Goal: Task Accomplishment & Management: Complete application form

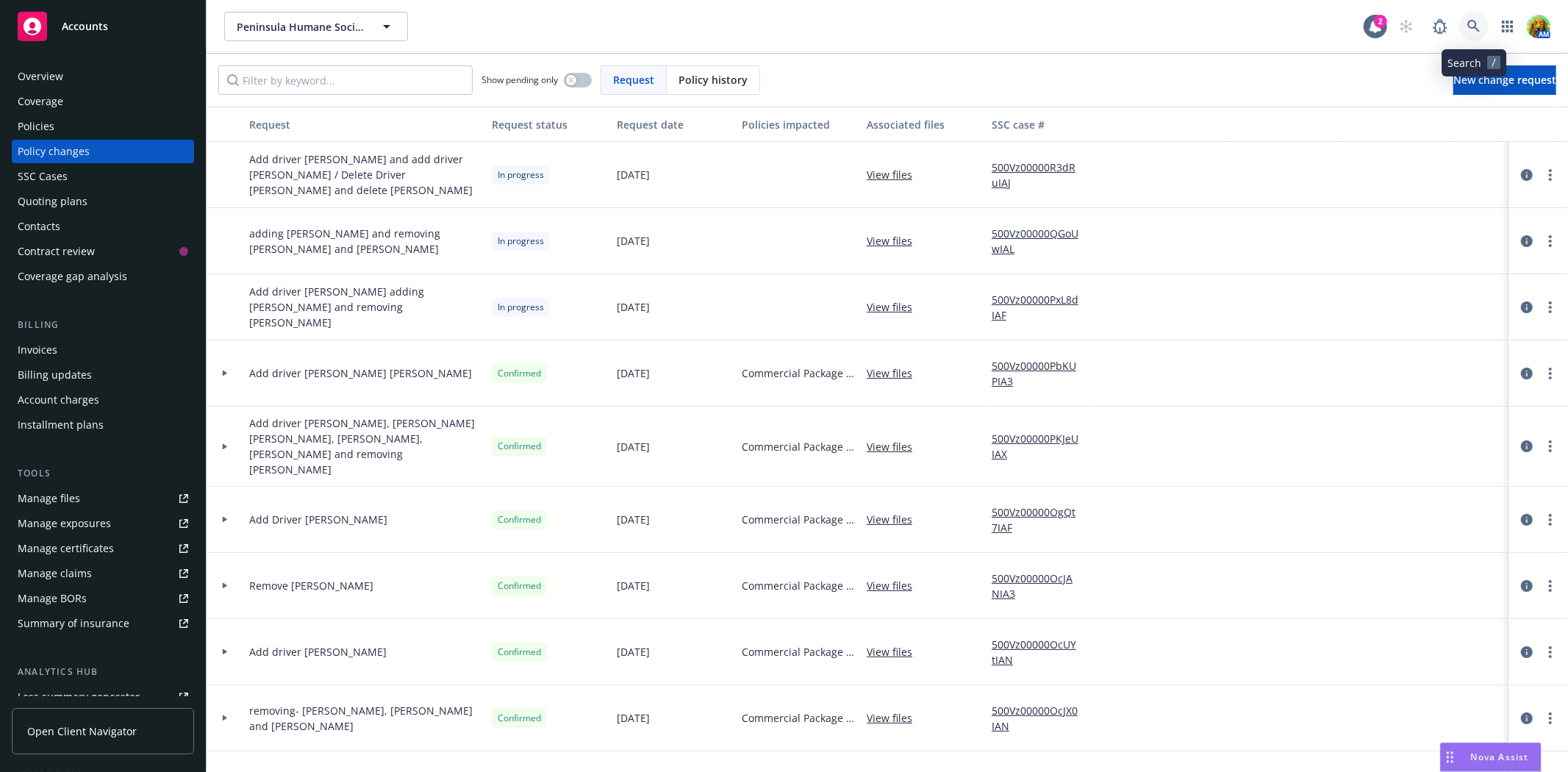
click at [1471, 31] on icon at bounding box center [1474, 27] width 13 height 13
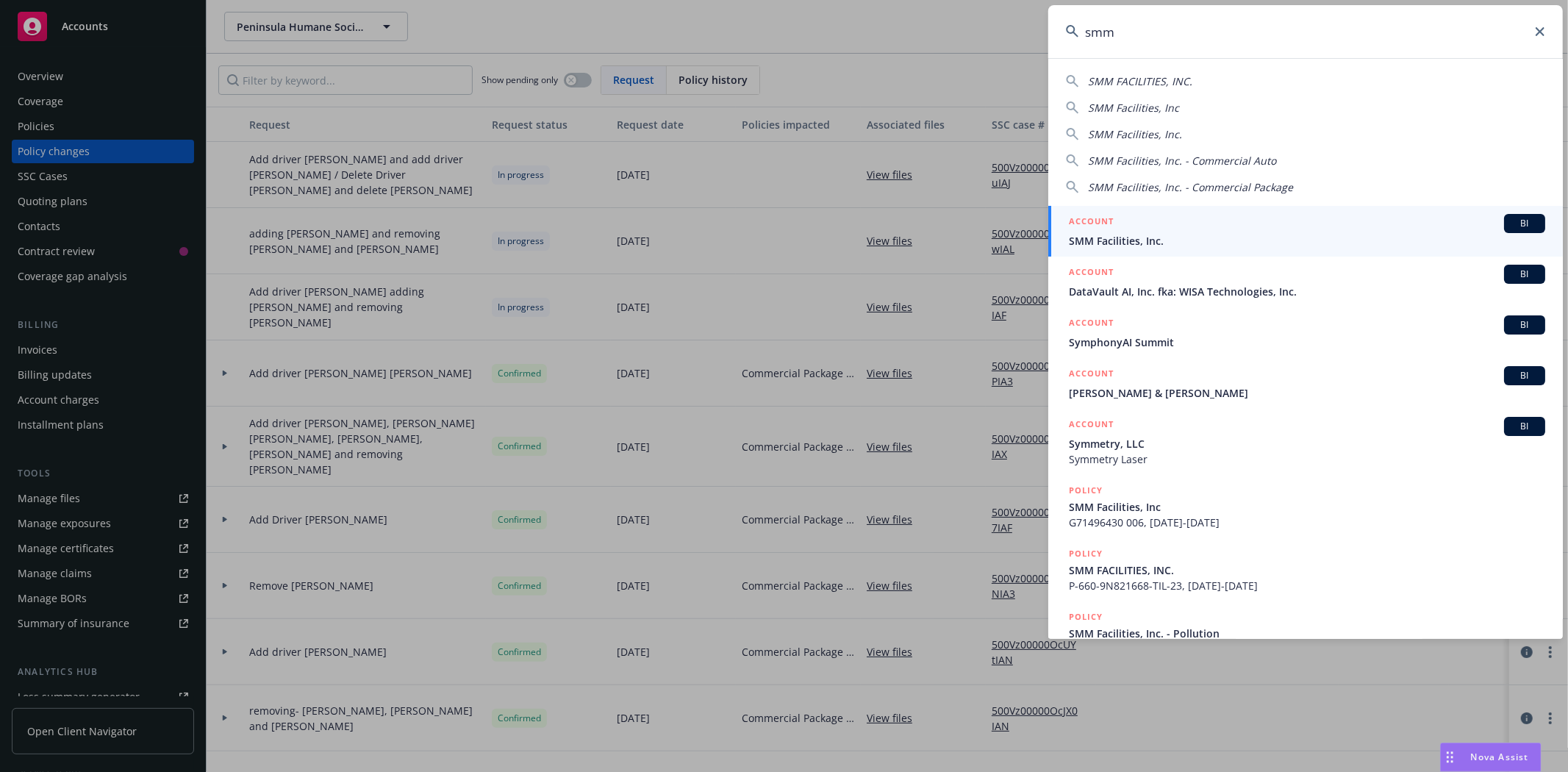
type input "smm"
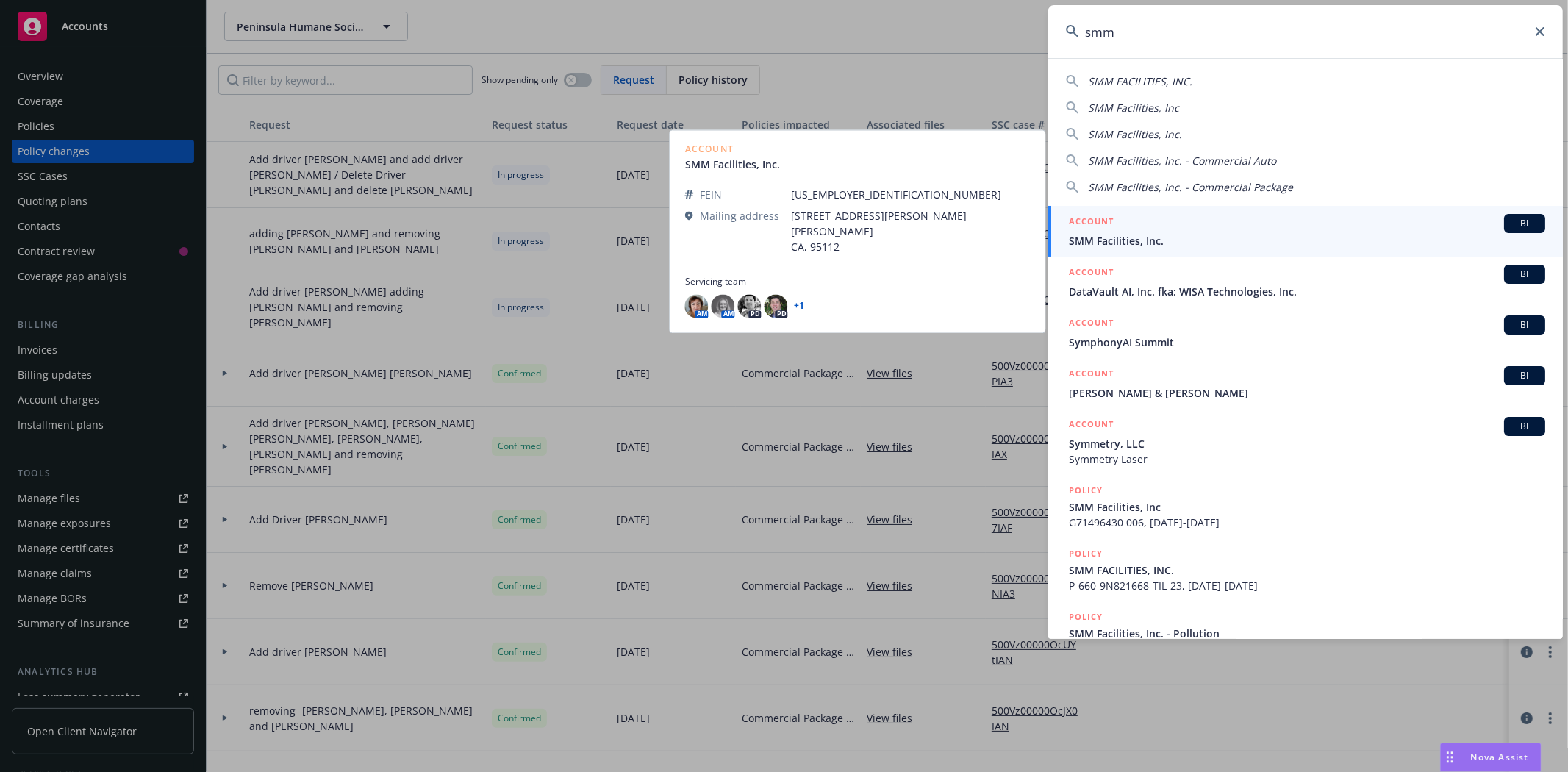
click at [1174, 234] on span "SMM Facilities, Inc." at bounding box center [1307, 240] width 476 height 15
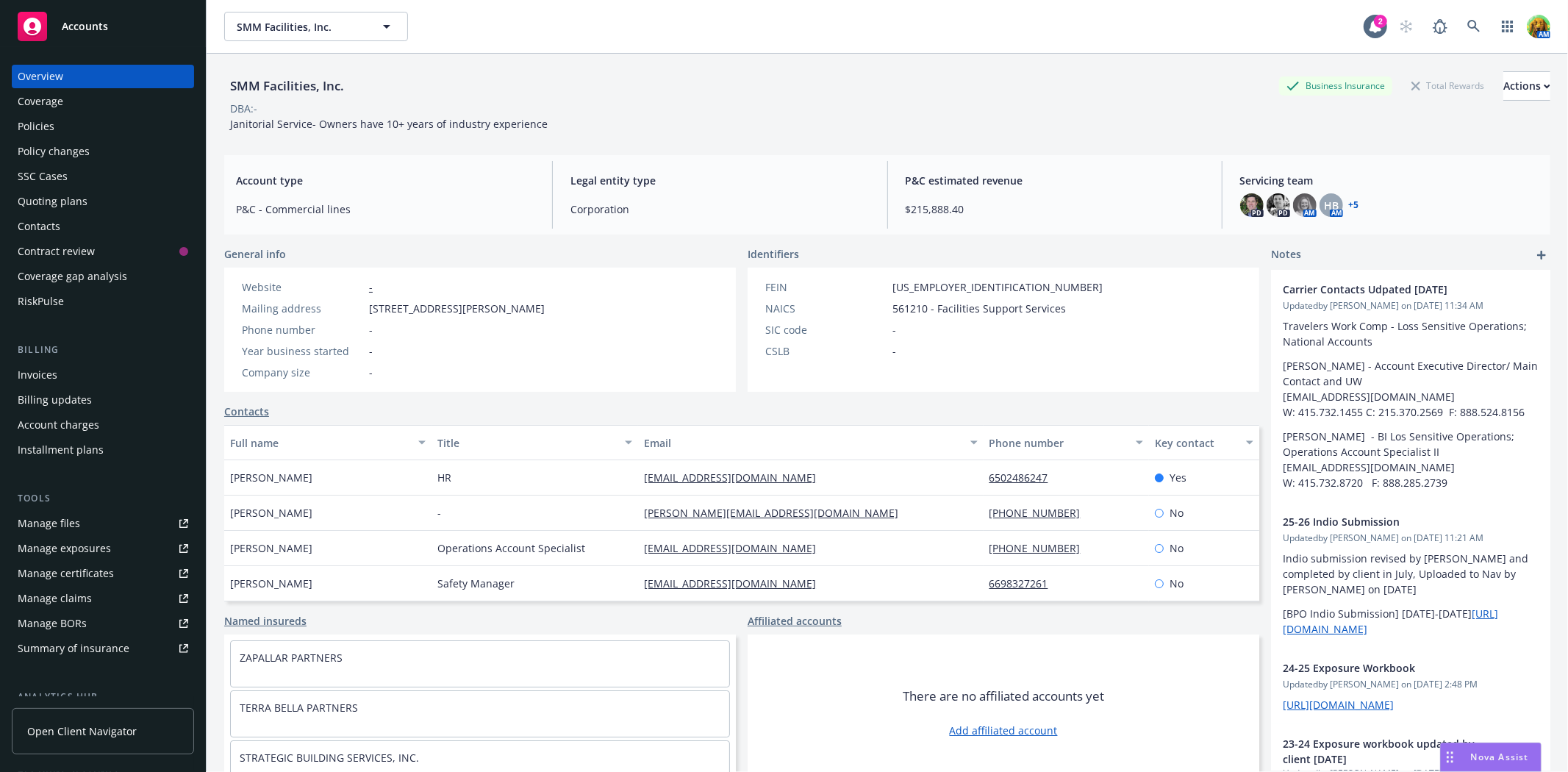
click at [101, 131] on div "Policies" at bounding box center [103, 126] width 170 height 23
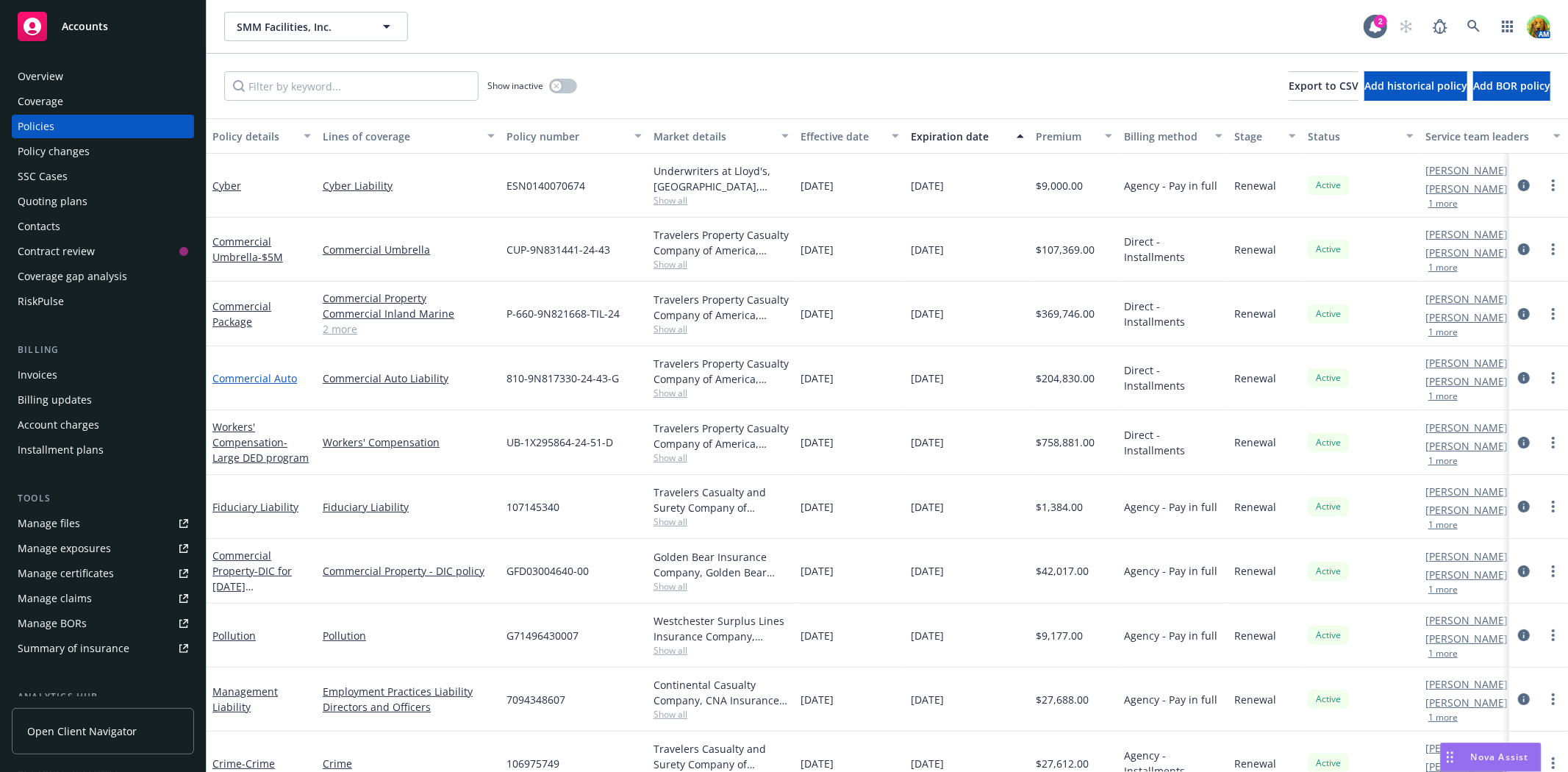
click at [275, 375] on link "Commercial Auto" at bounding box center [255, 378] width 84 height 14
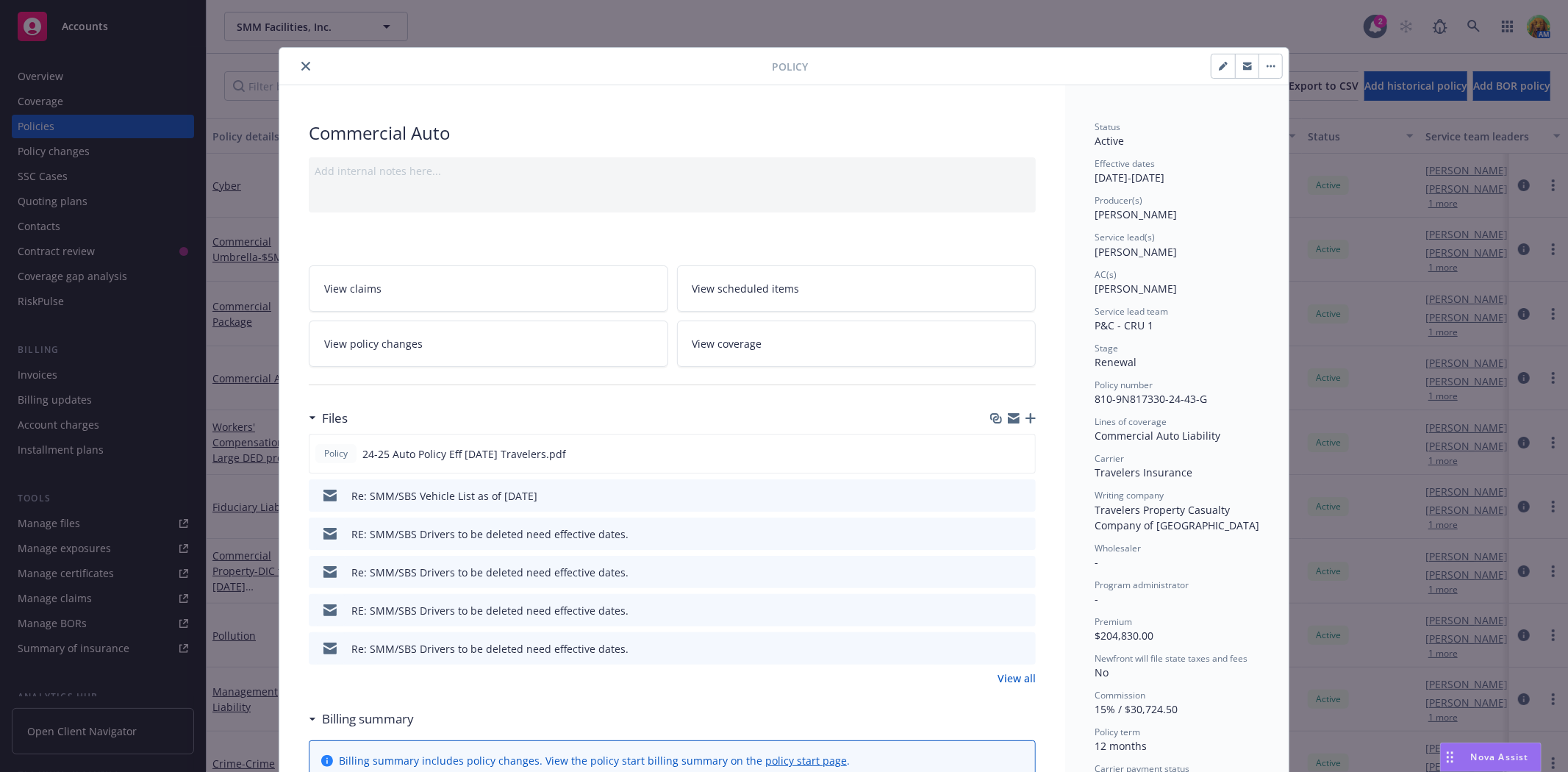
click at [378, 346] on span "View policy changes" at bounding box center [373, 343] width 98 height 15
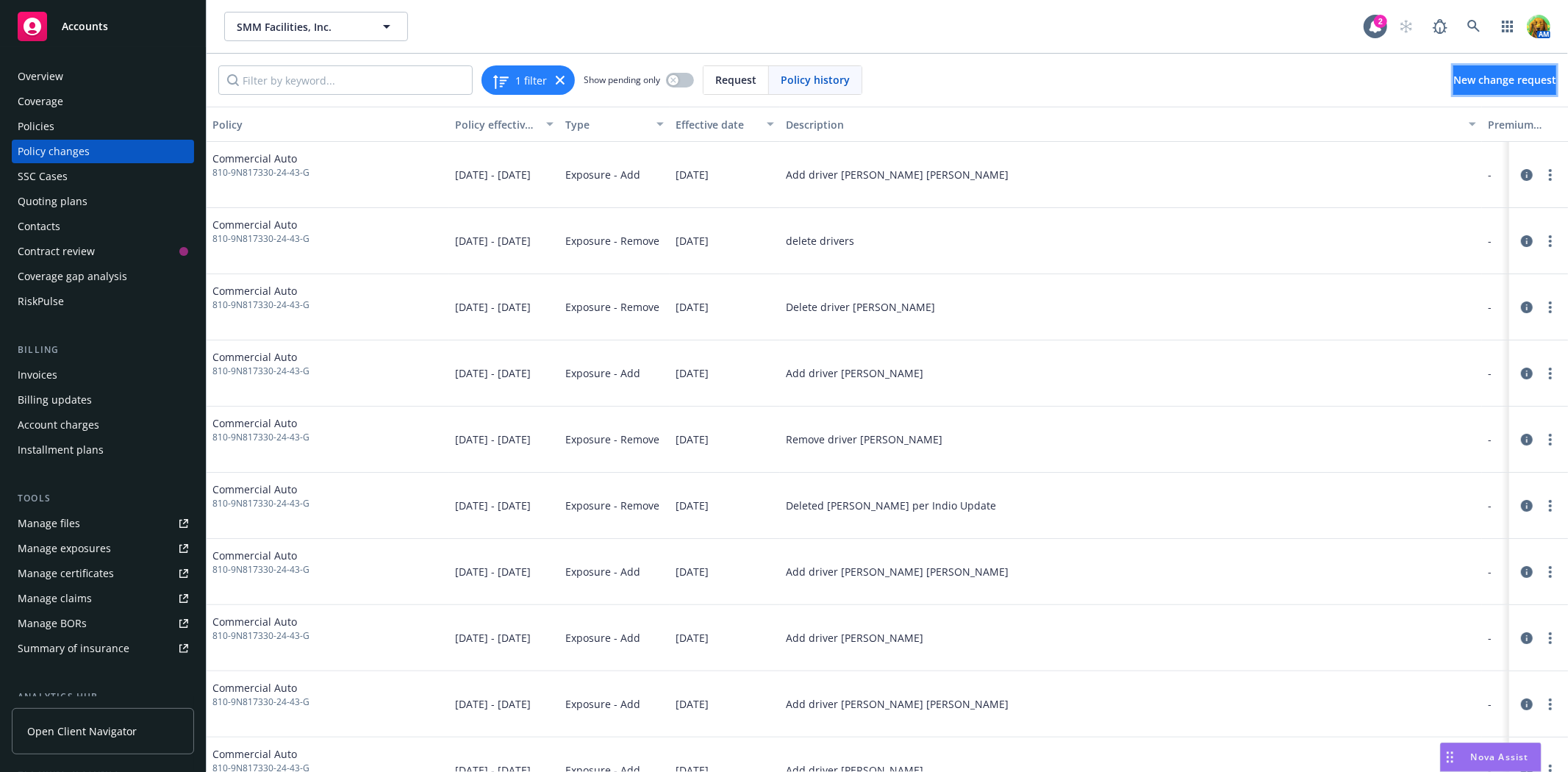
click at [1500, 73] on span "New change request" at bounding box center [1504, 79] width 103 height 14
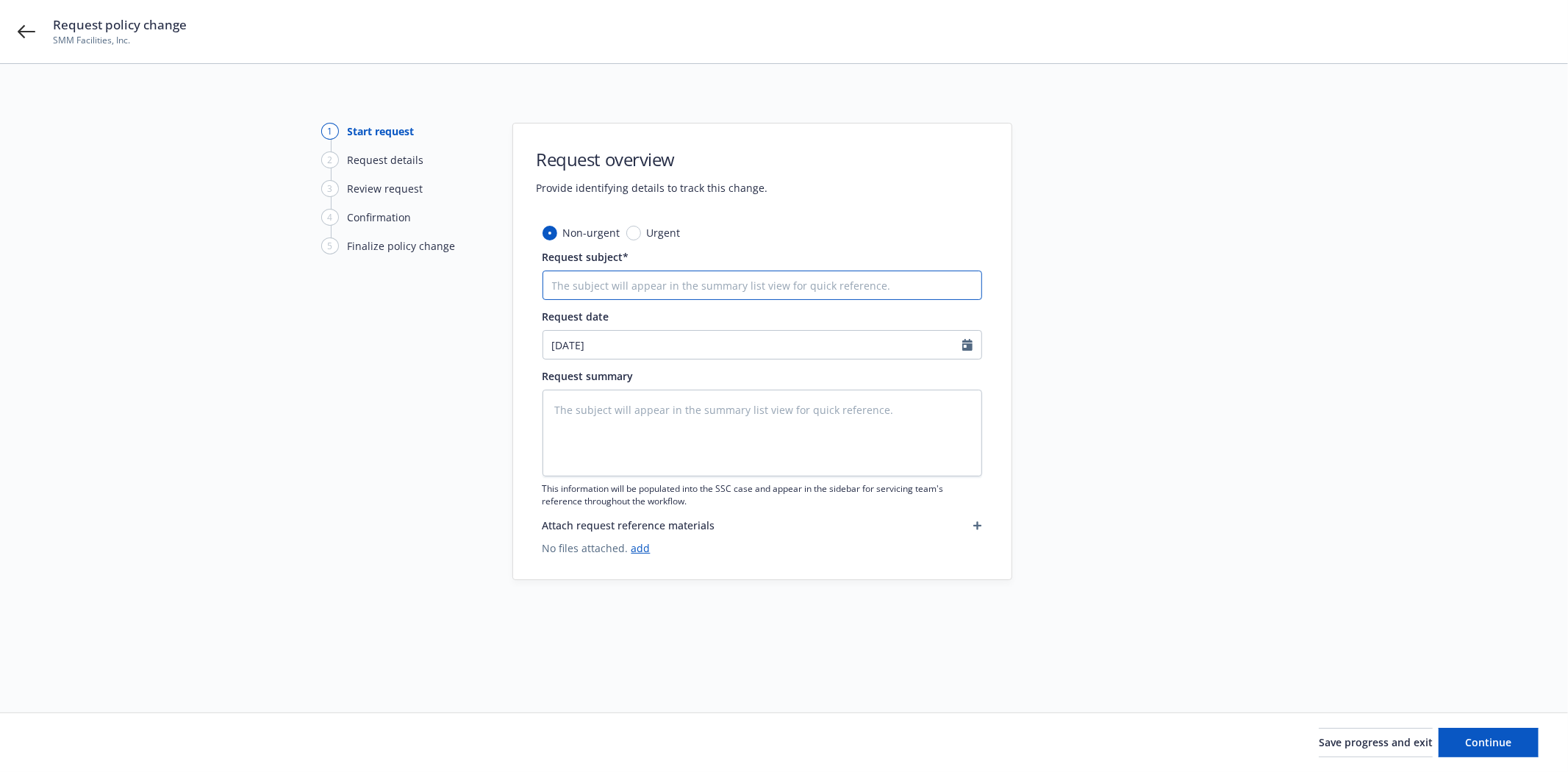
click at [915, 293] on input "Request subject*" at bounding box center [762, 285] width 440 height 29
type textarea "x"
type input "A"
type textarea "x"
type input "Ad"
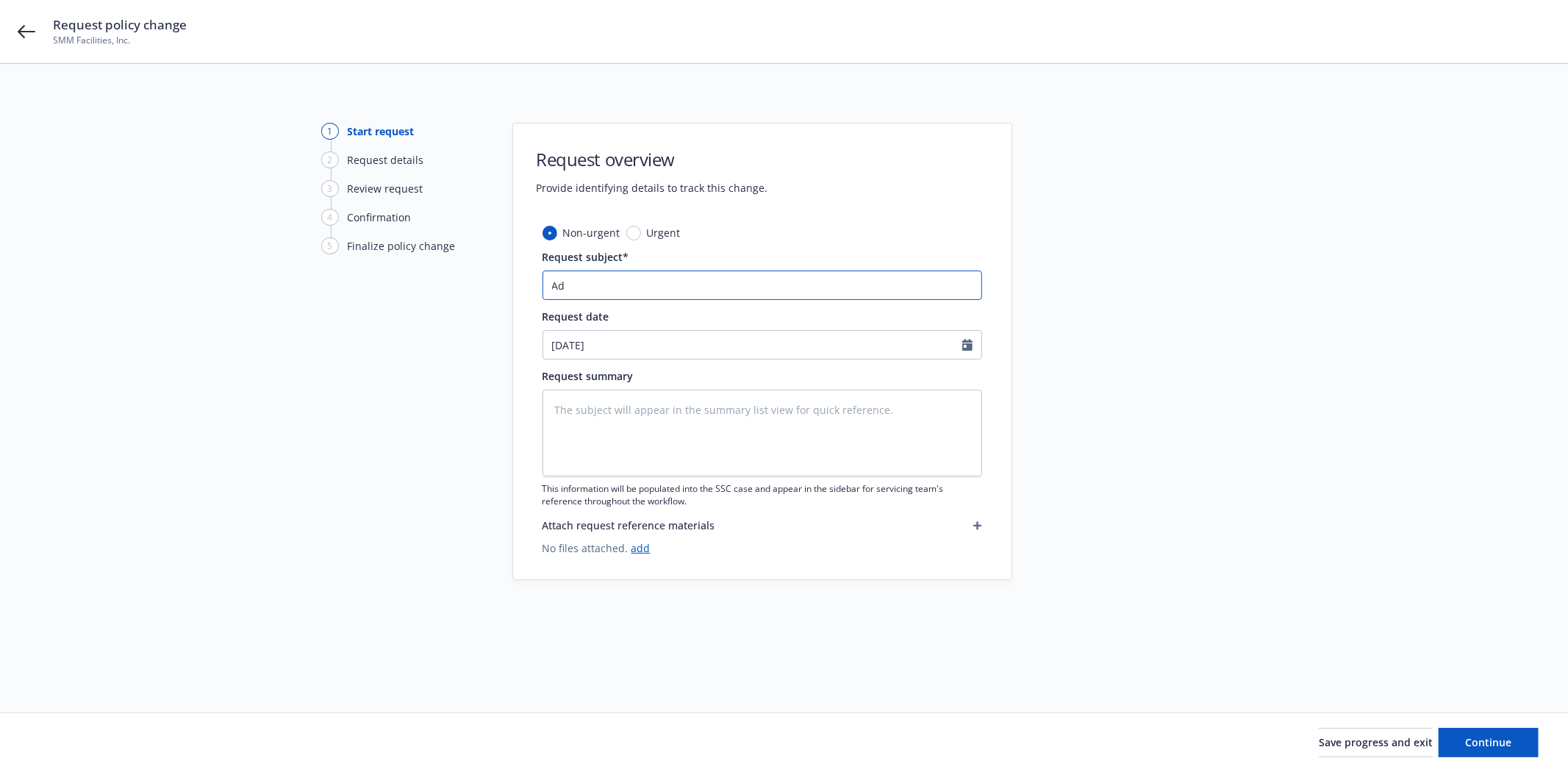
type textarea "x"
type input "Add"
type textarea "x"
type input "Add"
type textarea "x"
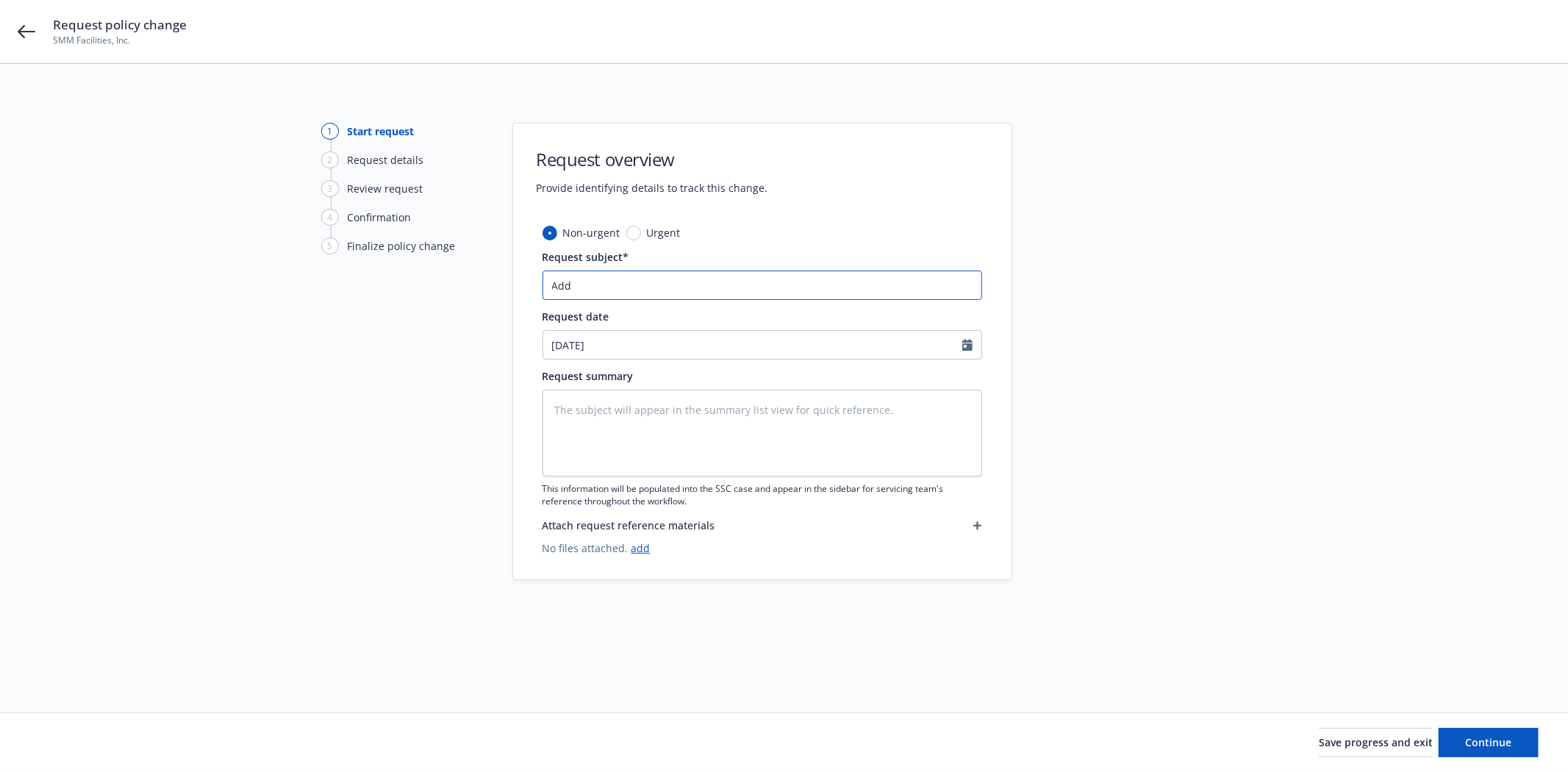
type input "Add d"
type textarea "x"
type input "Add dr"
type textarea "x"
type input "Add dri"
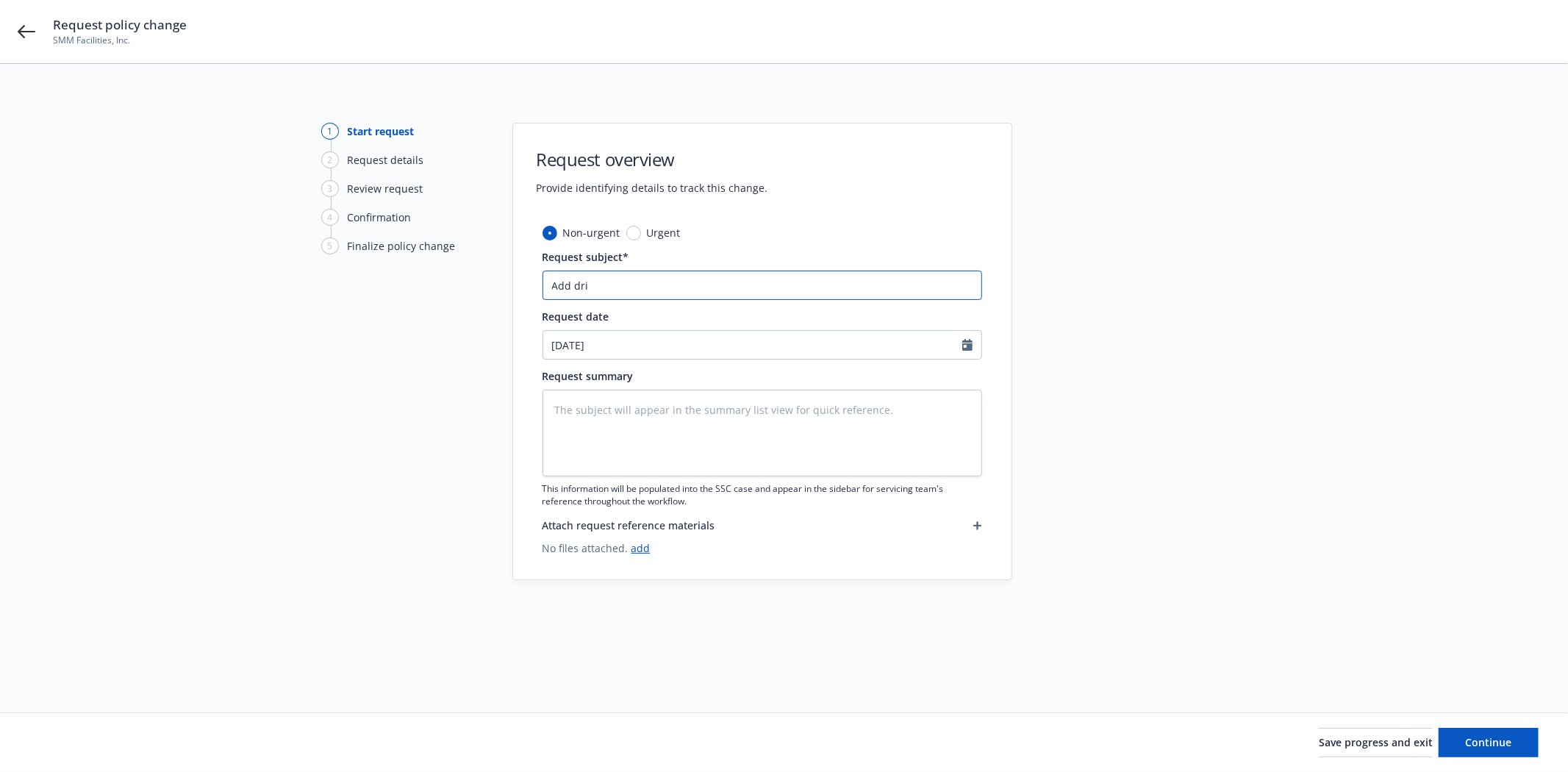
type textarea "x"
type input "Add driv"
type textarea "x"
type input "Add drive"
type textarea "x"
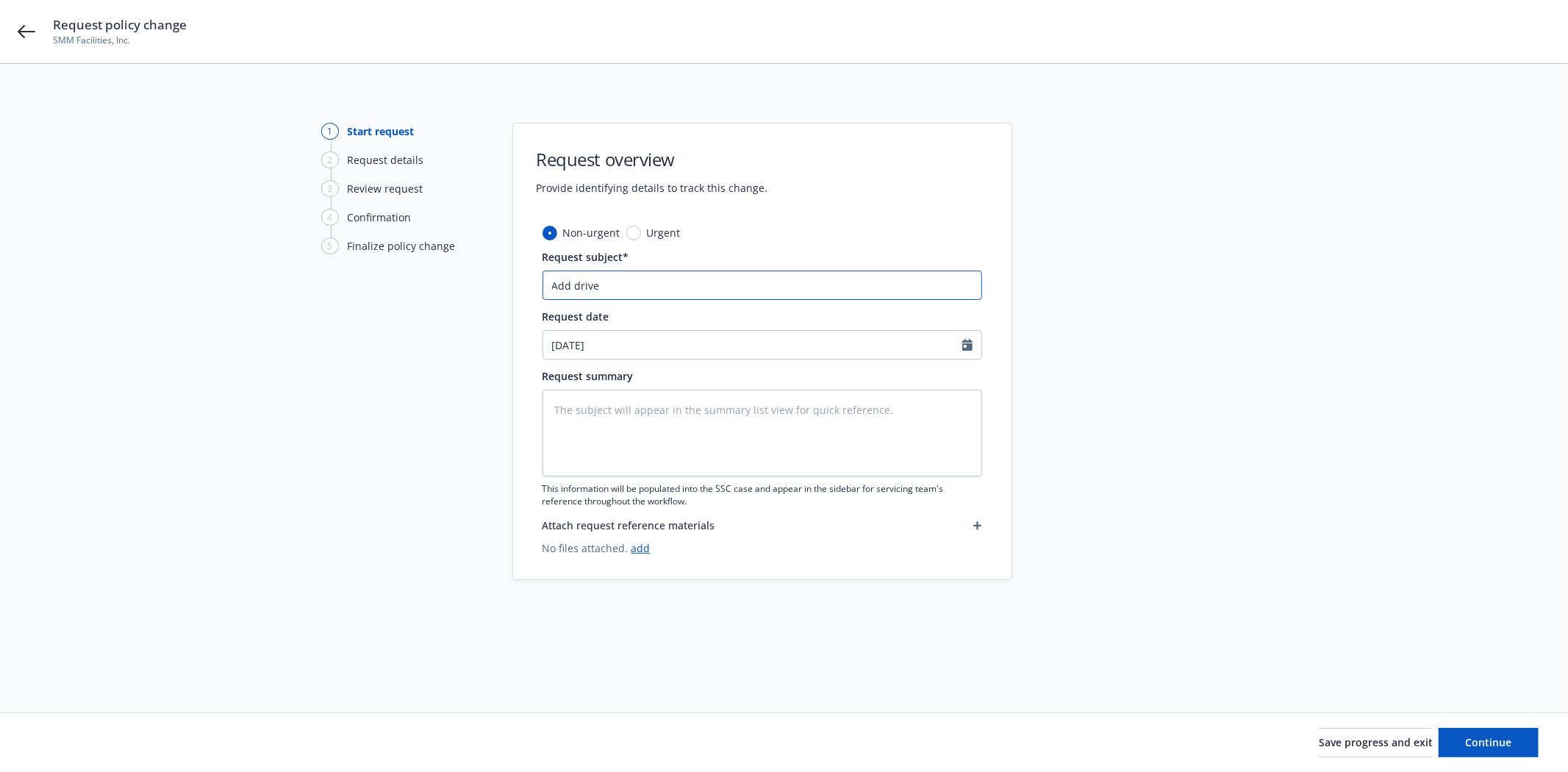
type input "Add driver"
type textarea "x"
type input "Add driver"
paste input "Miguel Hernandez Jimenez"
type textarea "x"
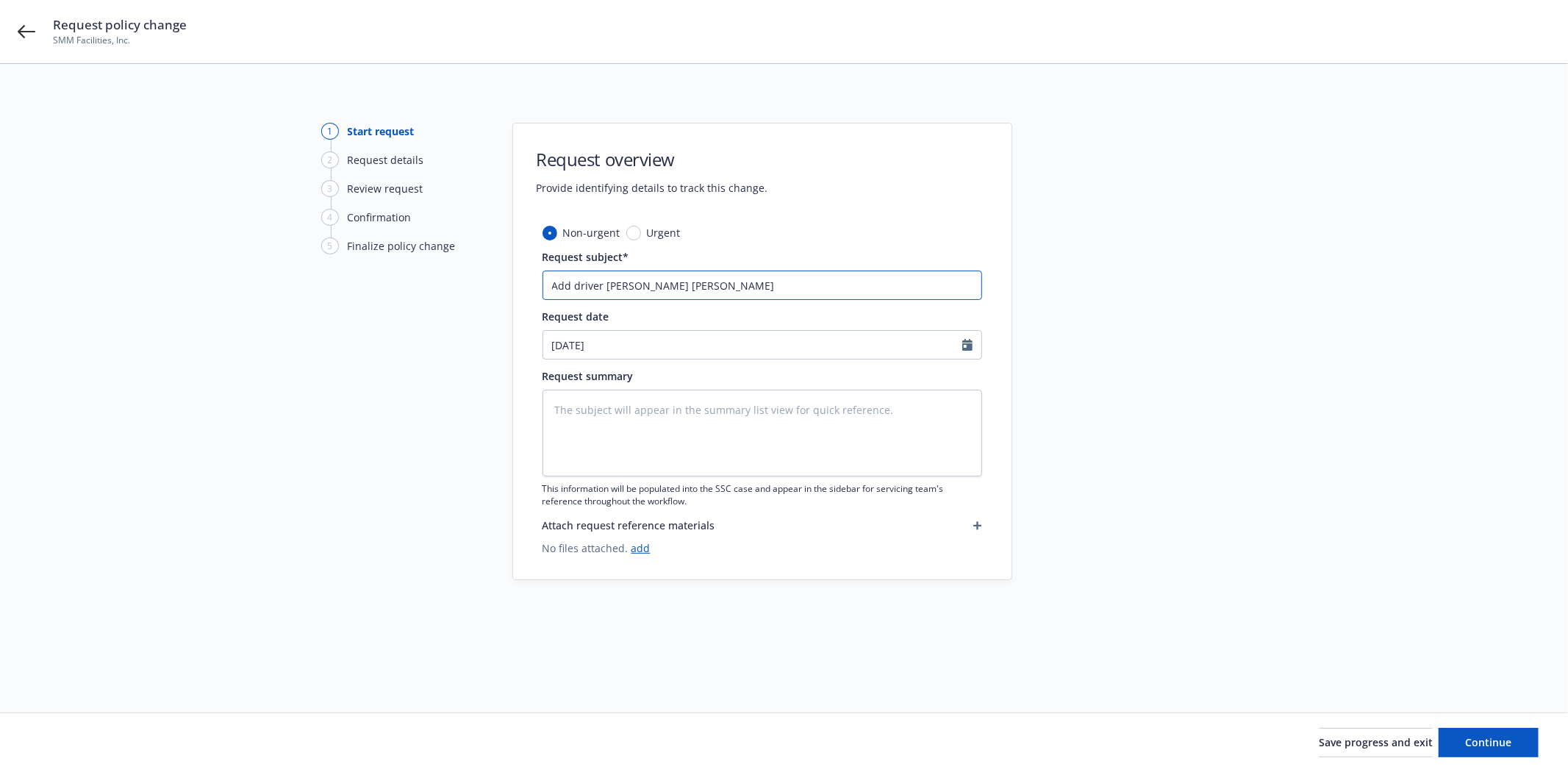
drag, startPoint x: 858, startPoint y: 286, endPoint x: 492, endPoint y: 285, distance: 366.0
click at [408, 286] on div "1 Start request 2 Request details 3 Review request 4 Confirmation 5 Finalize po…" at bounding box center [784, 371] width 1532 height 496
type input "Add driver Miguel Hernandez Jimenez"
click at [618, 388] on div "Request summary This information will be populated into the SSC case and appear…" at bounding box center [762, 437] width 440 height 139
click at [622, 406] on textarea at bounding box center [762, 433] width 440 height 87
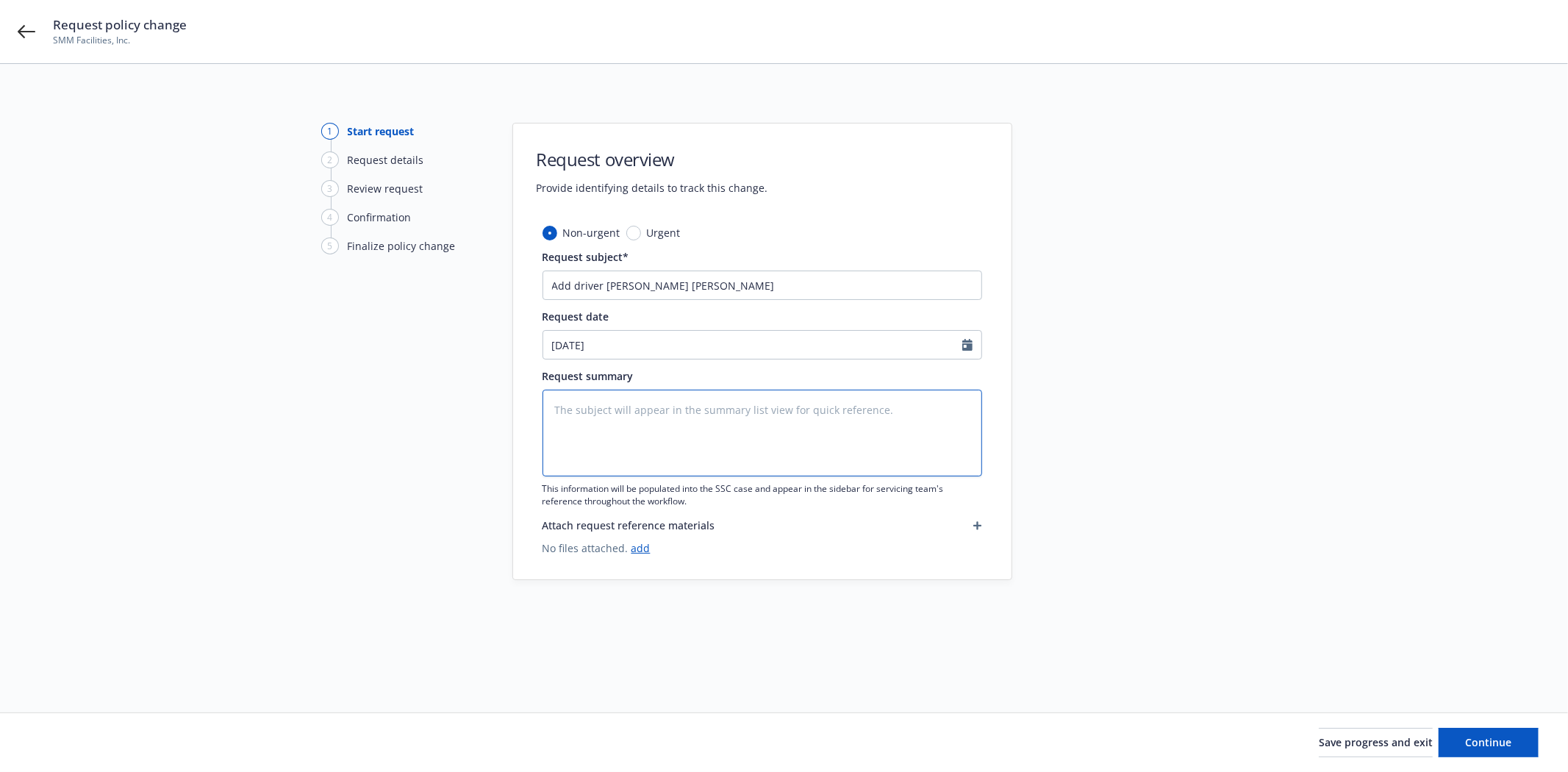
paste textarea "Add driver Miguel Hernandez Jimenez"
type textarea "x"
type textarea "Add driver Miguel Hernandez Jimenez"
click at [1325, 736] on span "Save progress and exit" at bounding box center [1375, 742] width 114 height 14
type textarea "x"
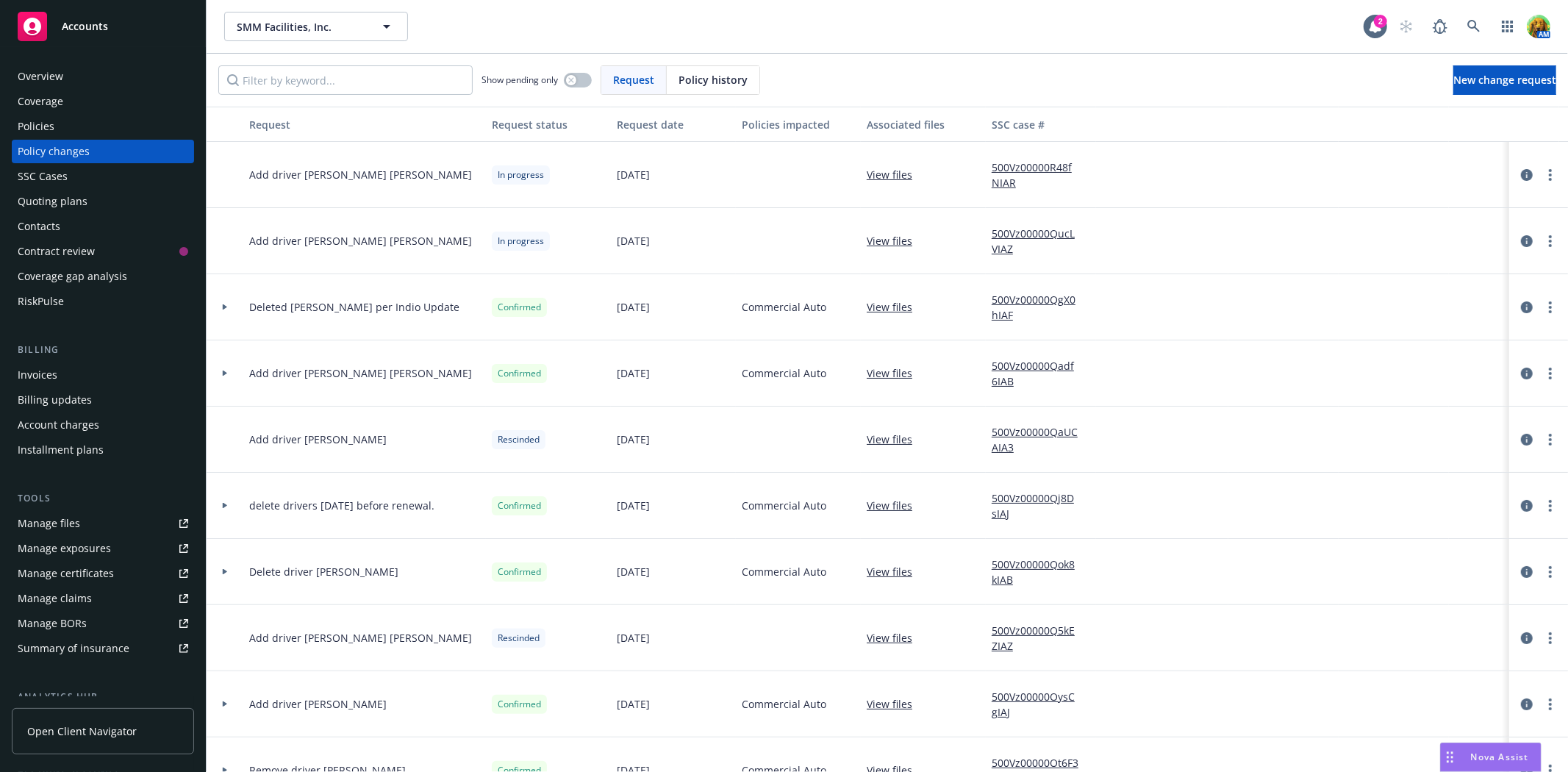
click at [892, 180] on link "View files" at bounding box center [895, 174] width 58 height 15
click at [897, 172] on link "View files" at bounding box center [895, 174] width 58 height 15
click at [882, 165] on div "View files" at bounding box center [923, 174] width 125 height 66
click at [1018, 164] on link "500Vz00000R48fNIAR" at bounding box center [1041, 174] width 98 height 31
click at [408, 77] on input "Filter by keyword..." at bounding box center [345, 79] width 255 height 29
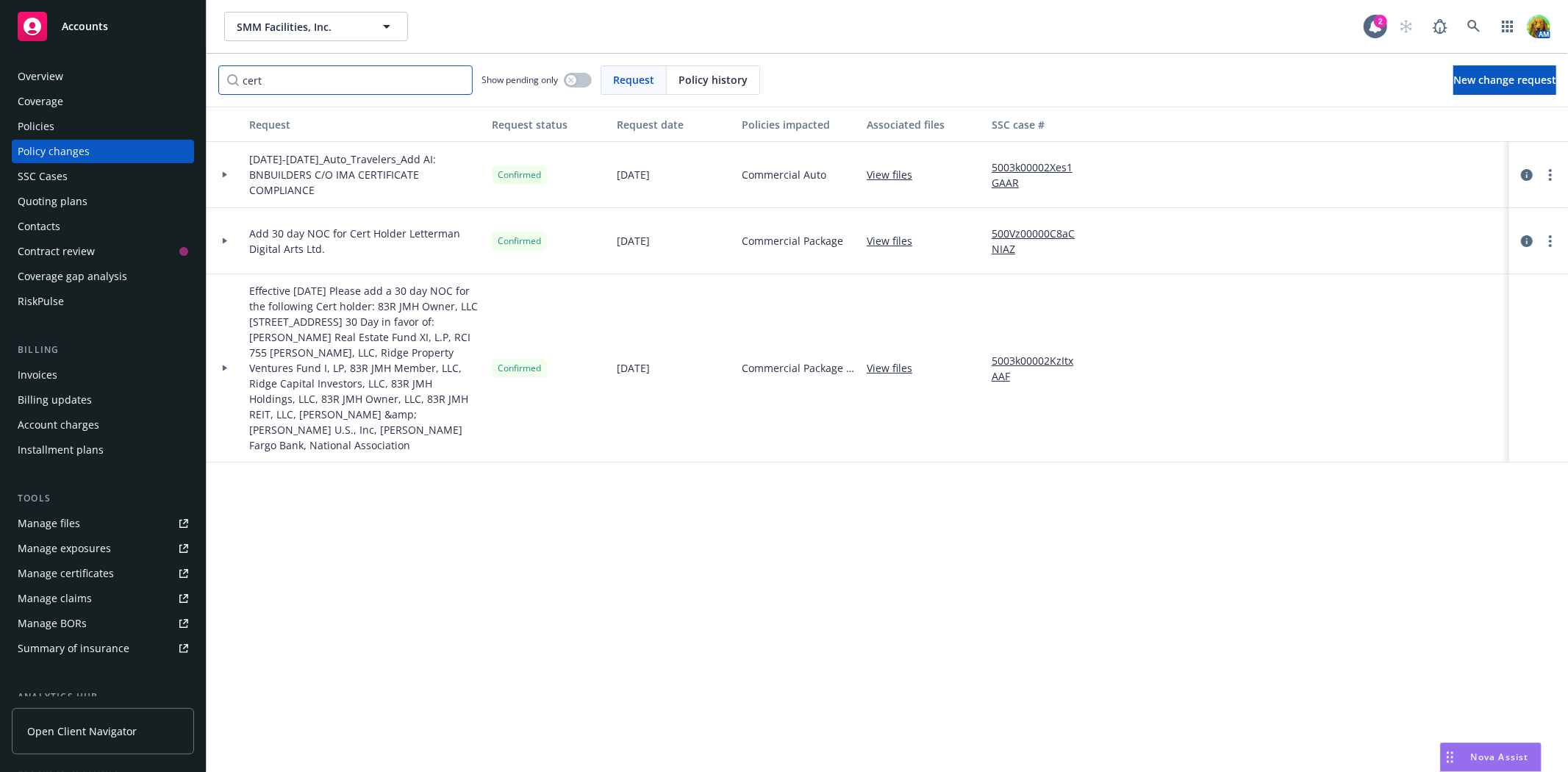
type input "cert"
click at [895, 169] on link "View files" at bounding box center [895, 174] width 58 height 15
click at [890, 366] on link "View files" at bounding box center [895, 368] width 58 height 15
click at [898, 233] on link "View files" at bounding box center [895, 240] width 58 height 15
click at [1474, 28] on icon at bounding box center [1473, 26] width 13 height 13
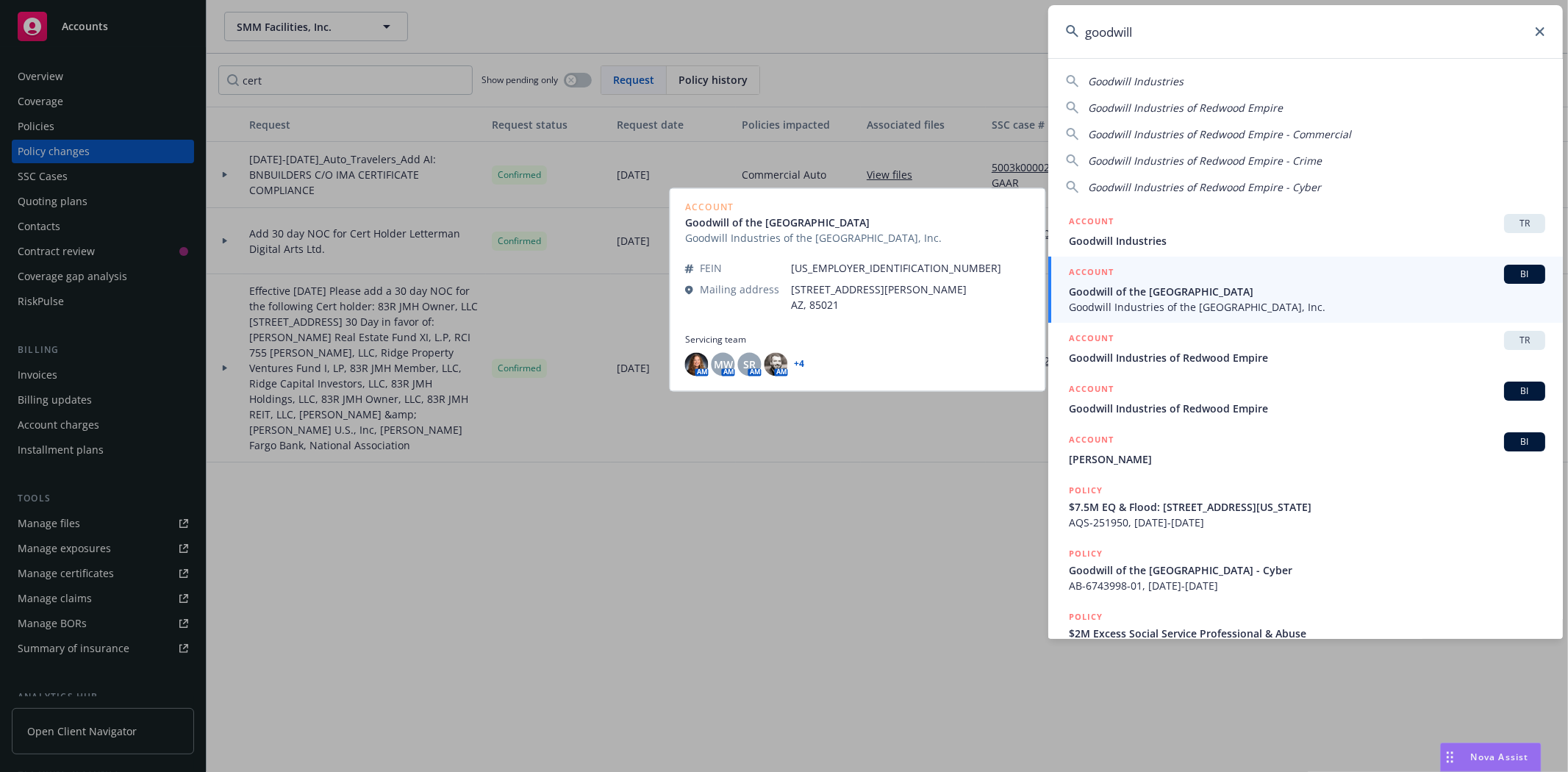
type input "goodwill"
click at [1157, 291] on span "Goodwill of the San Francisco Bay" at bounding box center [1307, 291] width 476 height 15
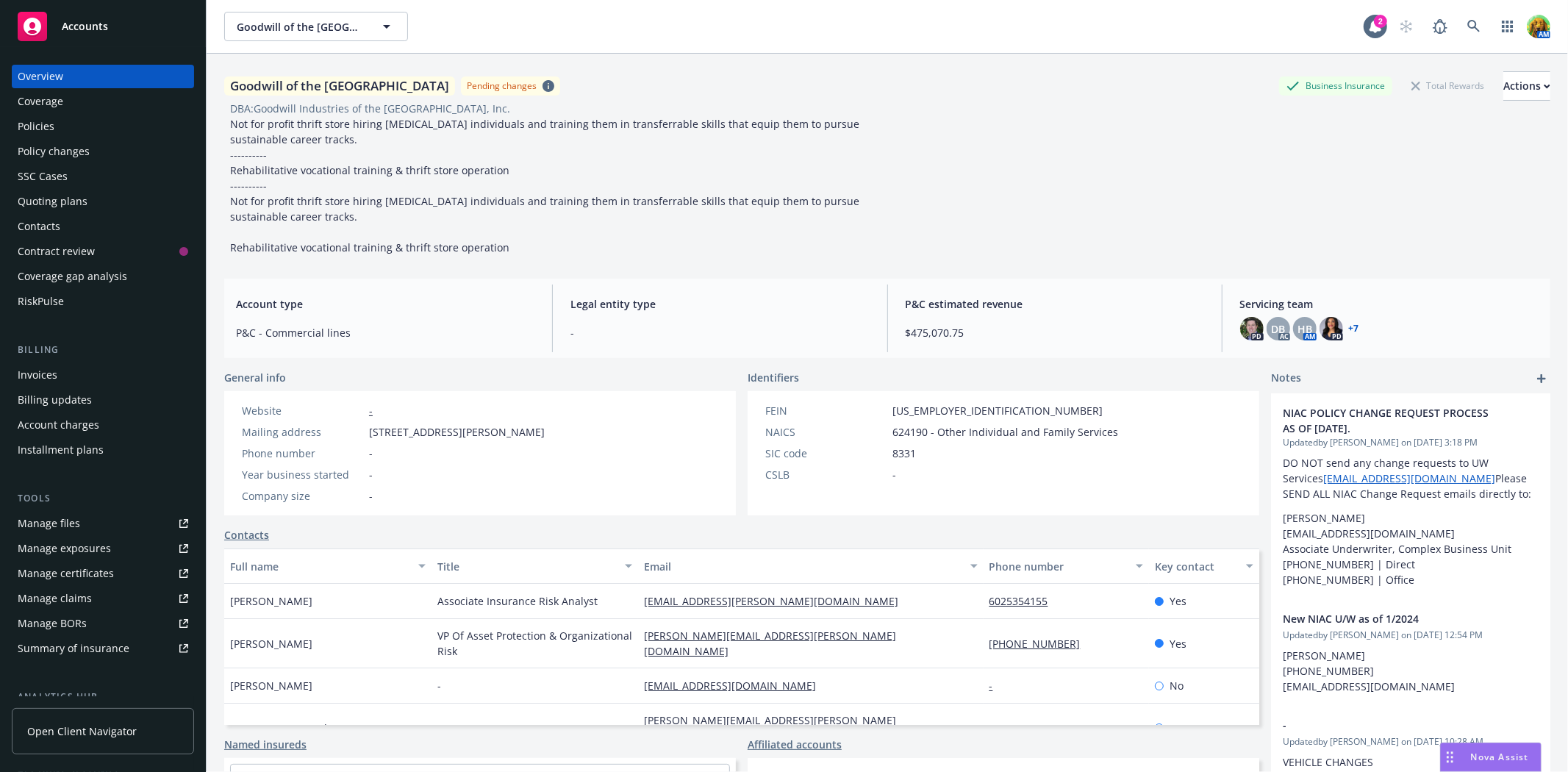
click at [40, 128] on div "Policies" at bounding box center [36, 126] width 37 height 23
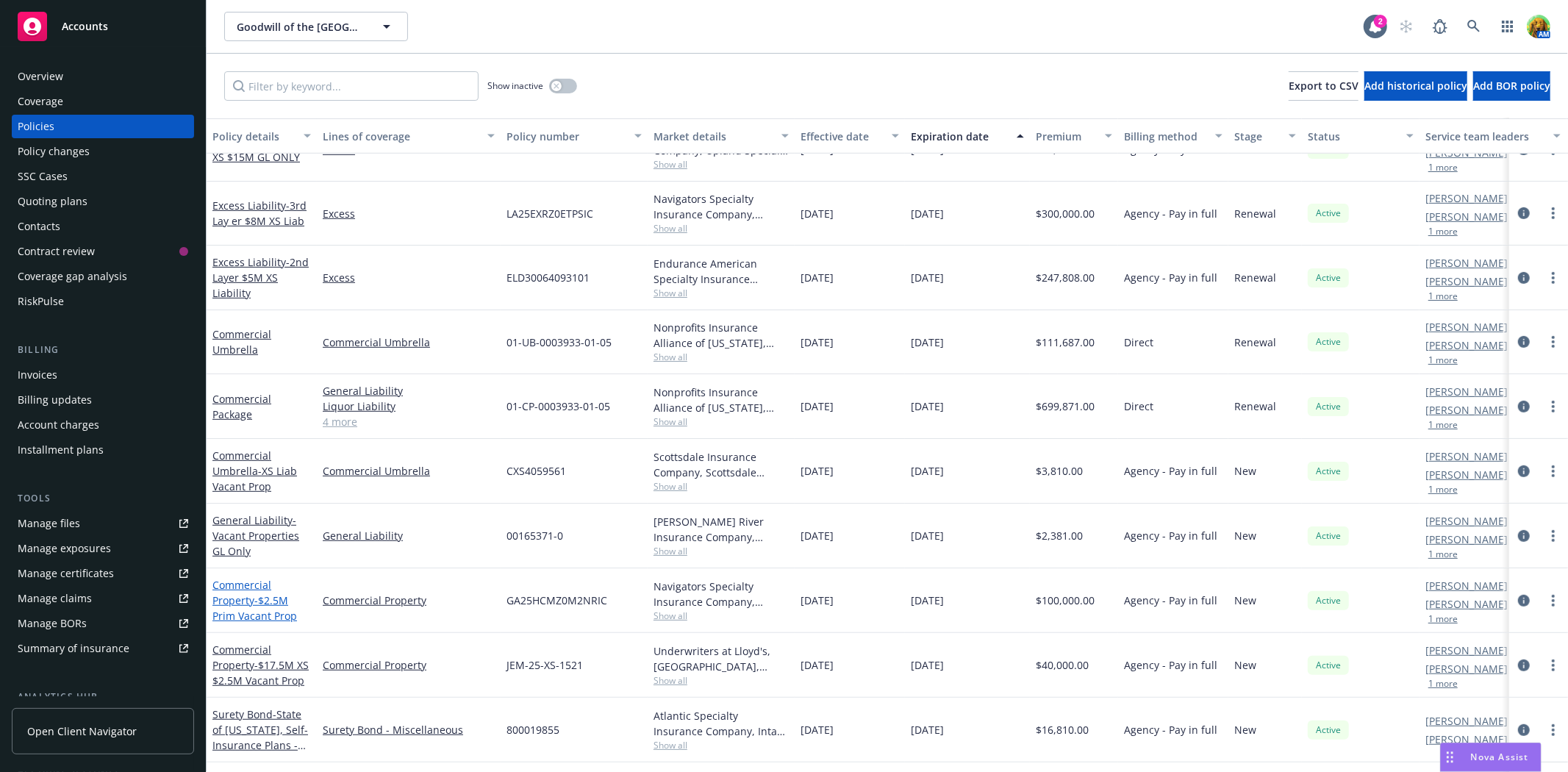
scroll to position [571, 0]
click at [237, 397] on link "Commercial Package" at bounding box center [242, 406] width 58 height 29
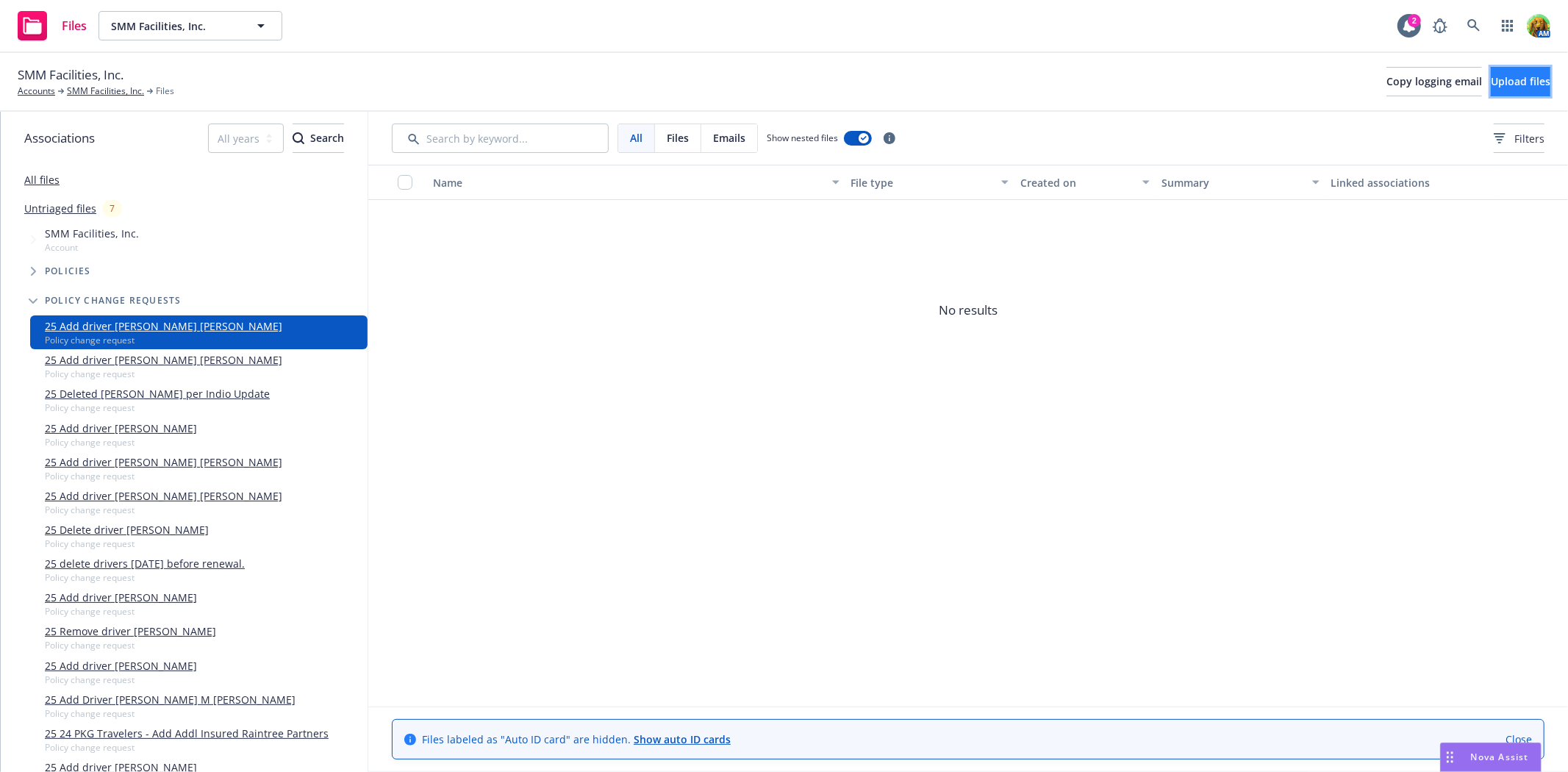
click at [1490, 73] on button "Upload files" at bounding box center [1520, 81] width 59 height 29
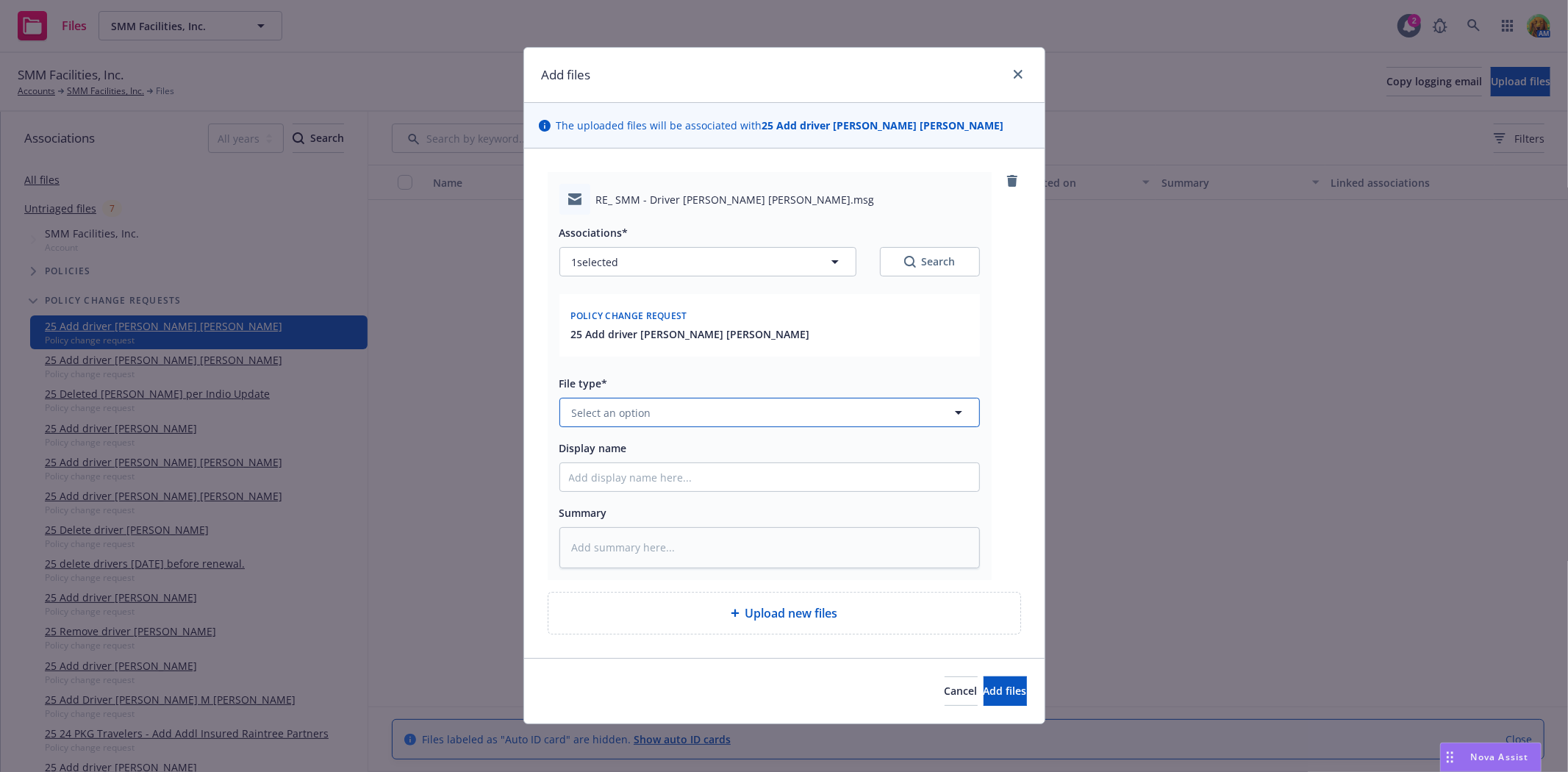
click at [718, 412] on button "Select an option" at bounding box center [769, 411] width 421 height 29
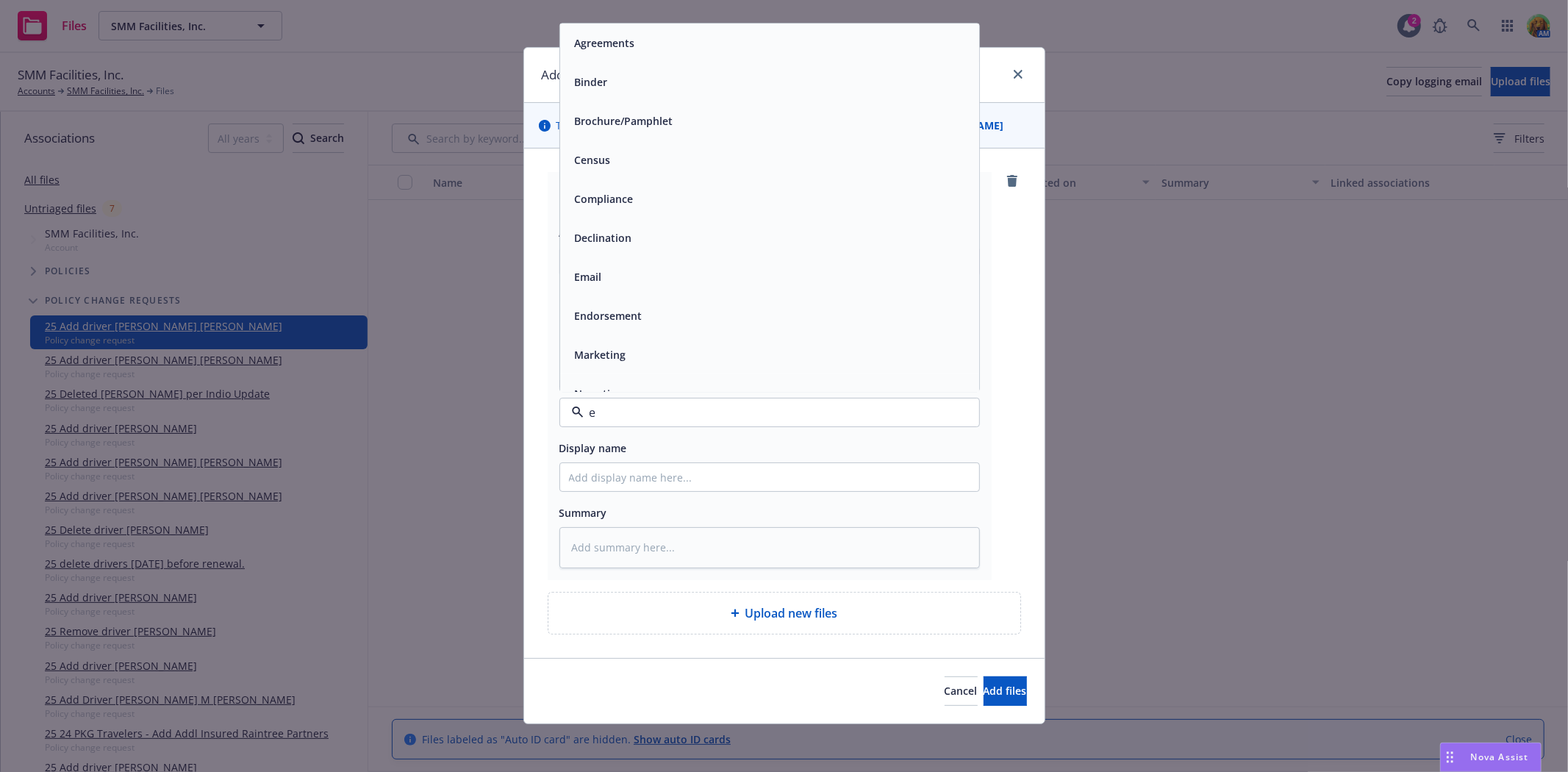
type input "em"
click at [699, 90] on div "Email" at bounding box center [769, 83] width 401 height 22
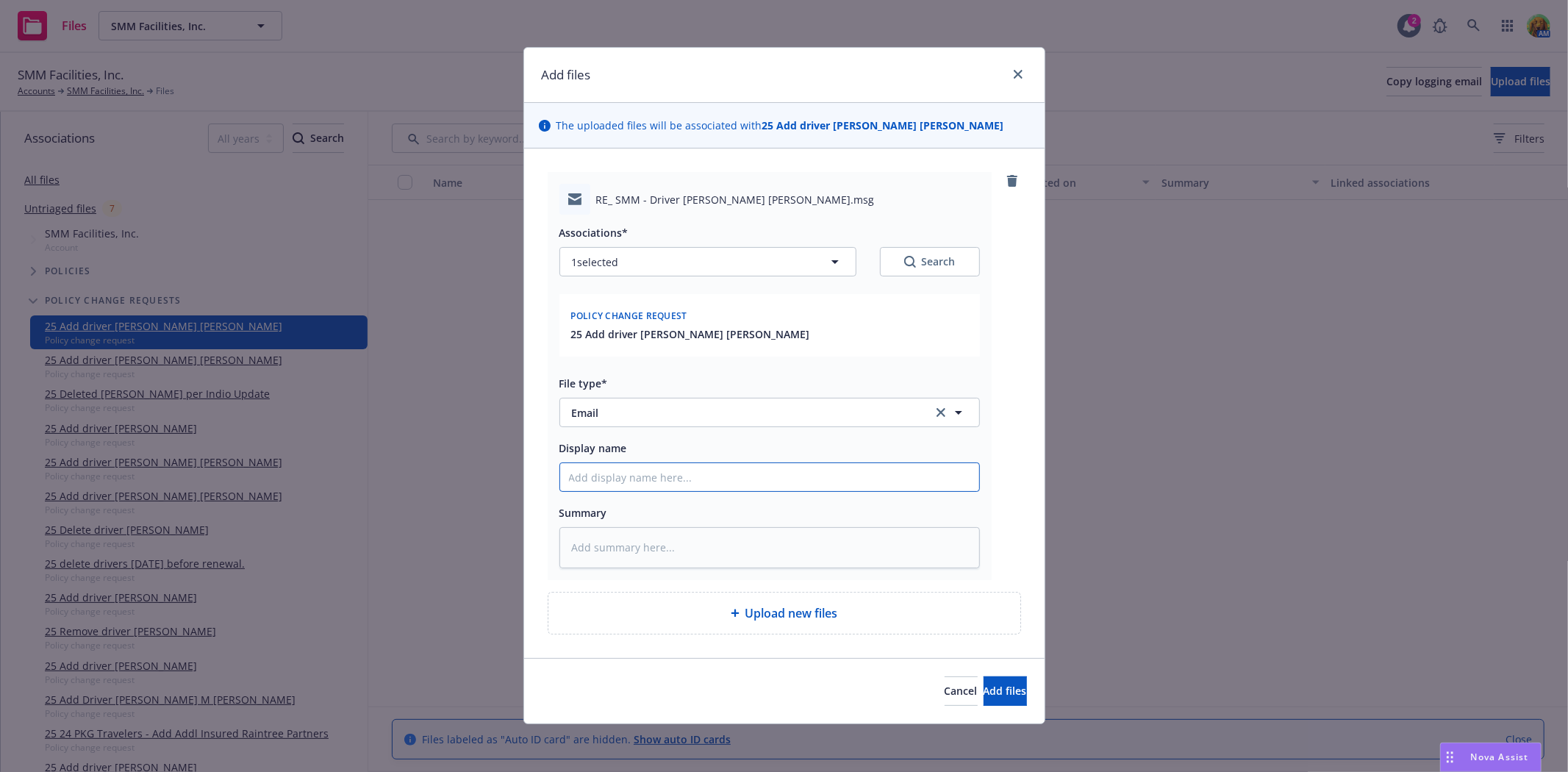
click at [708, 480] on input "Display name" at bounding box center [769, 477] width 419 height 28
type textarea "x"
type input "e"
type textarea "x"
type input "em"
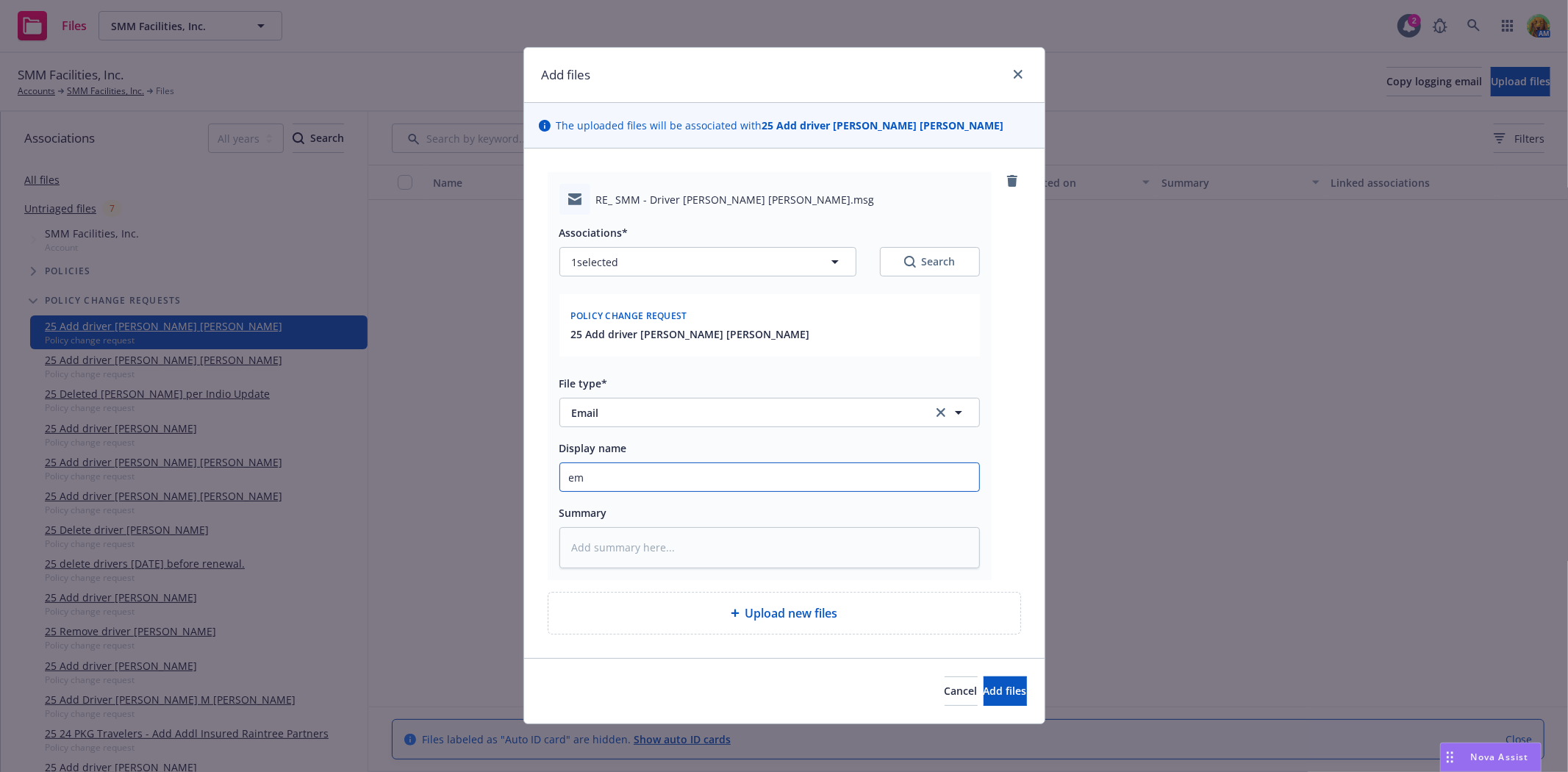
type textarea "x"
type input "ema"
type textarea "x"
type input "emai"
type textarea "x"
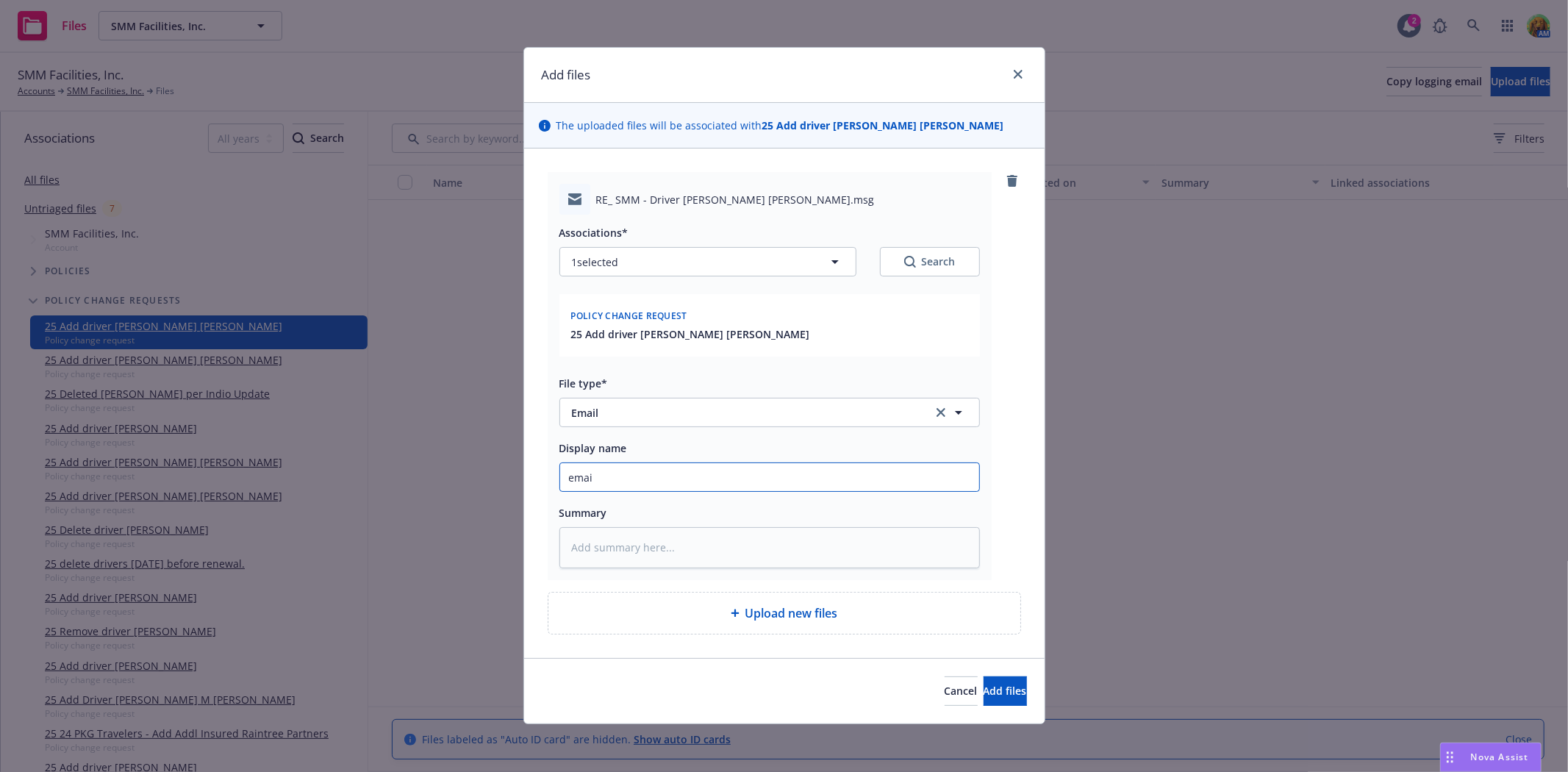
type input "email"
type textarea "x"
type input "email"
type textarea "x"
type input "email t"
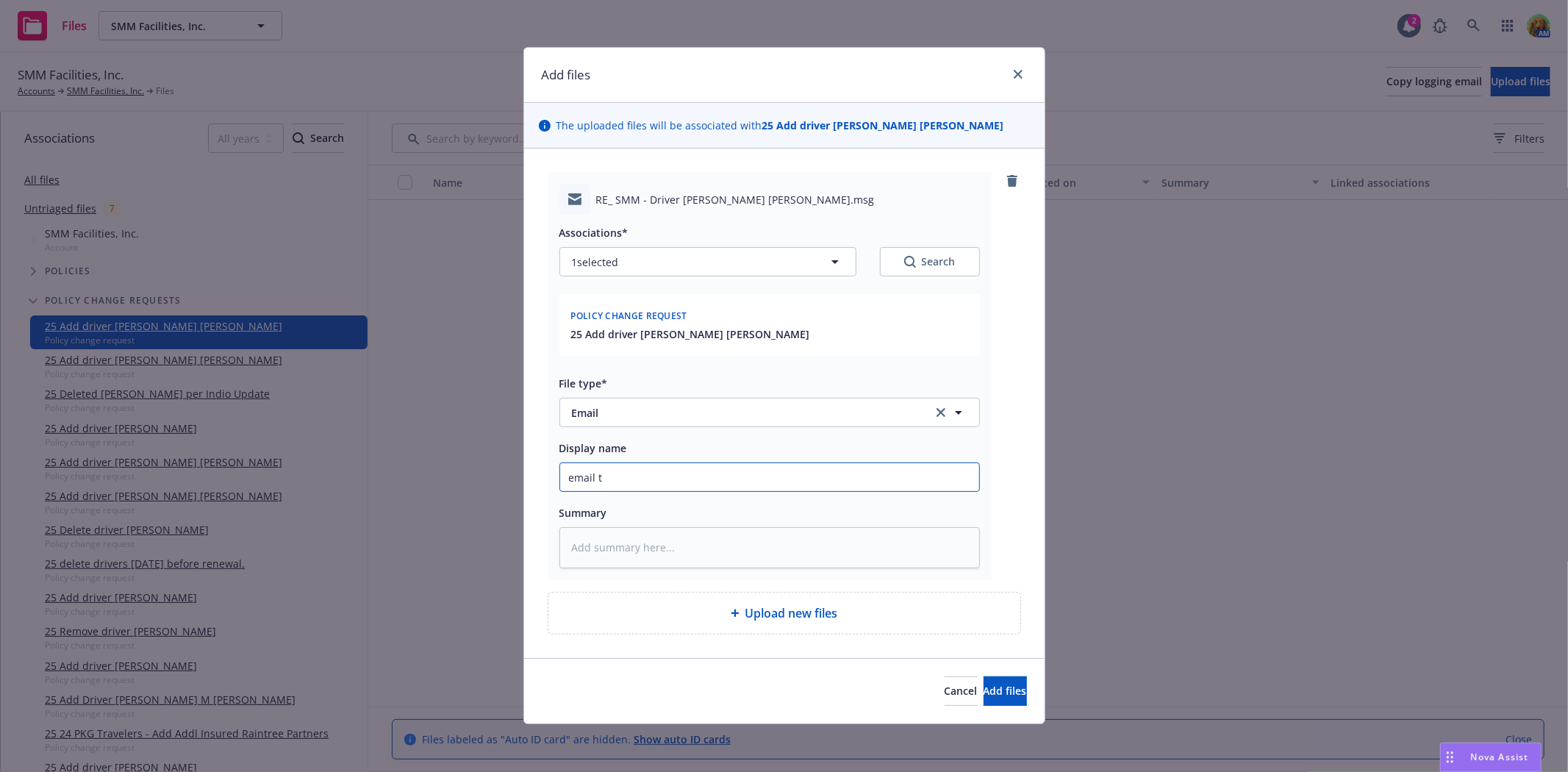
type textarea "x"
type input "email to"
type textarea "x"
type input "email to"
type textarea "x"
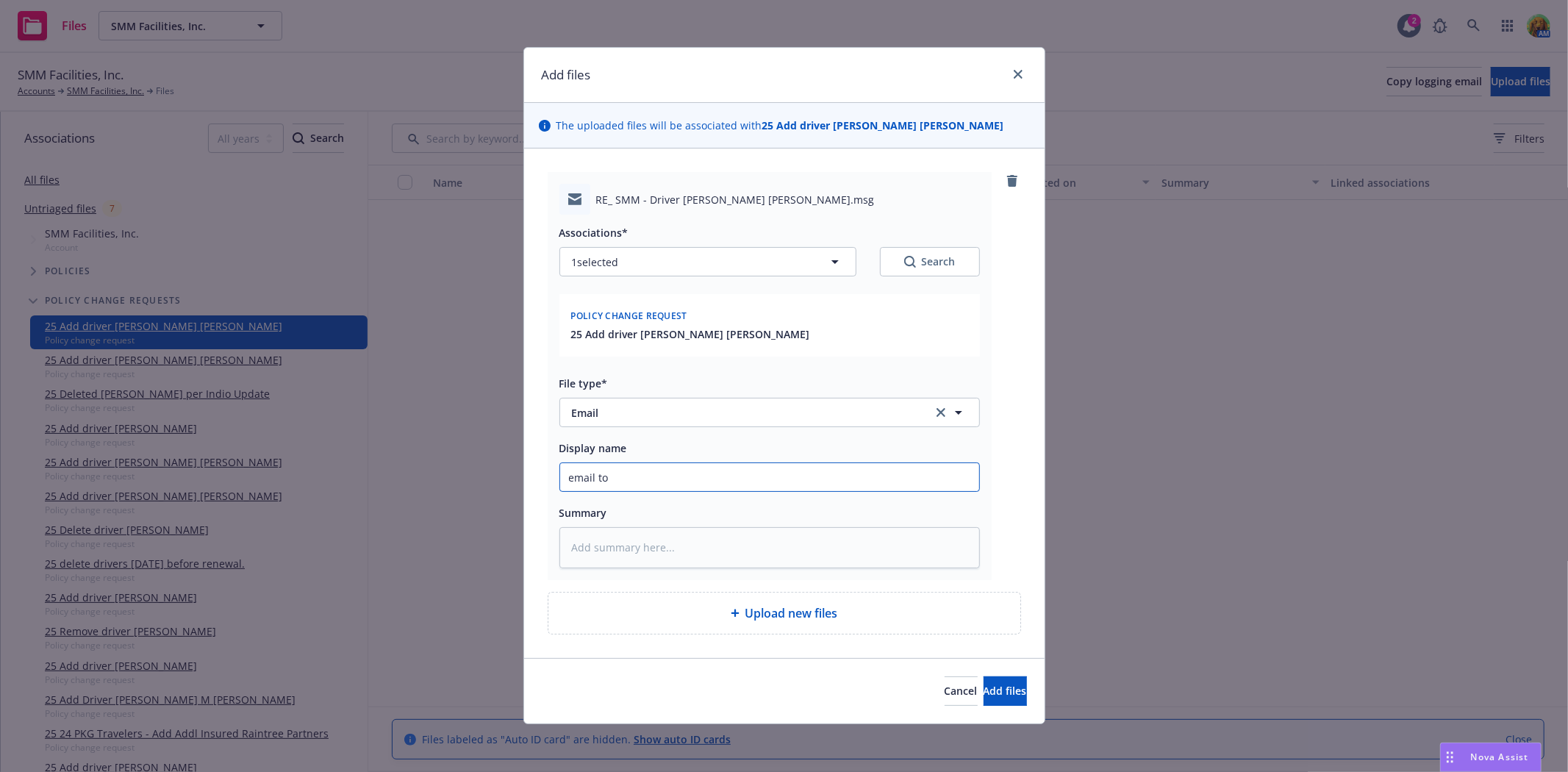
type input "email to i"
type textarea "x"
type input "email to in"
type textarea "x"
type input "email to ins"
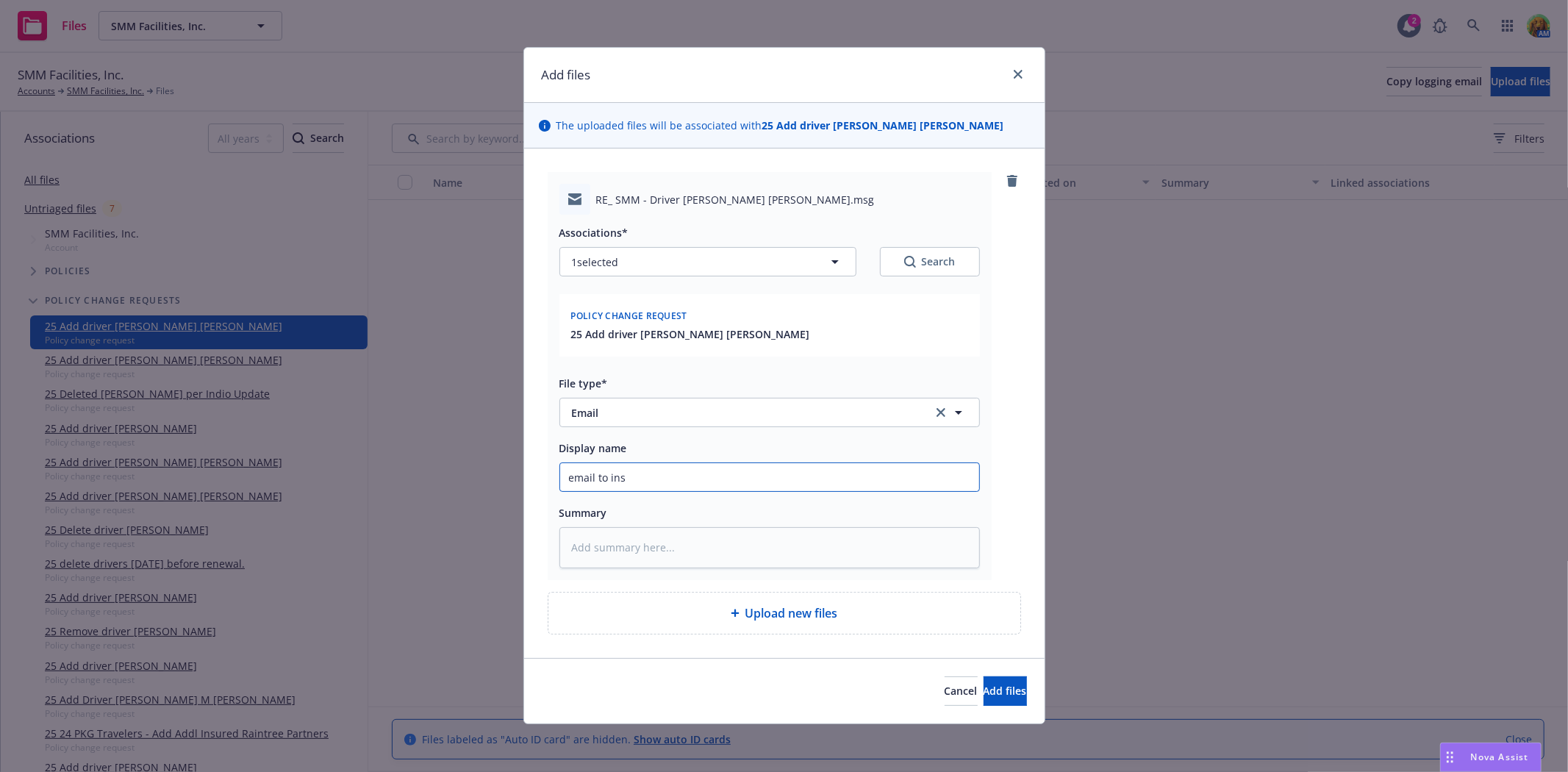
type textarea "x"
type input "email to insu"
type textarea "x"
type input "email to insur"
type textarea "x"
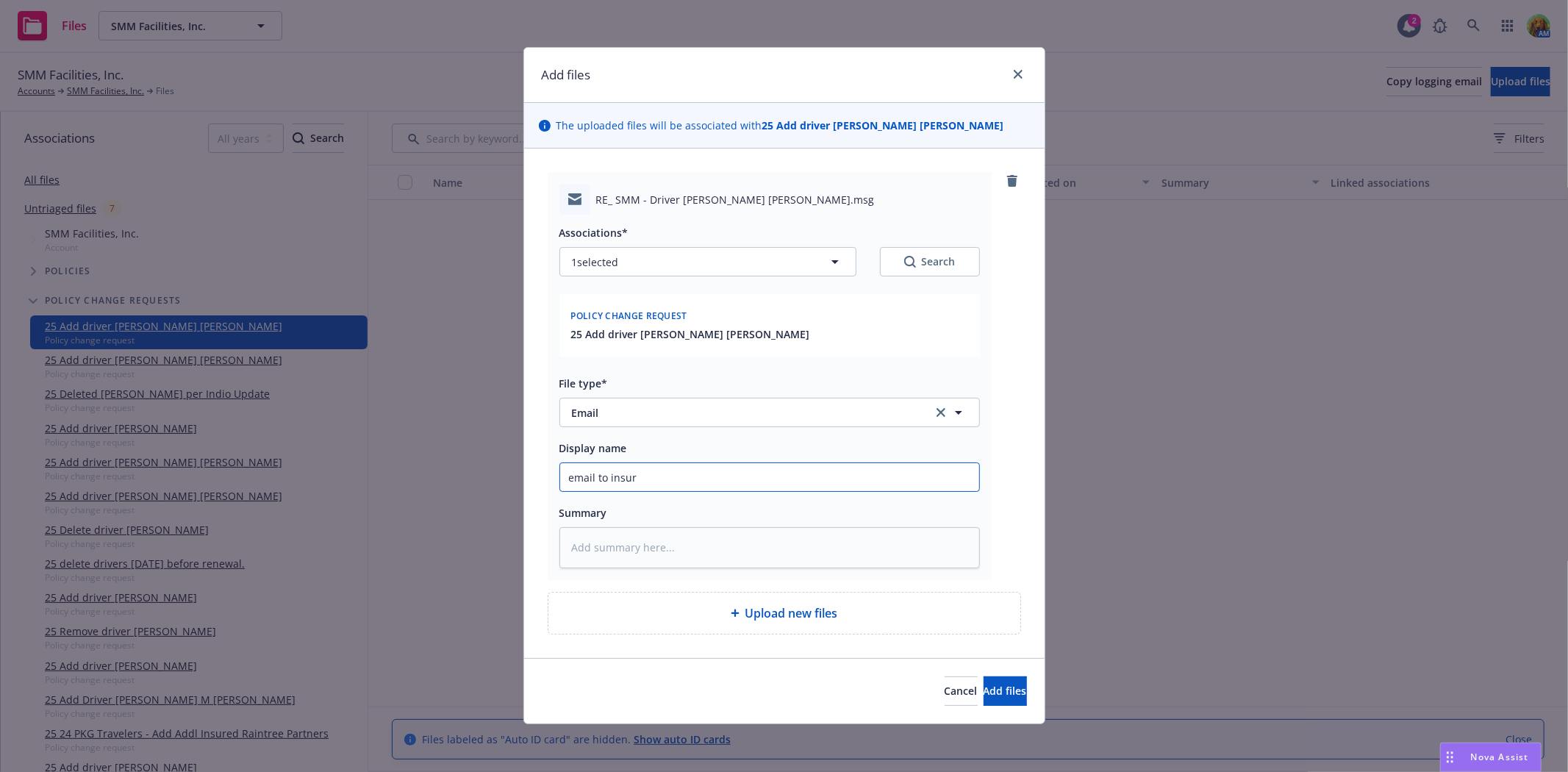
type input "email to insure"
type textarea "x"
type input "email to insured"
type textarea "x"
type input "email to insured"
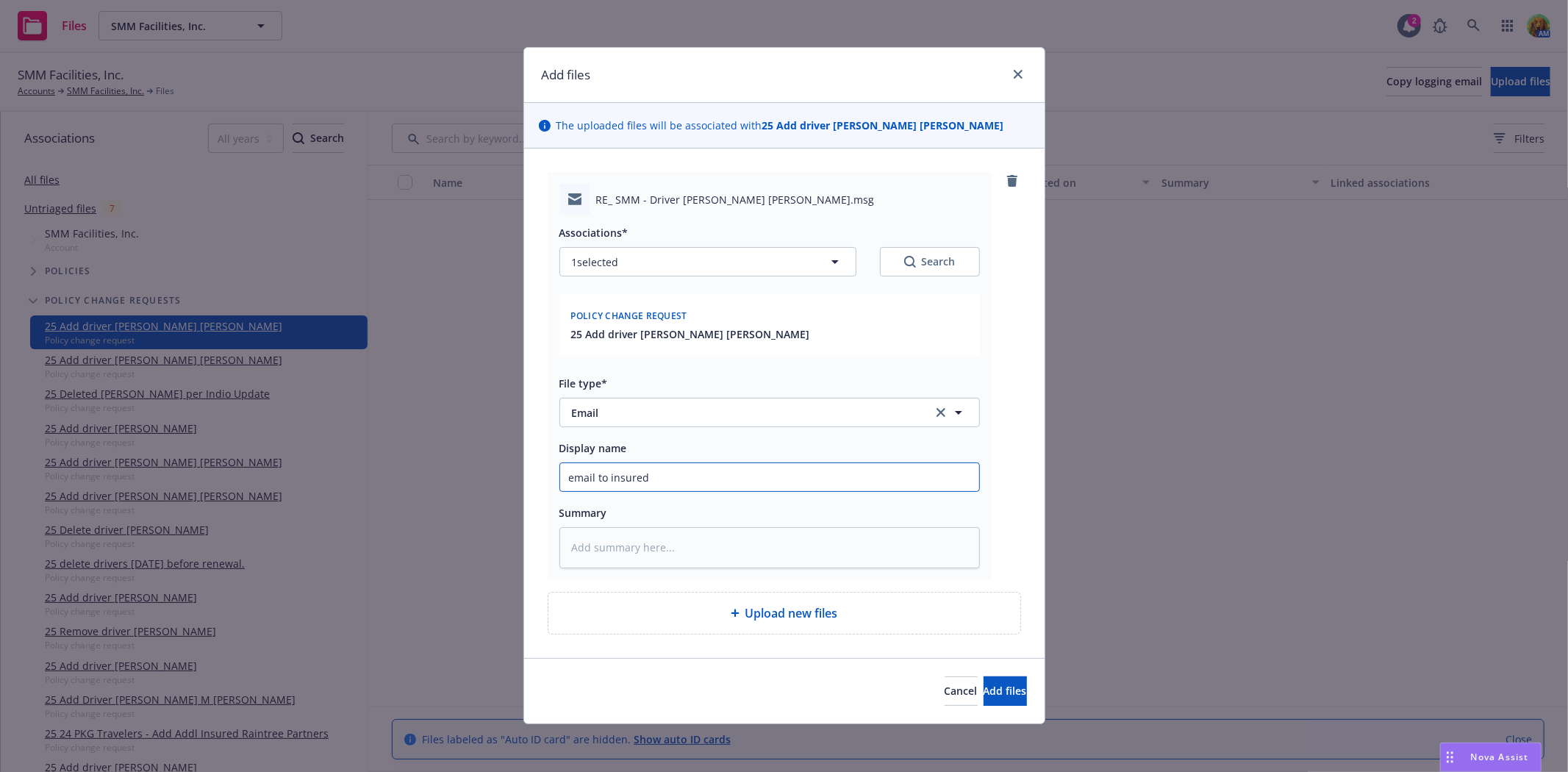
type textarea "x"
type input "email to insured d"
type textarea "x"
type input "email to insured dr"
type textarea "x"
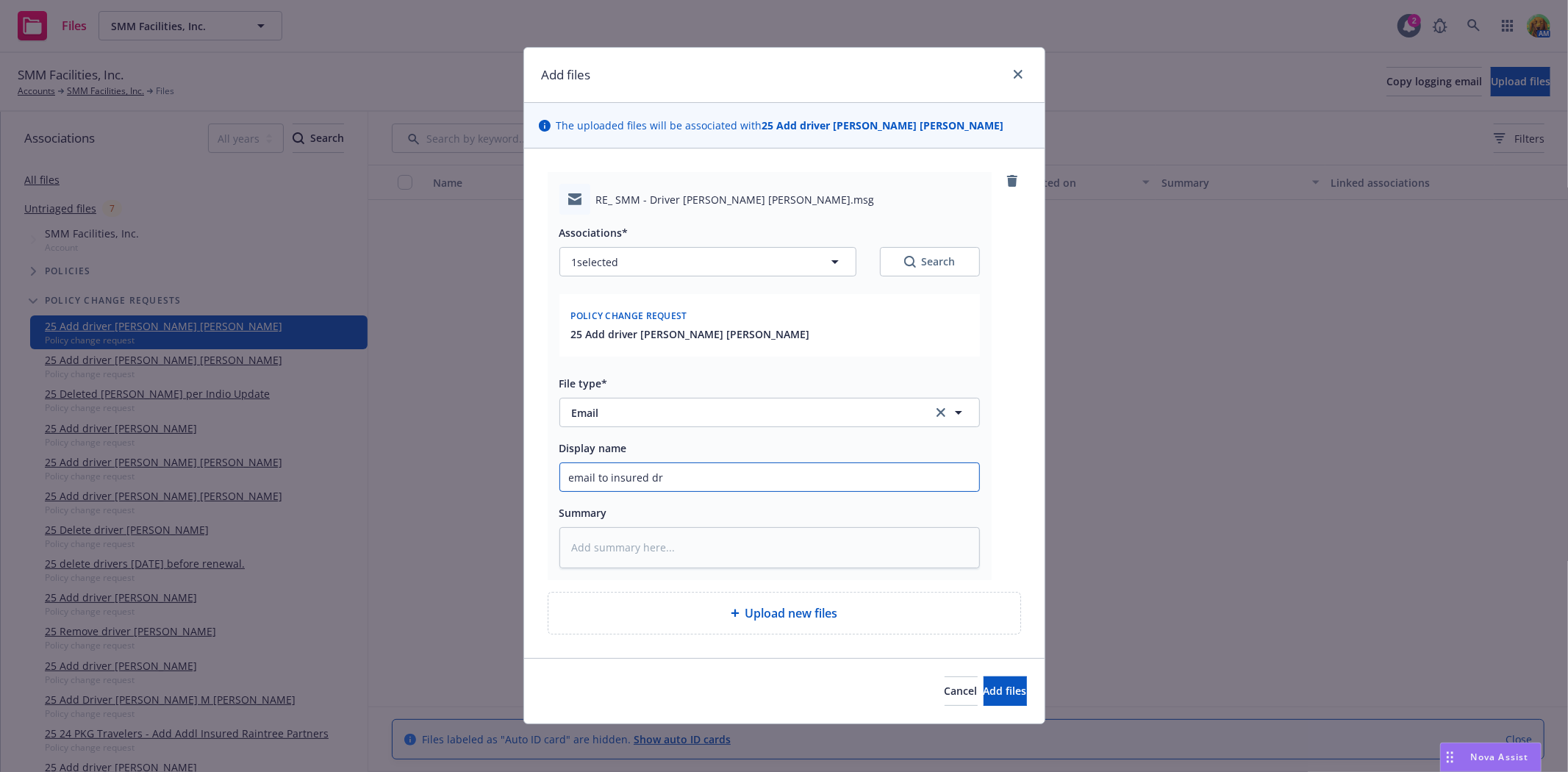
type input "email to insured dri"
type textarea "x"
type input "email to insured driv"
type textarea "x"
type input "email to insured drive"
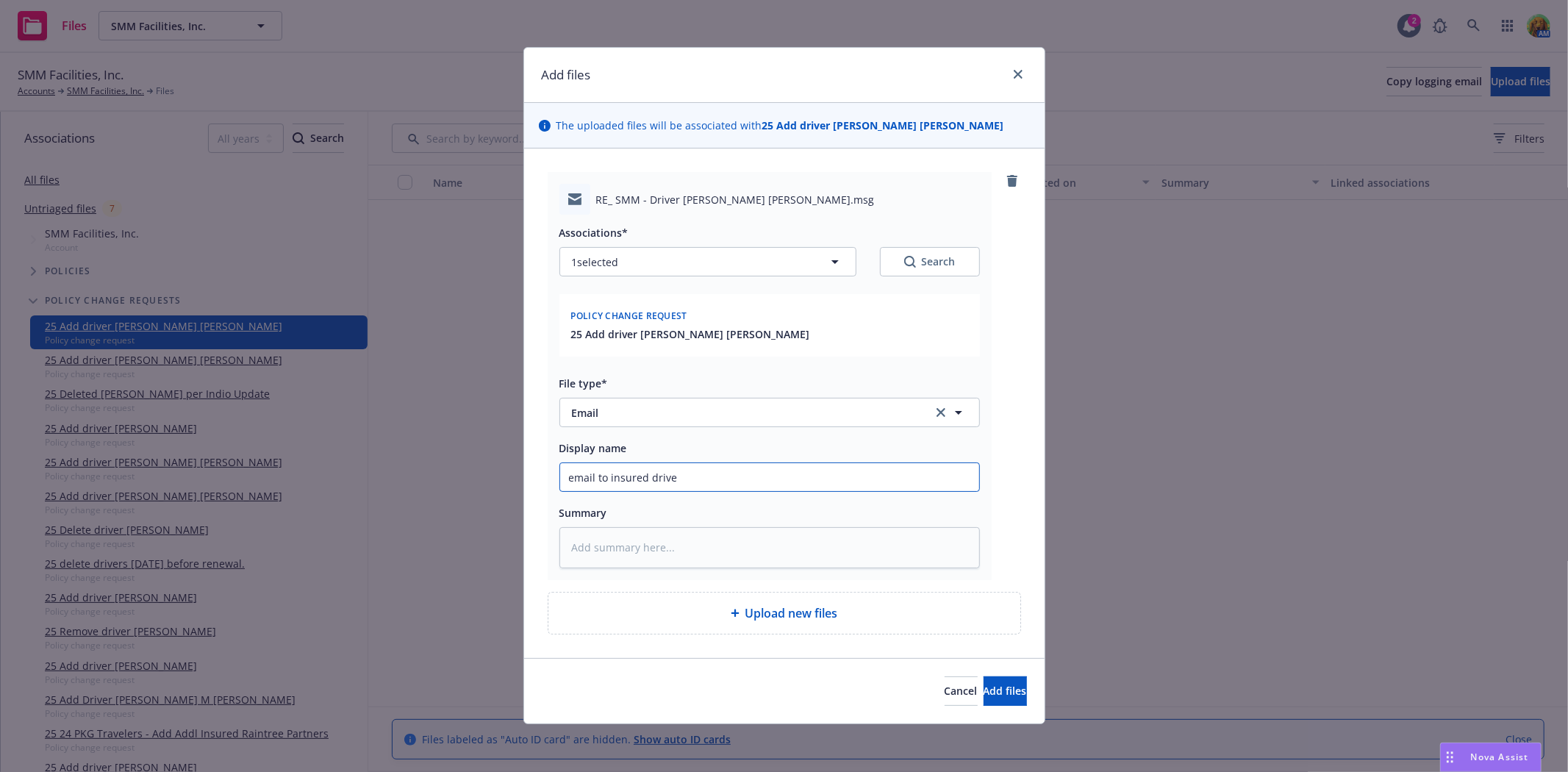
type textarea "x"
type input "email to insured driver"
type textarea "x"
type input "email to insured driver"
type textarea "x"
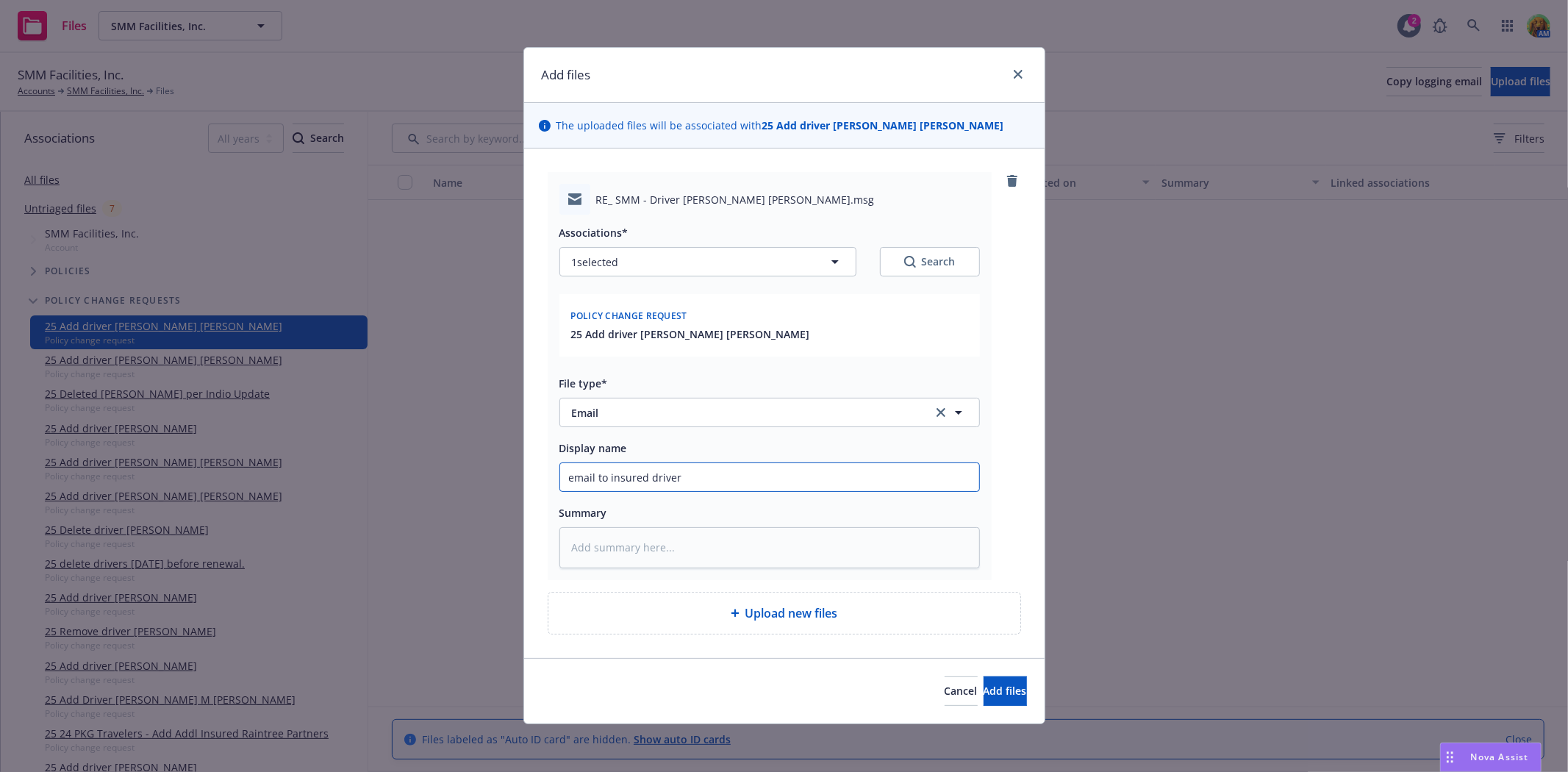
type input "email to insured driver i"
type textarea "x"
type input "email to insured driver is"
type textarea "x"
type input "email to insured driver is"
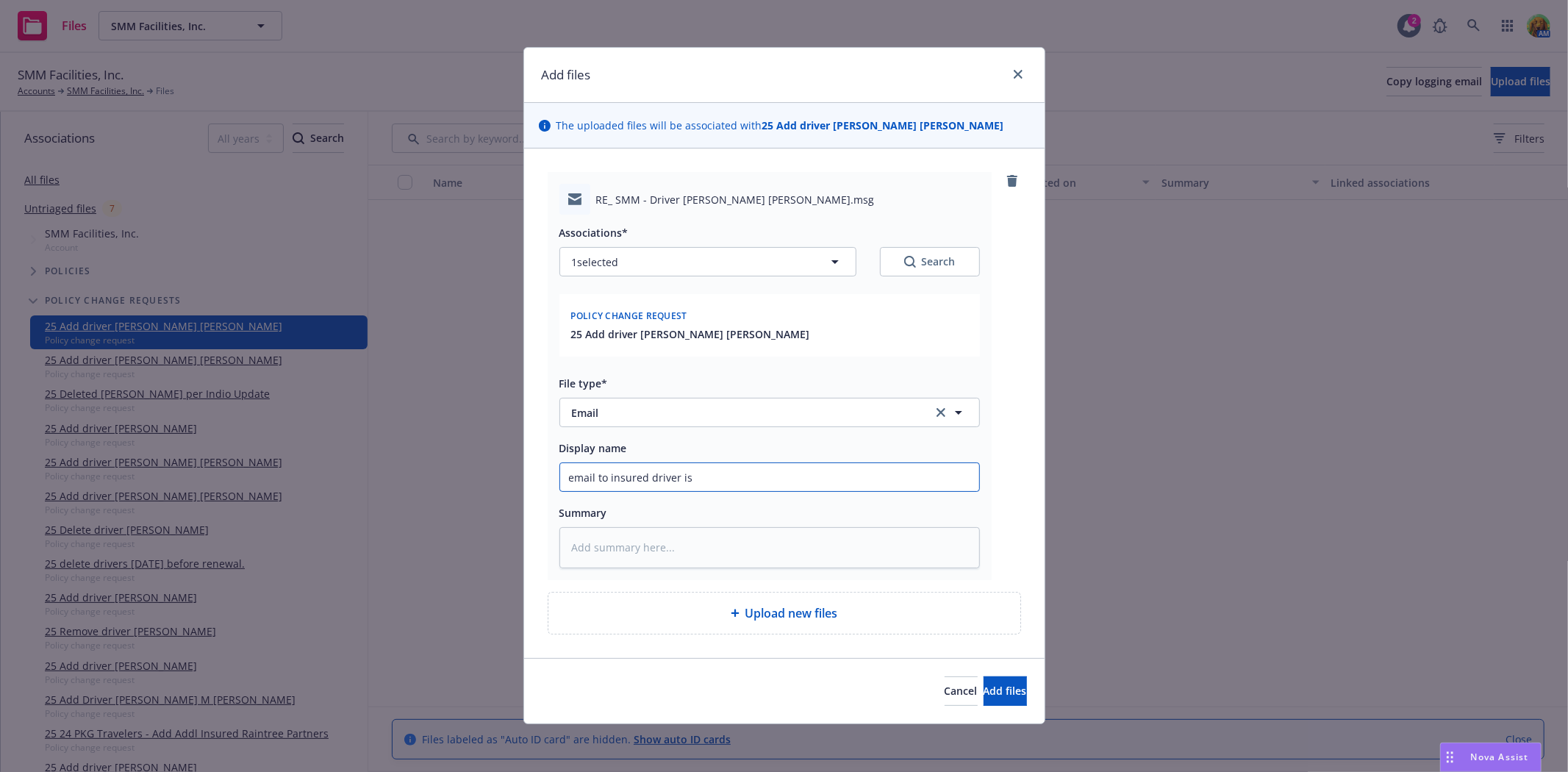
type textarea "x"
type input "email to insured driver is a"
type textarea "x"
type input "email to insured driver is ac"
type textarea "x"
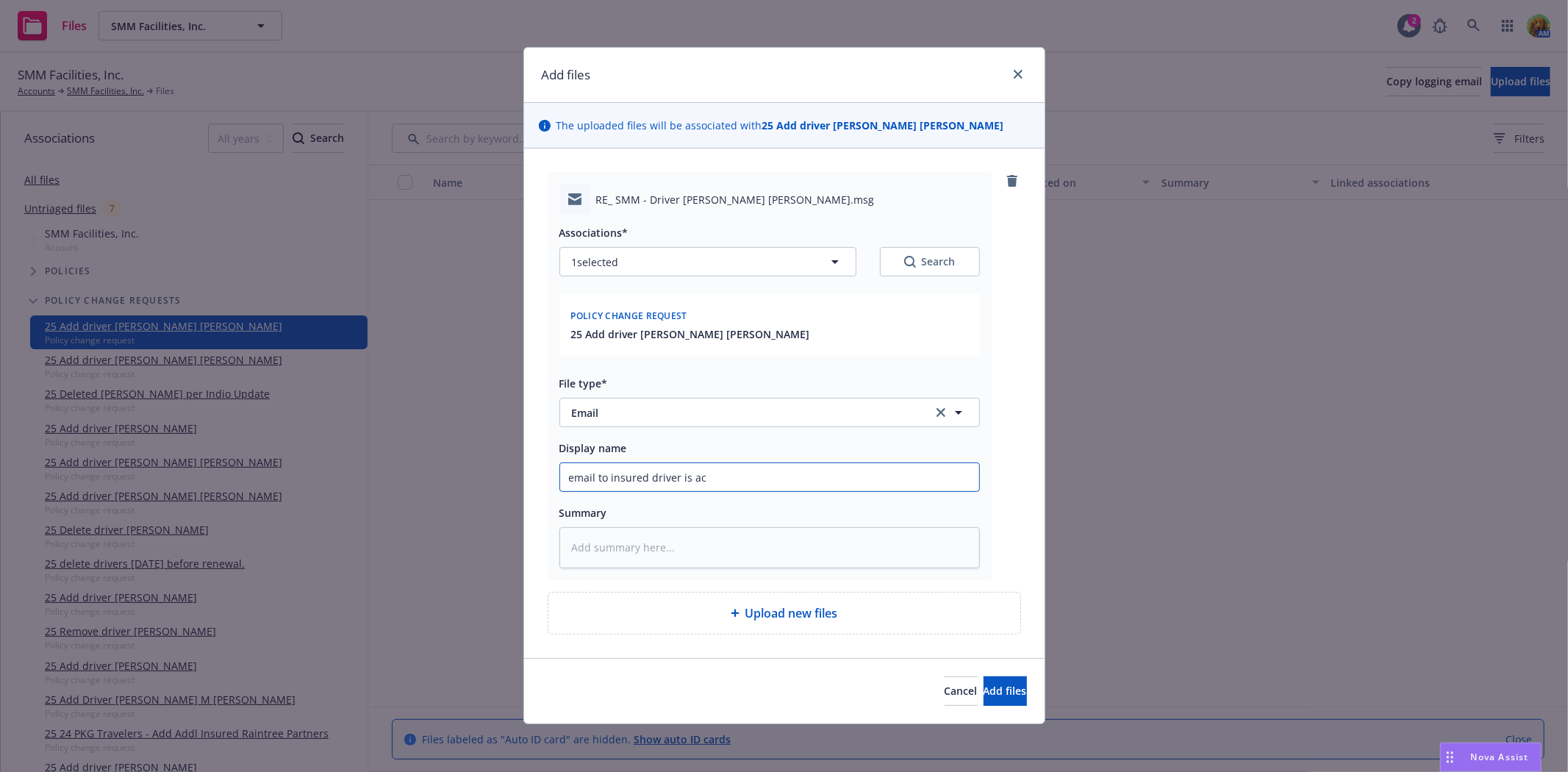
type input "email to insured driver is acc"
type textarea "x"
type input "email to insured driver is acce"
type textarea "x"
type input "email to insured driver is acceo"
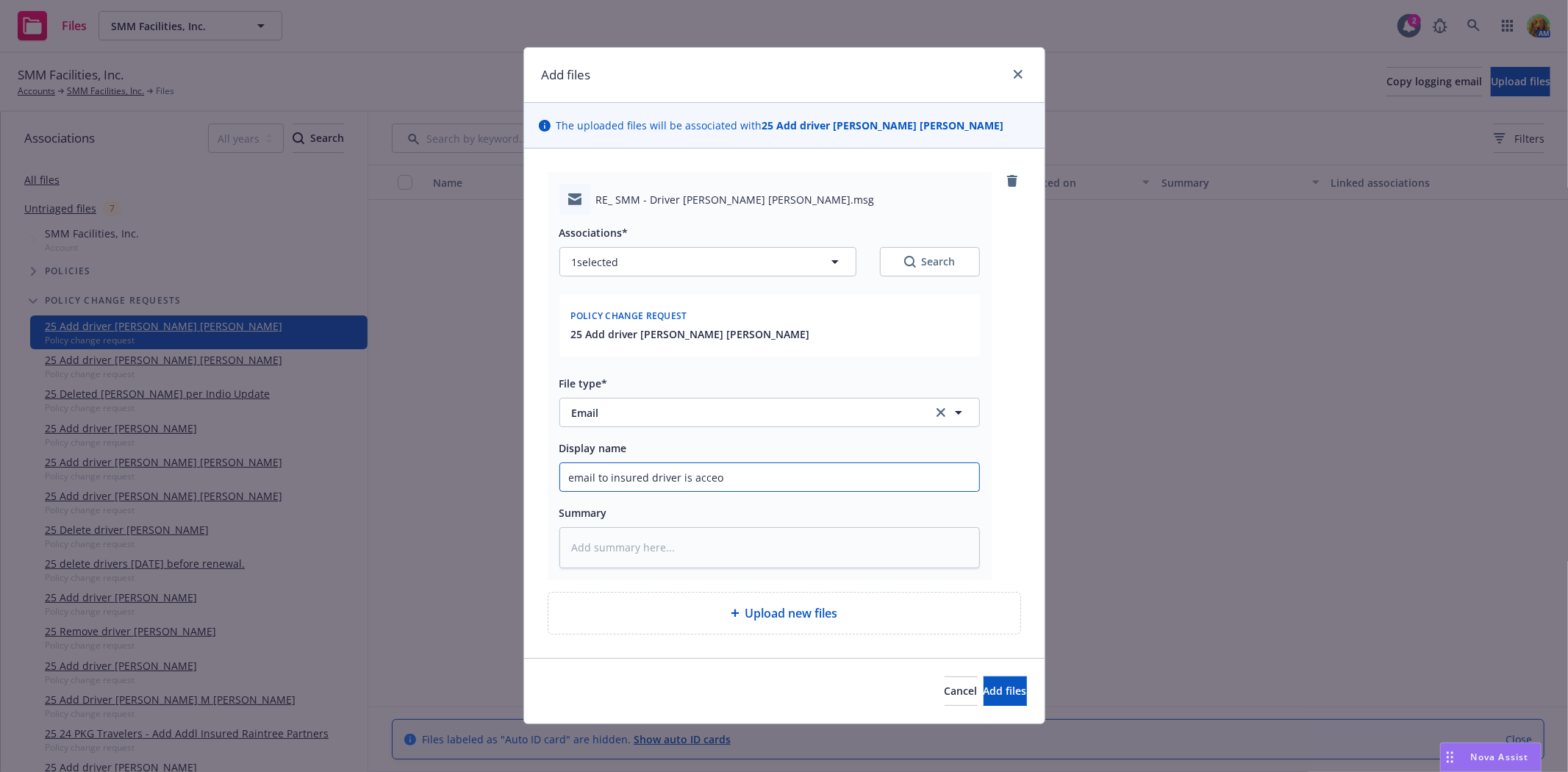
type textarea "x"
type input "email to insured driver is acce"
type textarea "x"
type input "email to insured driver is accep"
type textarea "x"
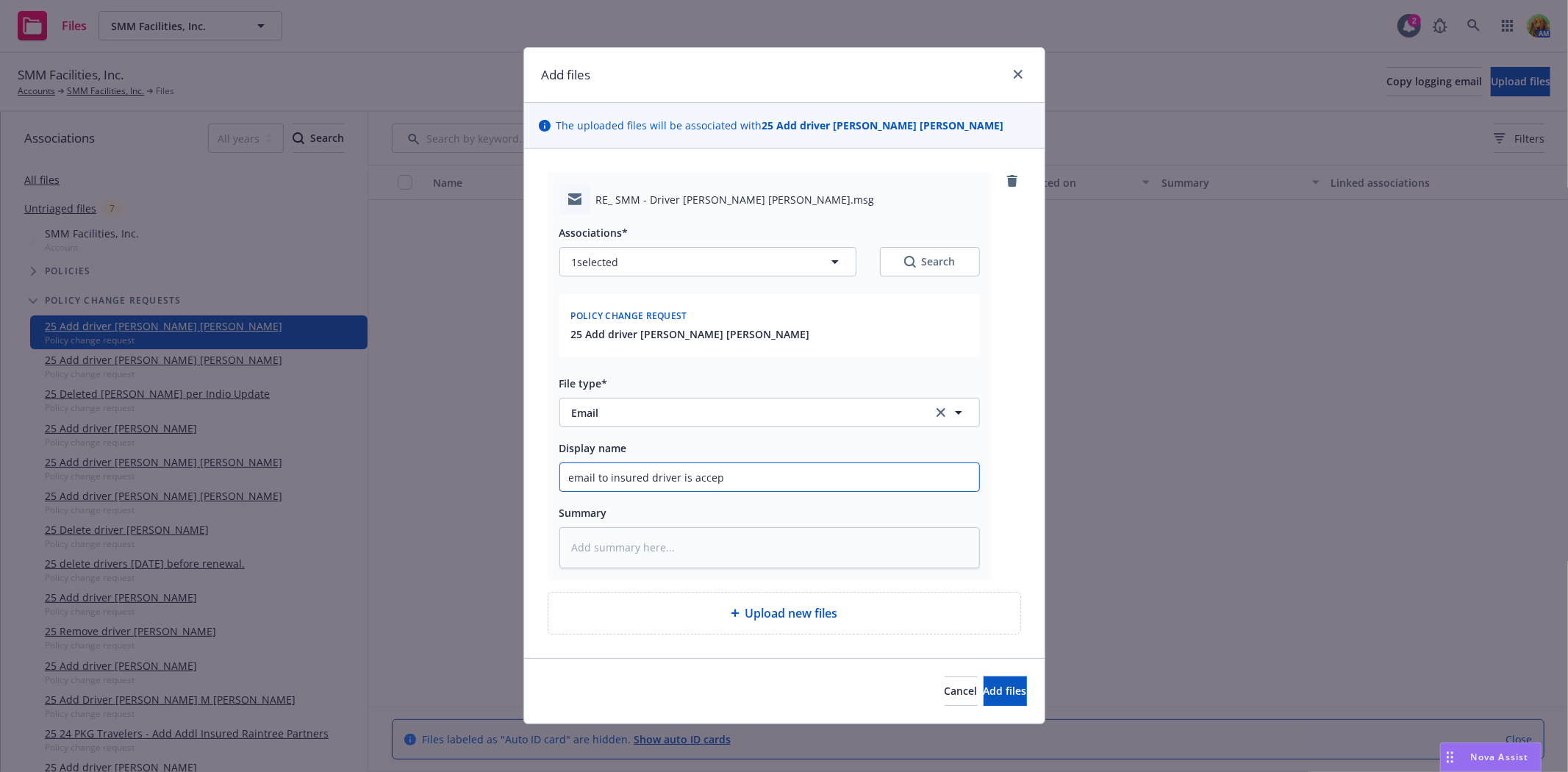
type input "email to insured driver is accept"
type textarea "x"
type input "email to insured driver is accepta"
type textarea "x"
type input "email to insured driver is acceptab"
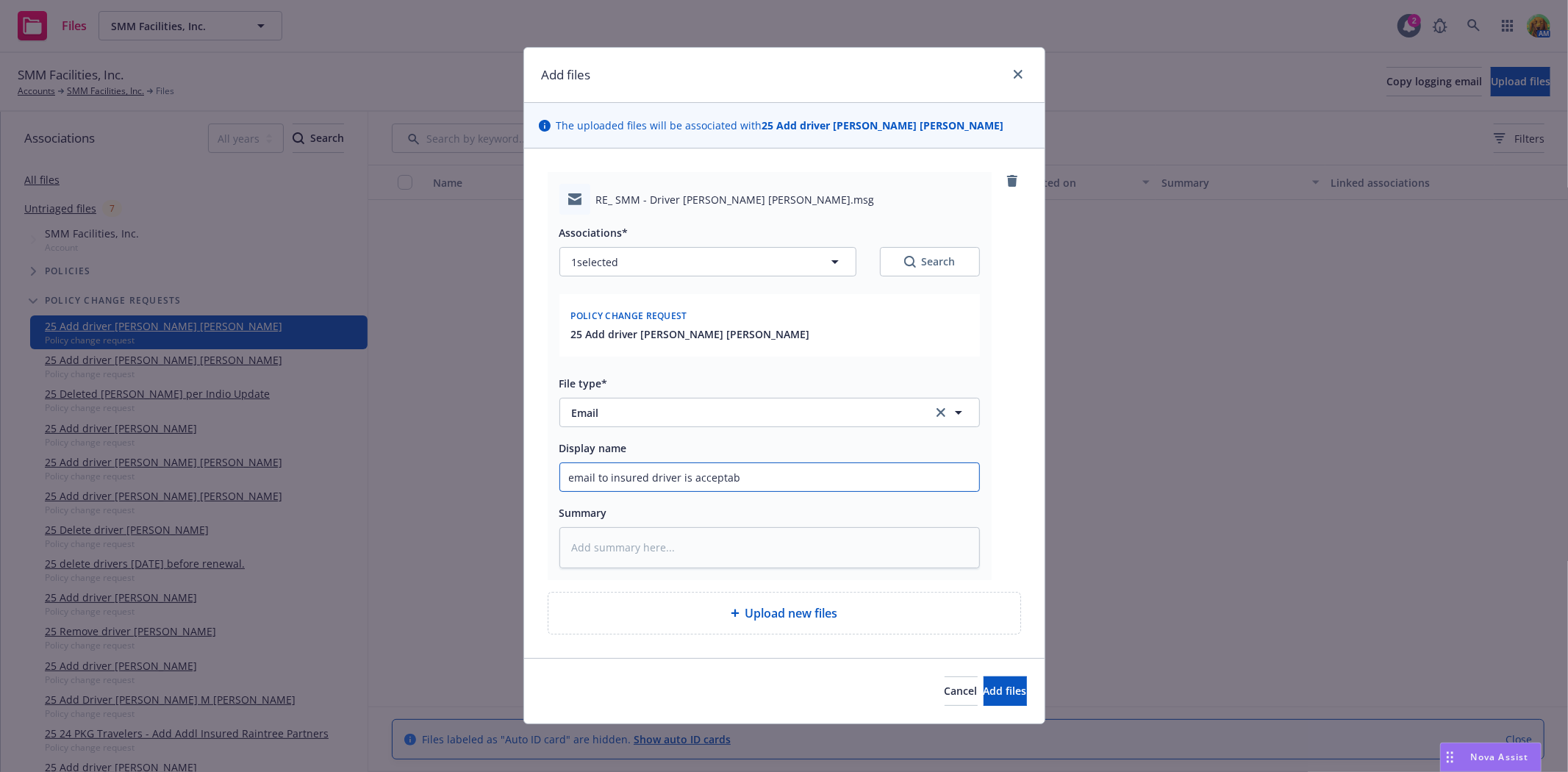
type textarea "x"
type input "email to insured driver is acceptabl"
type textarea "x"
type input "email to insured driver is acceptable"
click at [983, 682] on button "Add files" at bounding box center [1005, 690] width 43 height 29
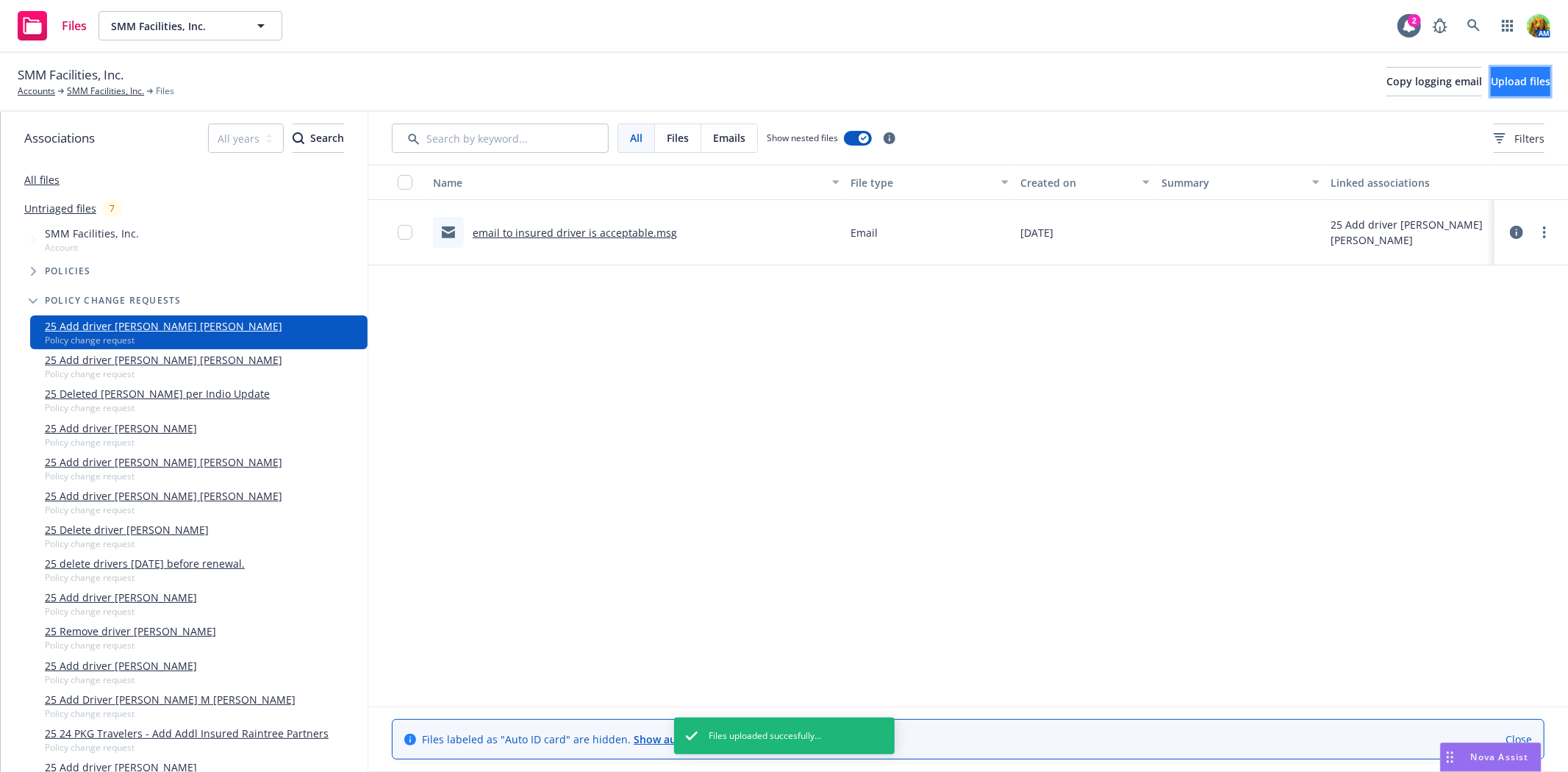
click at [1490, 70] on button "Upload files" at bounding box center [1520, 81] width 59 height 29
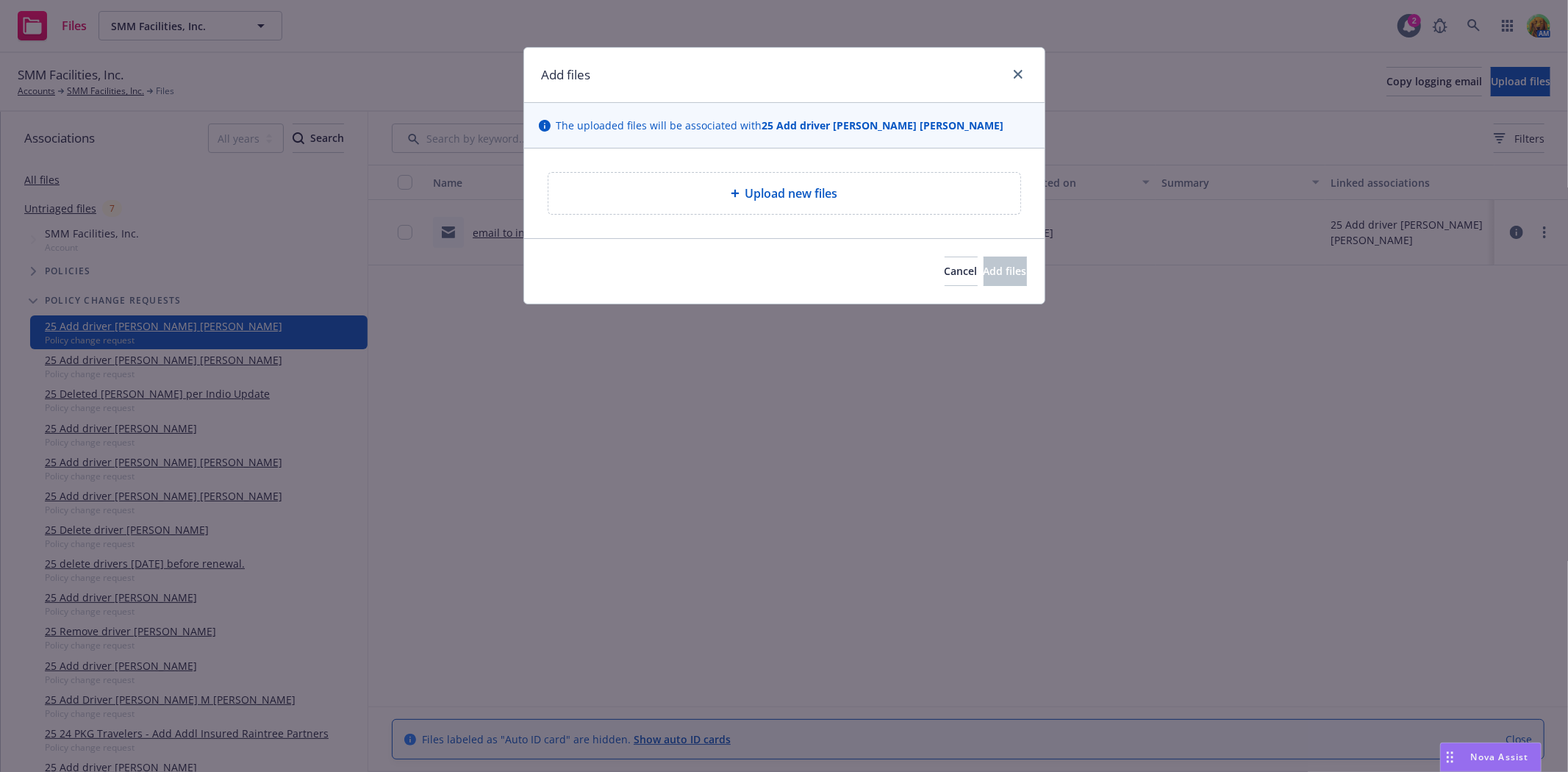
type textarea "x"
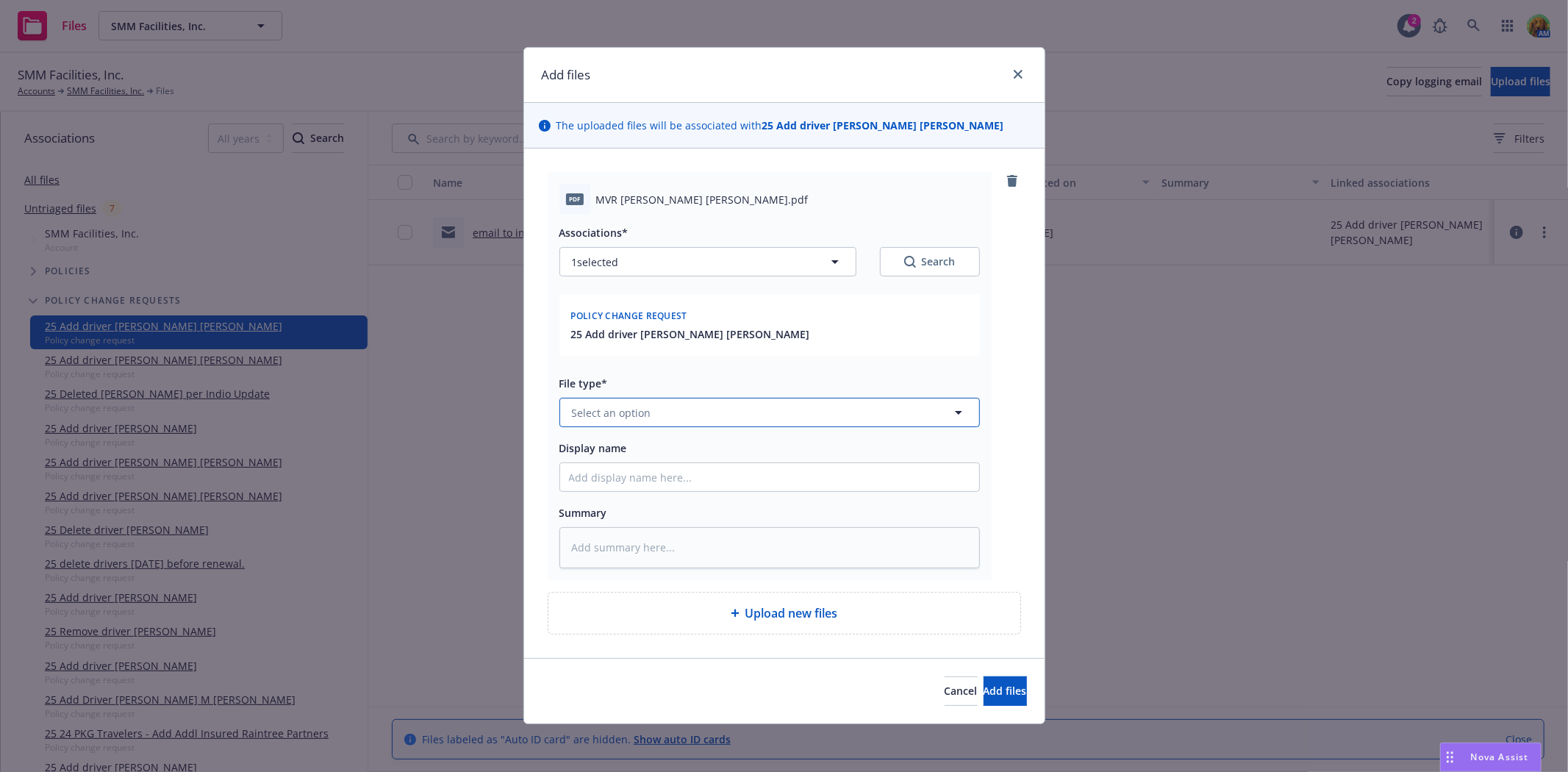
click at [663, 411] on button "Select an option" at bounding box center [769, 411] width 421 height 29
type input "mvr"
click at [760, 373] on div "Motor Vehicle Report (MVR)" at bounding box center [769, 372] width 401 height 22
click at [983, 694] on span "Add files" at bounding box center [1005, 690] width 43 height 14
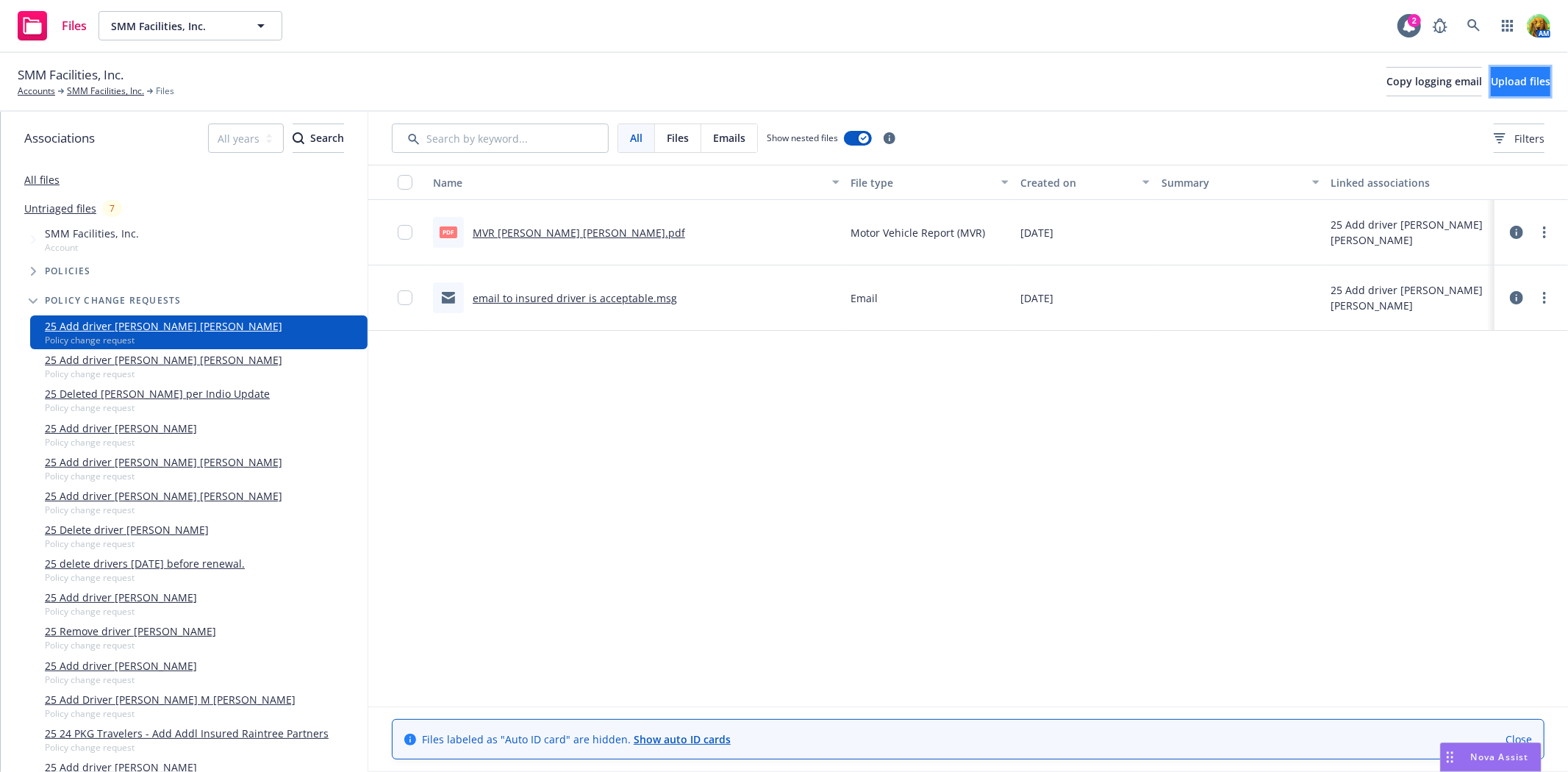
click at [1508, 83] on span "Upload files" at bounding box center [1520, 81] width 59 height 14
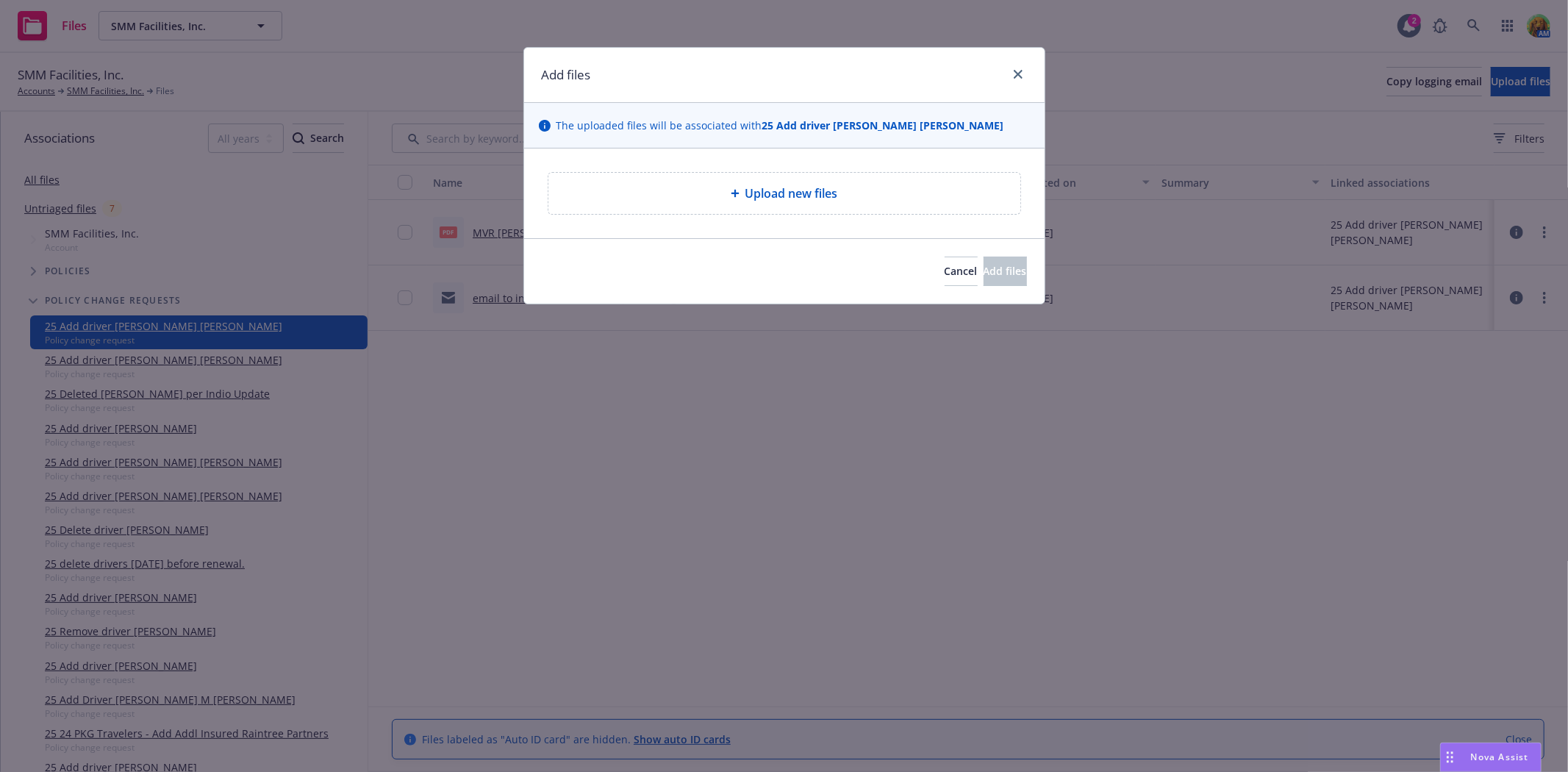
type textarea "x"
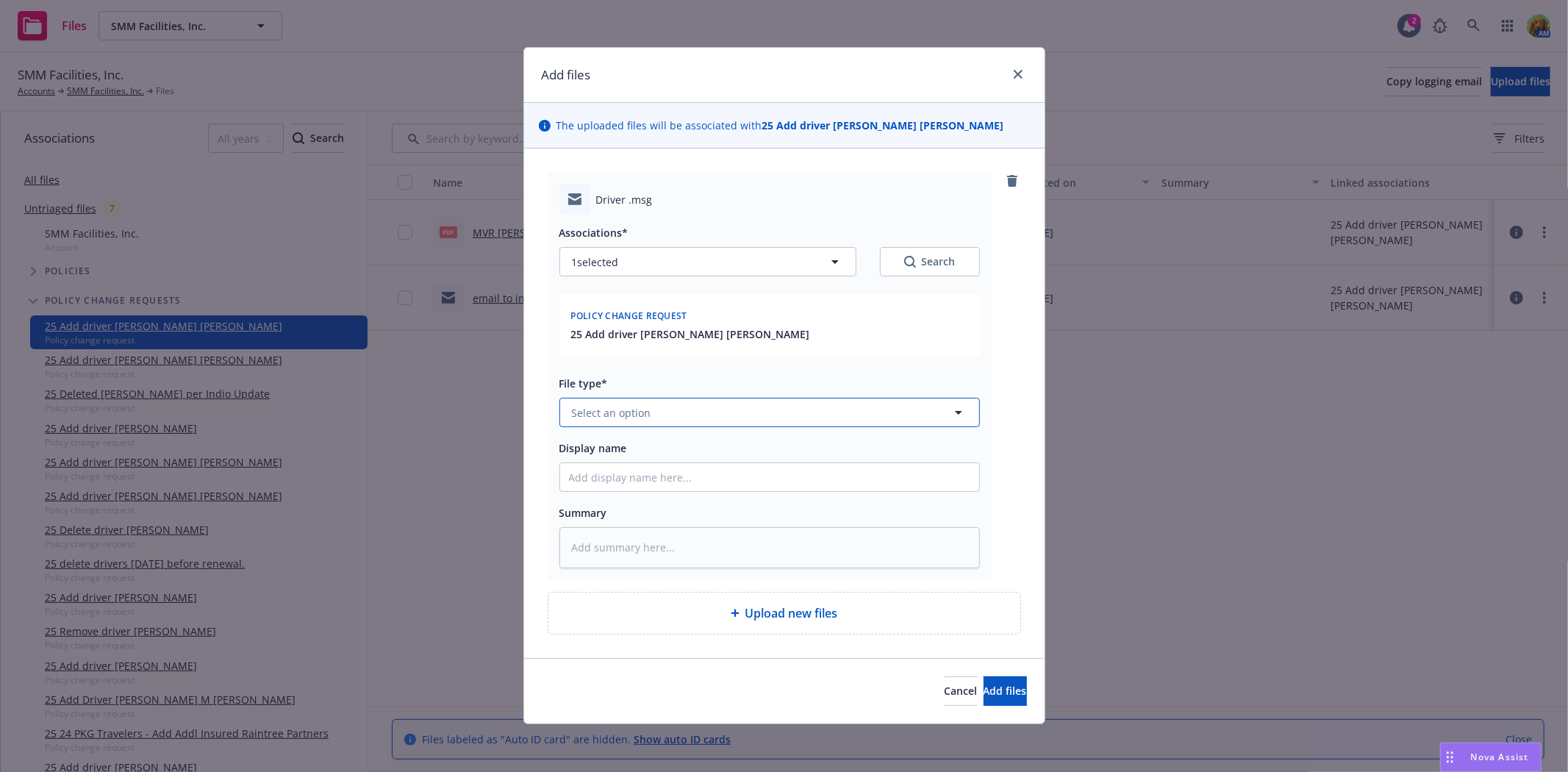
click at [654, 422] on button "Select an option" at bounding box center [769, 411] width 421 height 29
type input "email"
click at [671, 365] on div "Email" at bounding box center [769, 372] width 401 height 22
click at [728, 486] on input "Display name" at bounding box center [769, 477] width 419 height 28
type textarea "x"
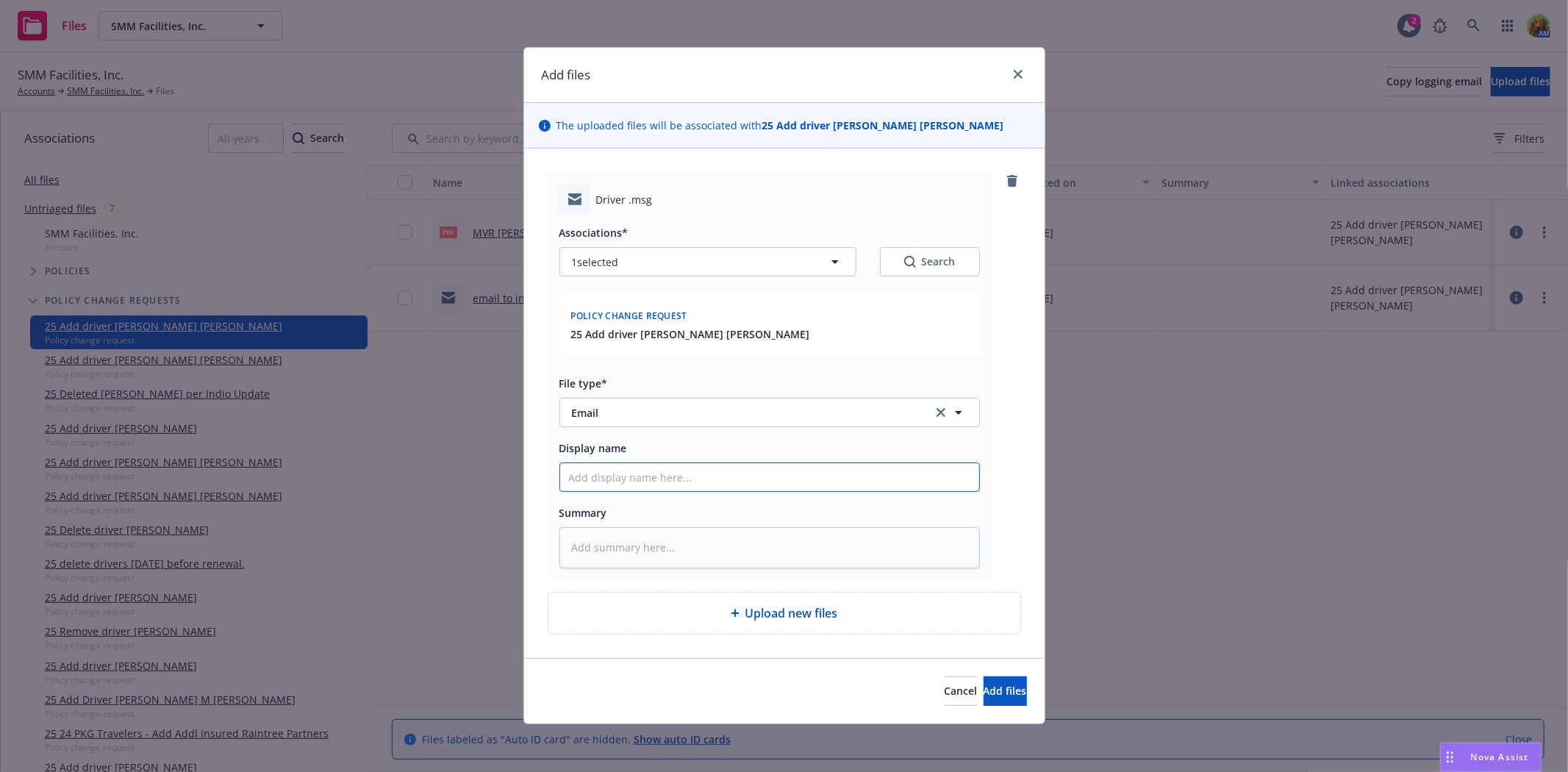
type input "e"
type textarea "x"
type input "em"
type textarea "x"
type input "ema"
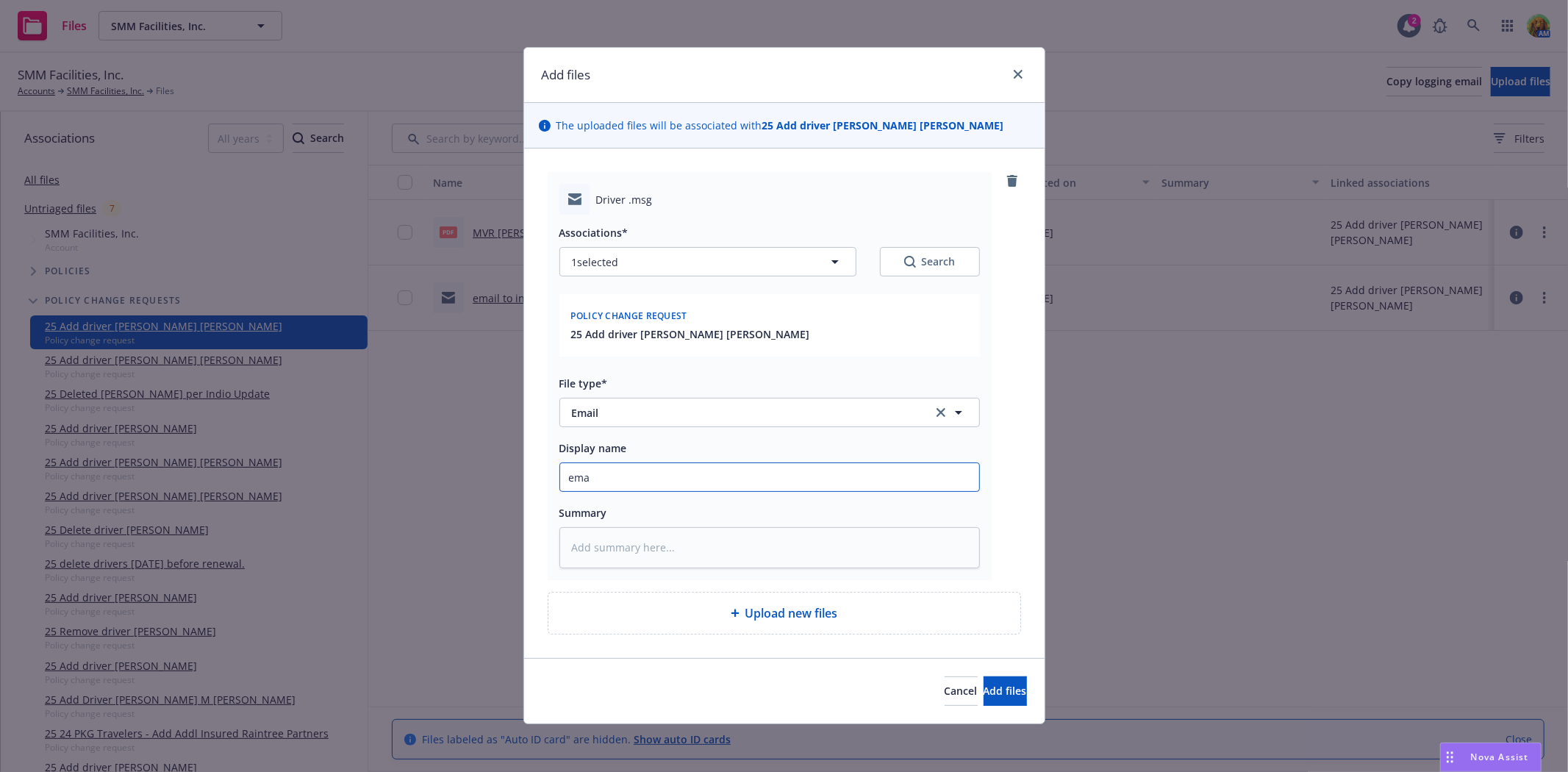
type textarea "x"
type input "emai"
type textarea "x"
type input "email"
type textarea "x"
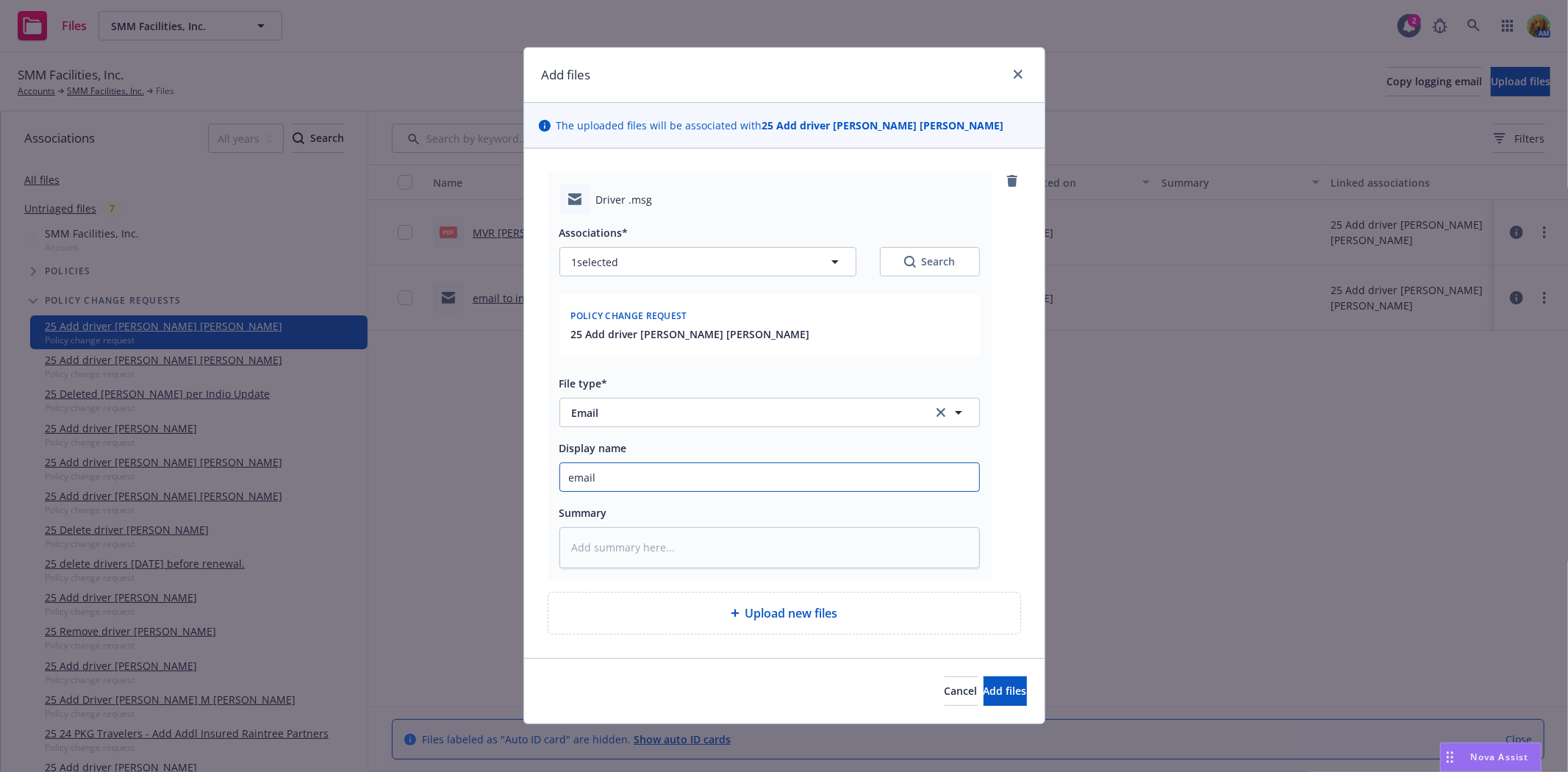
type input "email"
type textarea "x"
type input "email f"
type textarea "x"
type input "email fr"
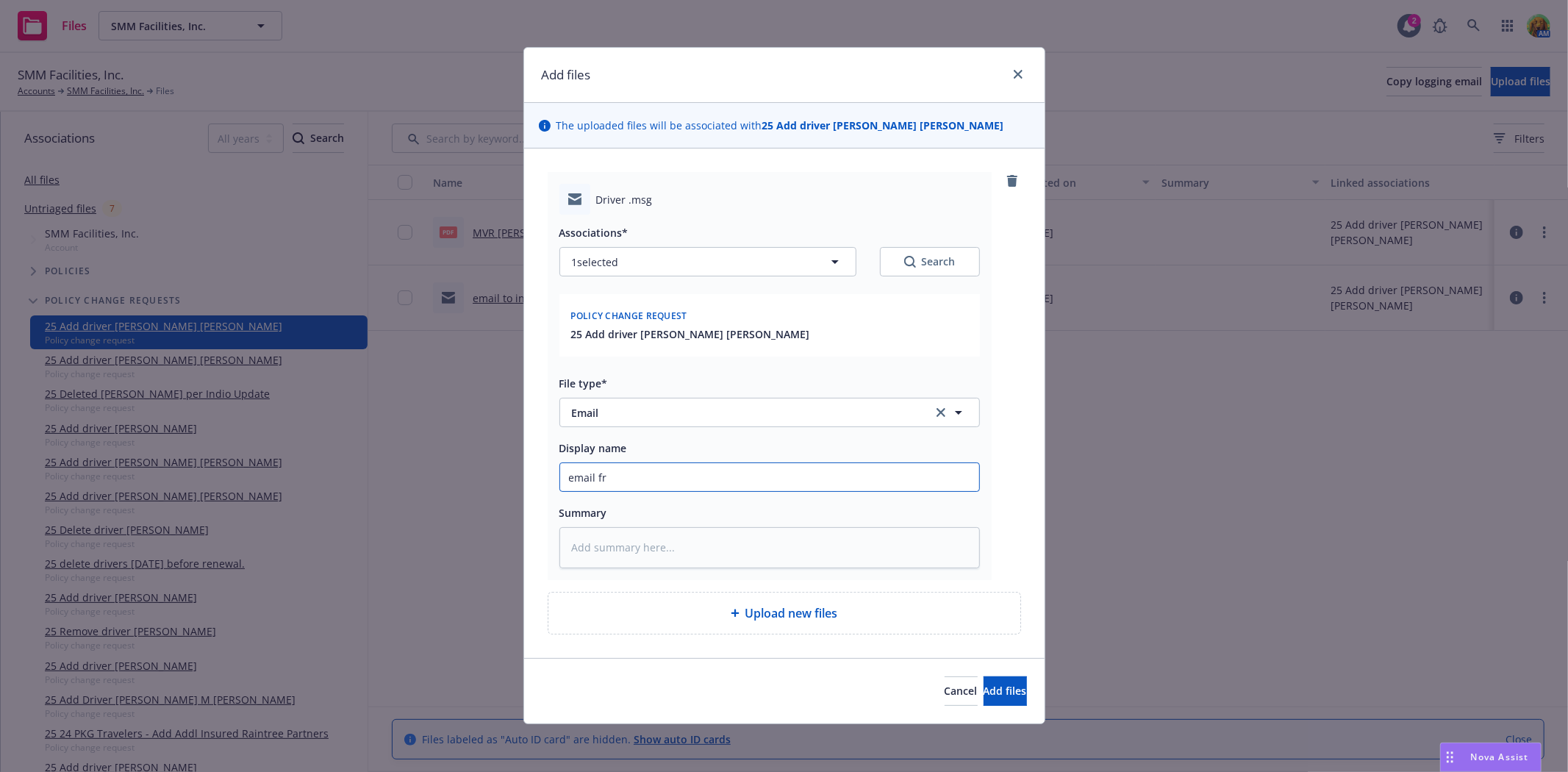
type textarea "x"
type input "email fro"
type textarea "x"
type input "email from"
type textarea "x"
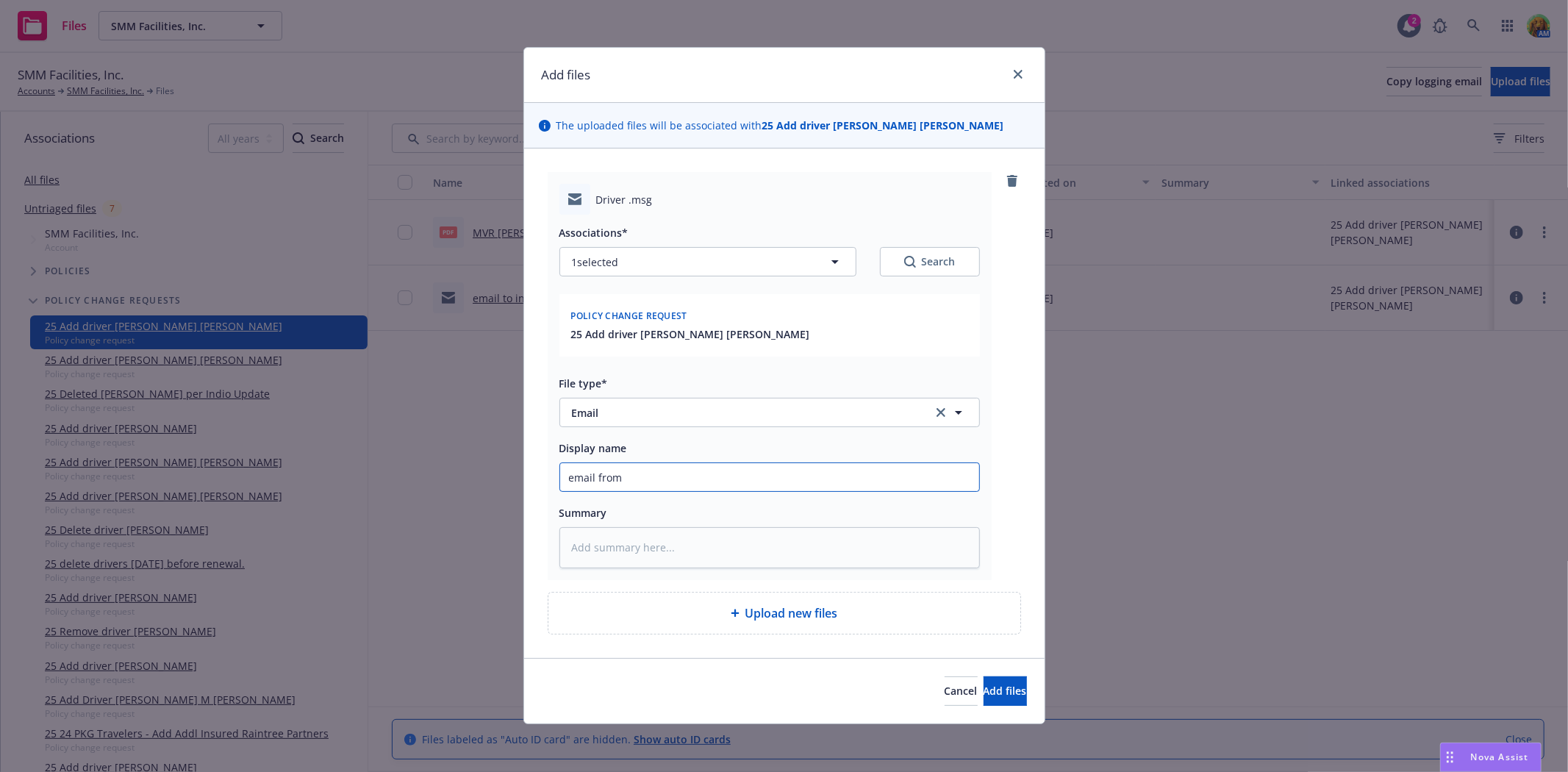
type input "email from i"
type textarea "x"
type input "email from in"
type textarea "x"
type input "email from ins"
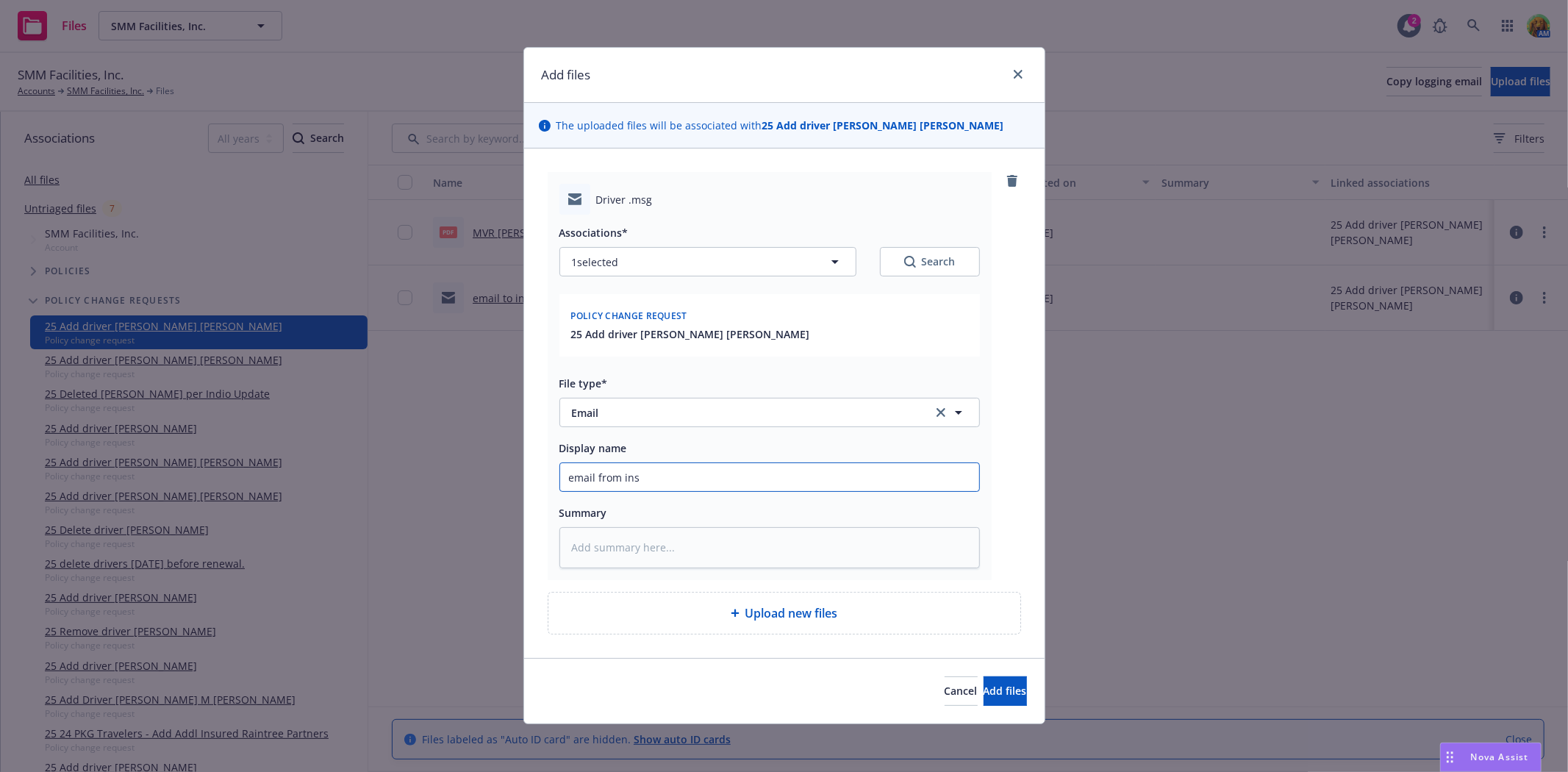
type textarea "x"
type input "email from insu"
type textarea "x"
type input "email from insur"
type textarea "x"
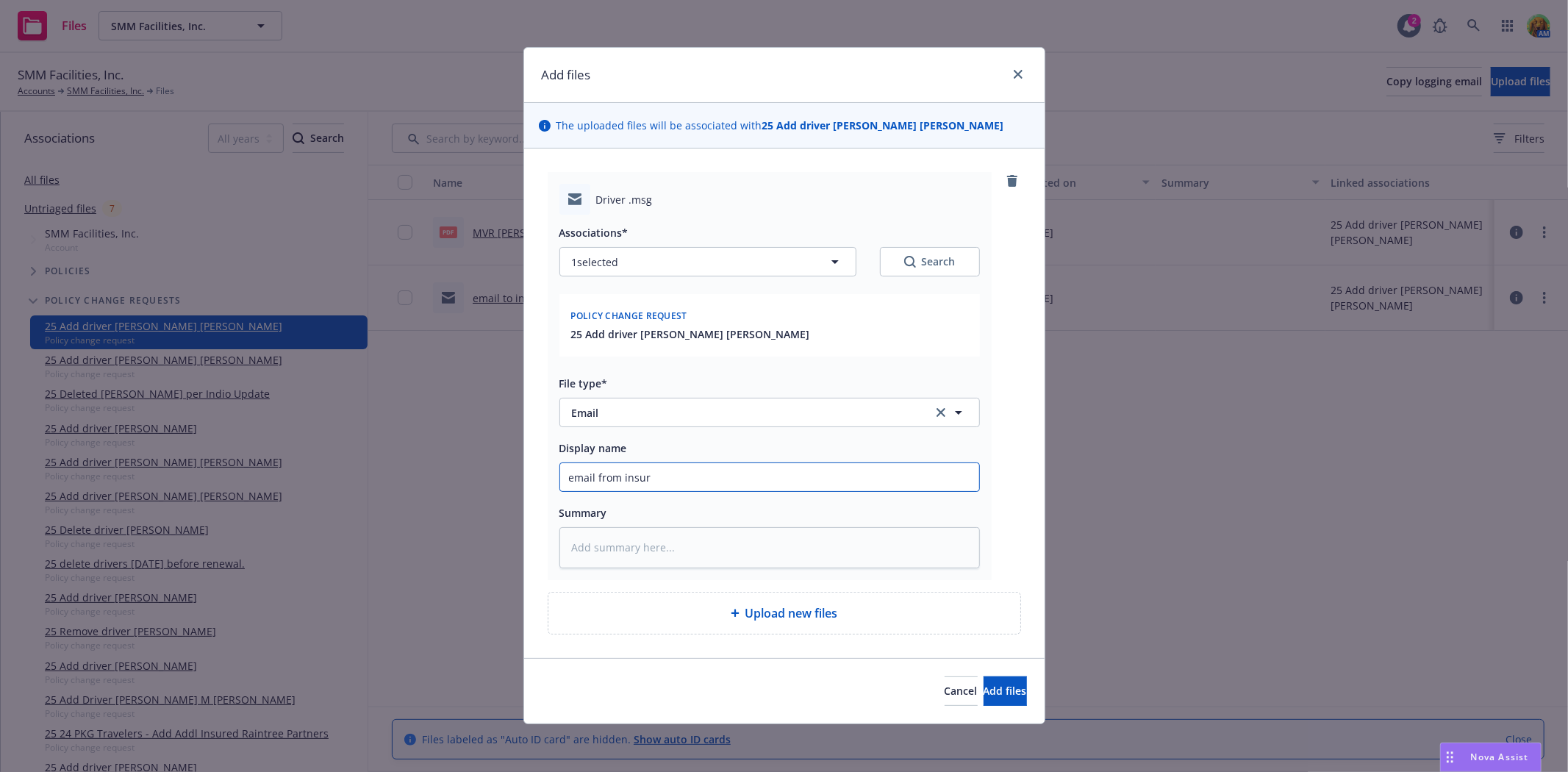
type input "email from insure"
type textarea "x"
type input "email from insured"
type textarea "x"
type input "email from insured"
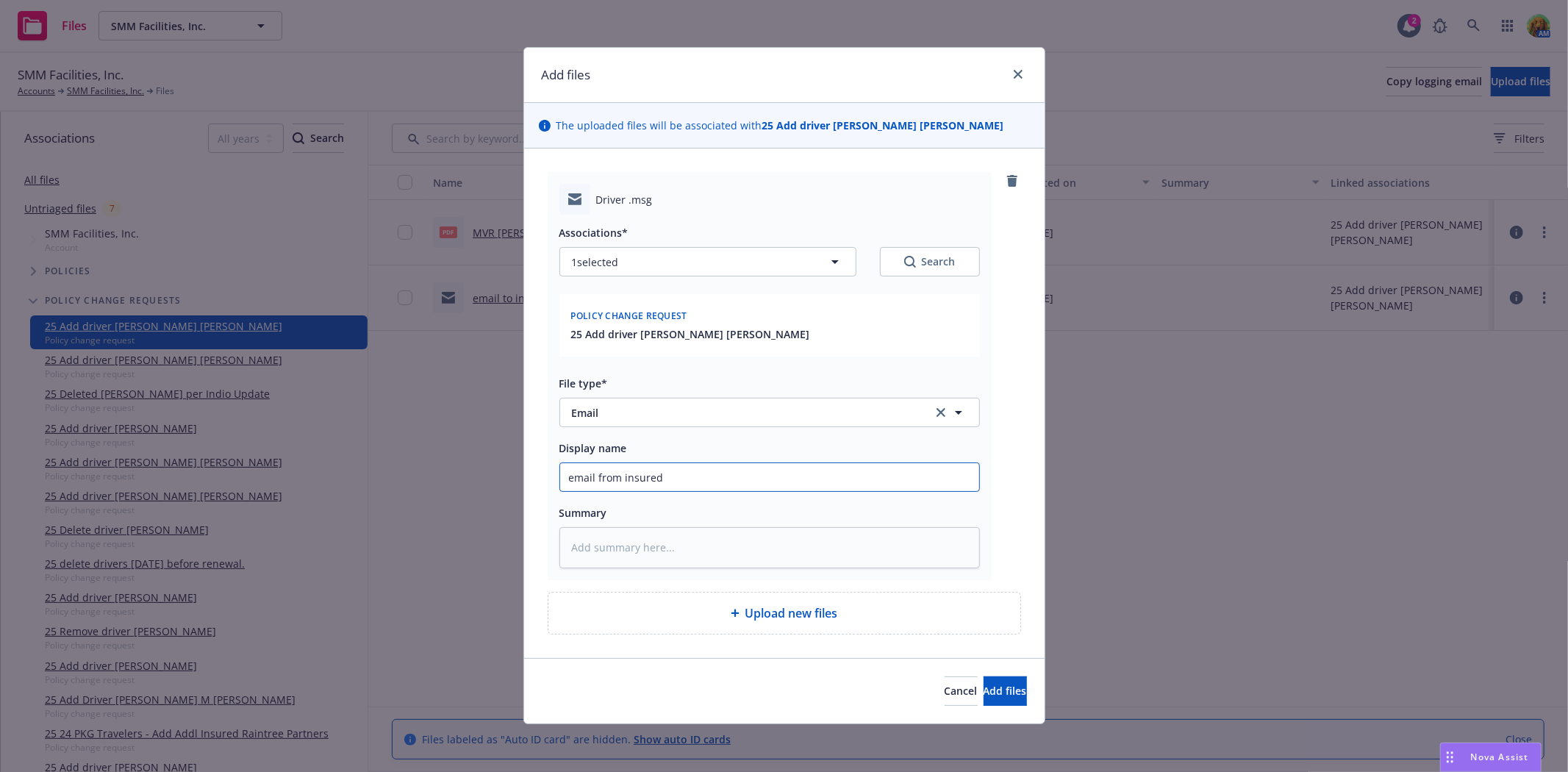
type textarea "x"
type input "email from insured r"
type textarea "x"
type input "email from insured ru"
type textarea "x"
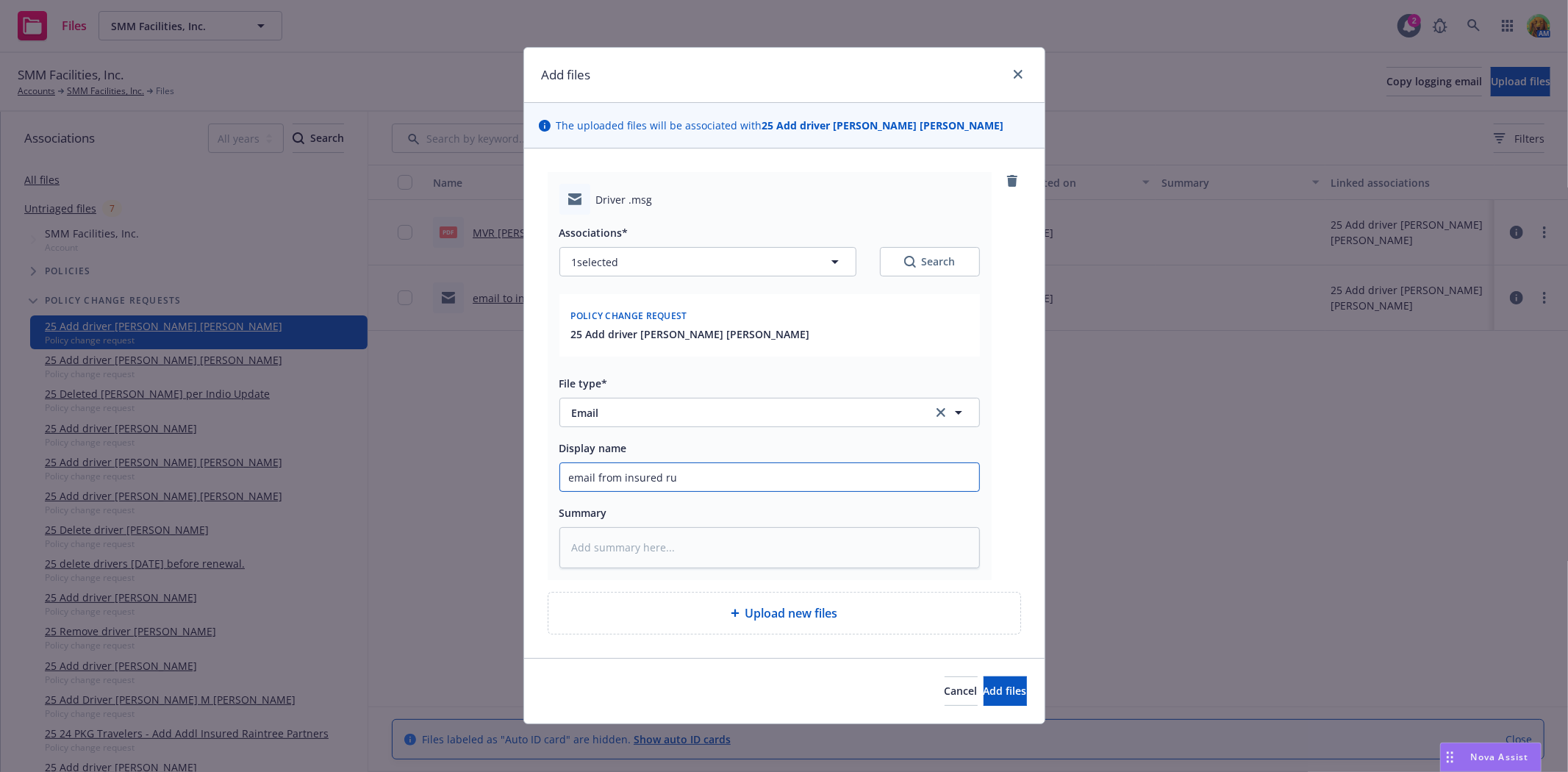
type input "email from insured run"
type textarea "x"
type input "email from insured run"
type textarea "x"
type input "email from insured run m"
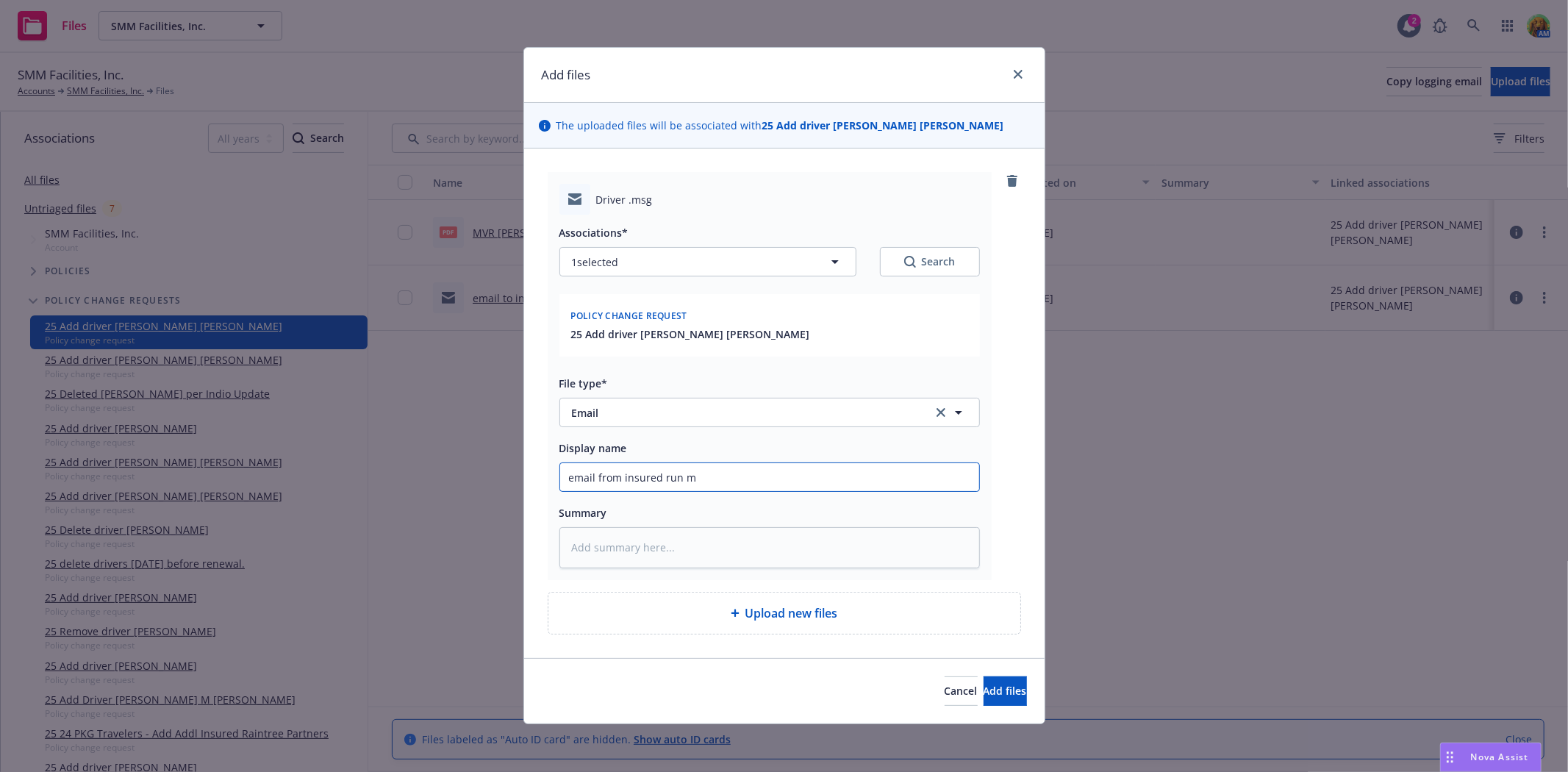
type textarea "x"
type input "email from insured run mv"
type textarea "x"
type input "email from insured run mvr"
click at [983, 681] on button "Add files" at bounding box center [1005, 690] width 43 height 29
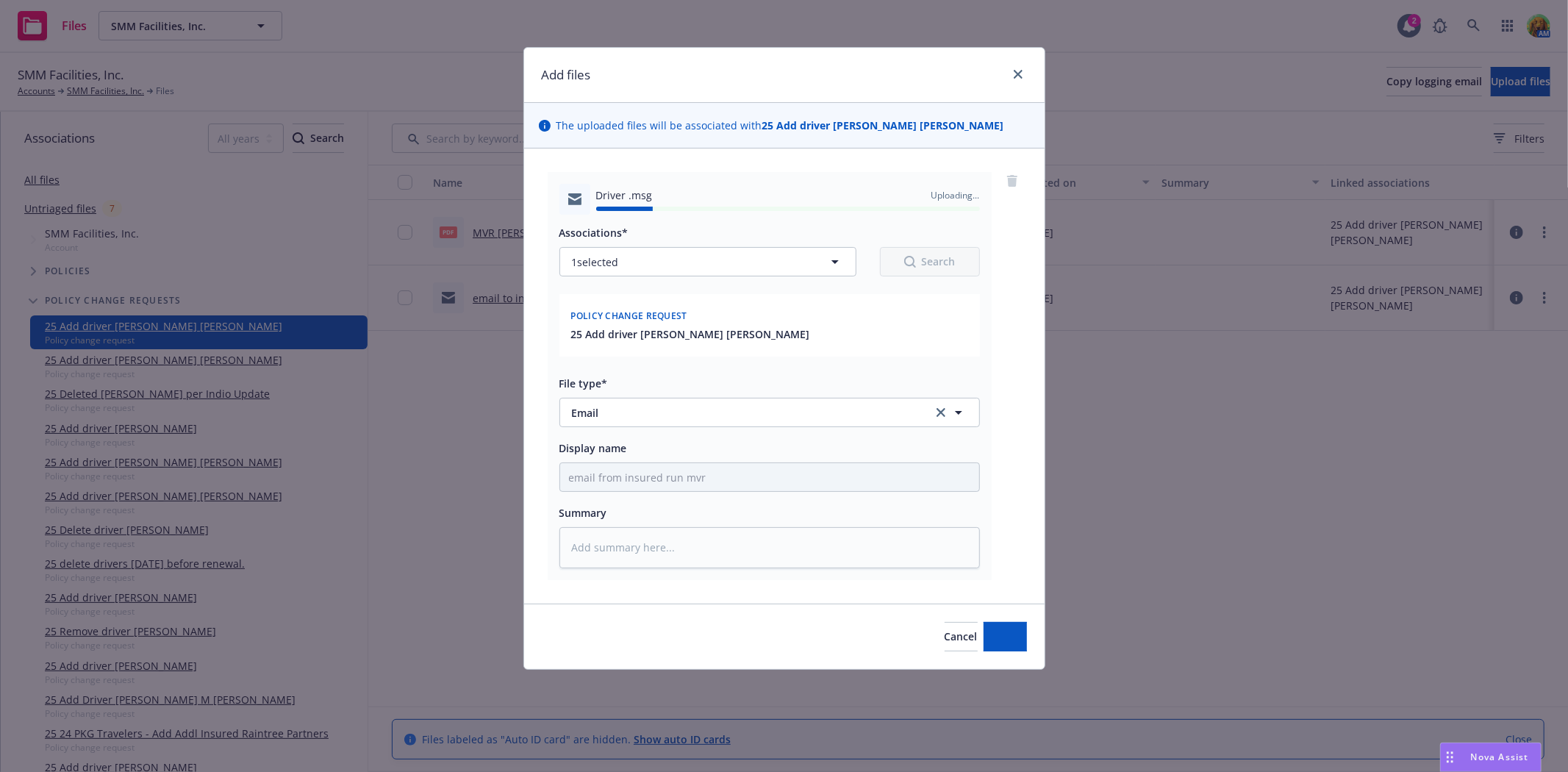
type textarea "x"
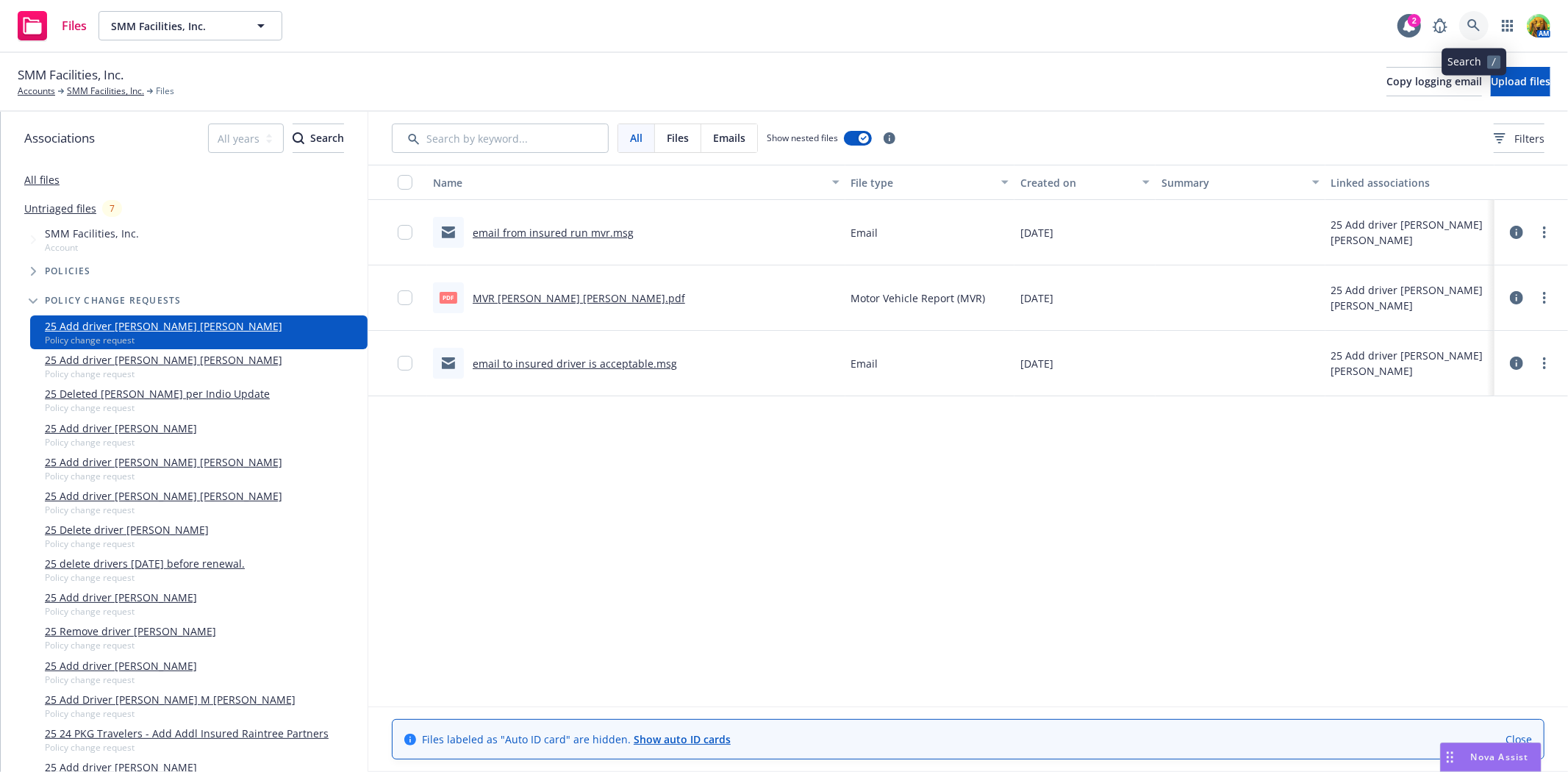
click at [1474, 20] on icon at bounding box center [1473, 25] width 13 height 13
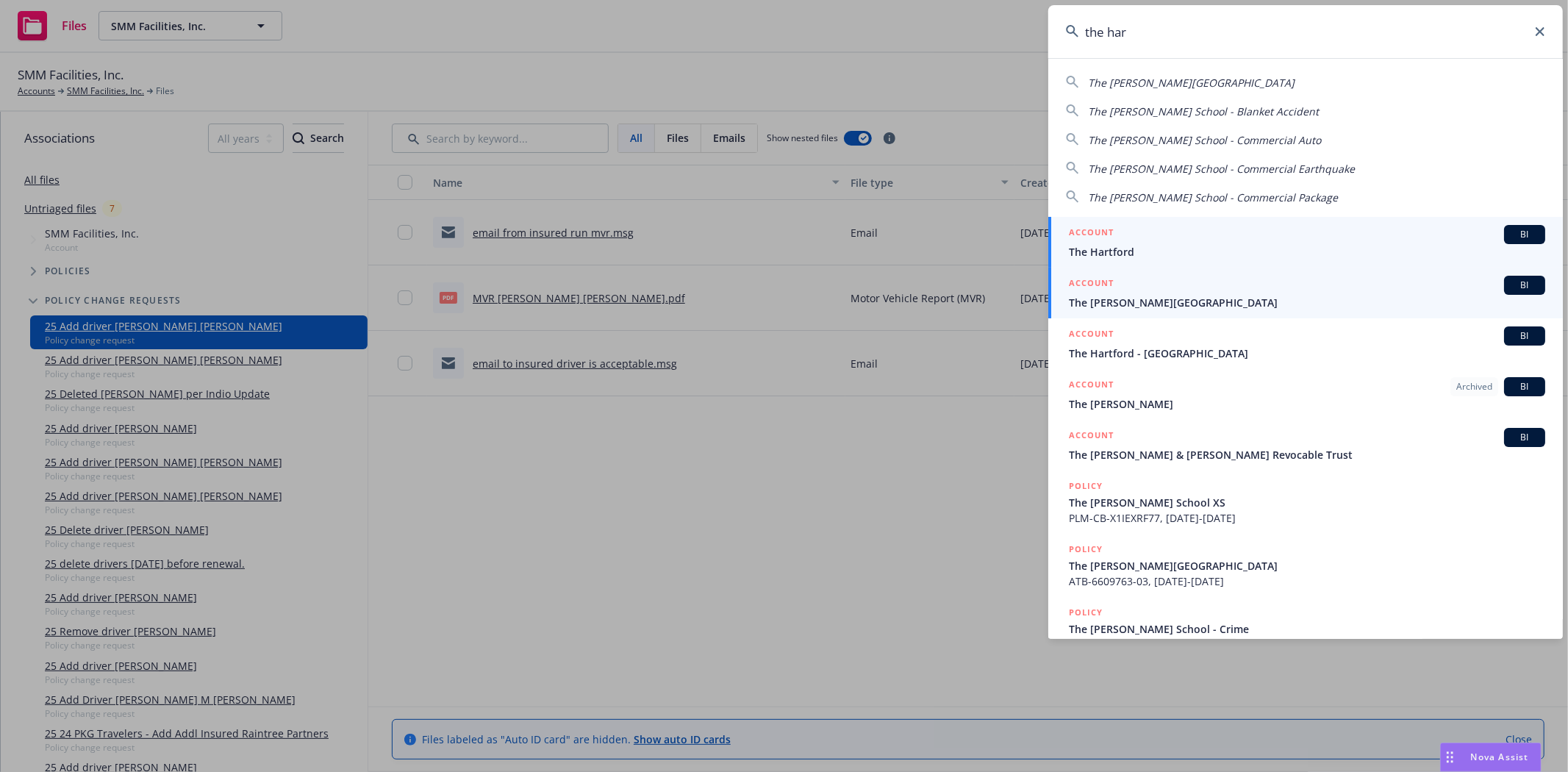
type input "the har"
click at [1158, 305] on span "The Harker School" at bounding box center [1307, 302] width 476 height 15
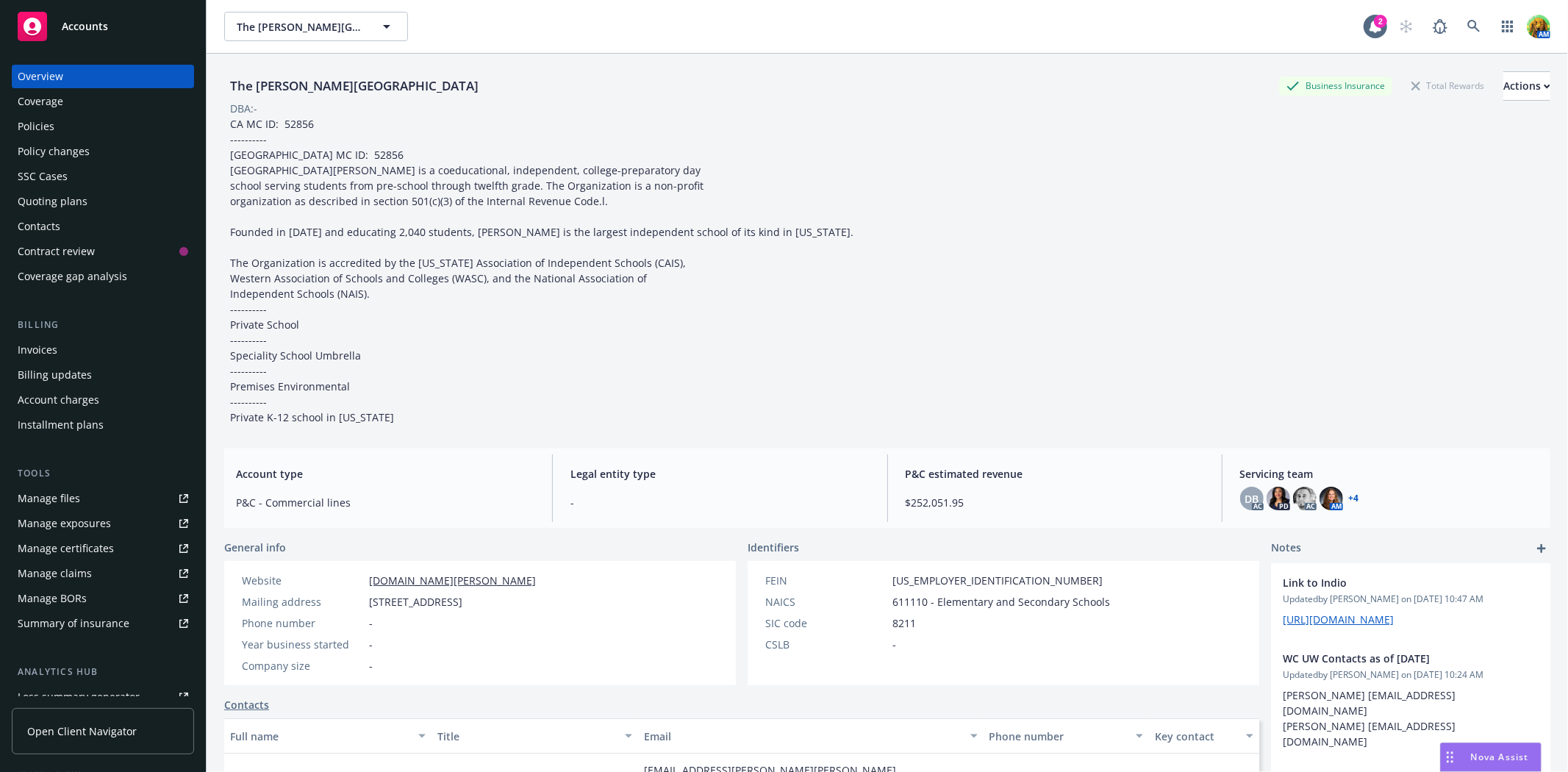
click at [96, 126] on div "Policies" at bounding box center [103, 126] width 170 height 23
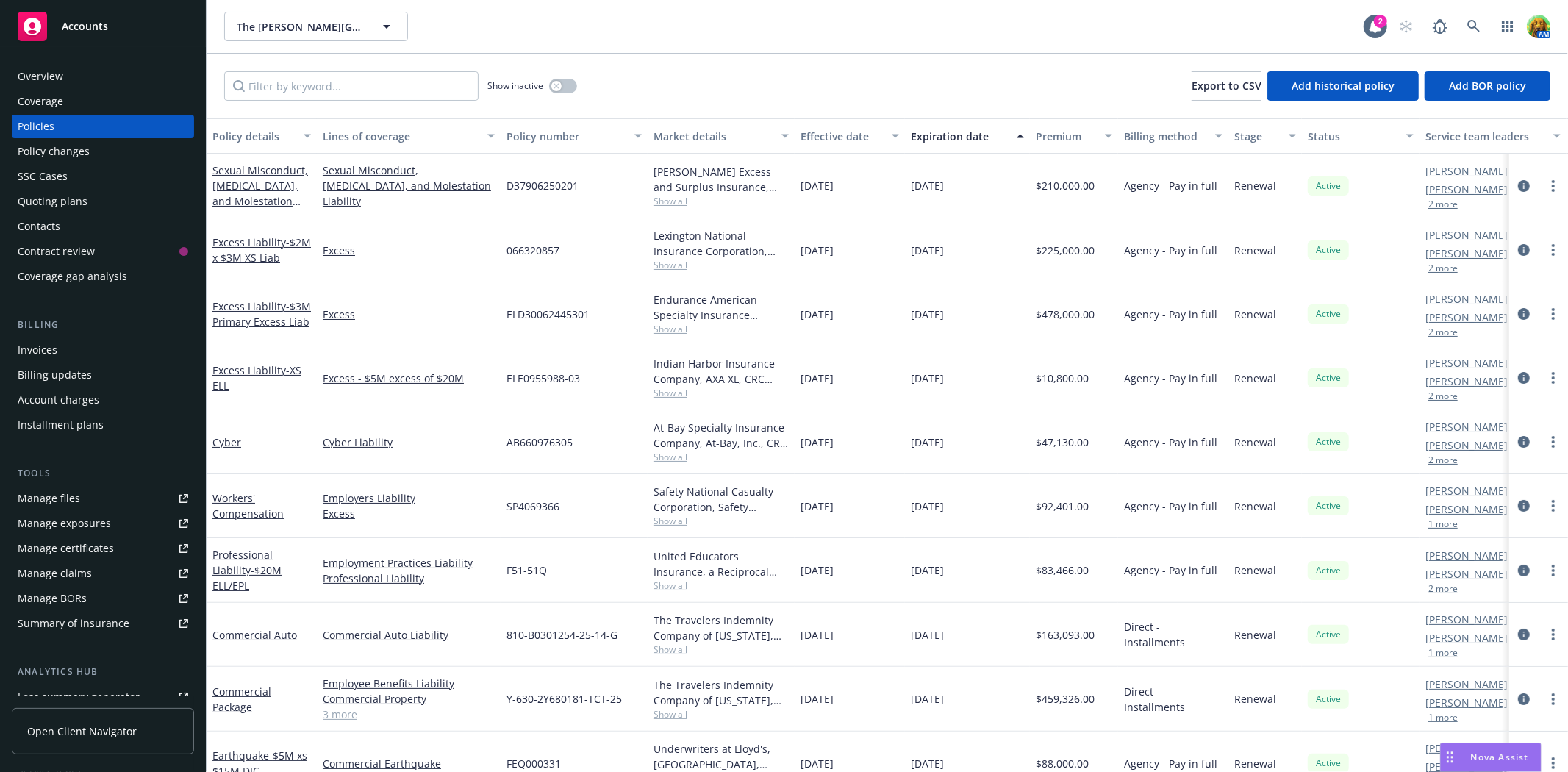
scroll to position [164, 0]
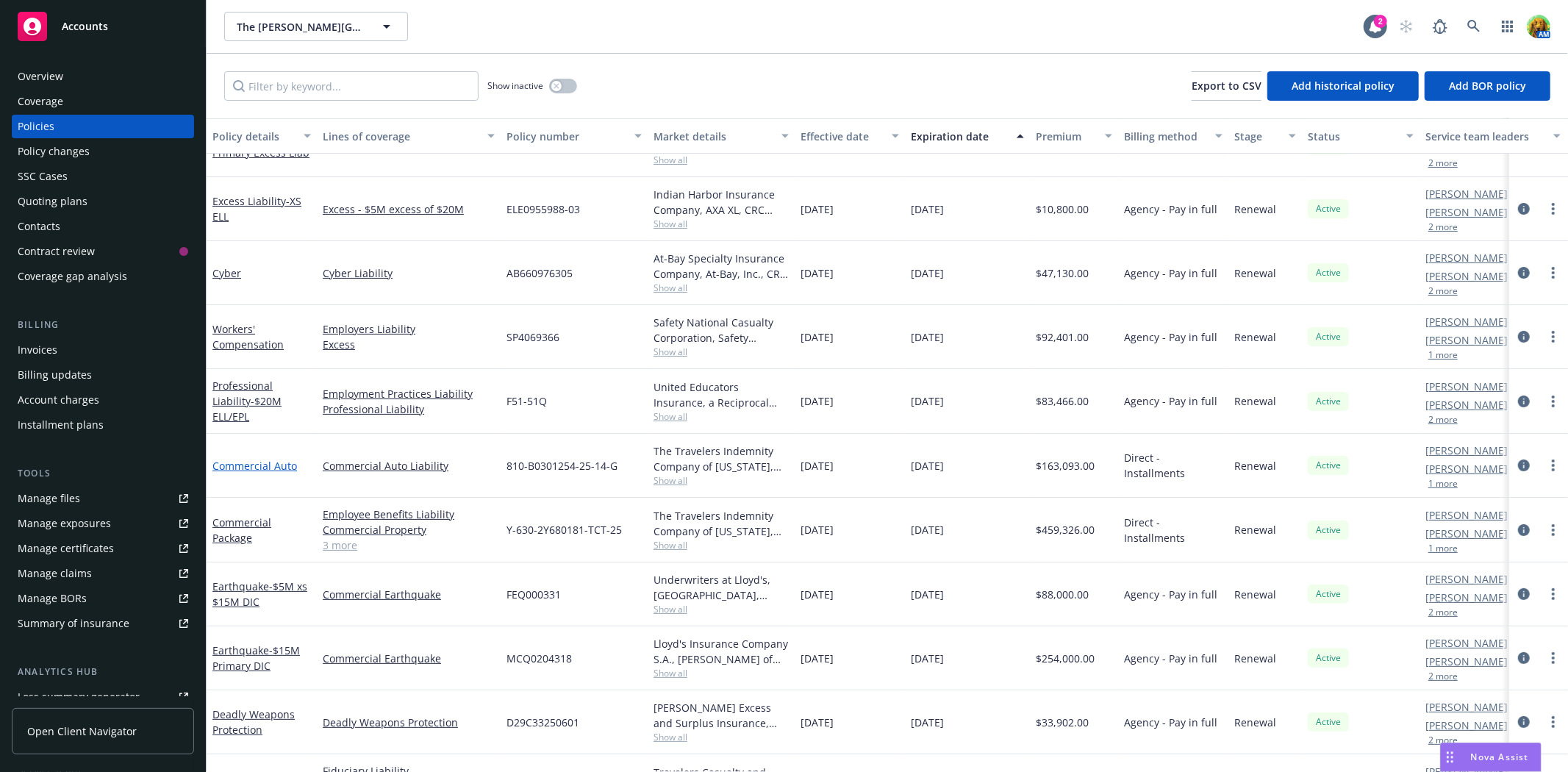
click at [280, 459] on link "Commercial Auto" at bounding box center [255, 466] width 84 height 14
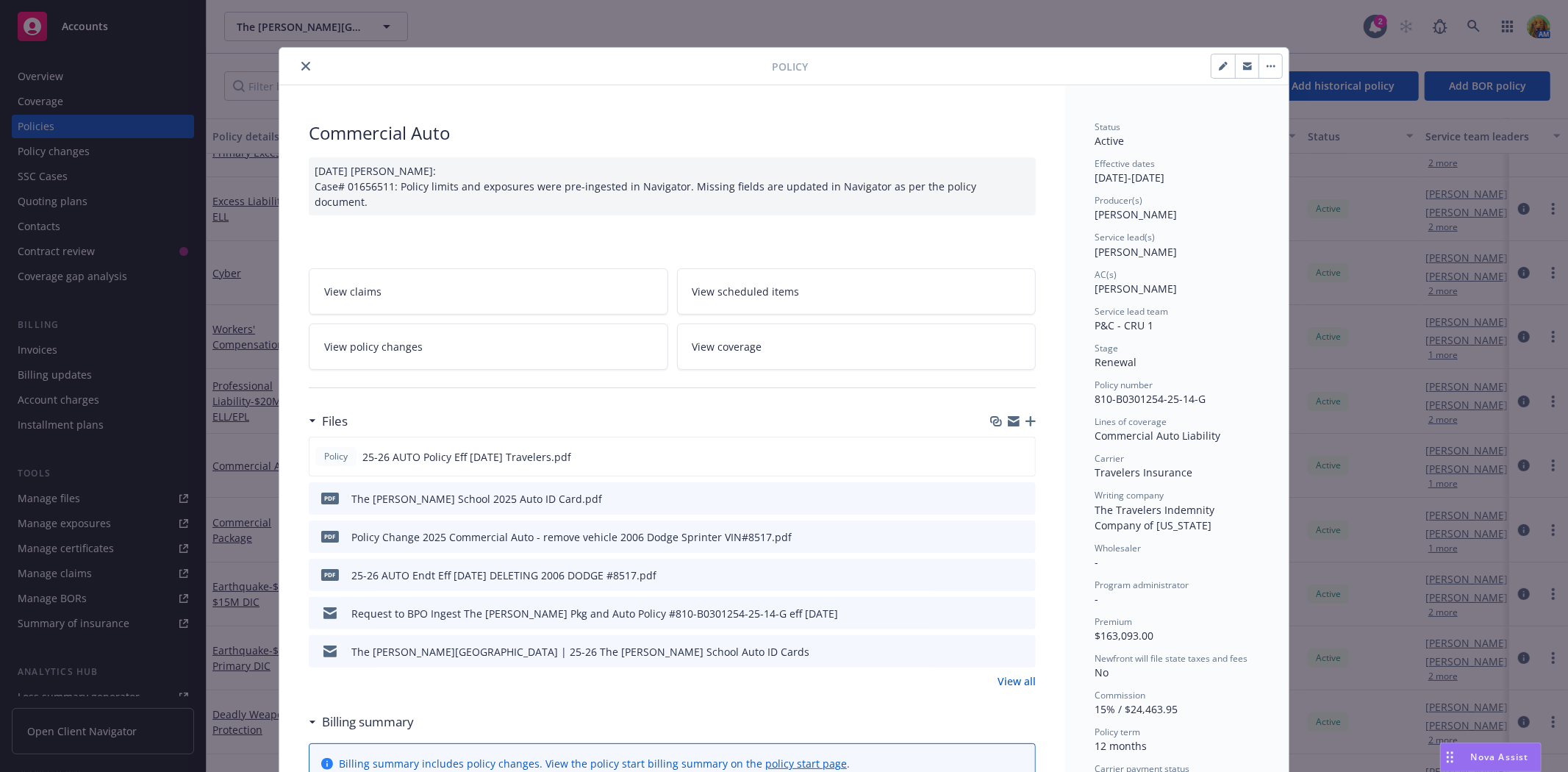
click at [422, 338] on link "View policy changes" at bounding box center [488, 346] width 360 height 46
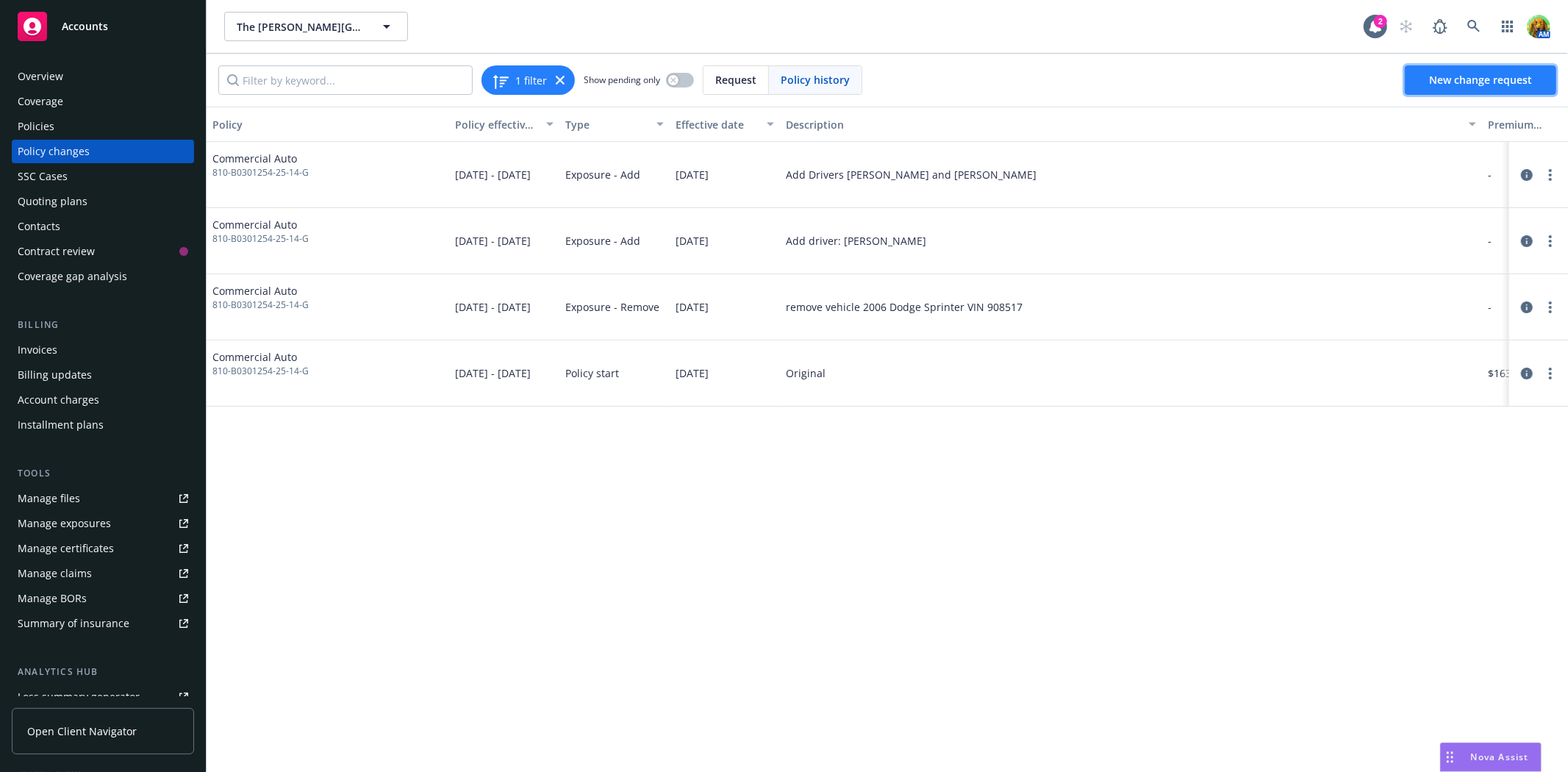
click at [1458, 76] on span "New change request" at bounding box center [1480, 79] width 103 height 14
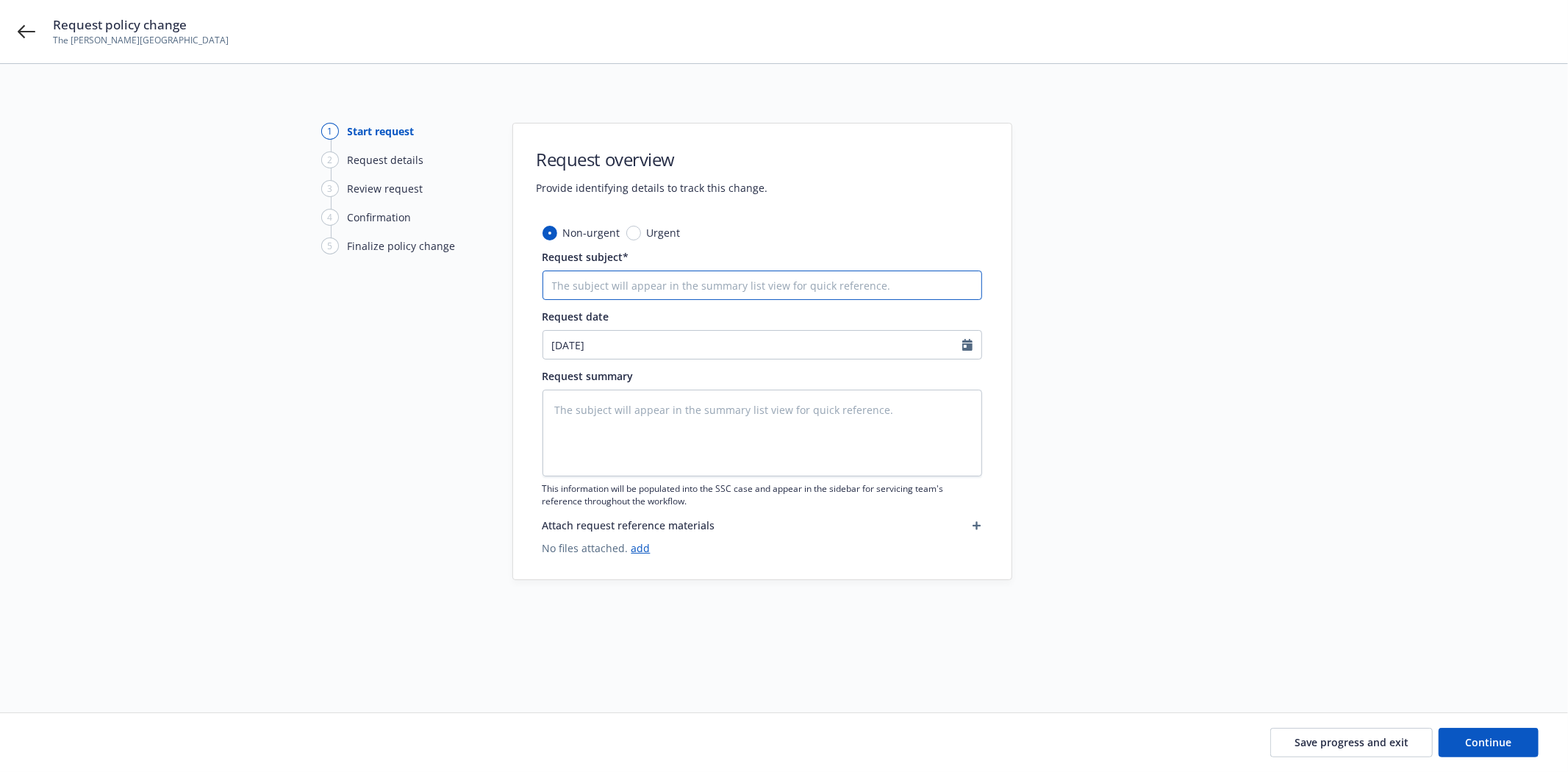
click at [762, 292] on input "Request subject*" at bounding box center [762, 285] width 440 height 29
type textarea "x"
type input "A"
type textarea "x"
type input "Ad"
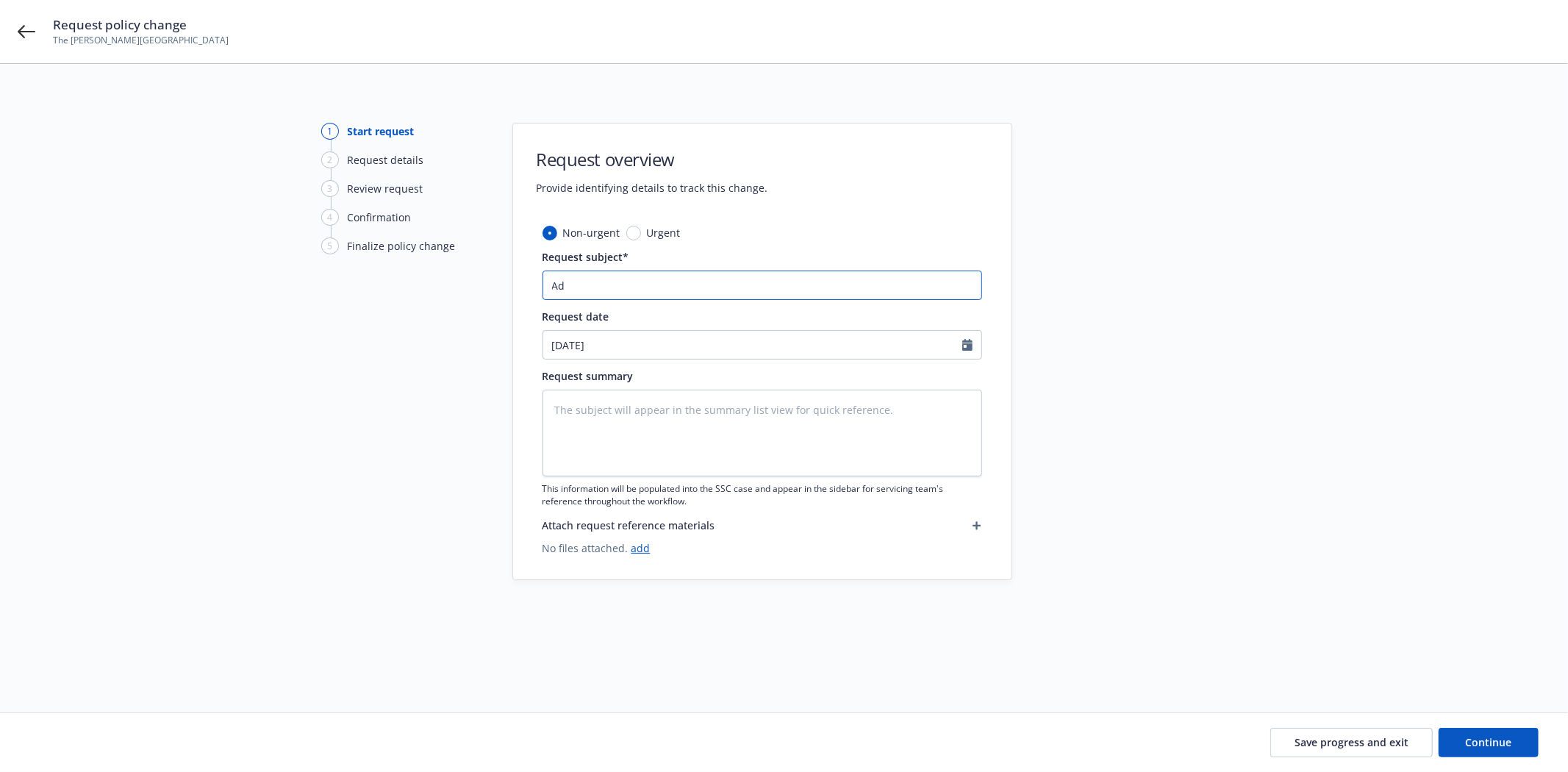
type textarea "x"
type input "Add"
type textarea "x"
type input "Add"
type textarea "x"
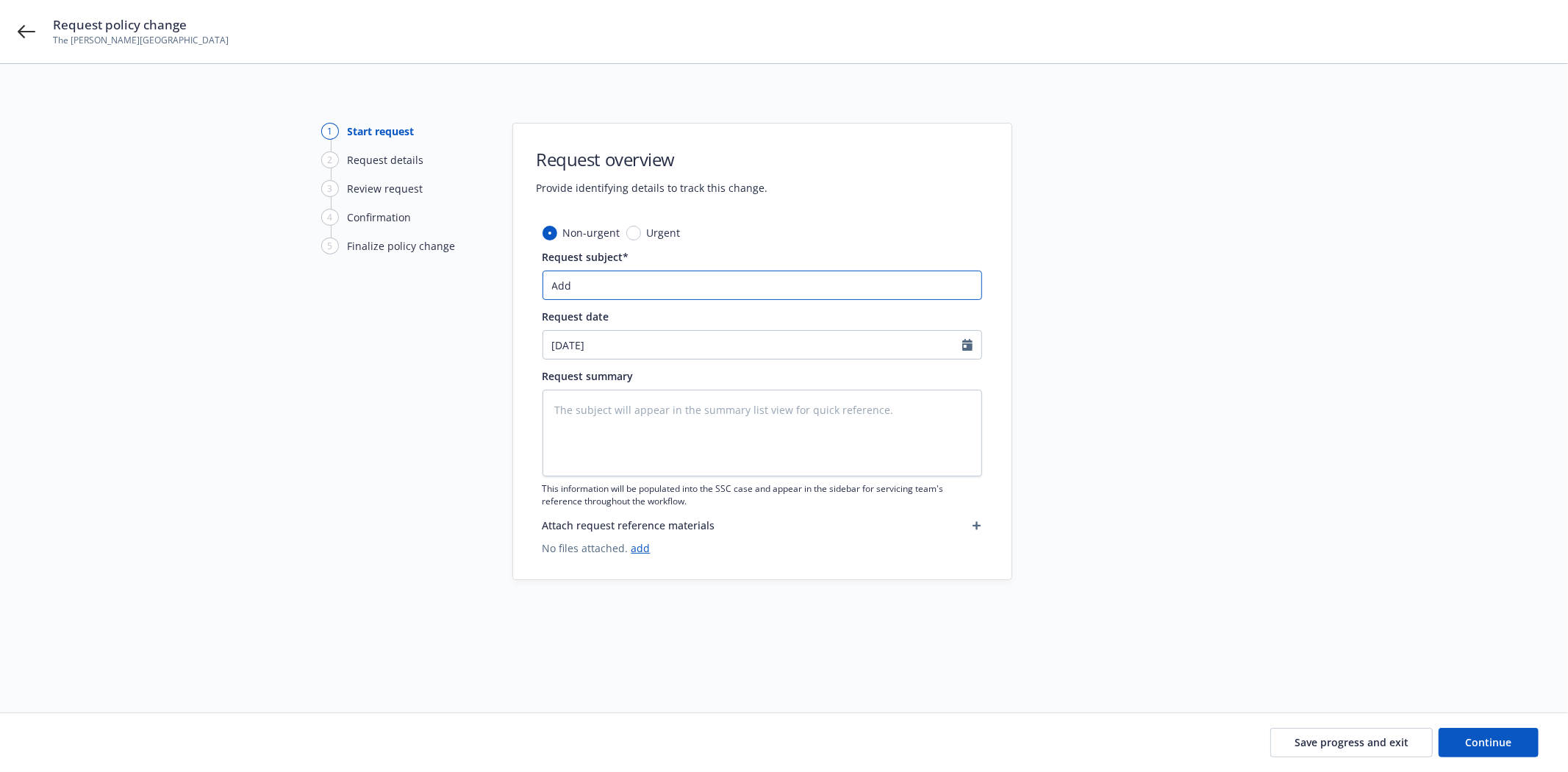
type input "Add d"
type textarea "x"
type input "Add dr"
type textarea "x"
type input "Add dri"
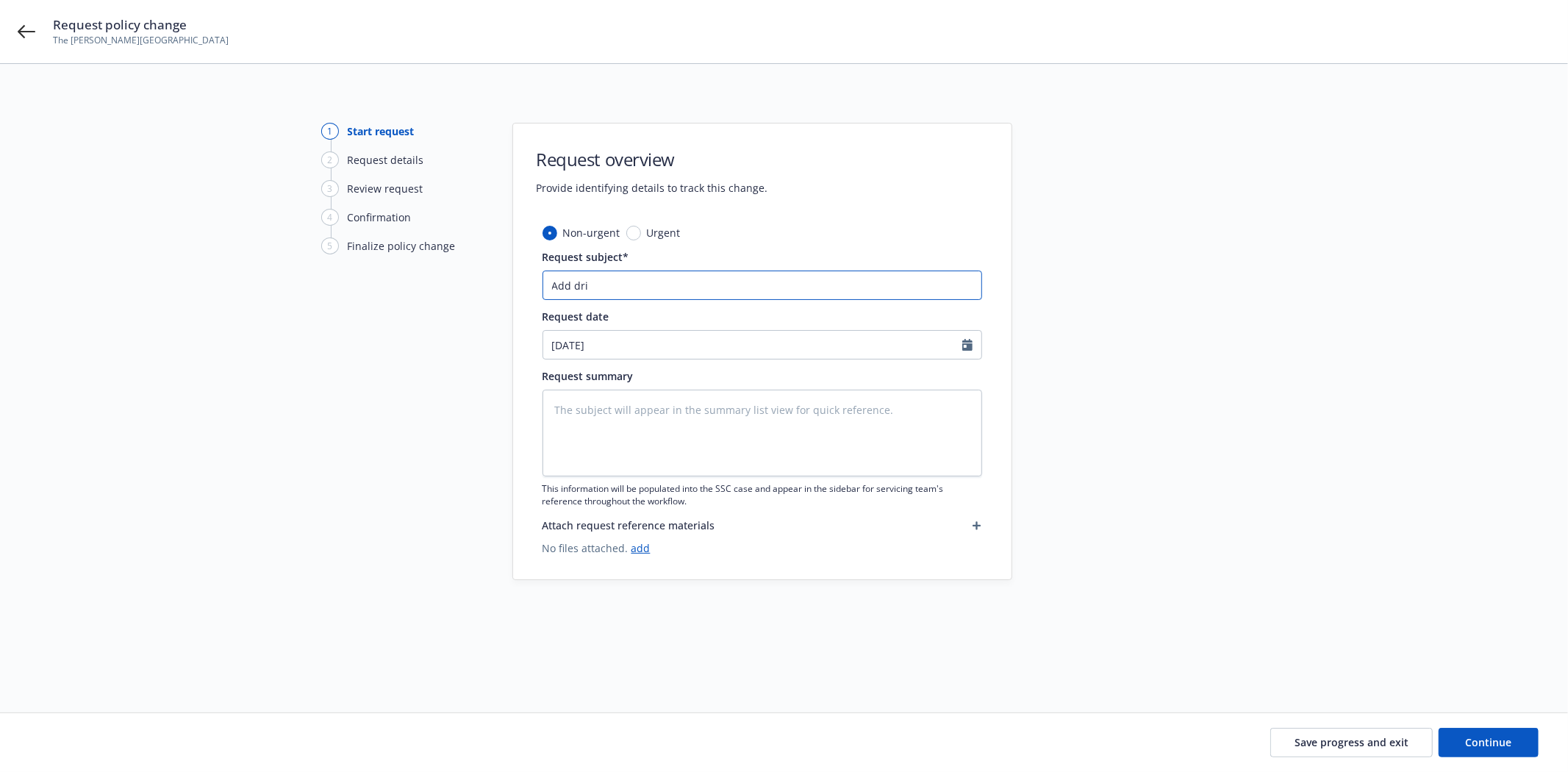
type textarea "x"
type input "Add driv"
type textarea "x"
type input "Add drive"
type textarea "x"
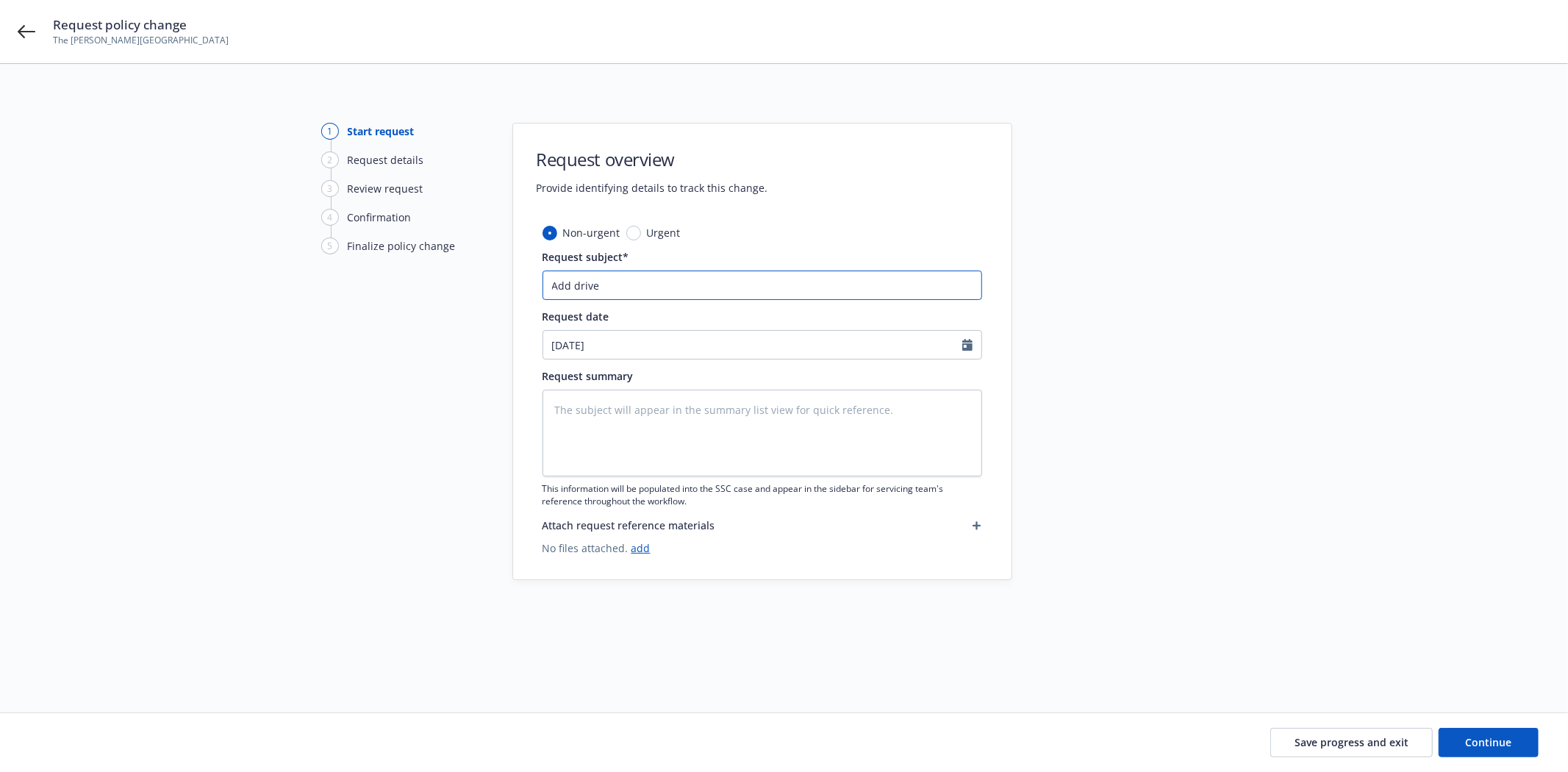
type input "Add driver"
type textarea "x"
type input "Add driver"
type textarea "x"
type input "Add driver M"
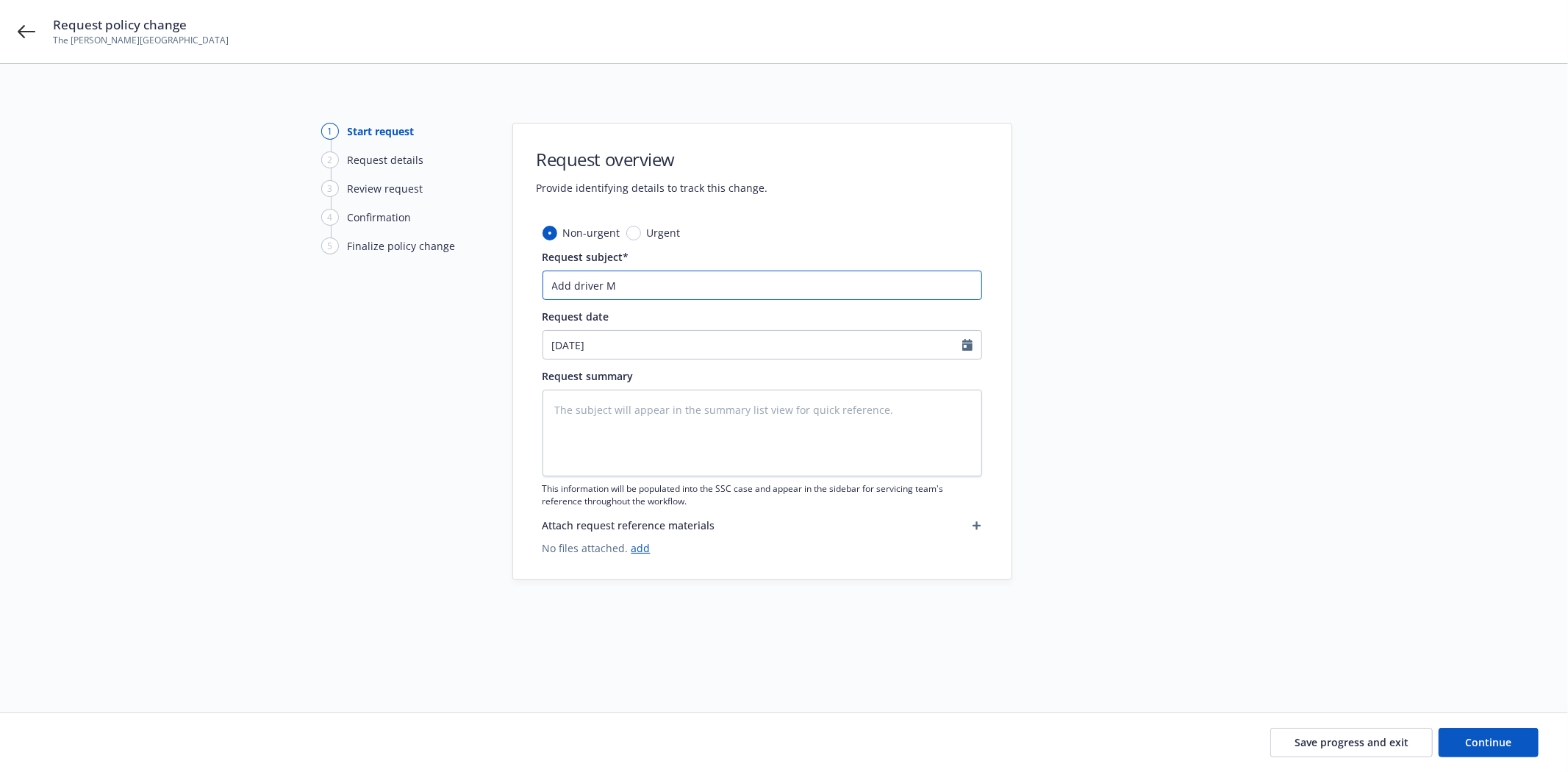
type textarea "x"
type input "Add driver Mu"
type textarea "x"
type input "Add driver M"
type textarea "x"
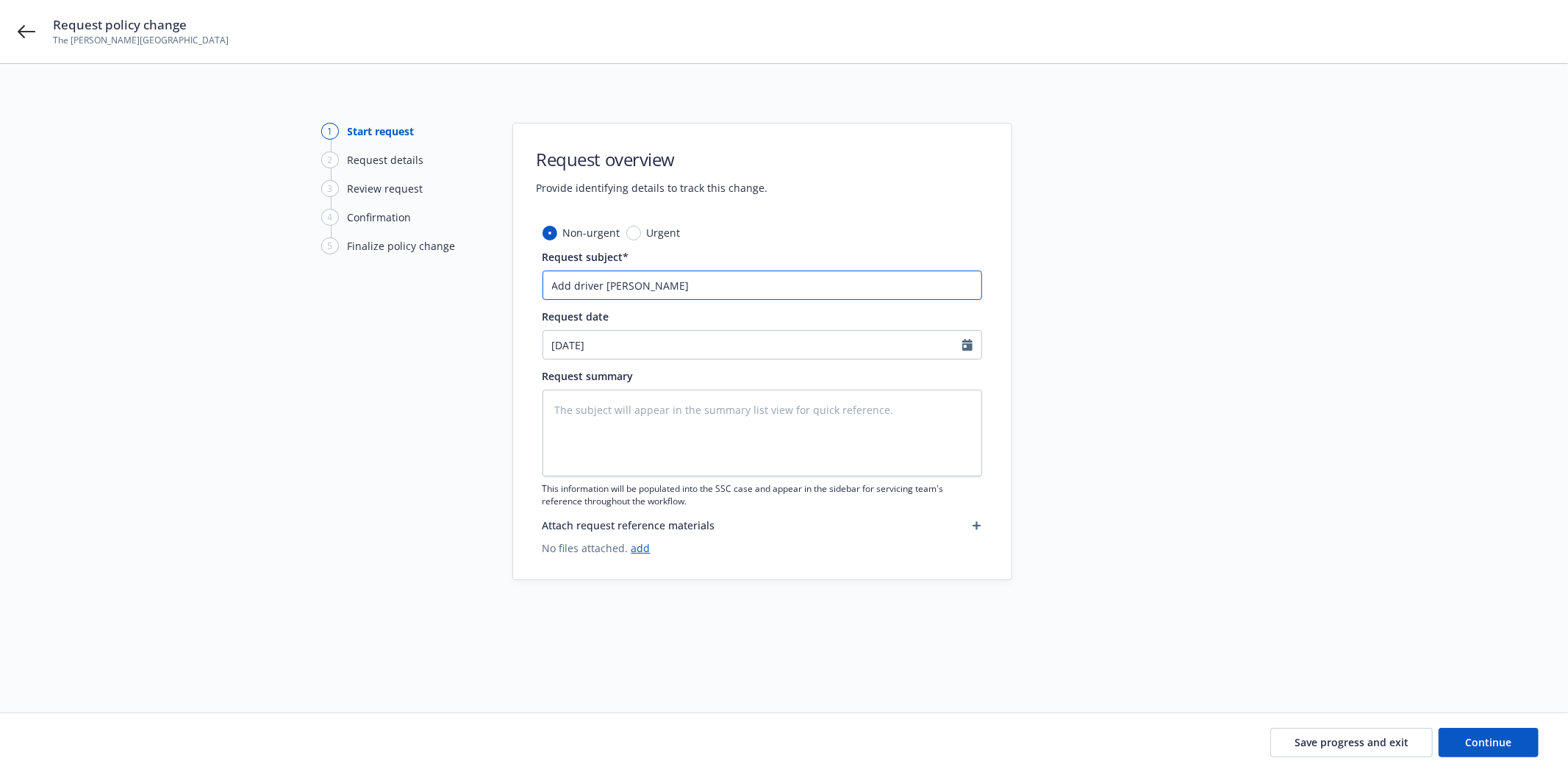
type input "Add driver Mic"
type textarea "x"
type input "Add driver Mich"
type textarea "x"
type input "Add driver Micha"
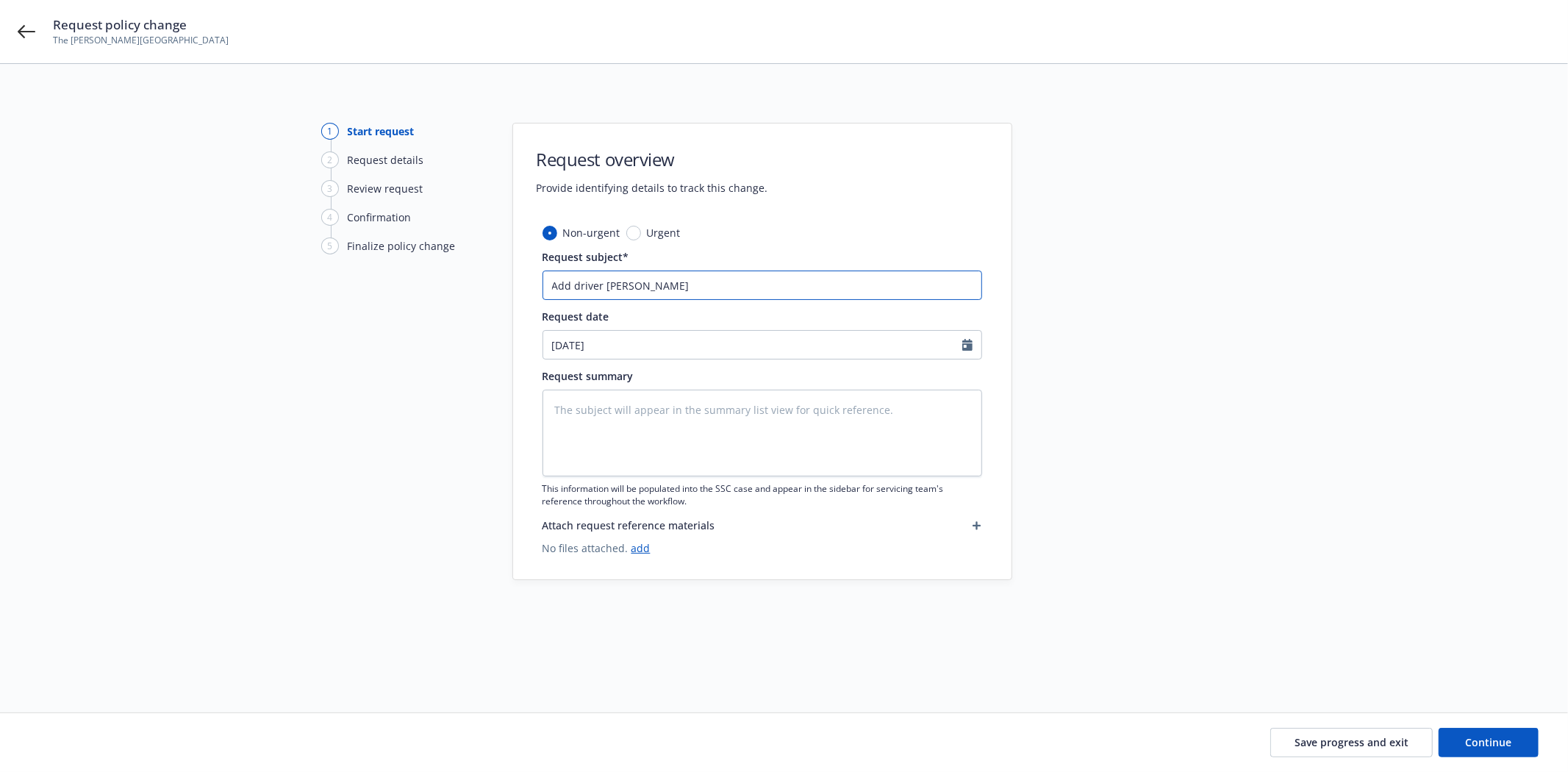
type textarea "x"
type input "Add driver Michae"
type textarea "x"
type input "Add driver Michael"
type textarea "x"
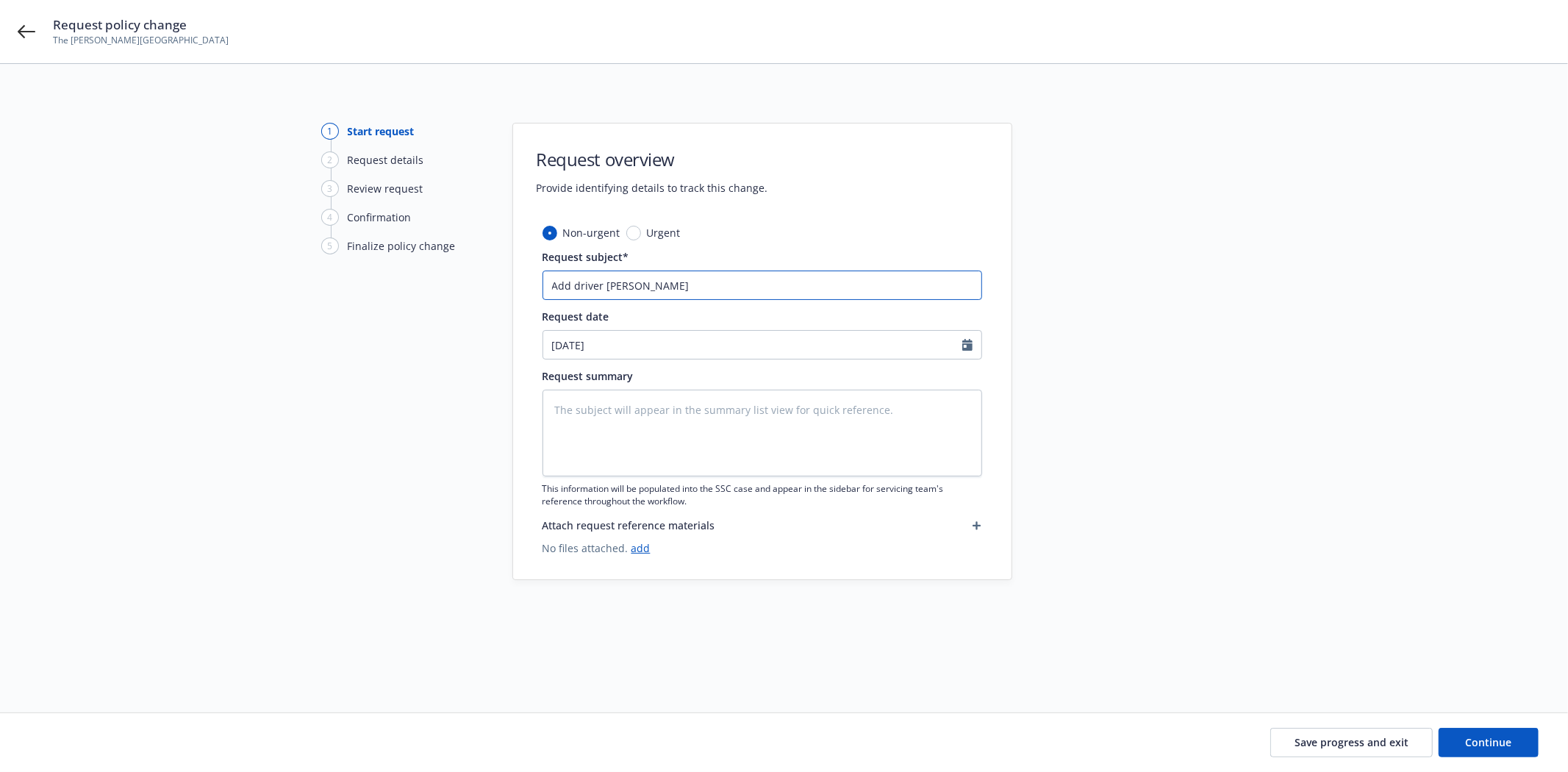
type input "Add driver Michael"
type textarea "x"
type input "Add driver Michael R"
type textarea "x"
type input "Add driver Michael Ra"
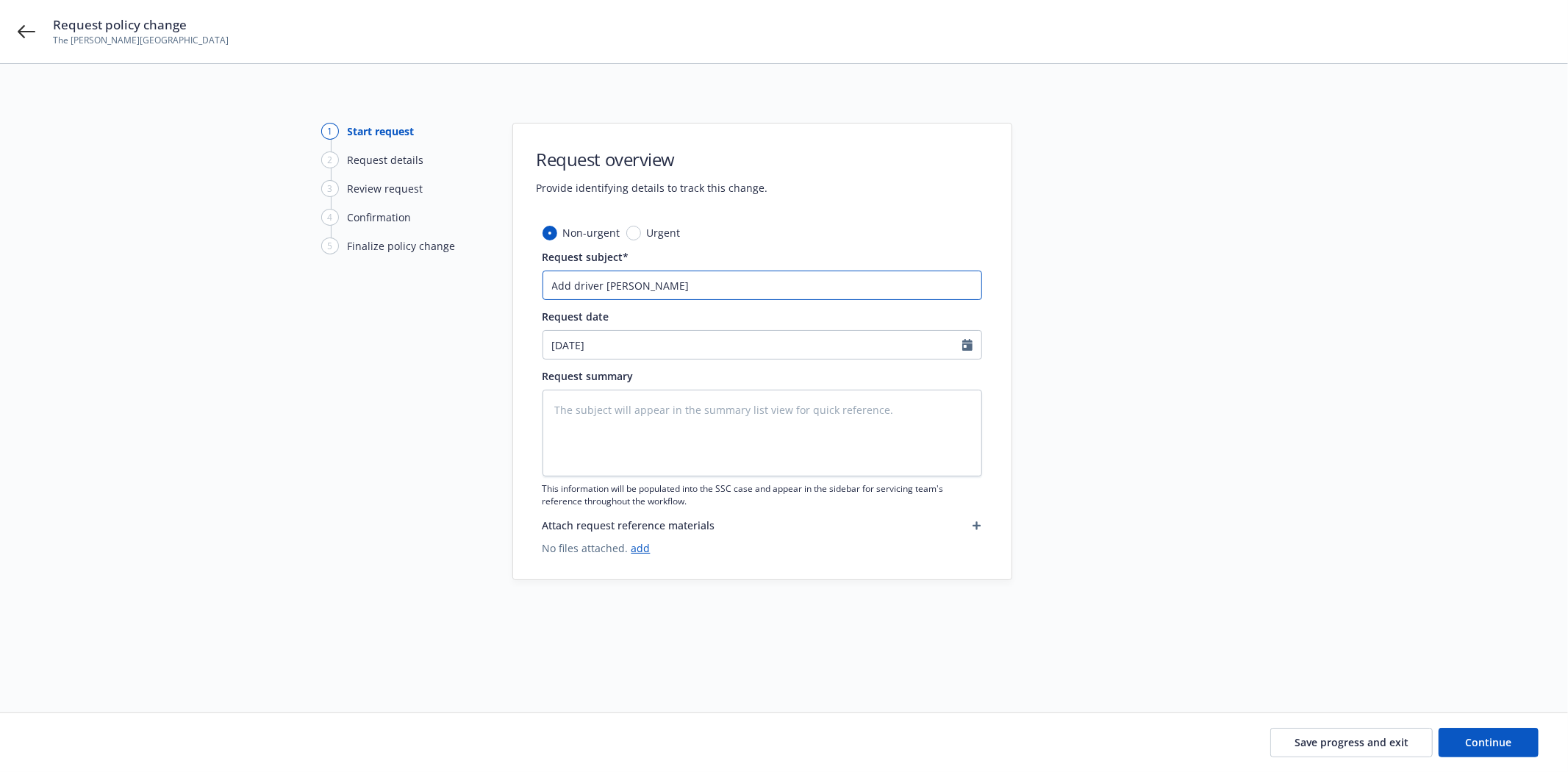
type textarea "x"
type input "Add driver Michael Ramo"
type textarea "x"
type input "Add driver Michael Ramos"
select select "8"
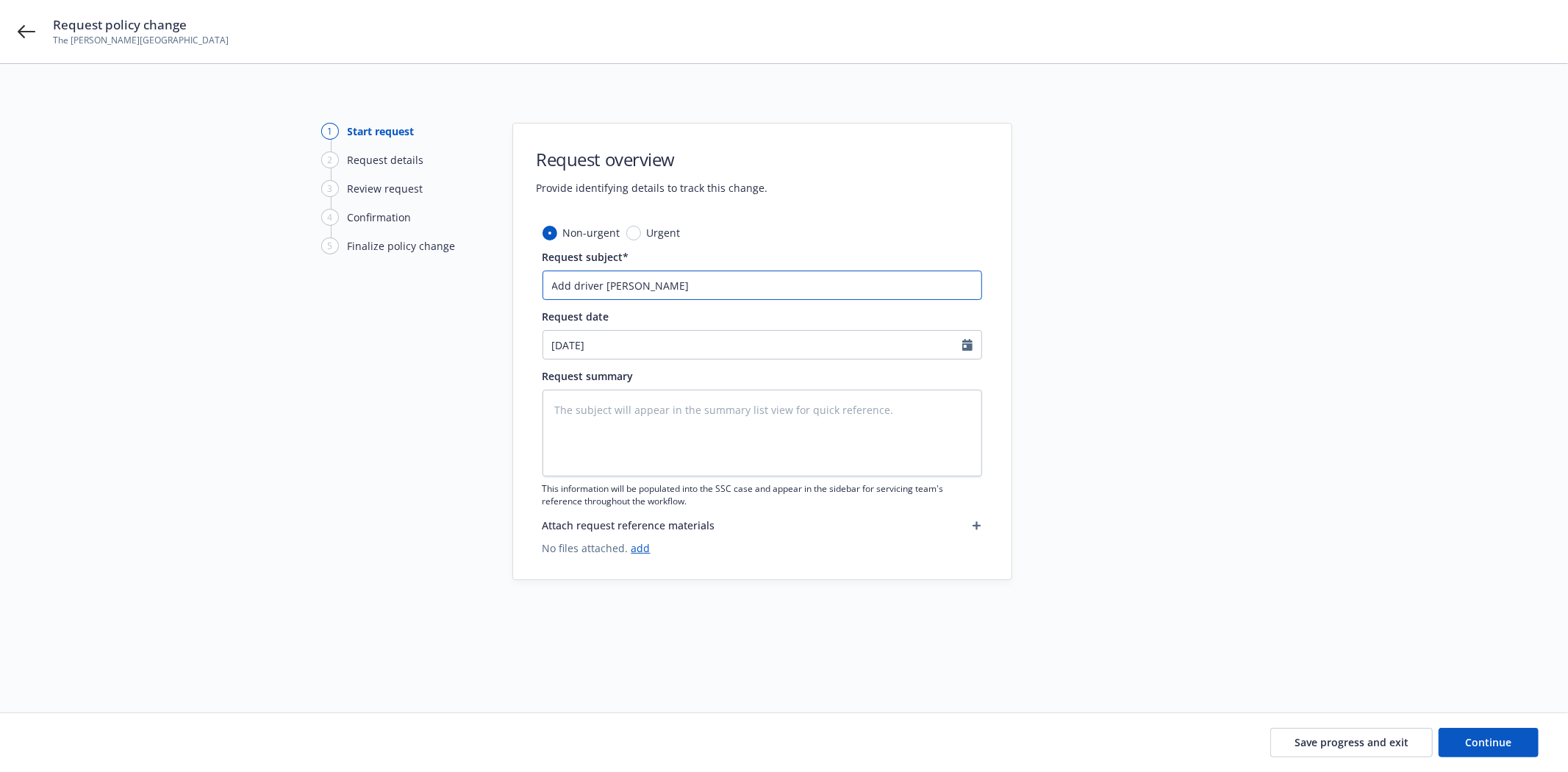
drag, startPoint x: 754, startPoint y: 287, endPoint x: 575, endPoint y: 270, distance: 179.8
click at [478, 270] on div "1 Start request 2 Request details 3 Review request 4 Confirmation 5 Finalize po…" at bounding box center [784, 371] width 1532 height 496
click at [637, 407] on textarea at bounding box center [762, 433] width 440 height 87
paste textarea "Add driver Michael Ramos"
type textarea "x"
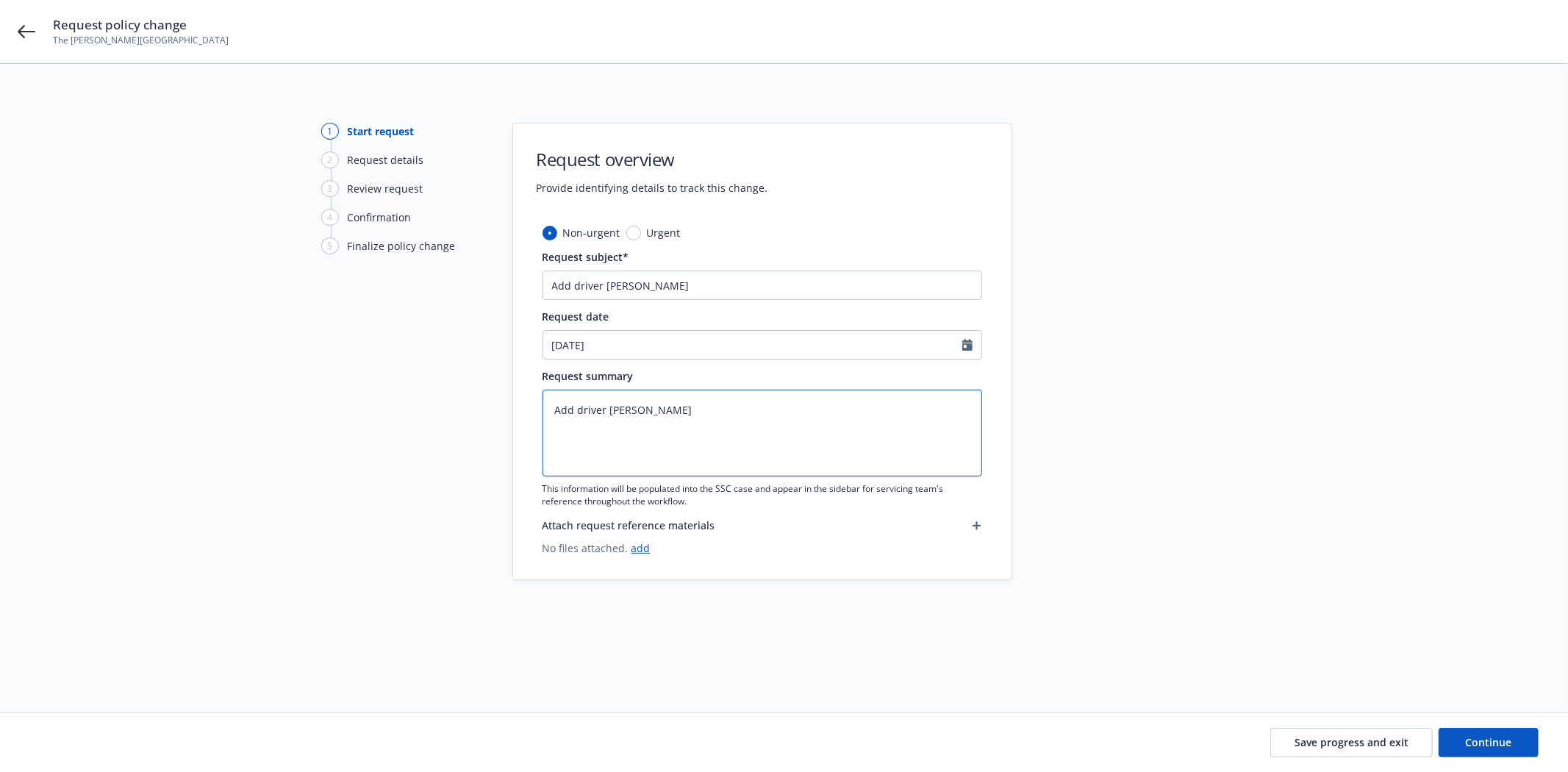
type textarea "Add driver Michael Ramos"
click at [608, 336] on input "[DATE]" at bounding box center [753, 344] width 419 height 28
select select "8"
click at [603, 497] on span "19" at bounding box center [610, 497] width 20 height 18
type textarea "x"
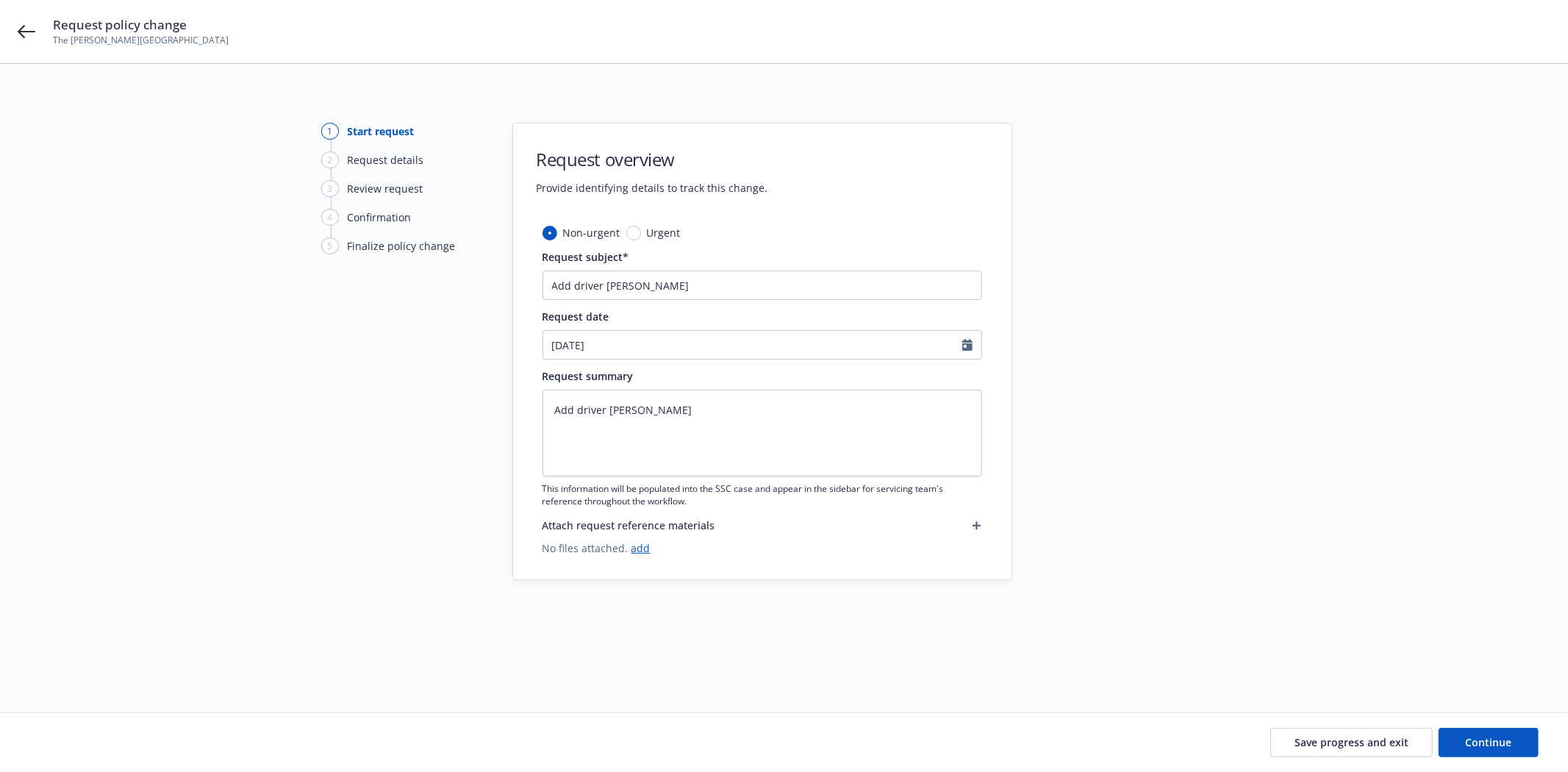
type input "08/19/2025"
click at [1320, 741] on span "Save progress and exit" at bounding box center [1351, 742] width 114 height 14
type textarea "x"
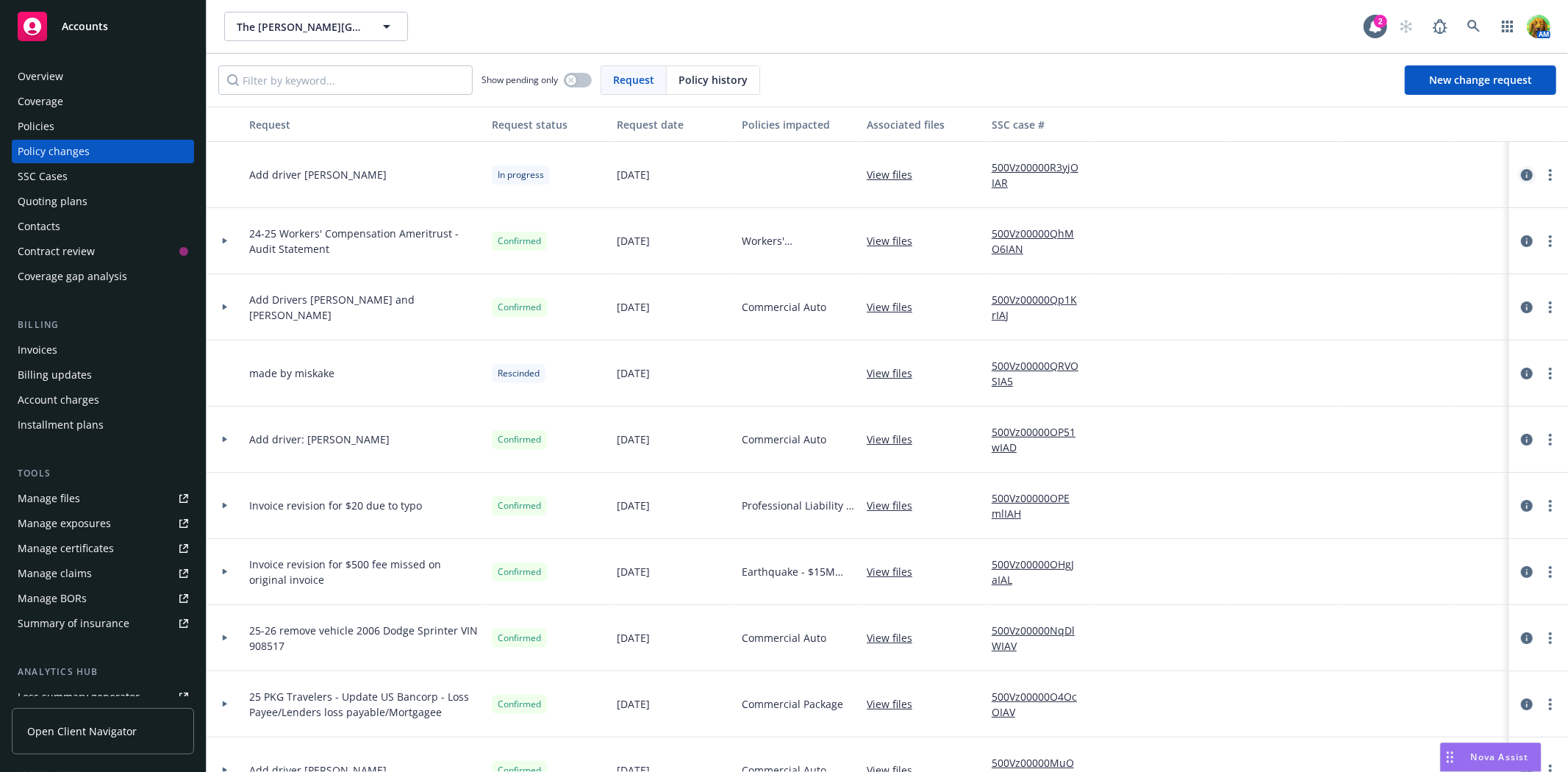
click at [1520, 175] on icon "circleInformation" at bounding box center [1526, 175] width 12 height 12
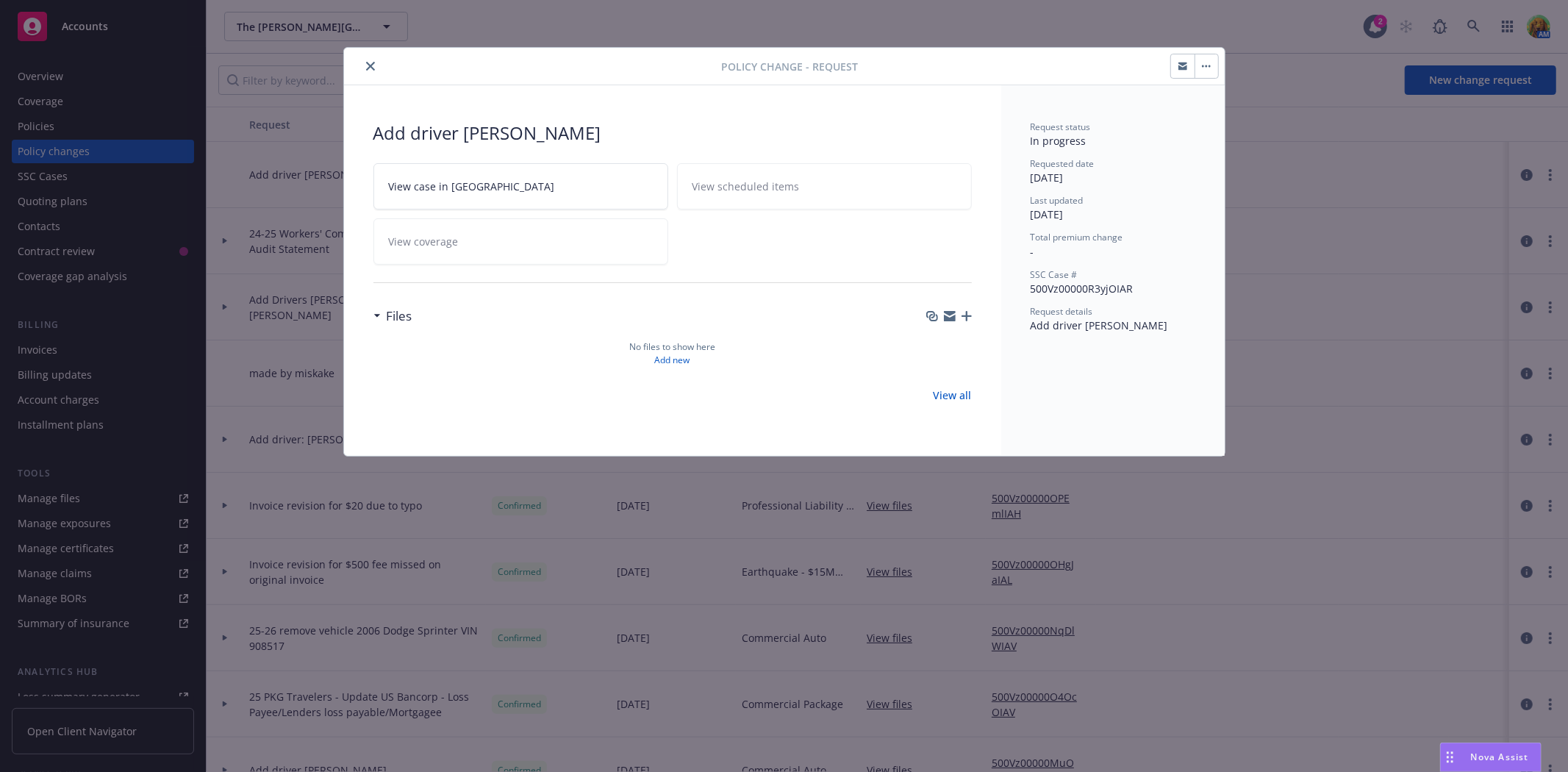
click at [1180, 67] on icon "button" at bounding box center [1182, 68] width 9 height 5
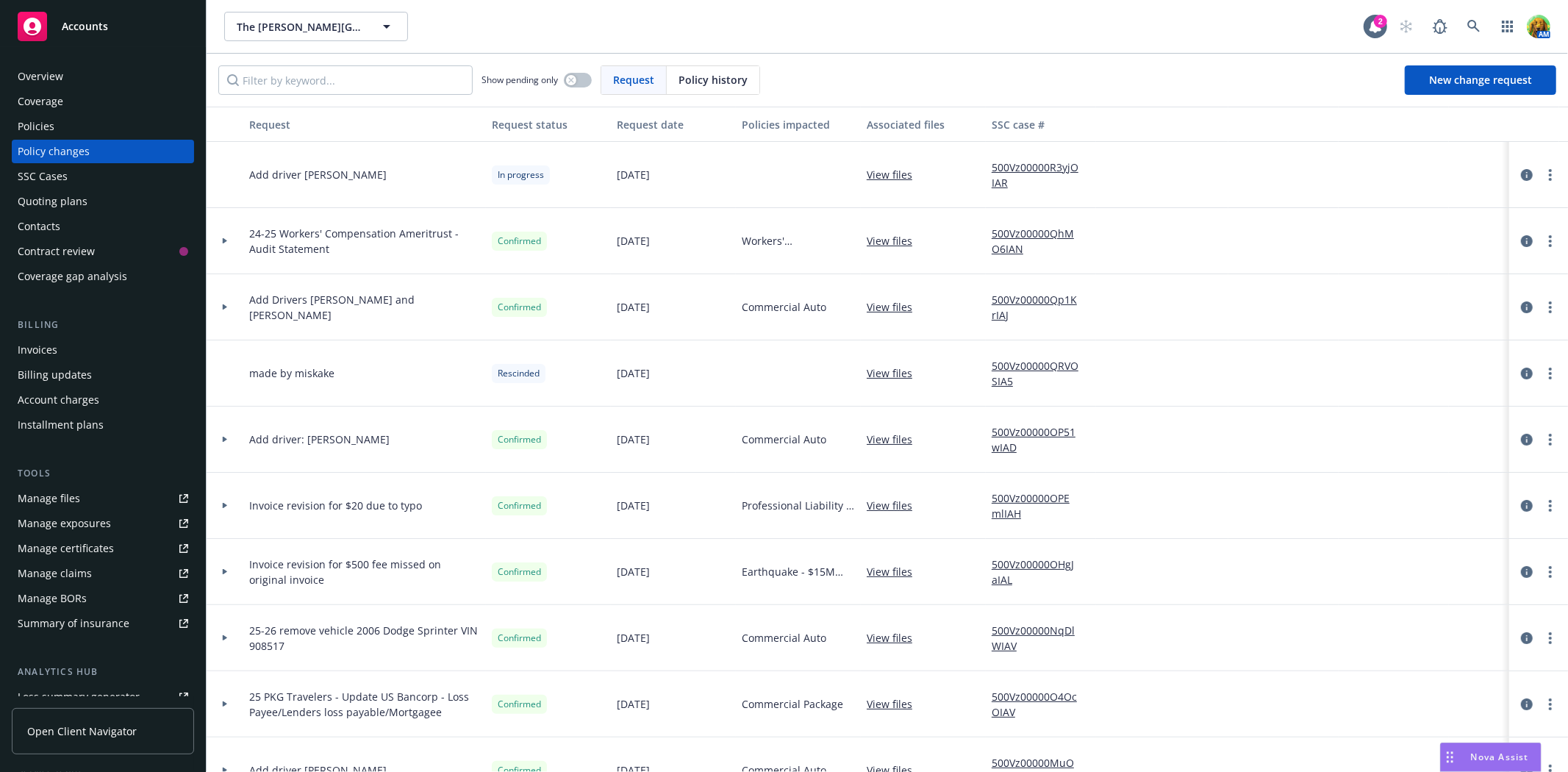
click at [886, 169] on link "View files" at bounding box center [895, 174] width 58 height 15
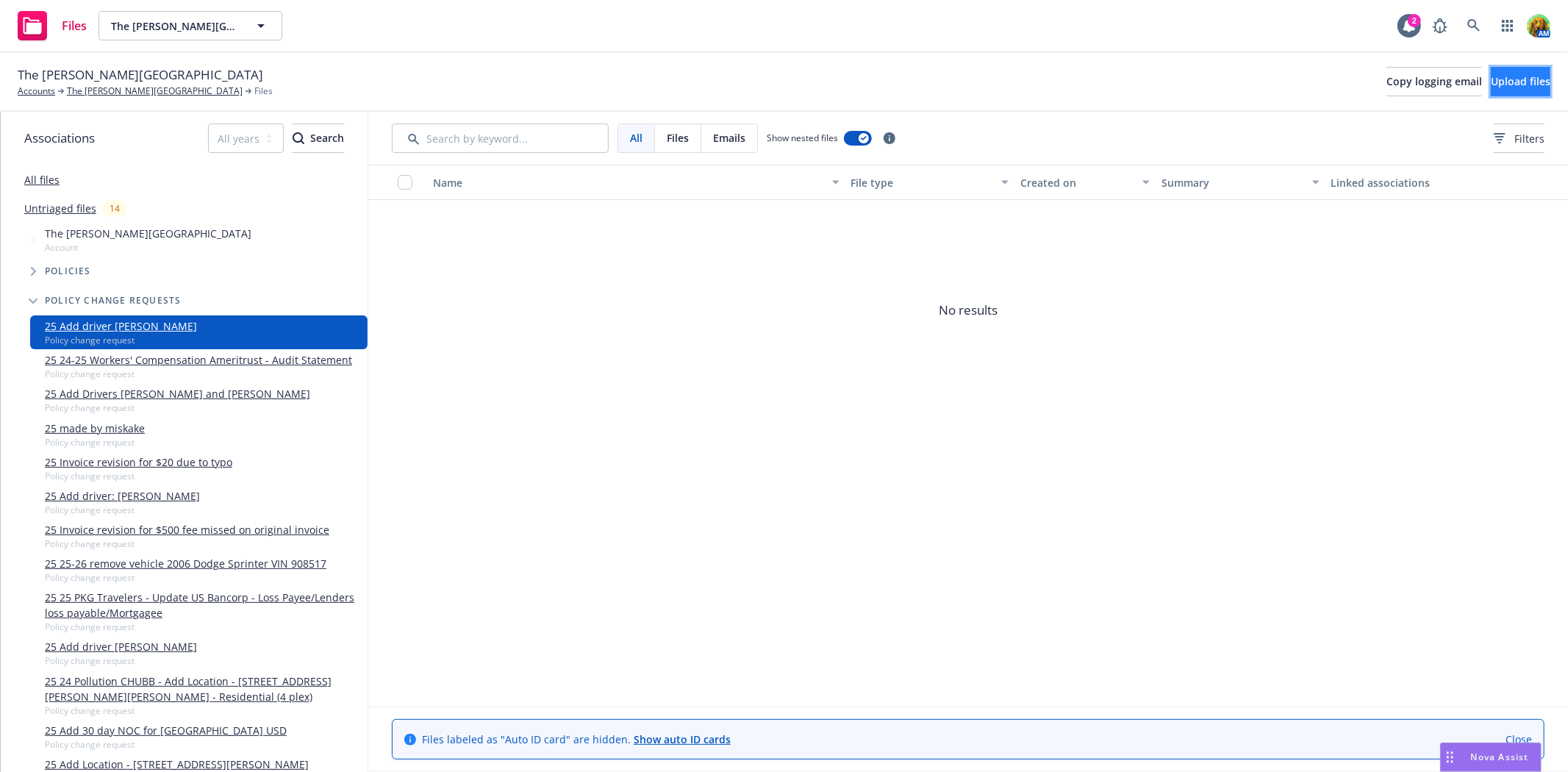
click at [1490, 83] on span "Upload files" at bounding box center [1520, 81] width 59 height 14
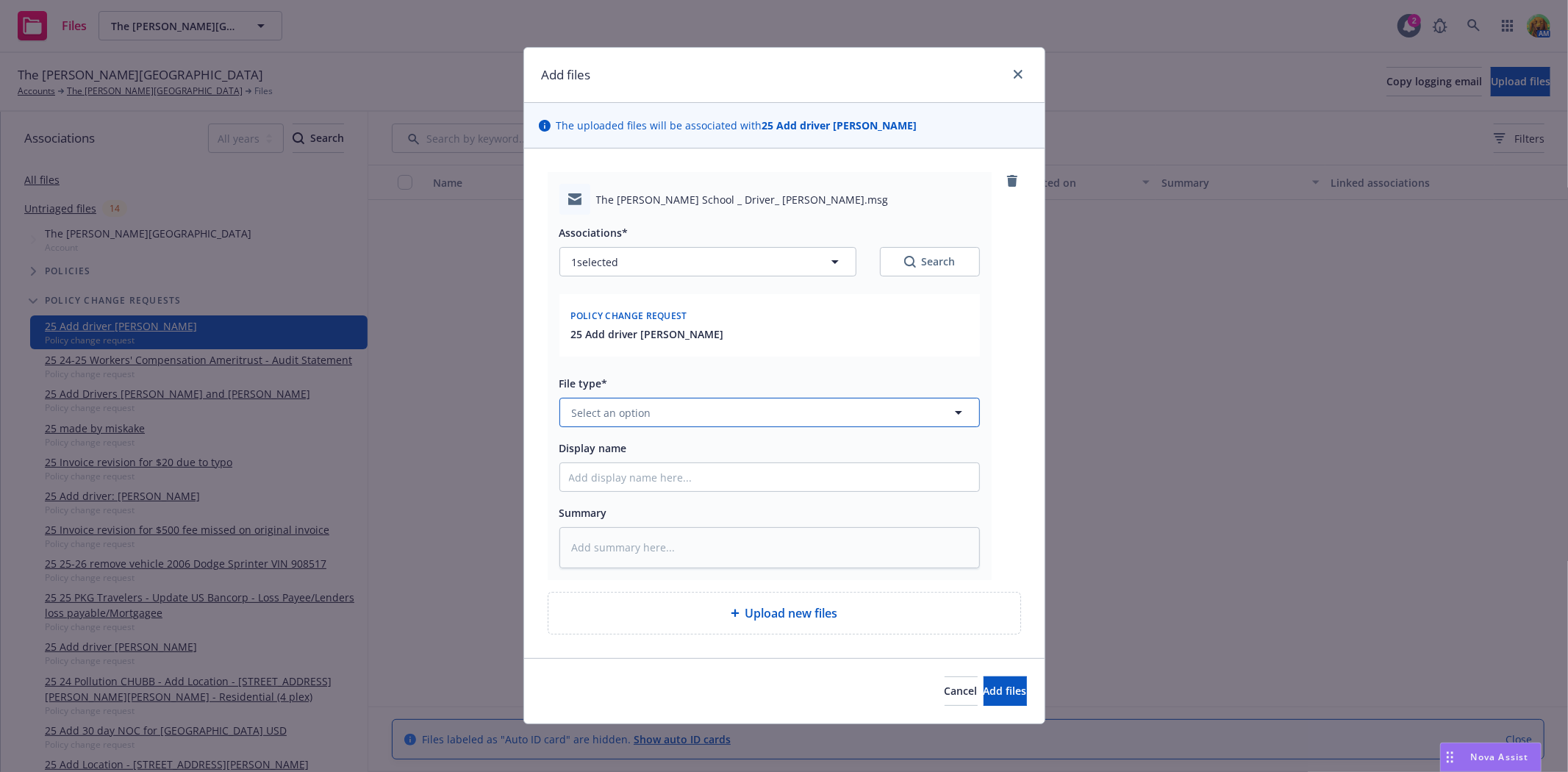
click at [689, 416] on button "Select an option" at bounding box center [769, 411] width 421 height 29
type input "email"
click at [681, 371] on div "Email" at bounding box center [769, 372] width 401 height 22
click at [689, 480] on input "Display name" at bounding box center [769, 477] width 419 height 28
type textarea "x"
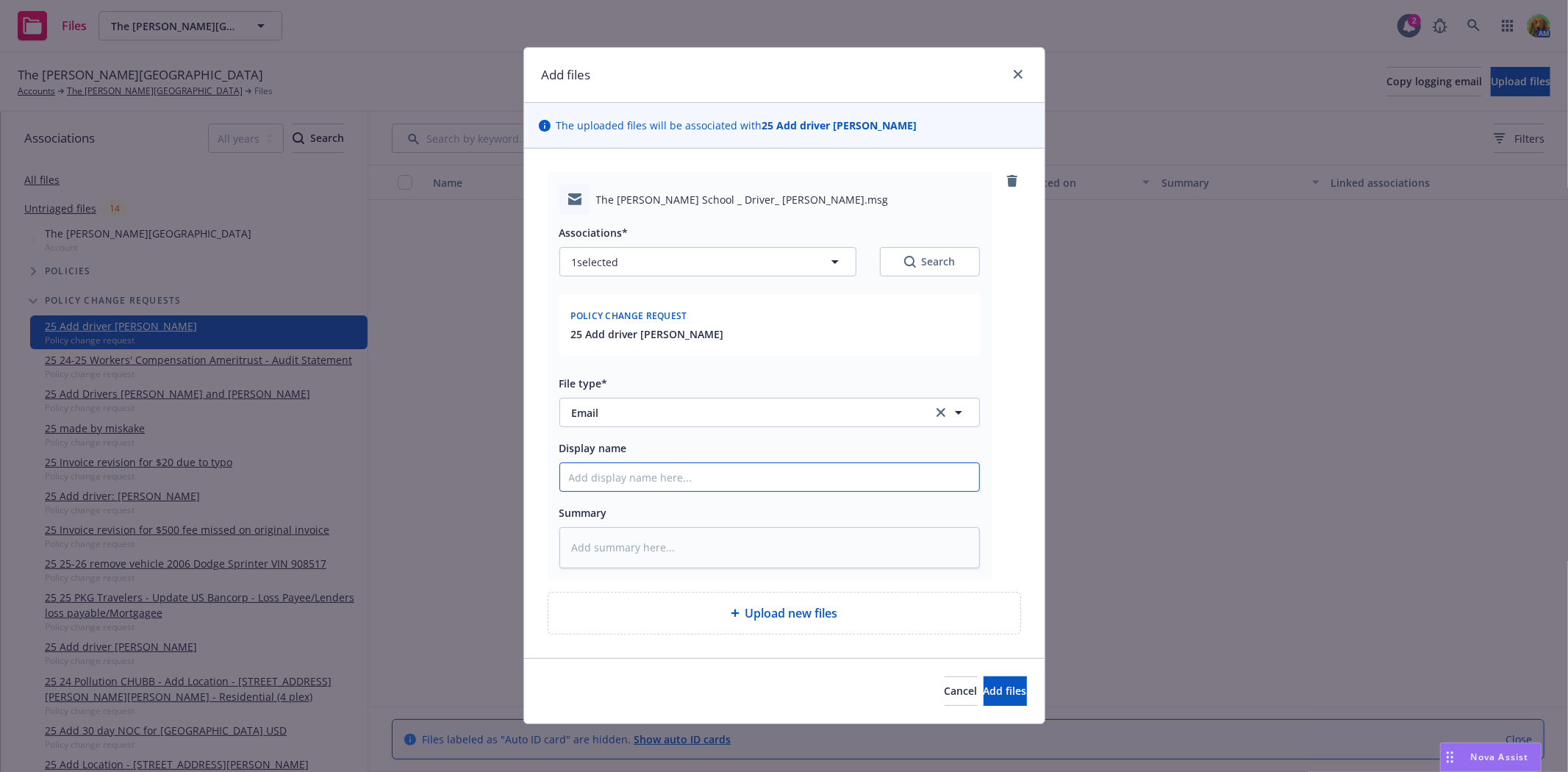
type input "e"
type textarea "x"
type input "em"
type textarea "x"
type input "ema"
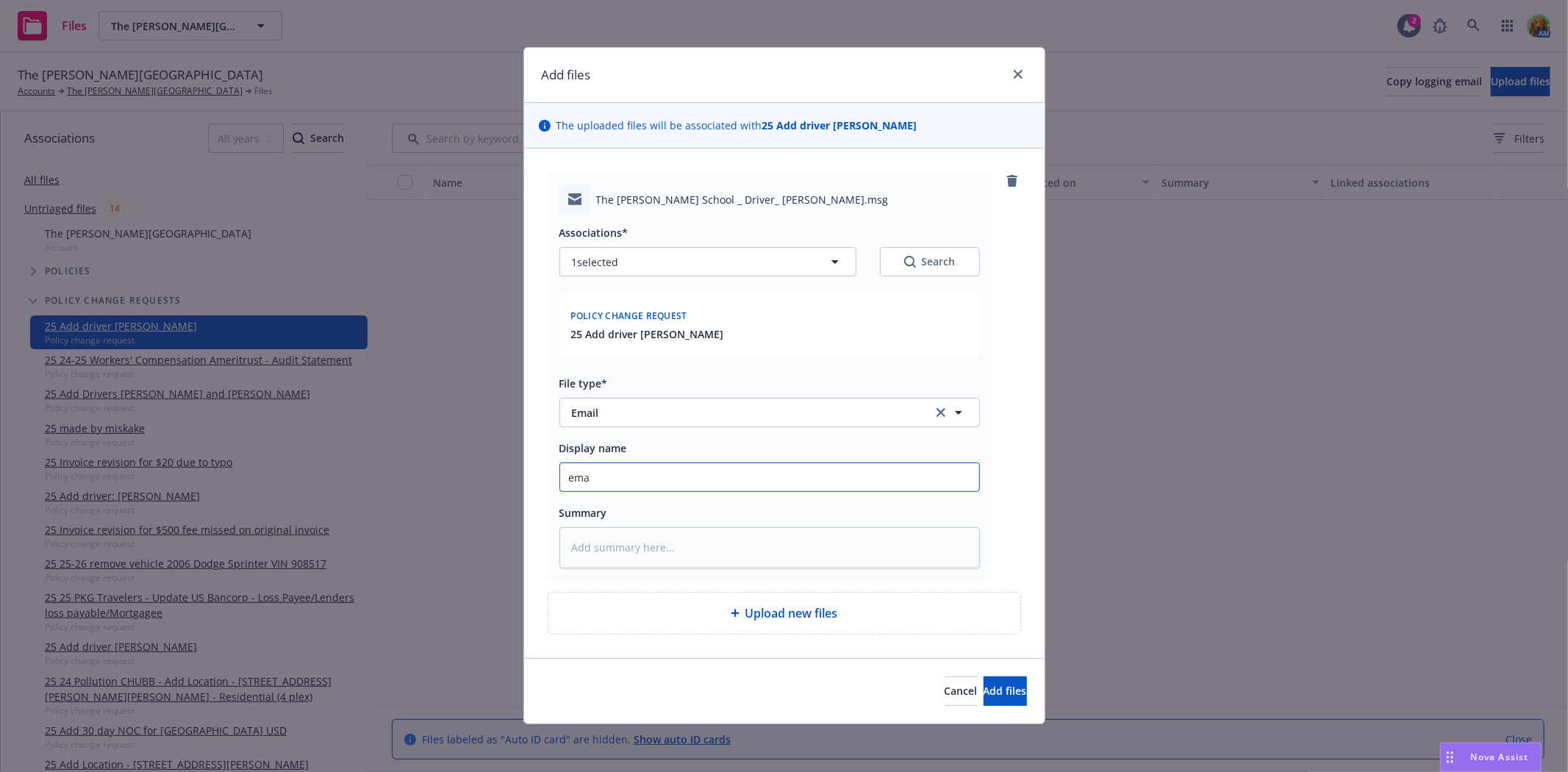
type textarea "x"
type input "emai"
type textarea "x"
type input "email"
type textarea "x"
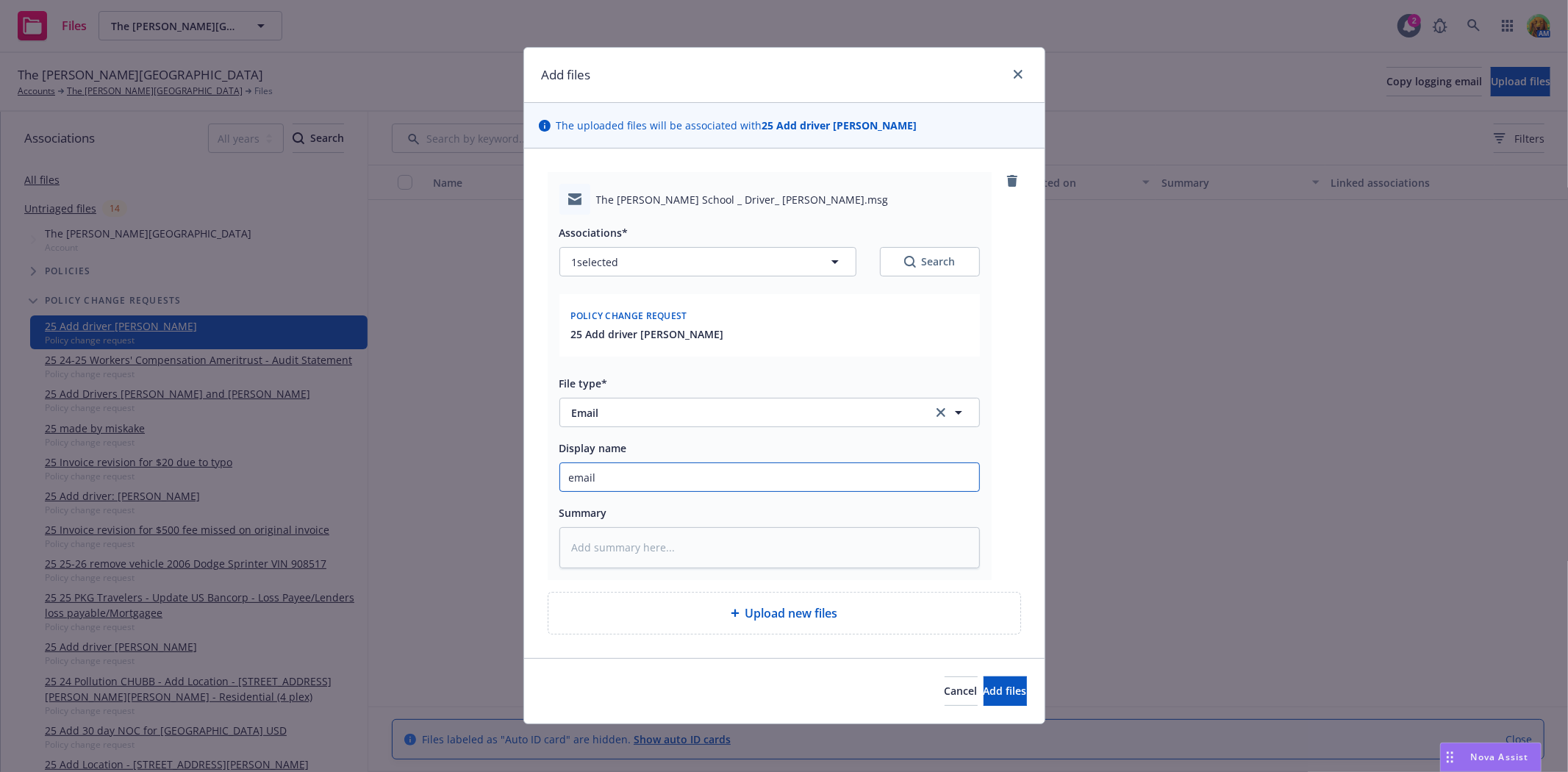
type input "email"
type textarea "x"
type input "email f"
type textarea "x"
type input "email fr"
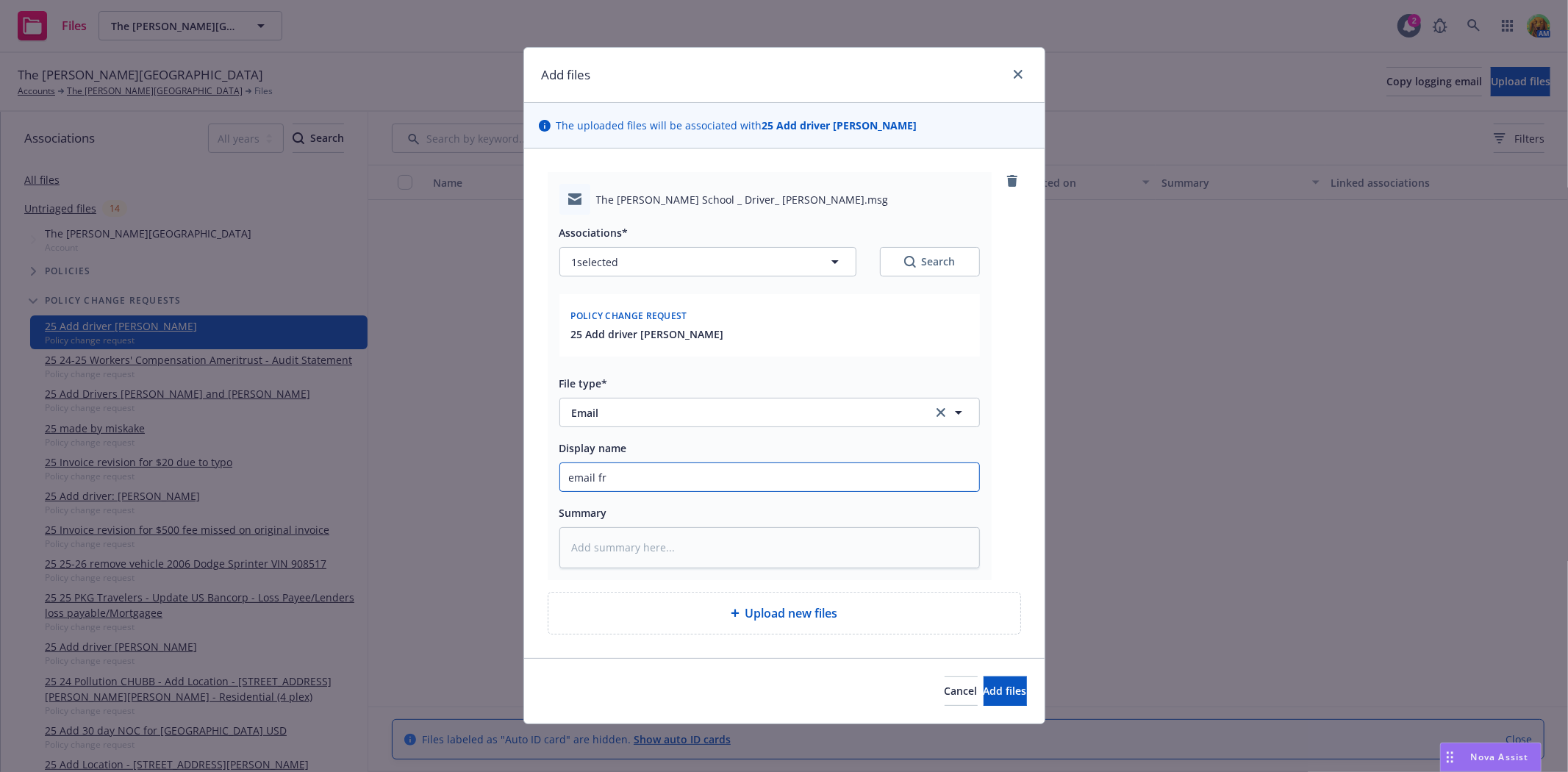
type textarea "x"
type input "email fro"
type textarea "x"
type input "email from"
type textarea "x"
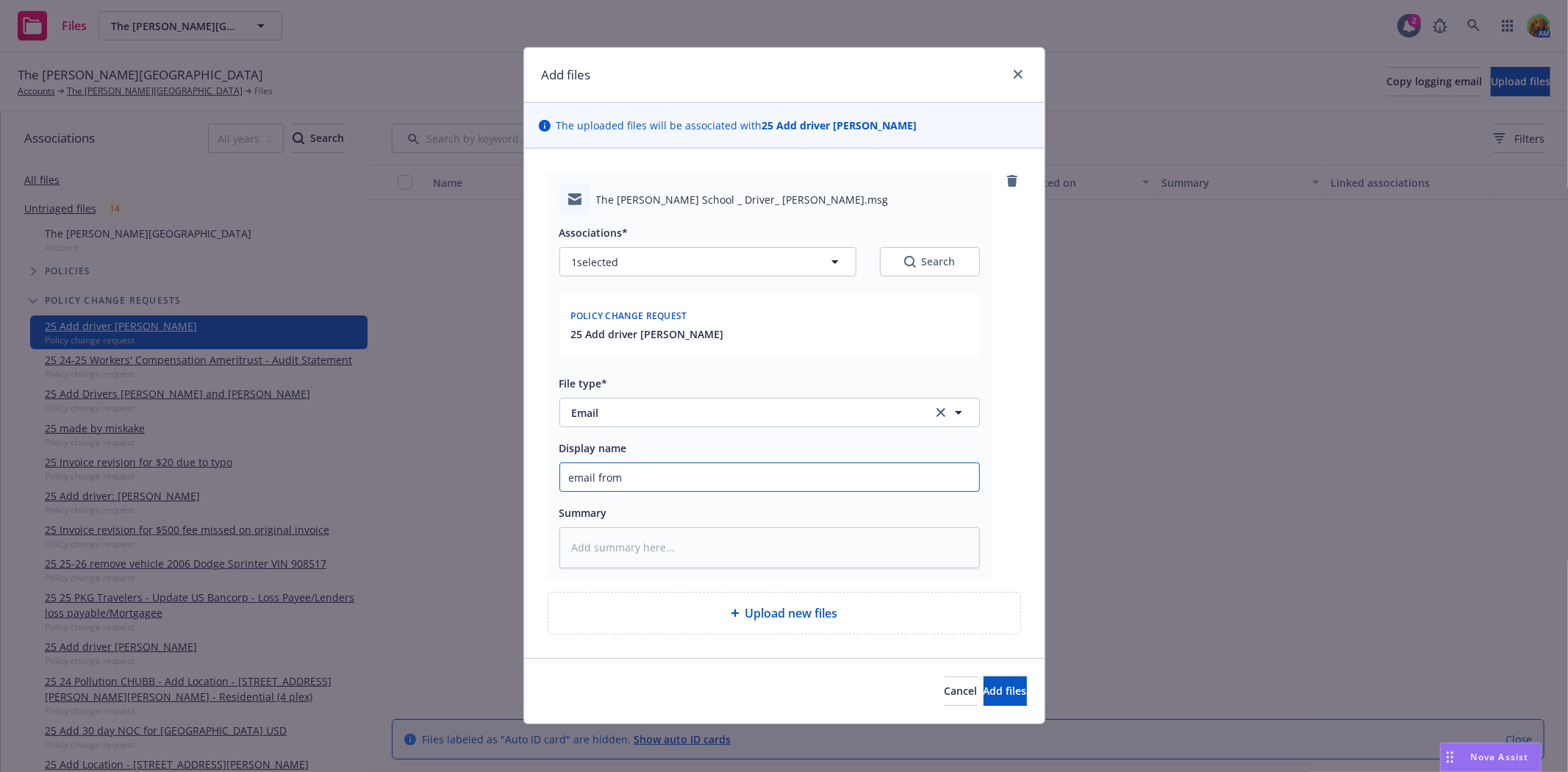
type input "email from"
type textarea "x"
type input "email from i"
type textarea "x"
type input "email from in"
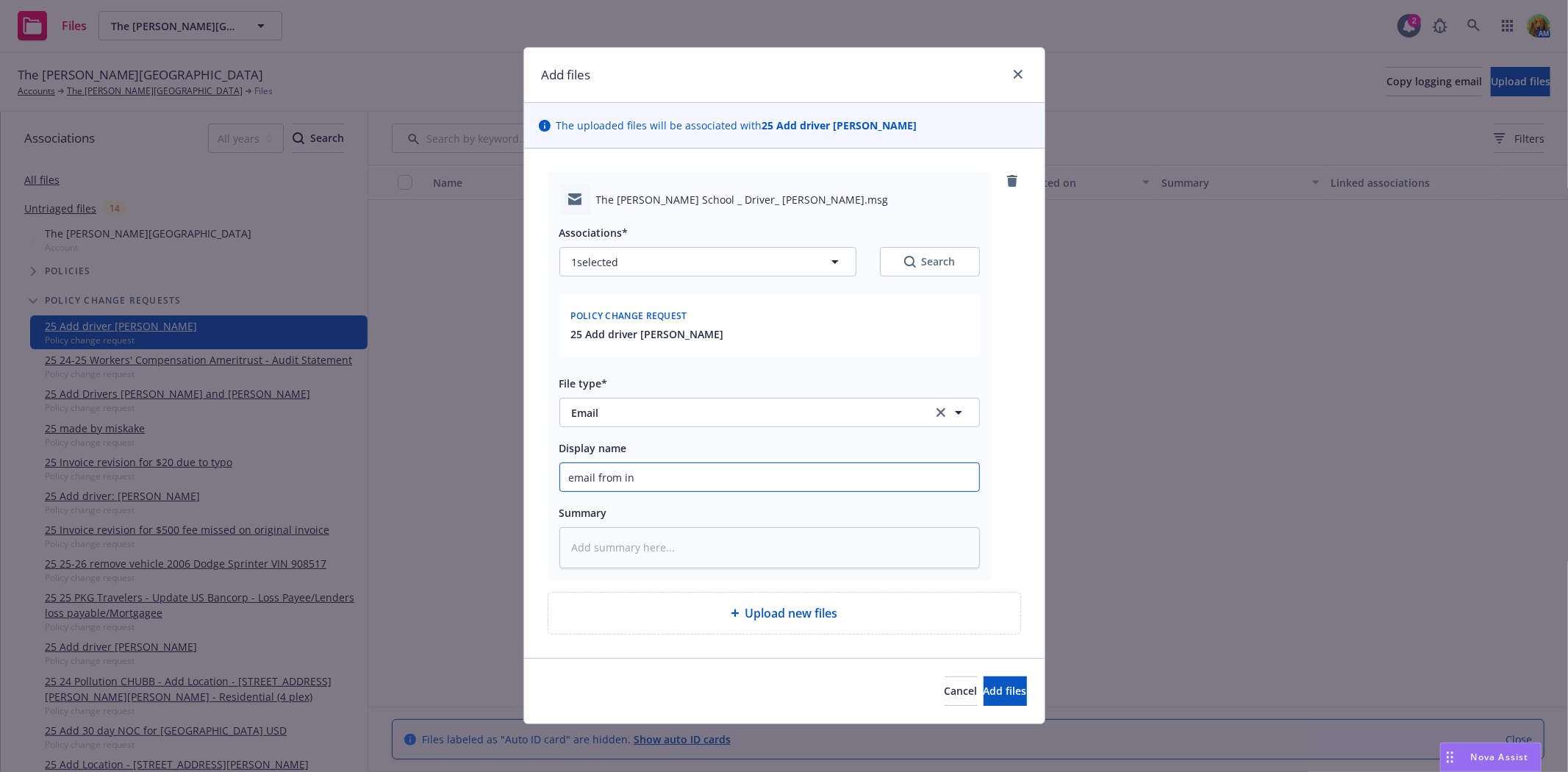
type textarea "x"
type input "email from insu"
type textarea "x"
type input "email from insur"
type textarea "x"
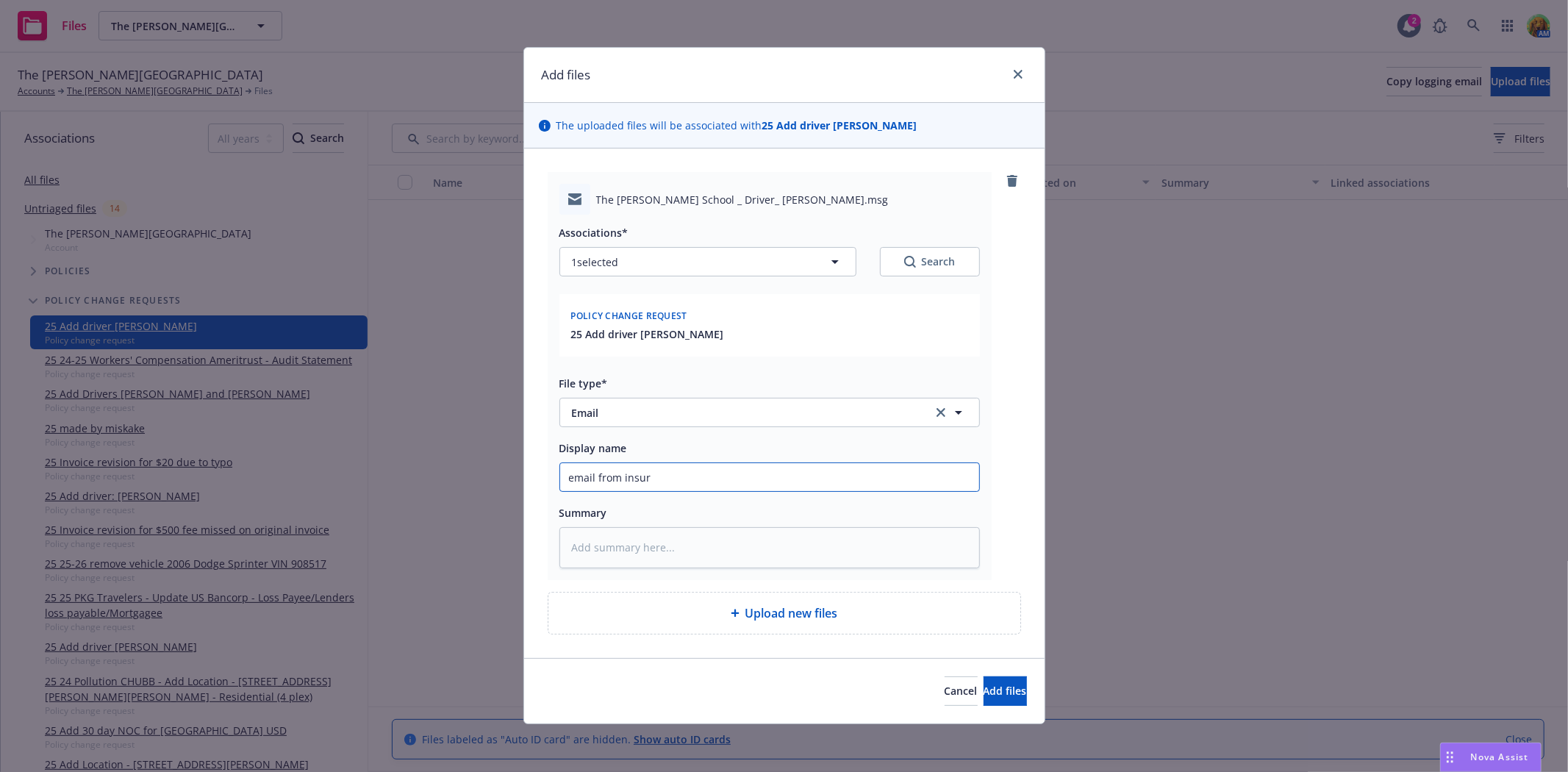
type input "email from insure"
type textarea "x"
type input "email from insured"
type textarea "x"
type input "email from insured"
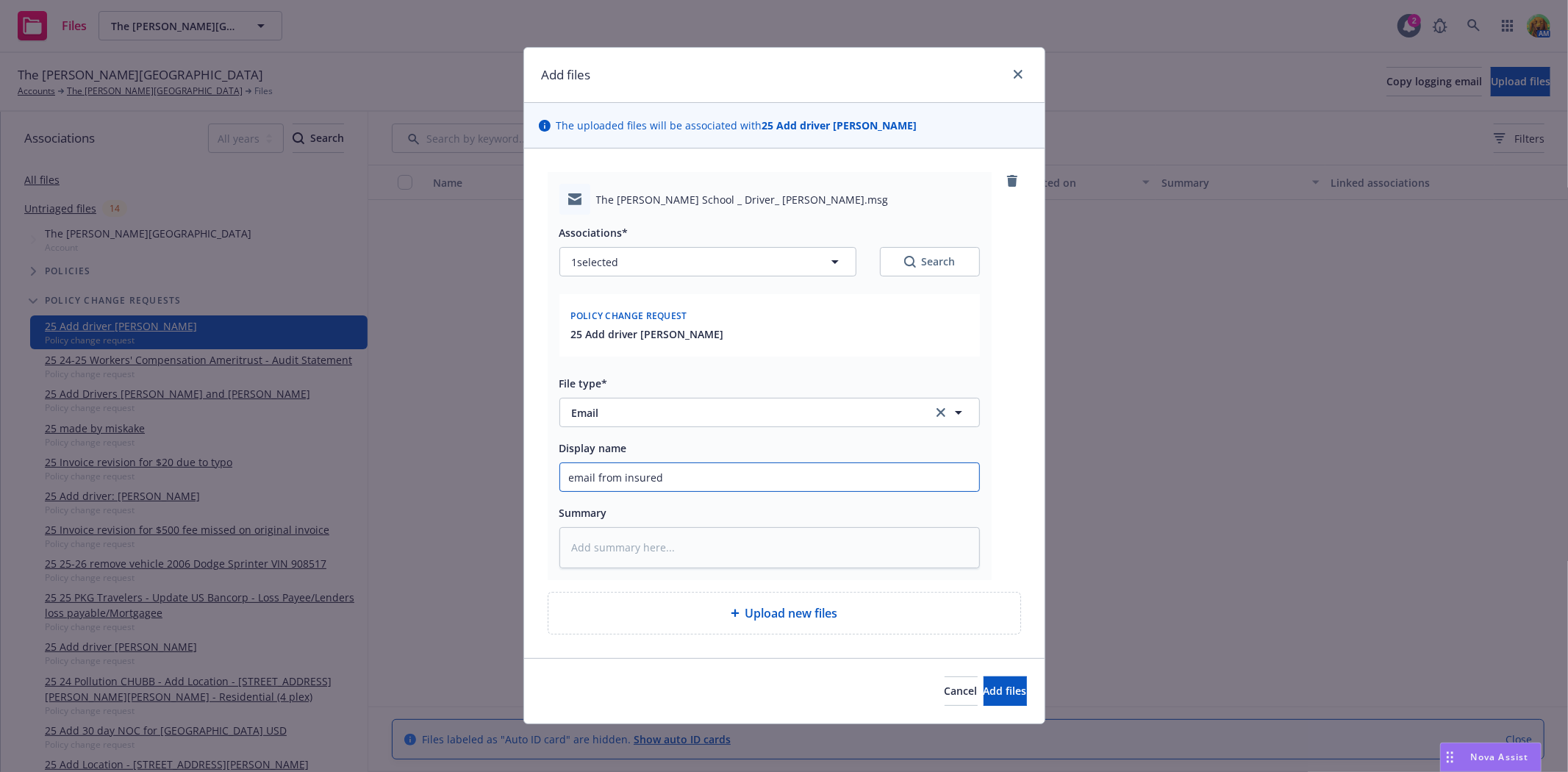
type textarea "x"
type input "email from insured d"
type textarea "x"
type input "email from insured dr"
type textarea "x"
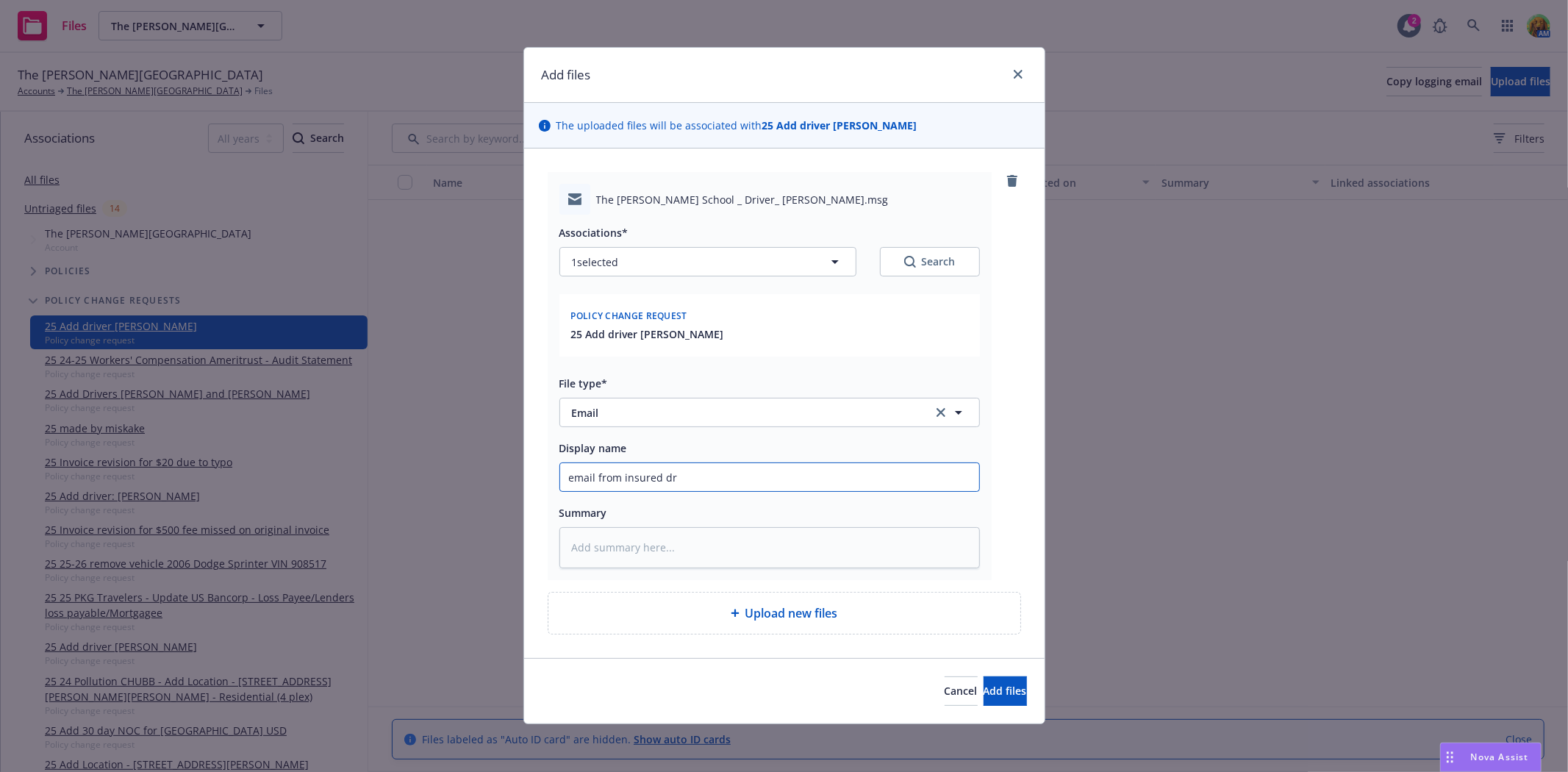
type input "email from insured dri"
type textarea "x"
type input "email from insured drive"
type textarea "x"
type input "email from insured driver"
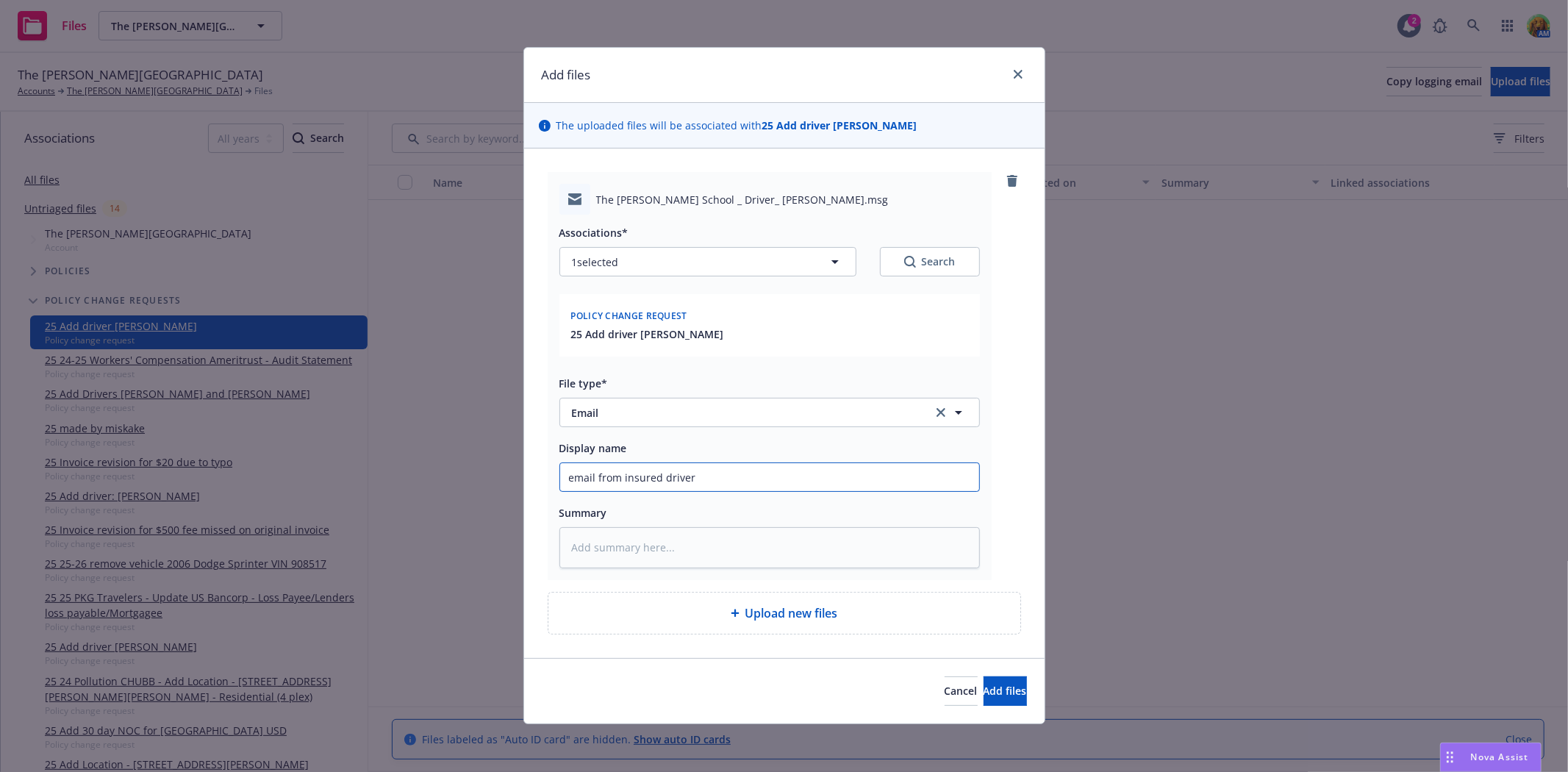
type textarea "x"
type input "email from insured driver"
type textarea "x"
type input "email from insured driver u"
type textarea "x"
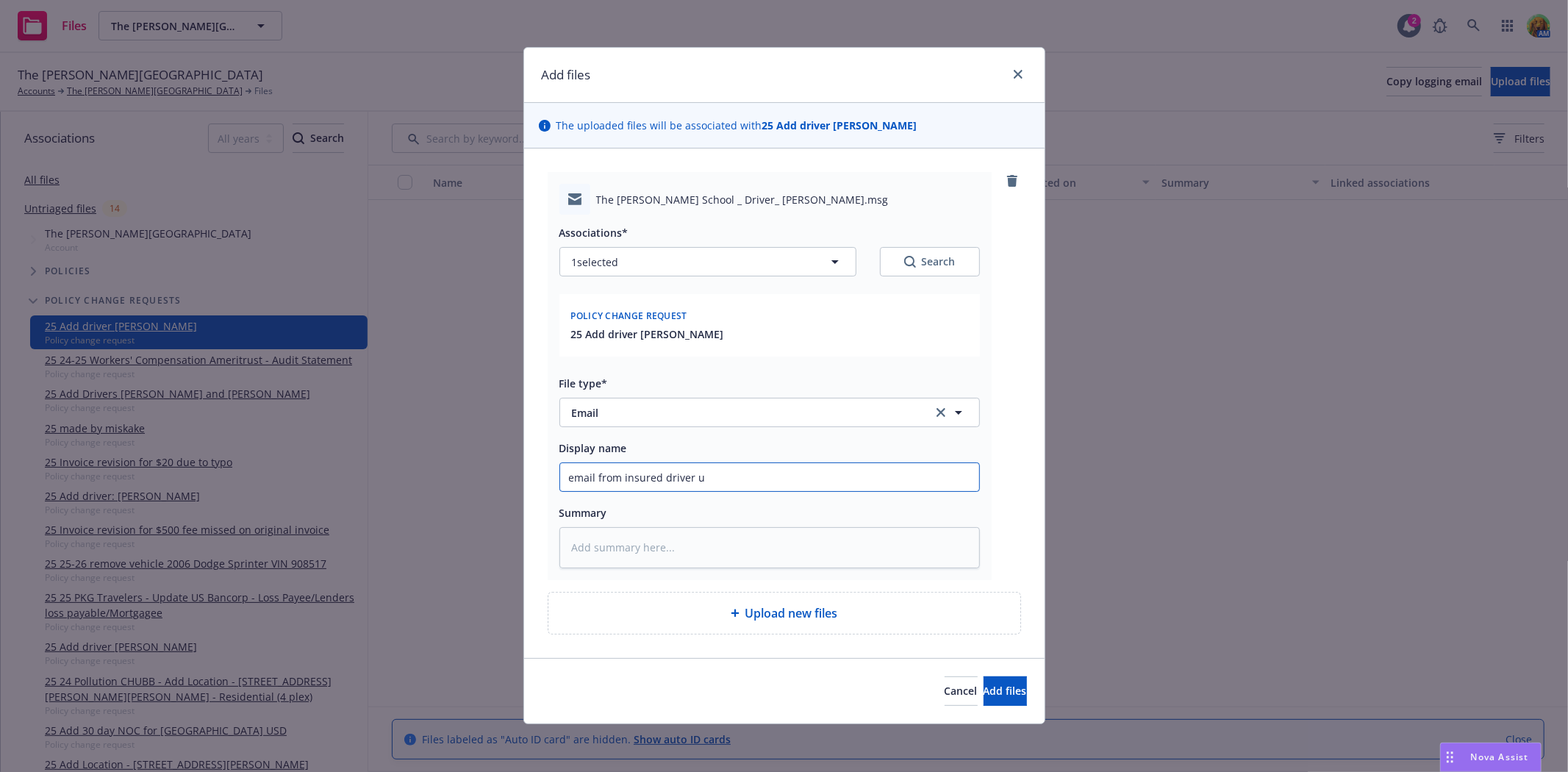
type input "email from insured driver up"
type textarea "x"
type input "email from insured driver upl"
type textarea "x"
type input "email from insured driver uplo"
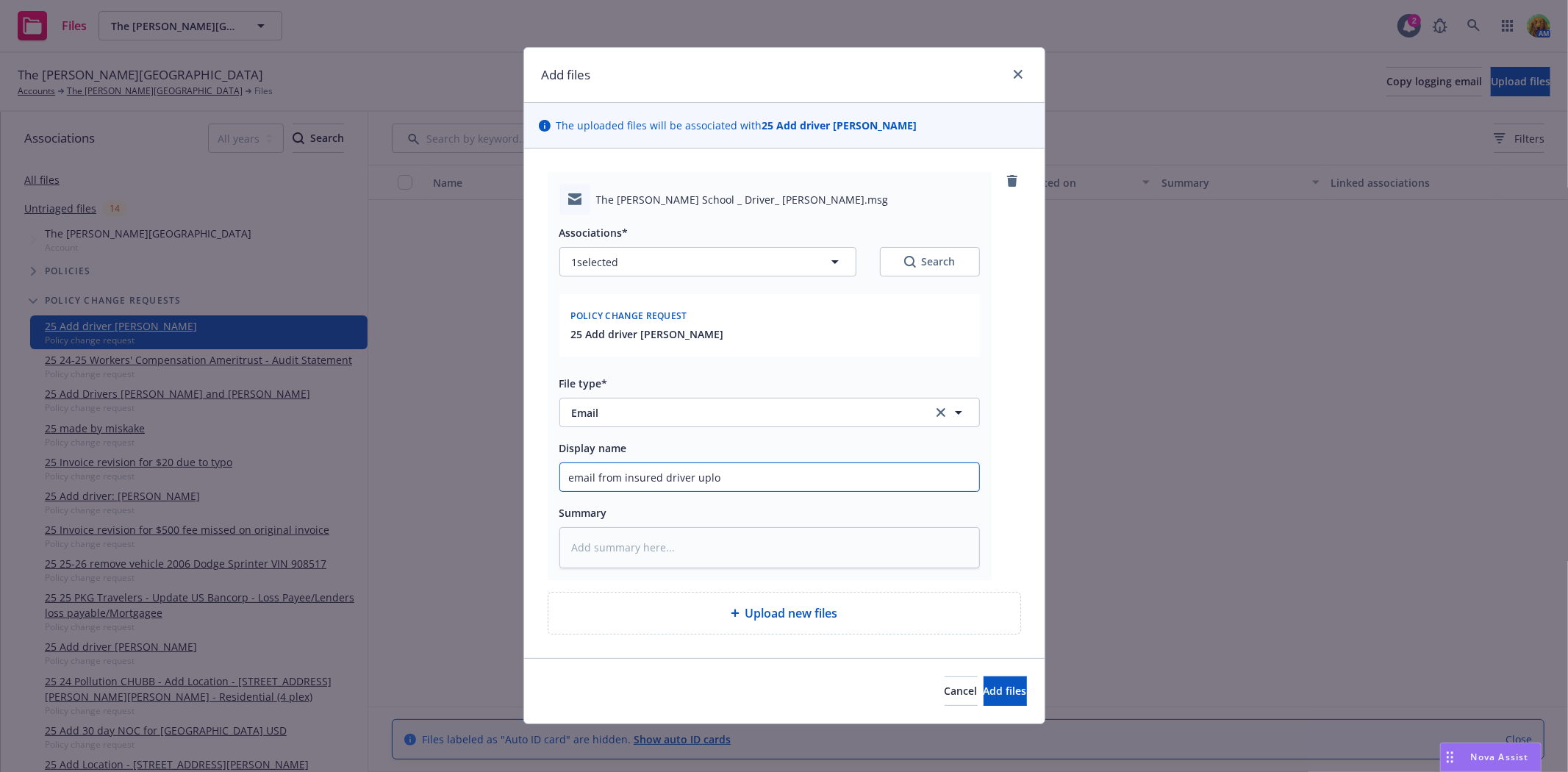
type textarea "x"
type input "email from insured driver uploa"
type textarea "x"
type input "email from insured driver upload"
type textarea "x"
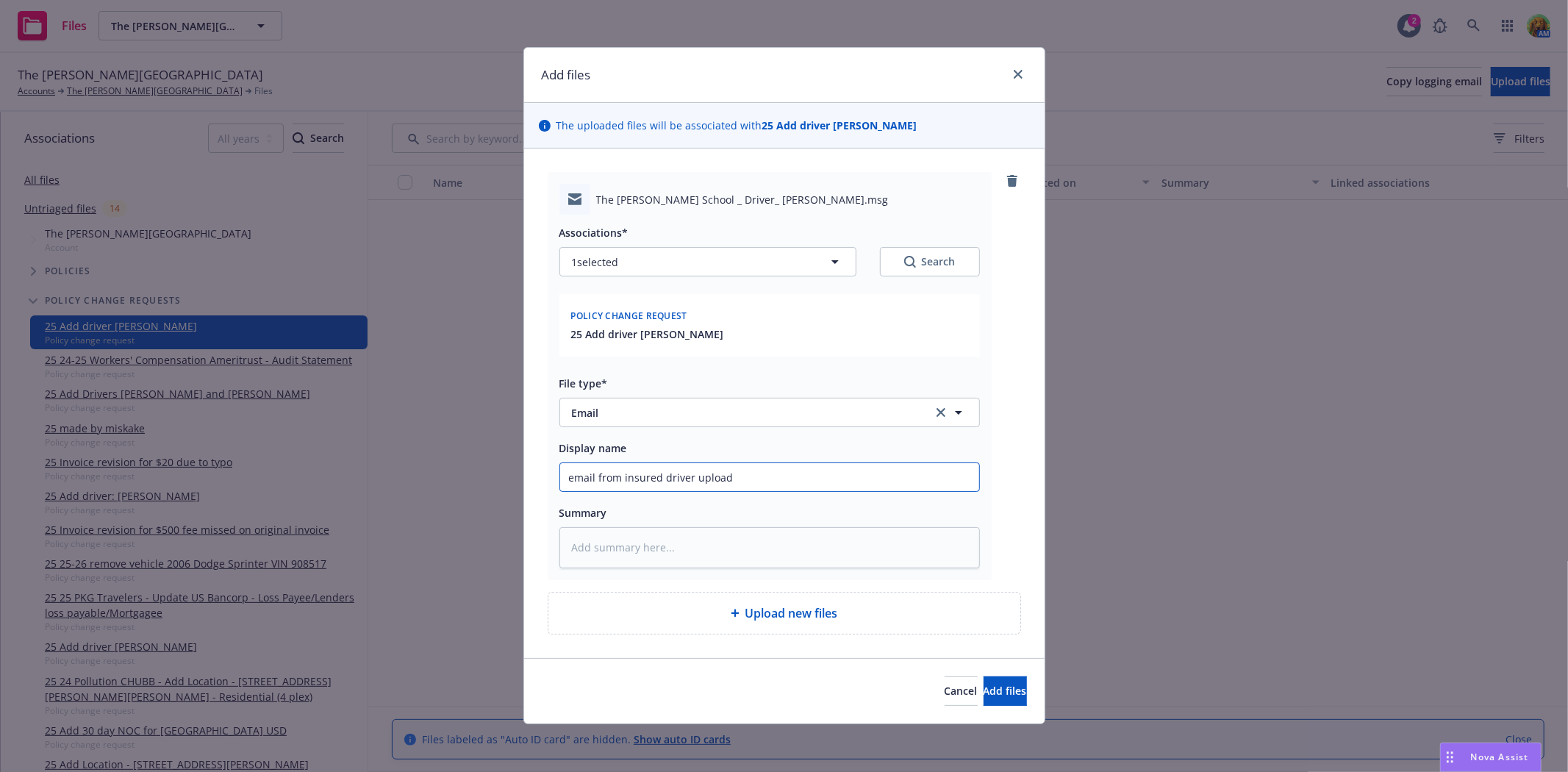
type input "email from insured driver uploade"
type textarea "x"
type input "email from insured driver uploaded"
type textarea "x"
type input "email from insured driver uploaded f"
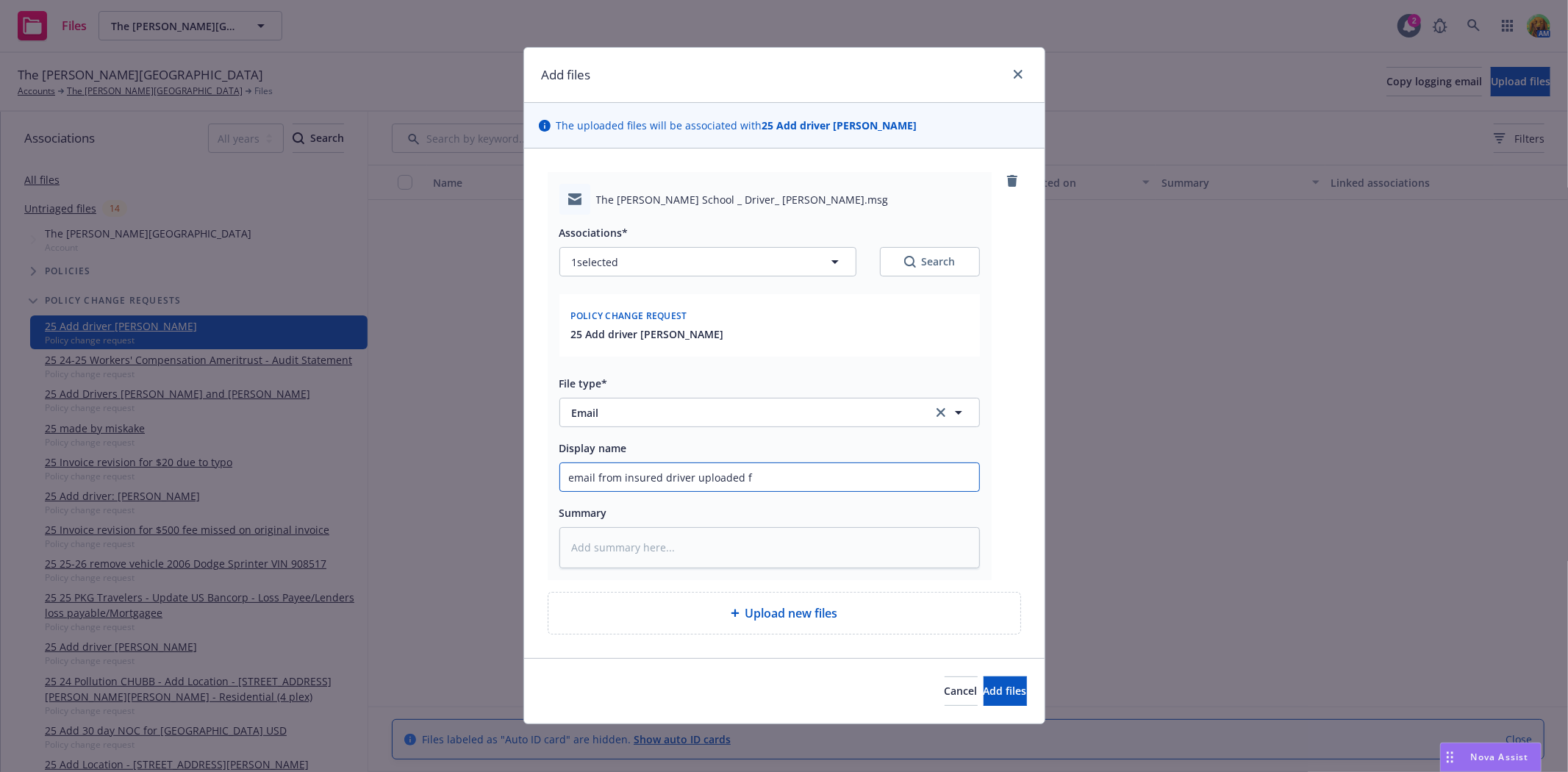
type textarea "x"
type input "email from insured driver uploaded fo"
type textarea "x"
type input "email from insured driver uploaded for"
type textarea "x"
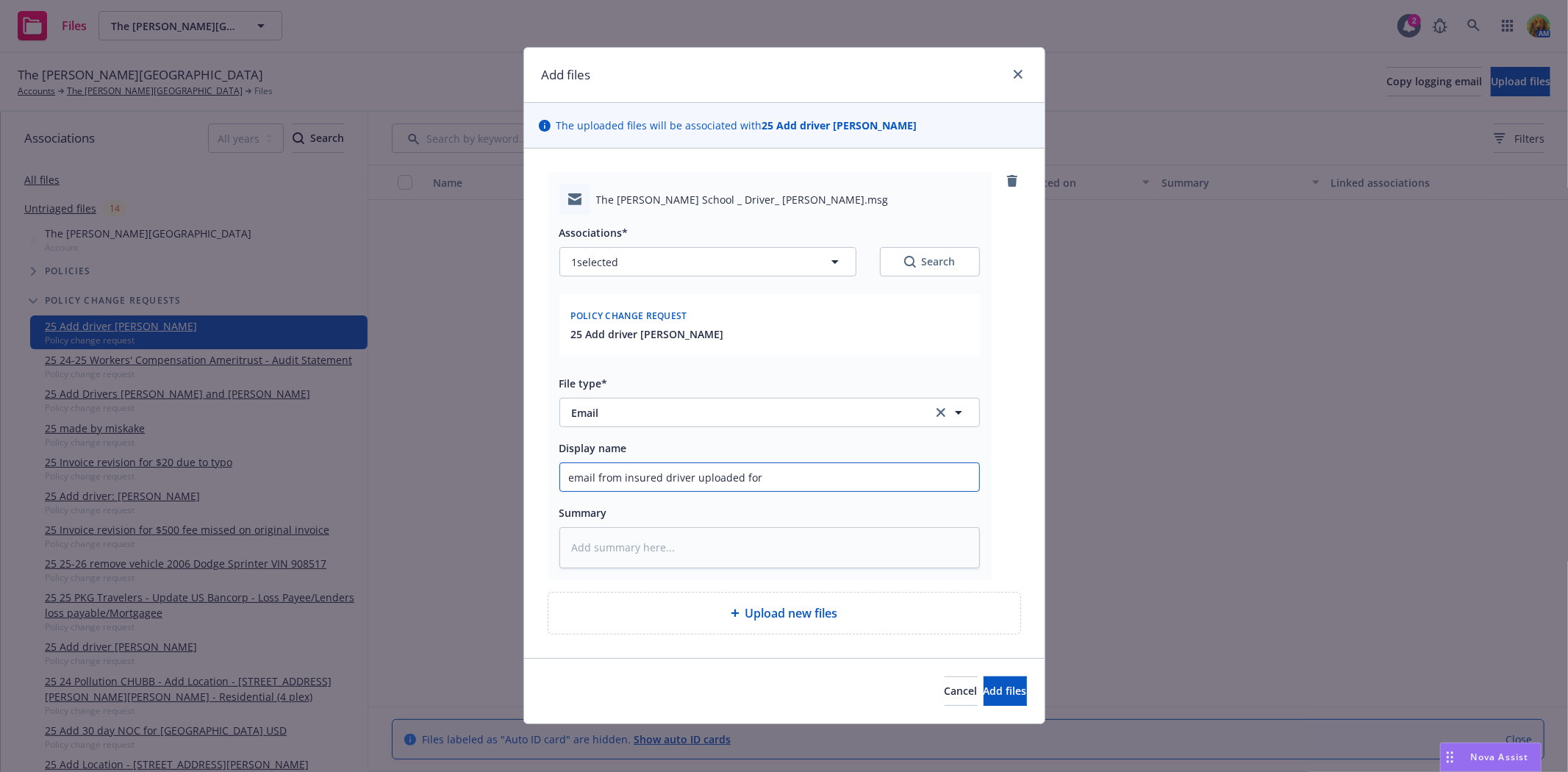
type input "email from insured driver uploaded for"
type textarea "x"
type input "email from insured driver uploaded for r"
type textarea "x"
type input "email from insured driver uploaded for re"
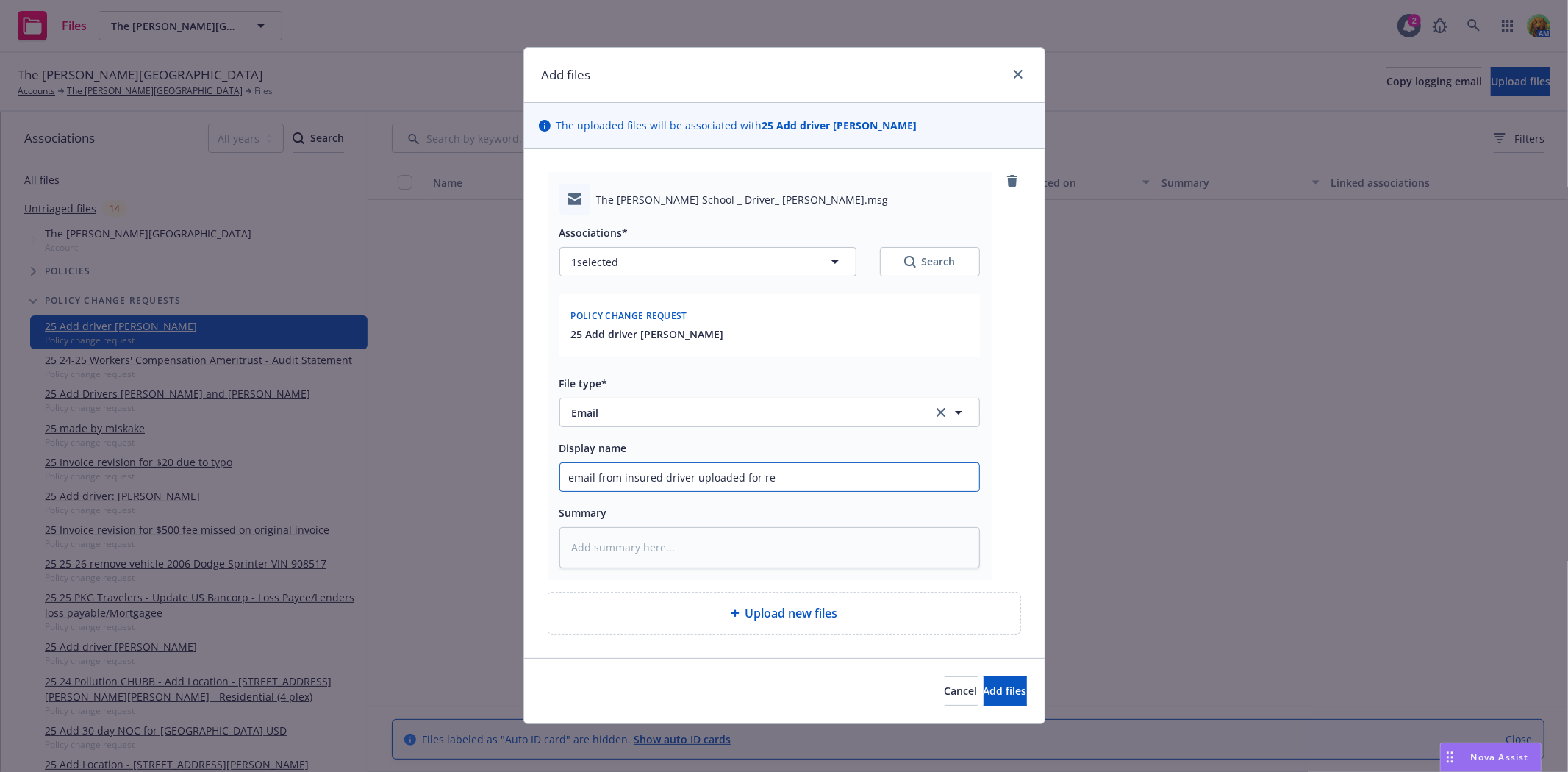
type textarea "x"
type input "email from insured driver uploaded for rev"
type textarea "x"
type input "email from insured driver uploaded for revie"
type textarea "x"
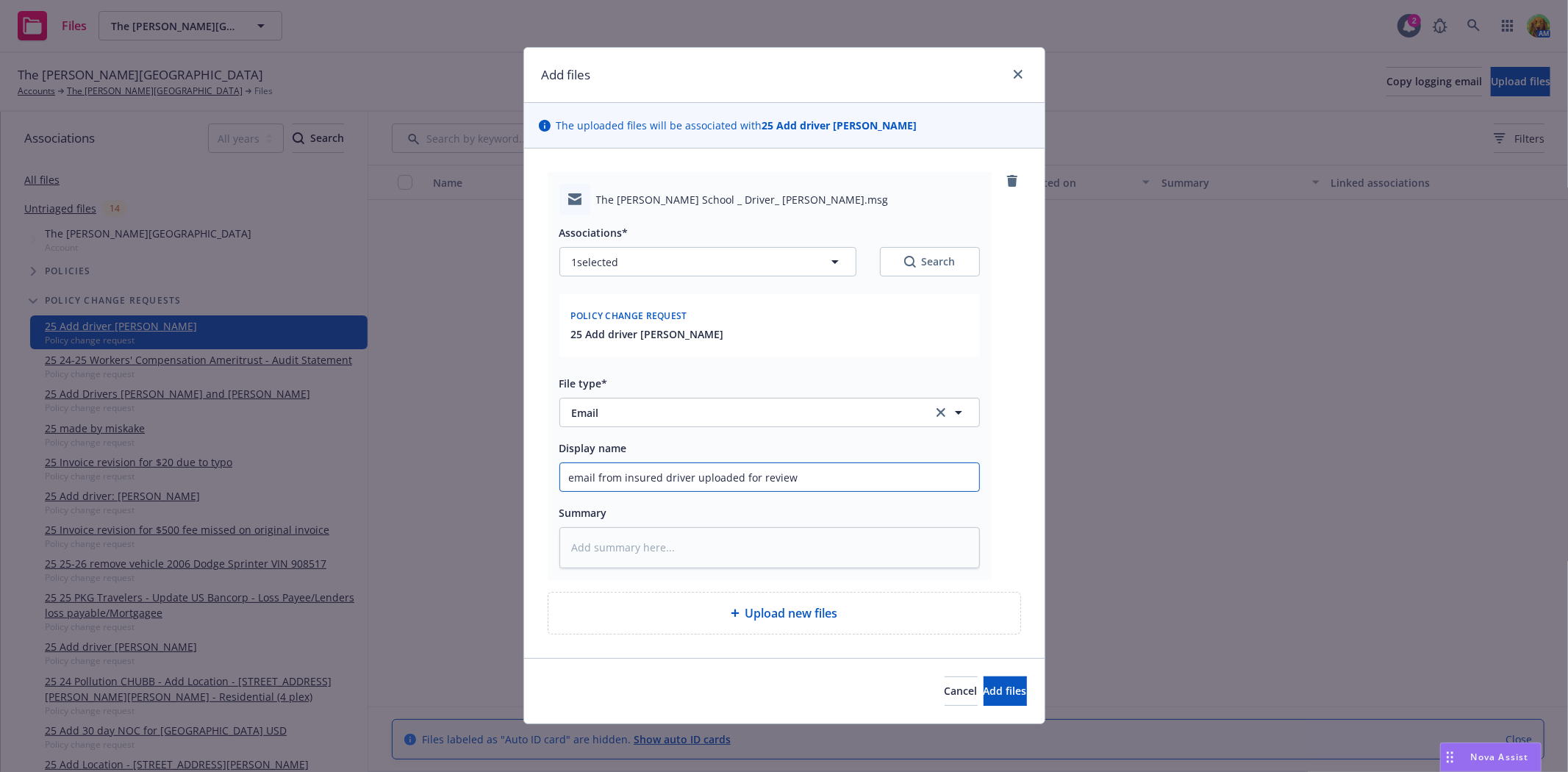
type input "email from insured driver uploaded for review"
type textarea "x"
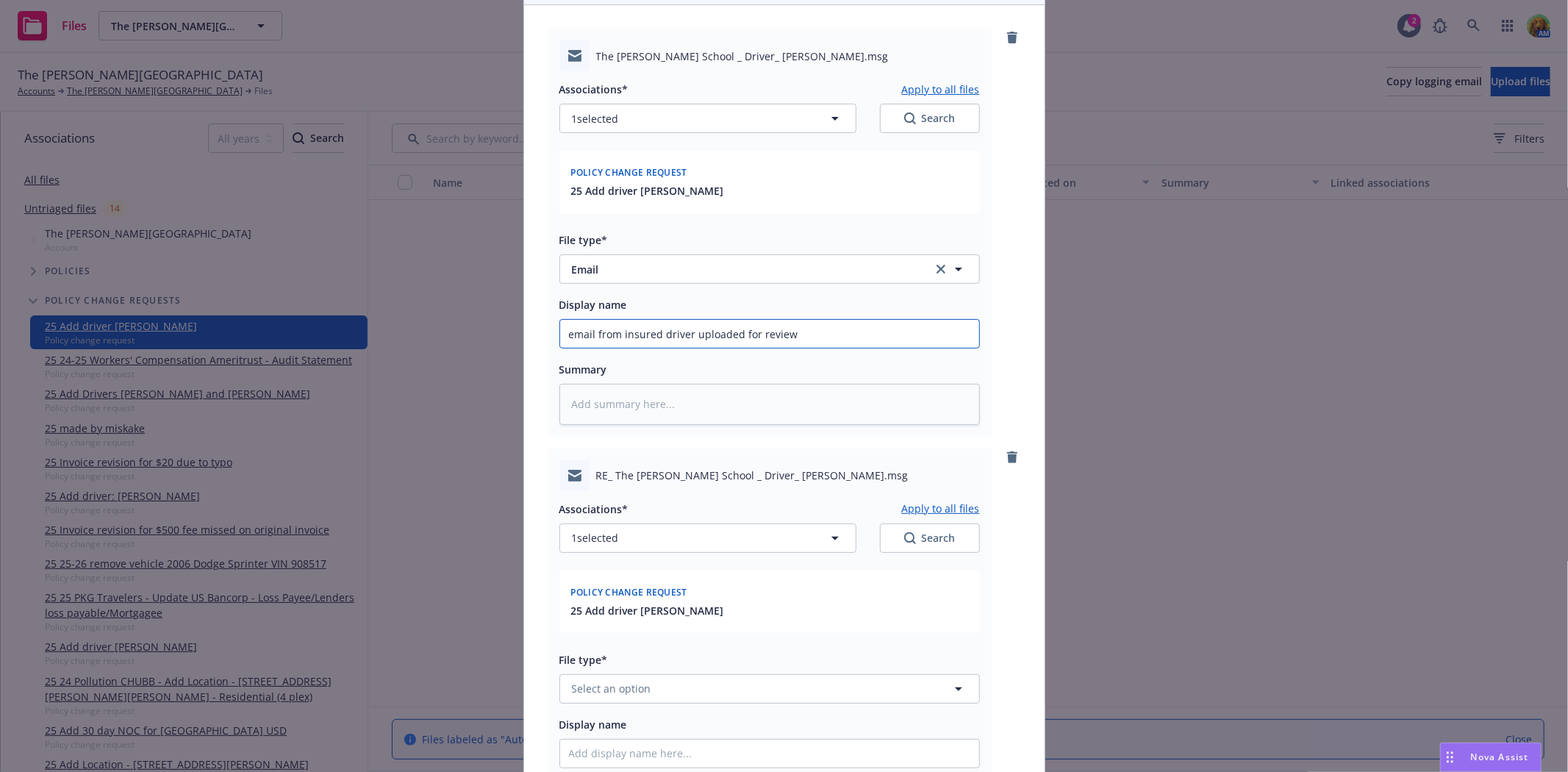
scroll to position [326, 0]
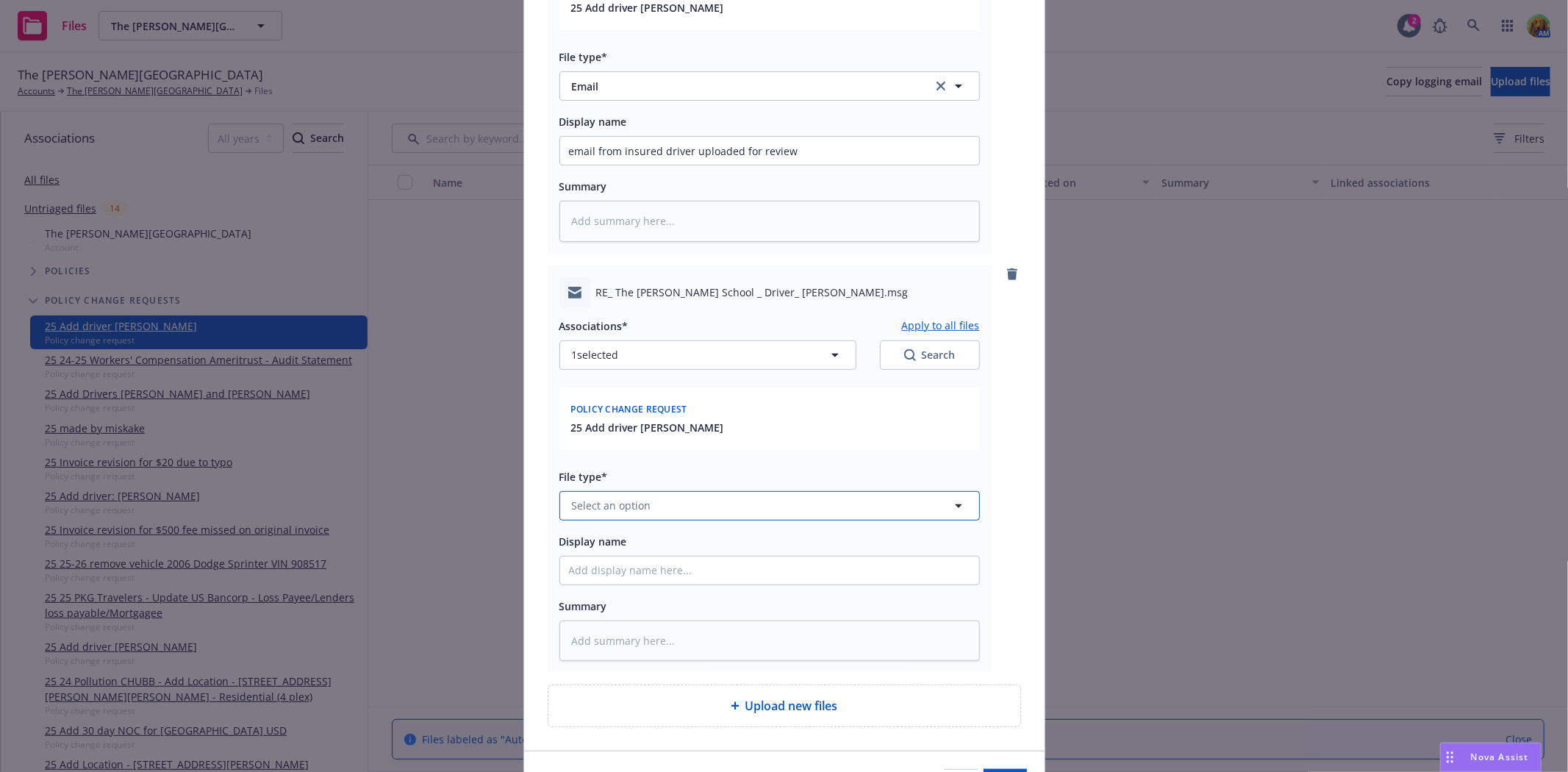
click at [718, 512] on button "Select an option" at bounding box center [769, 505] width 421 height 29
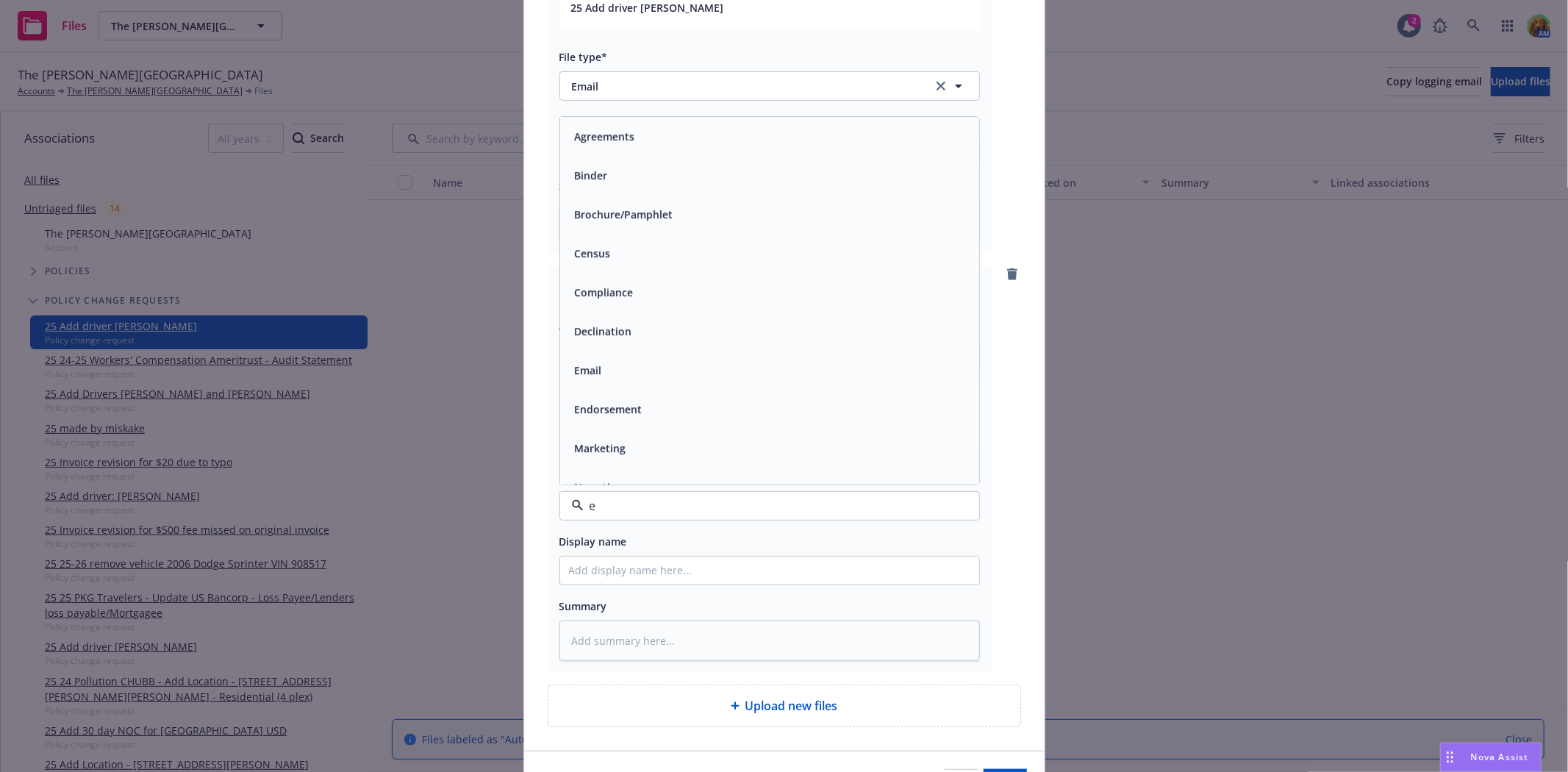
type input "em"
click at [673, 172] on div "Email" at bounding box center [769, 175] width 401 height 22
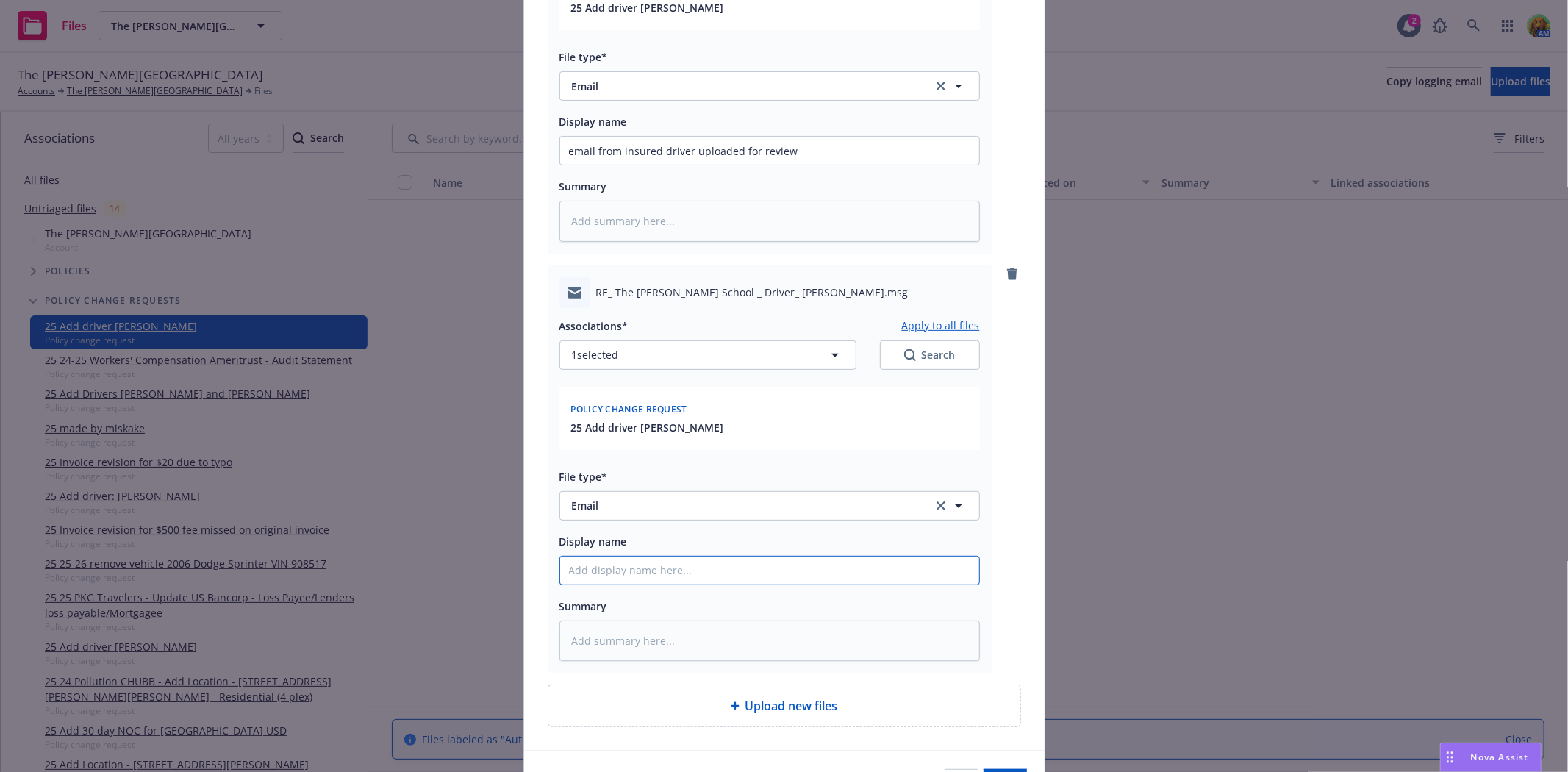
click at [744, 164] on input "Display name" at bounding box center [769, 150] width 419 height 28
type textarea "x"
type input "e"
type textarea "x"
type input "em"
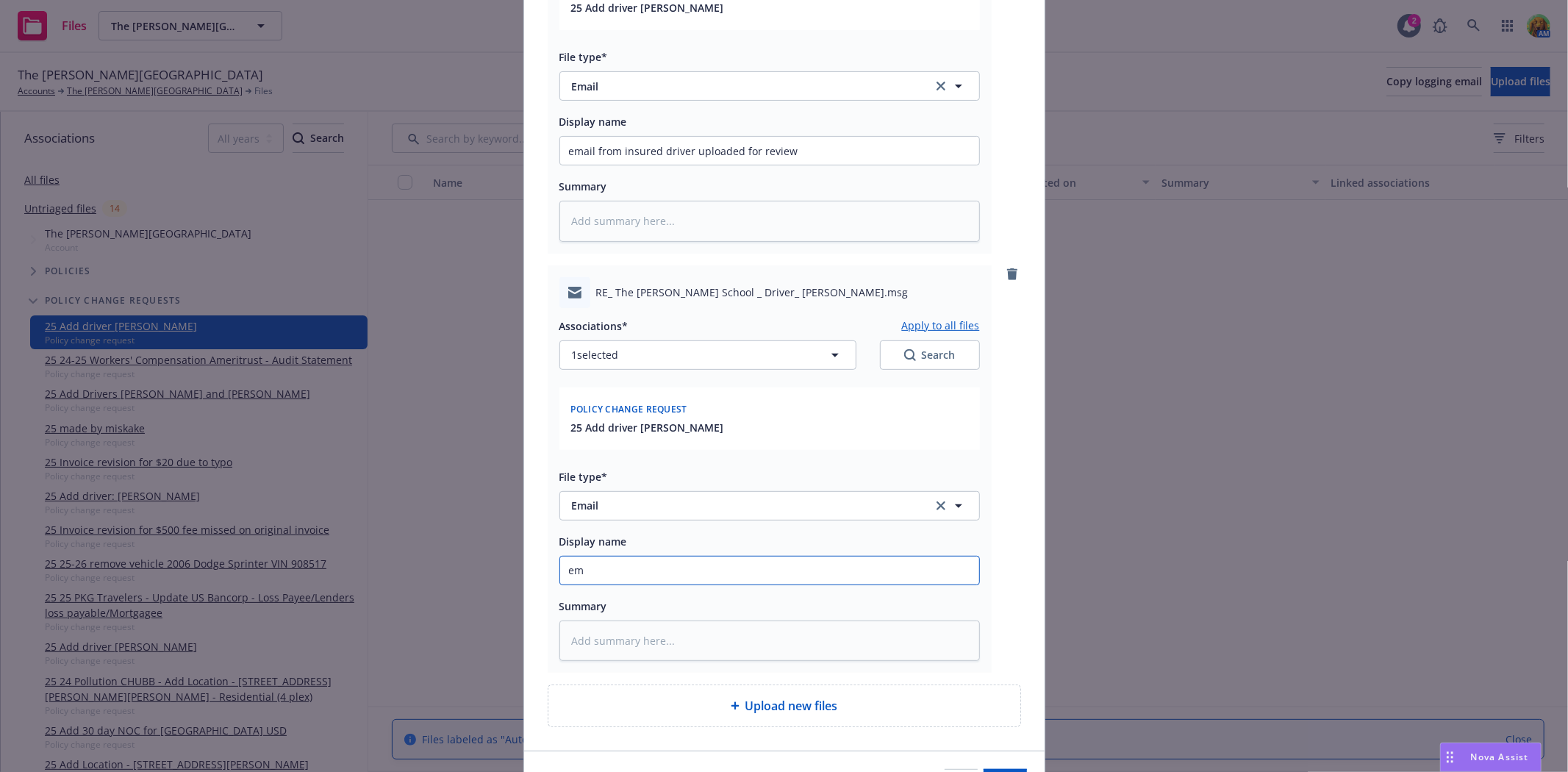
type textarea "x"
type input "ema"
type textarea "x"
type input "emai"
type textarea "x"
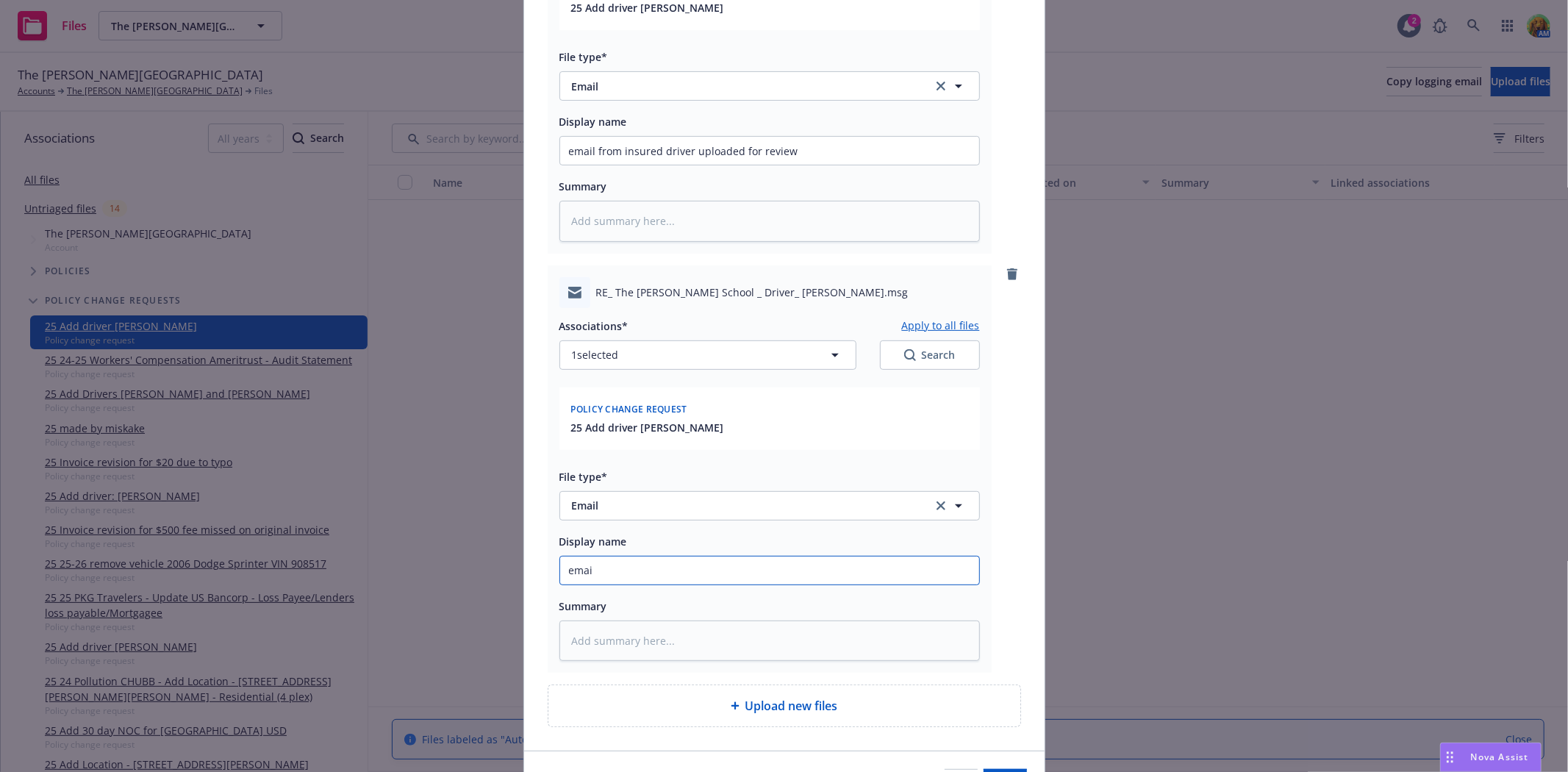
type input "email"
type textarea "x"
type input "email"
type textarea "x"
type input "email to"
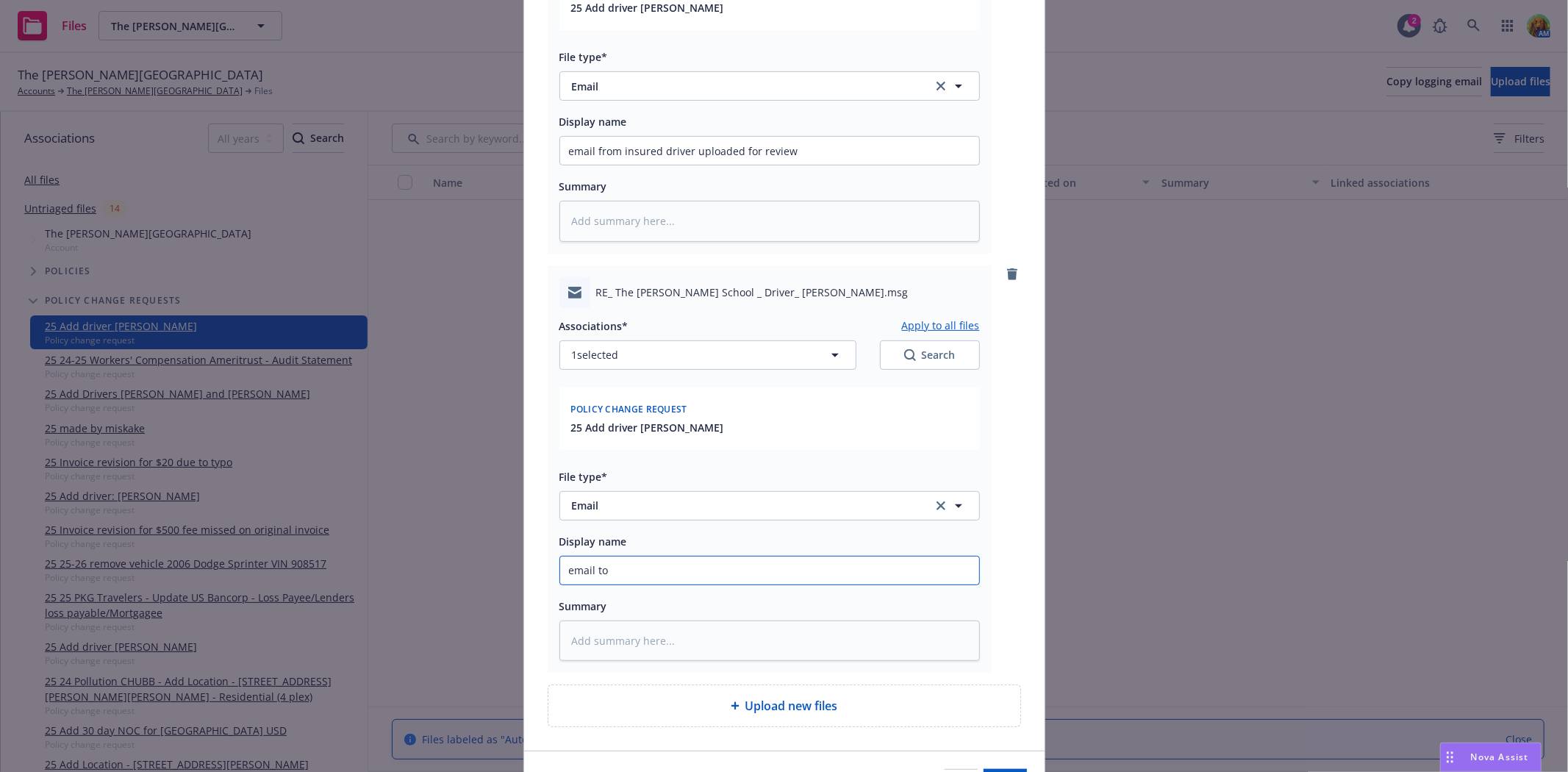
type textarea "x"
type input "email to"
type textarea "x"
type input "email to i"
type textarea "x"
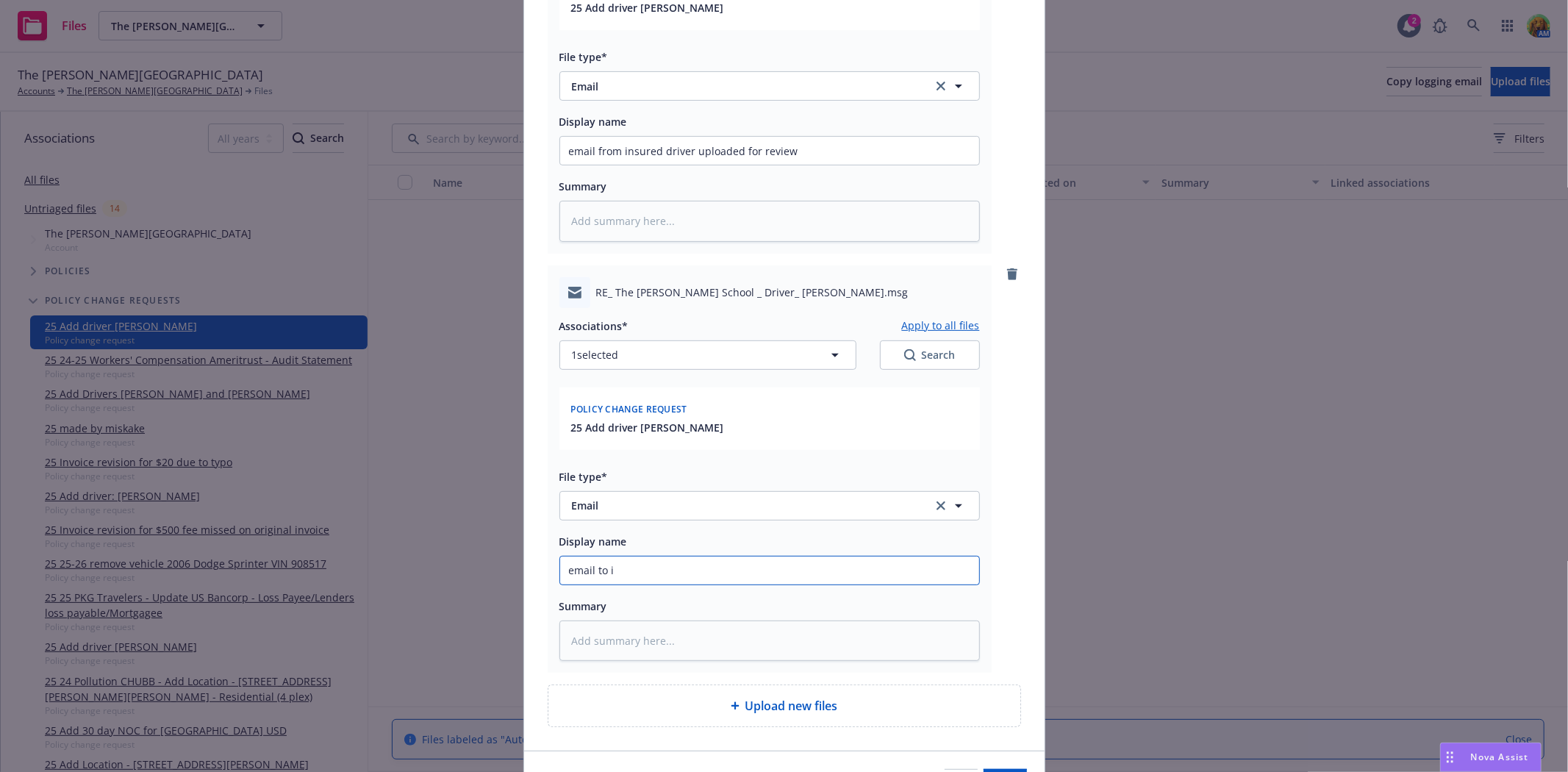
type input "email to in"
type textarea "x"
type input "email to insu"
type textarea "x"
type input "email to insur"
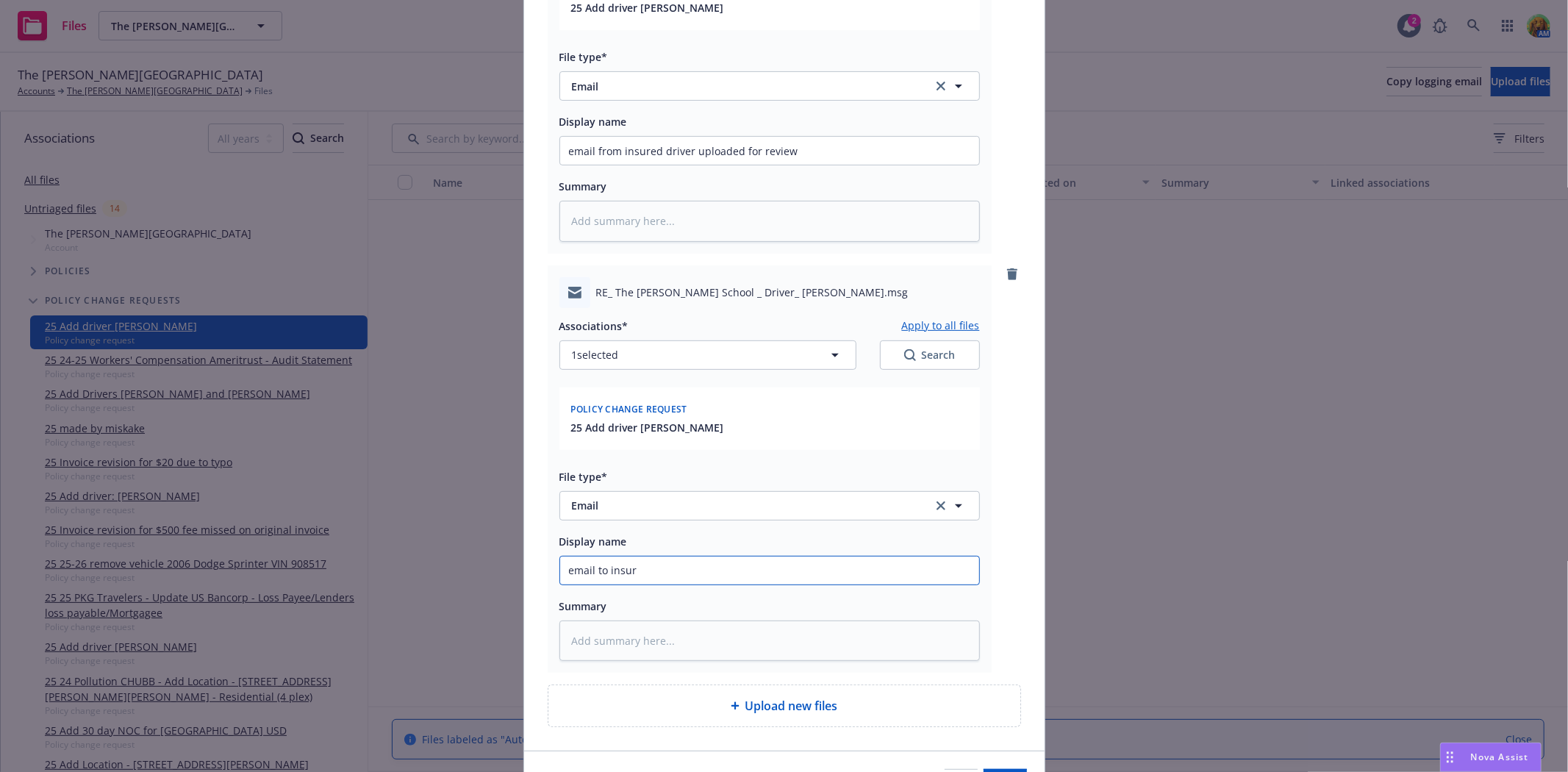
type textarea "x"
type input "email to insure"
type textarea "x"
type input "email to insured"
type textarea "x"
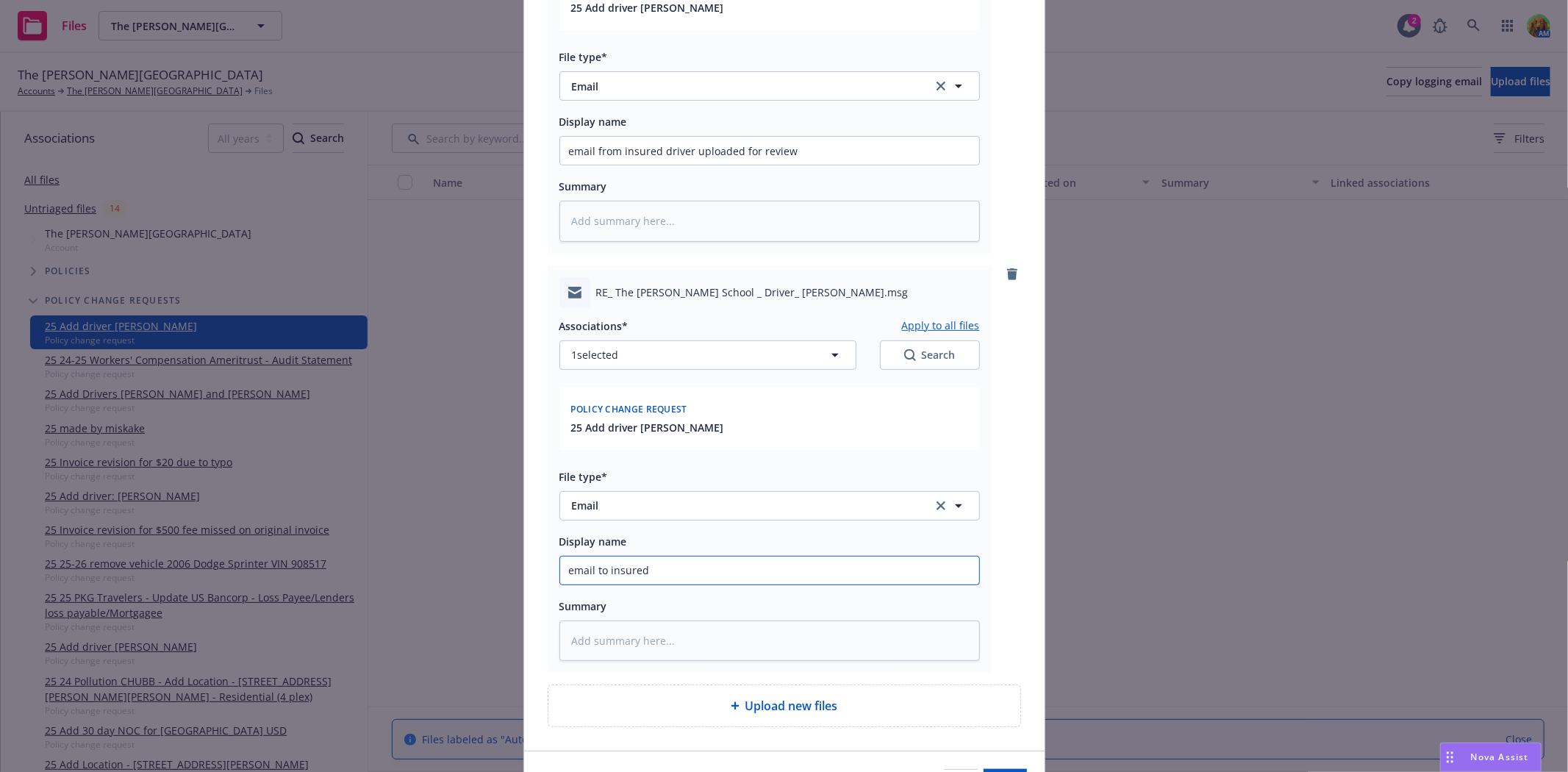
type input "email to insured d"
type textarea "x"
type input "email to insured dr"
type textarea "x"
type input "email to insured dri"
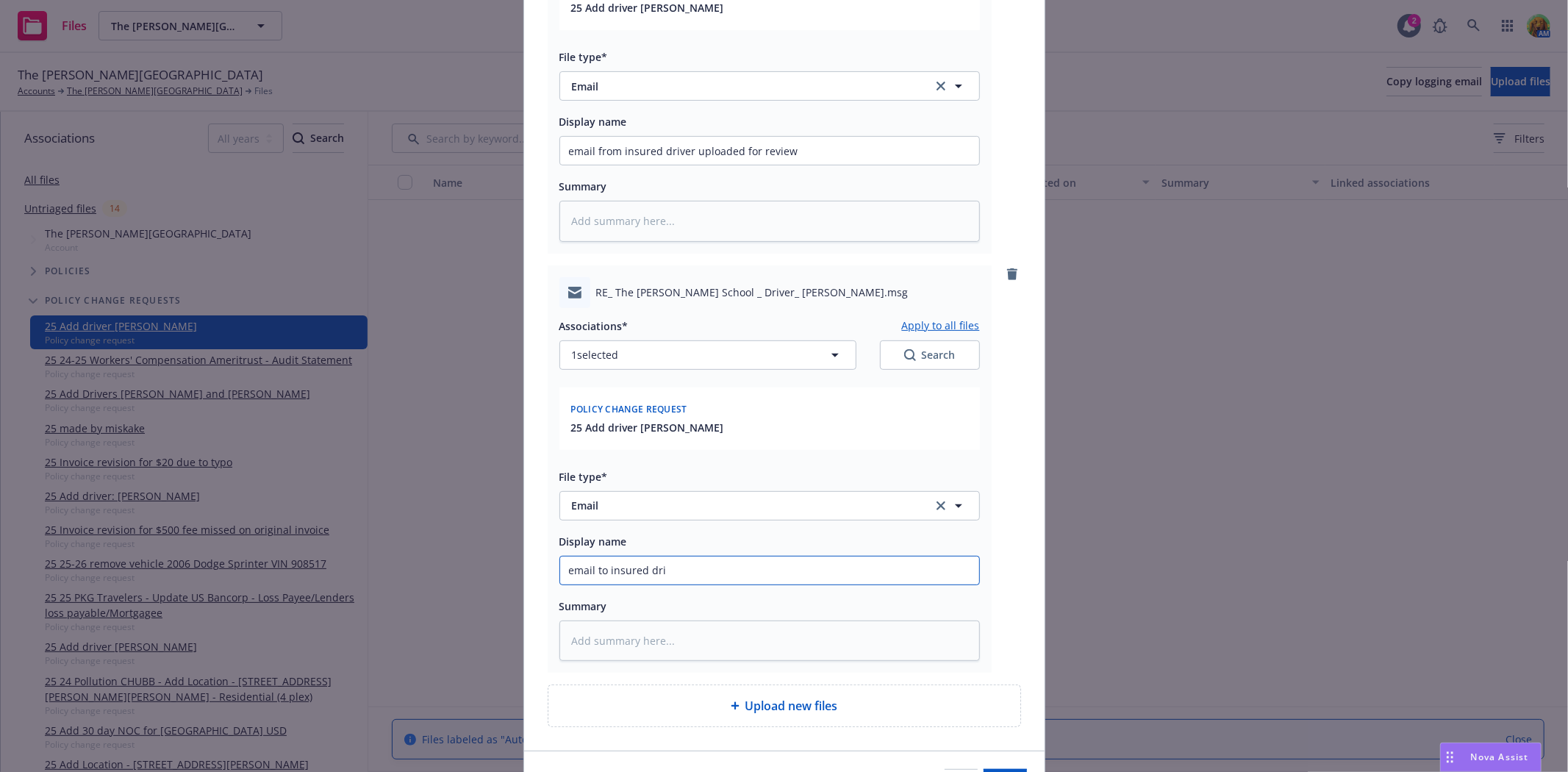
type textarea "x"
type input "email to insured drive"
type textarea "x"
type input "email to insured driver"
type textarea "x"
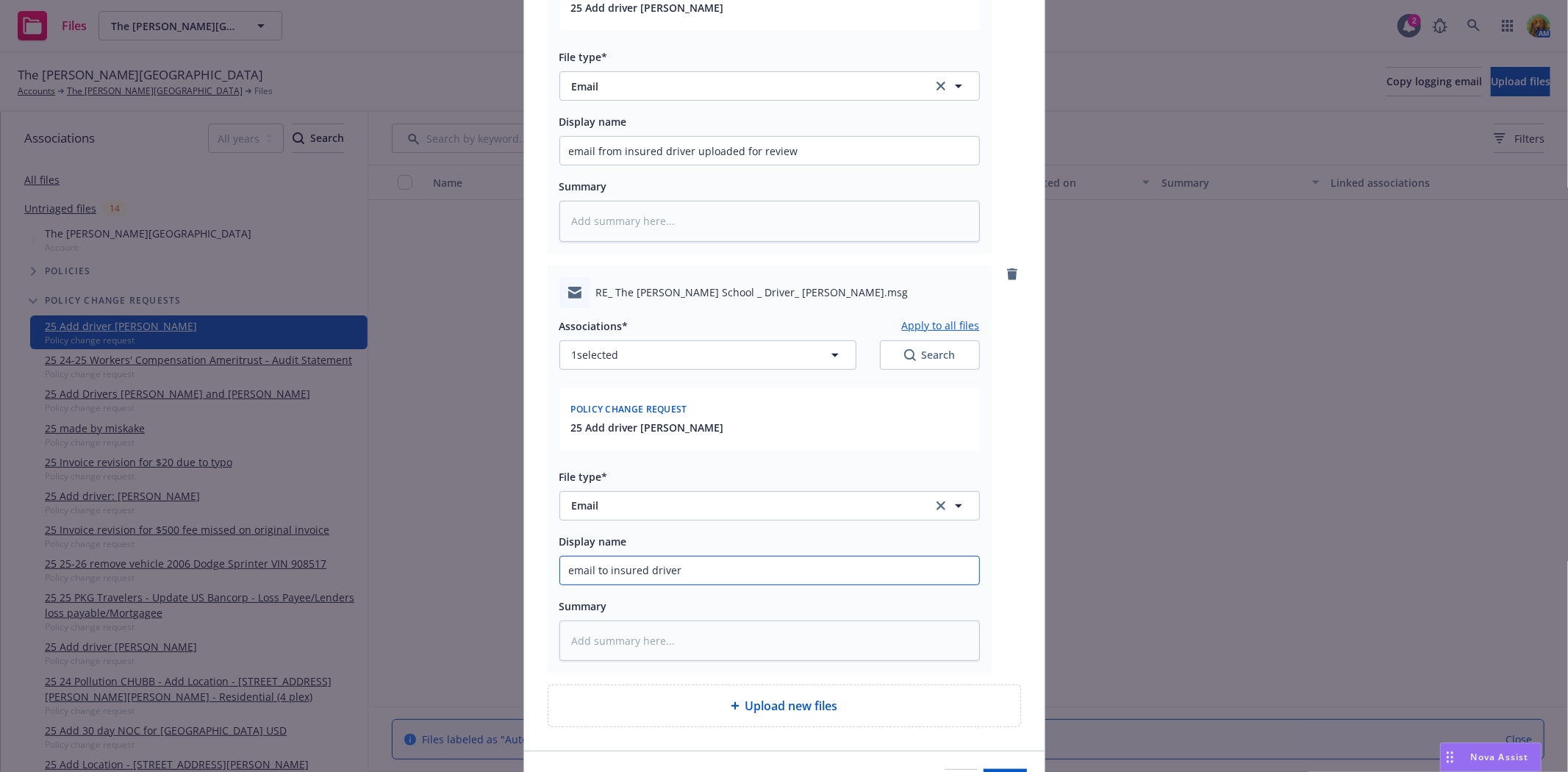
type input "email to insured driver"
type textarea "x"
type input "email to insured driver a"
type textarea "x"
type input "email to insured driver ac"
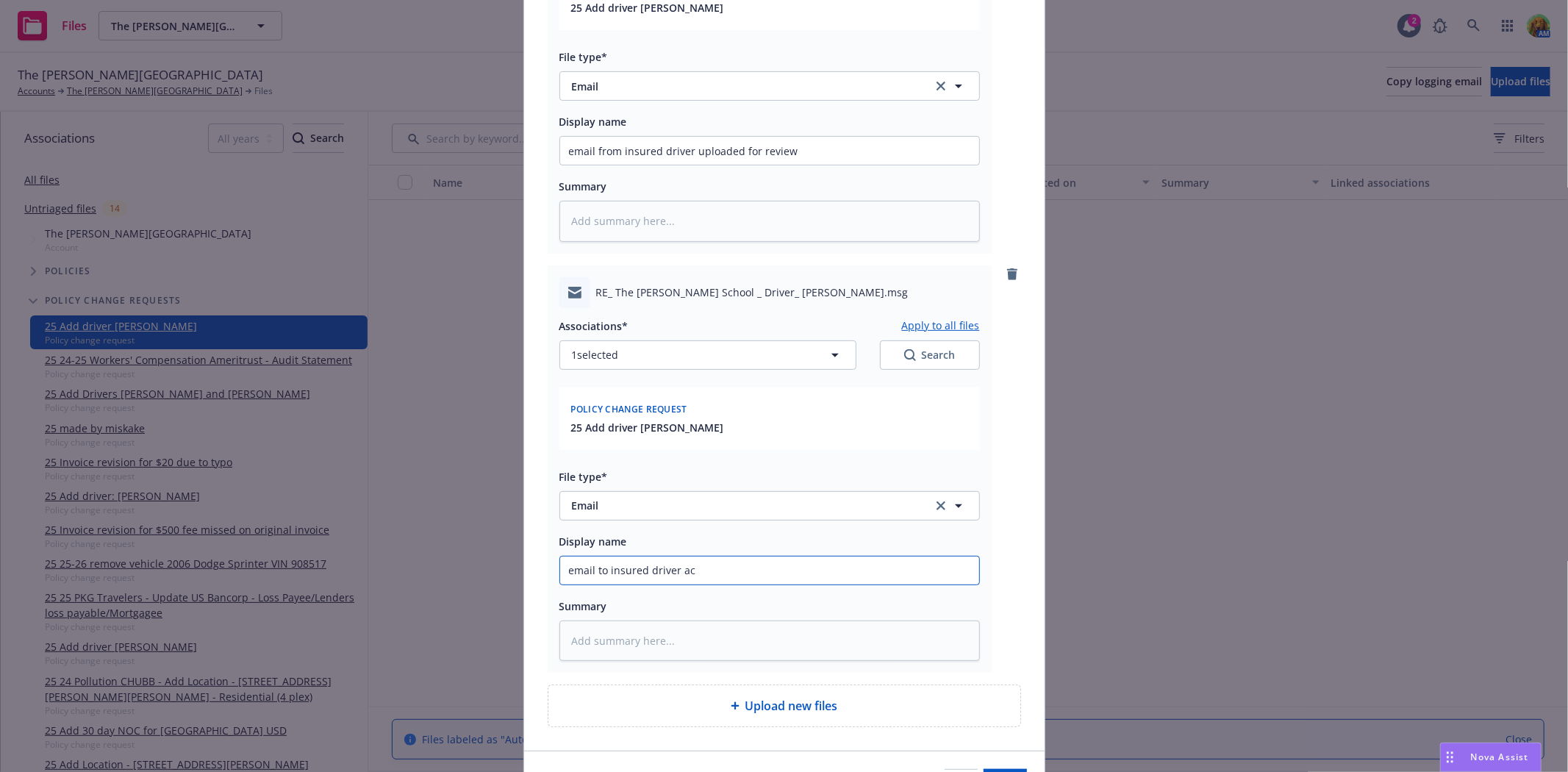
type textarea "x"
type input "email to insured driver acc"
type textarea "x"
type input "email to insured driver acce"
type textarea "x"
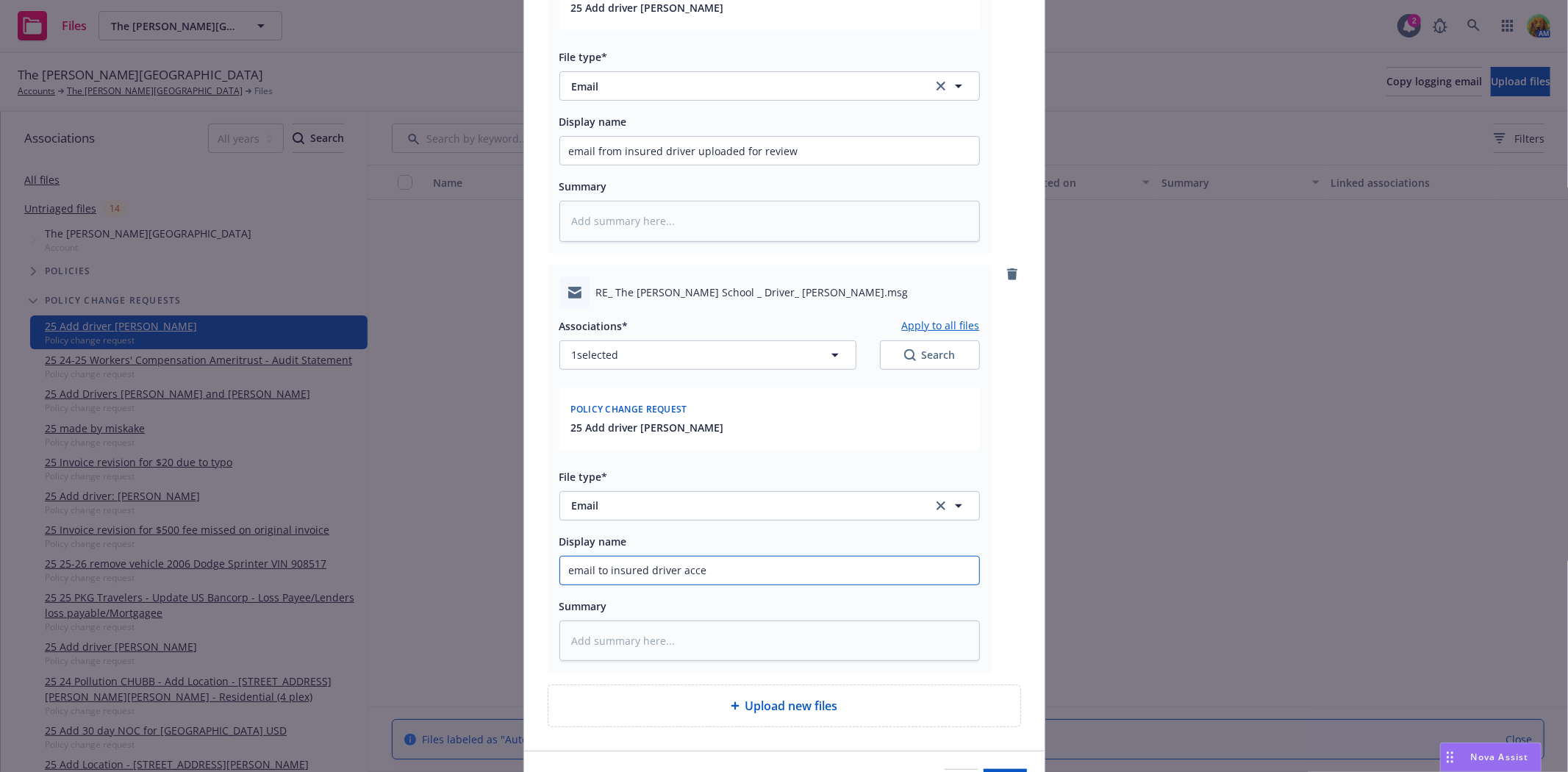
type input "email to insured driver accep"
type textarea "x"
type input "email to insured driver accept"
type textarea "x"
type input "email to insured driver accepta"
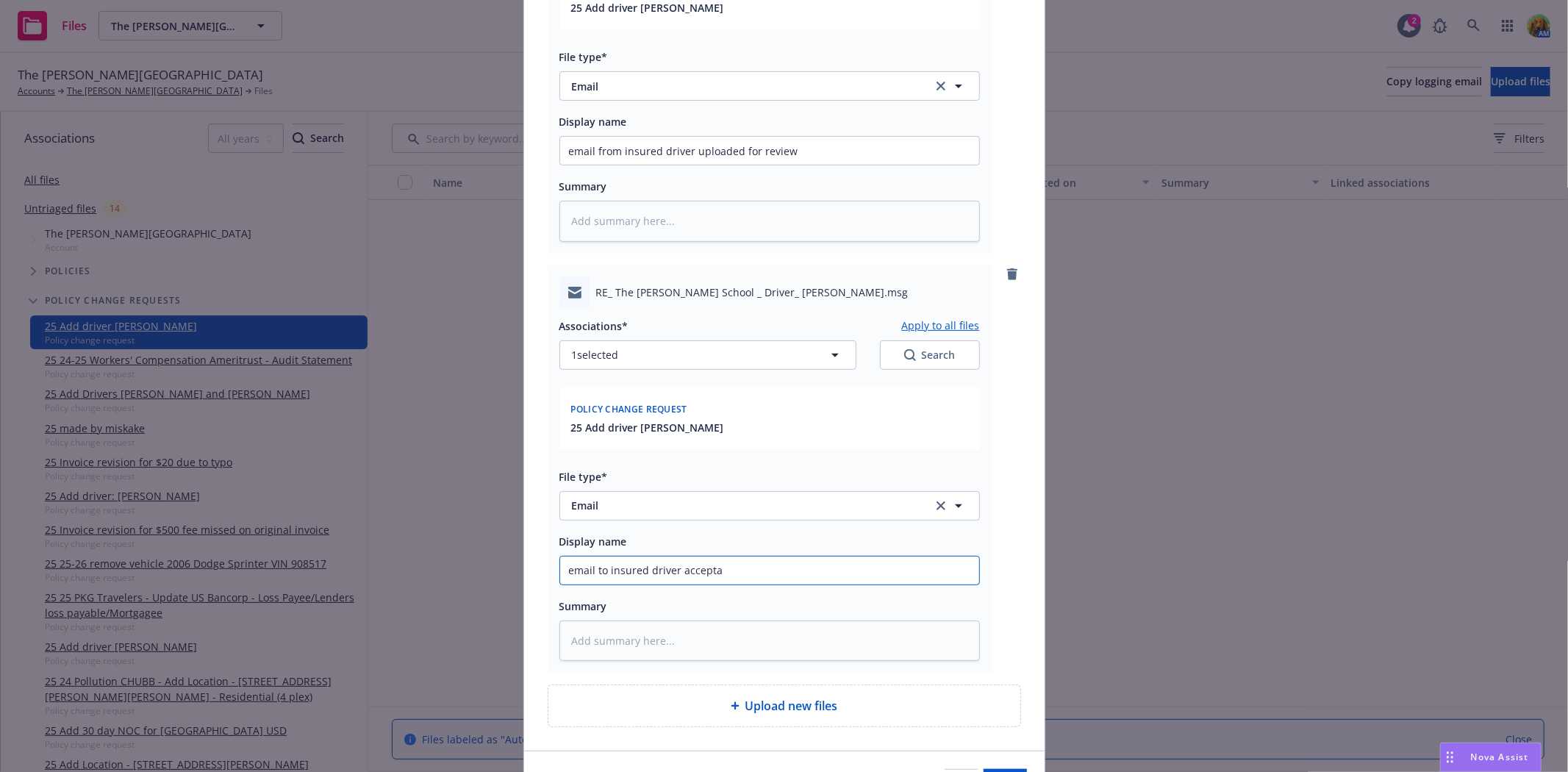
type textarea "x"
type input "email to insured driver acceptab"
type textarea "x"
type input "email to insured driver acceptable"
type textarea "x"
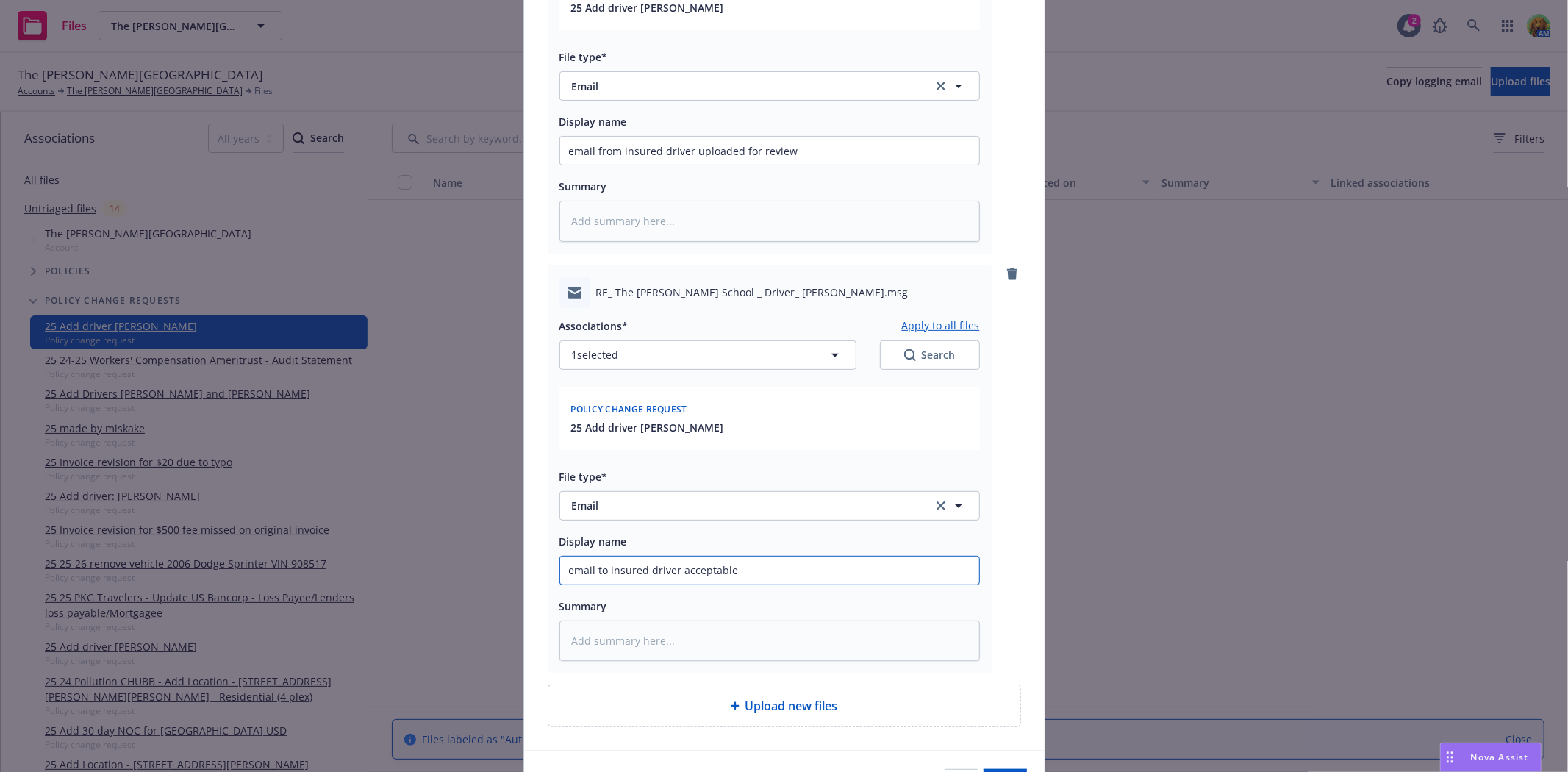
type input "email to insured driver acceptable"
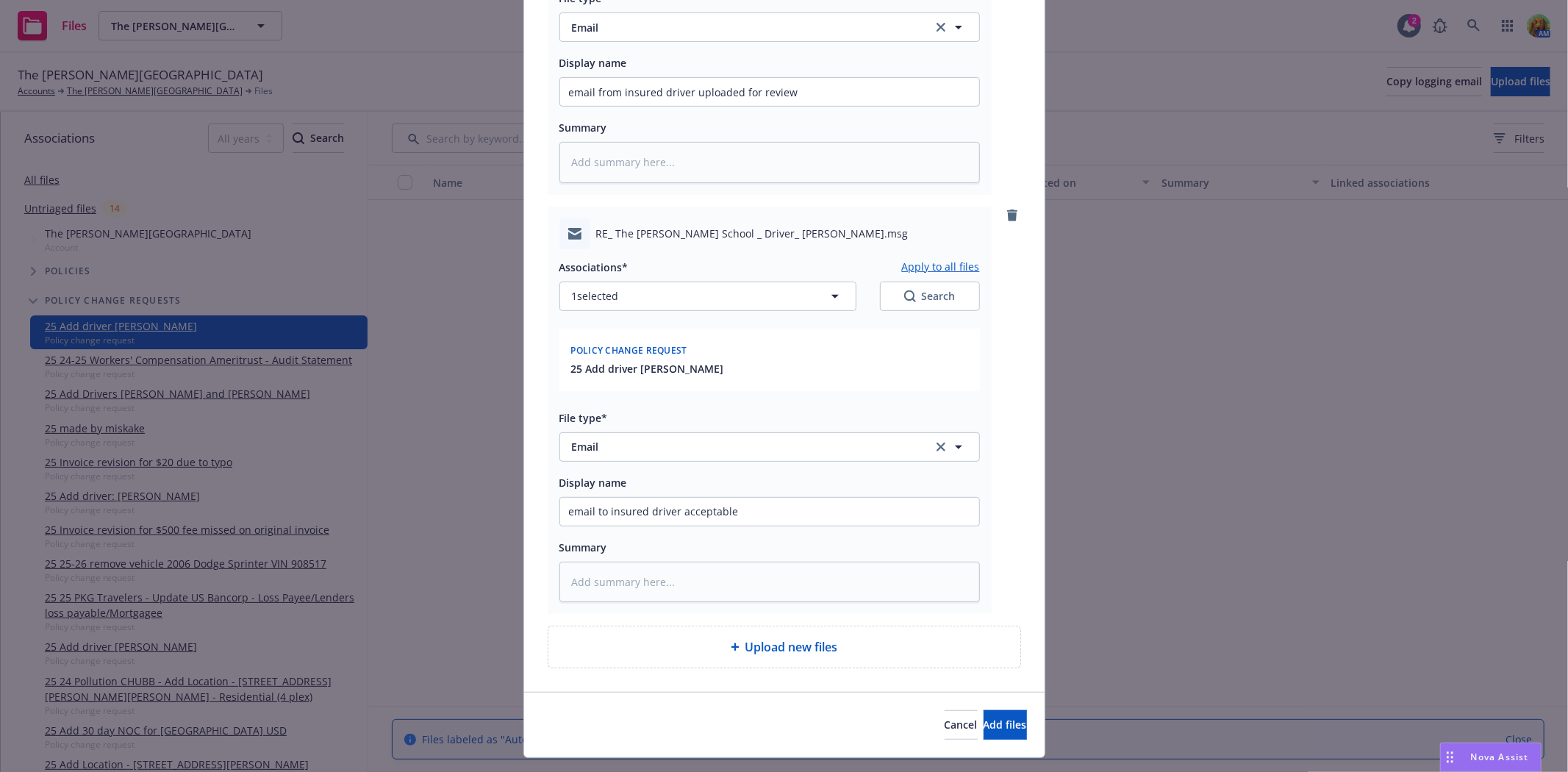
scroll to position [421, 0]
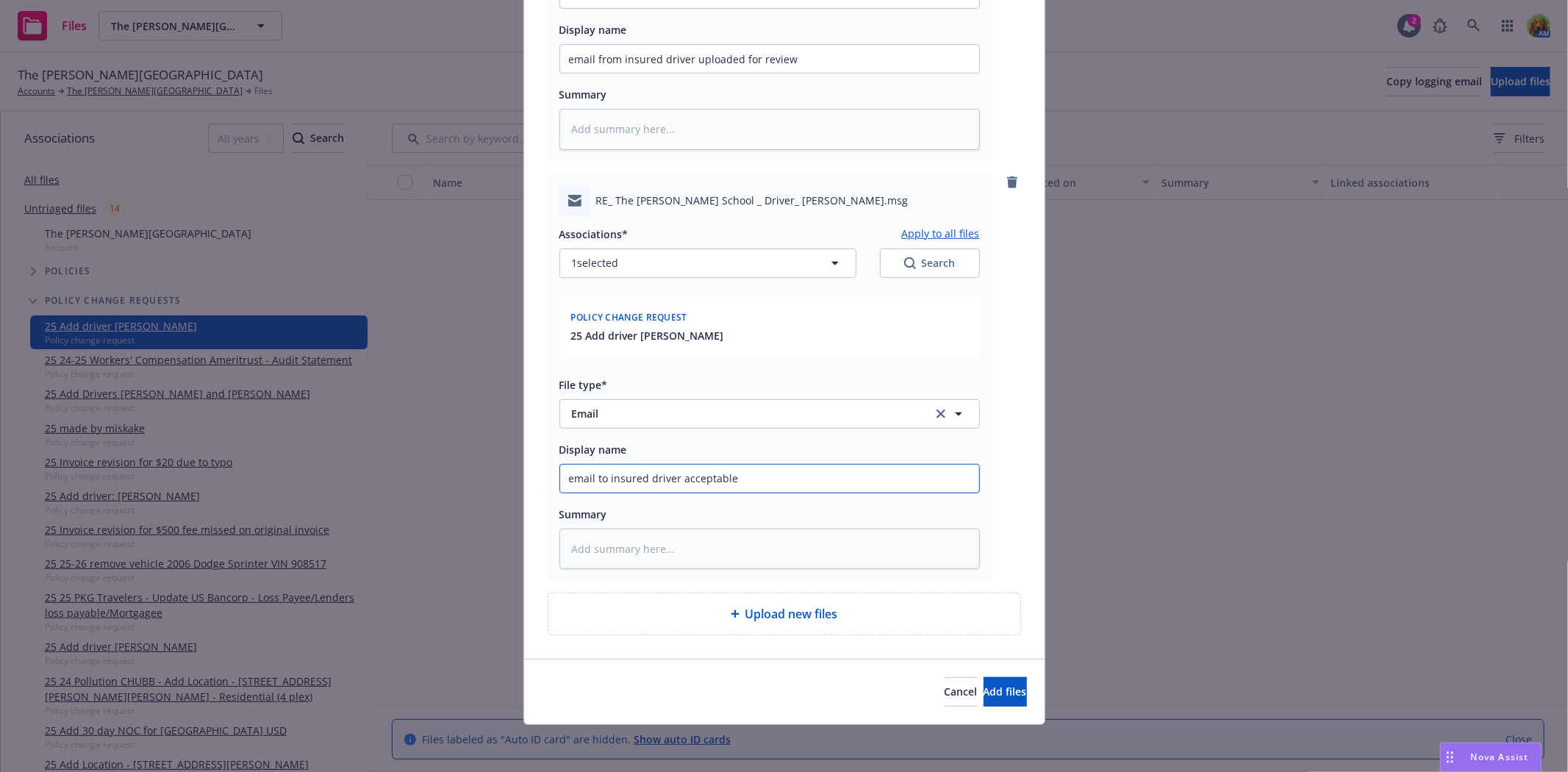
type textarea "x"
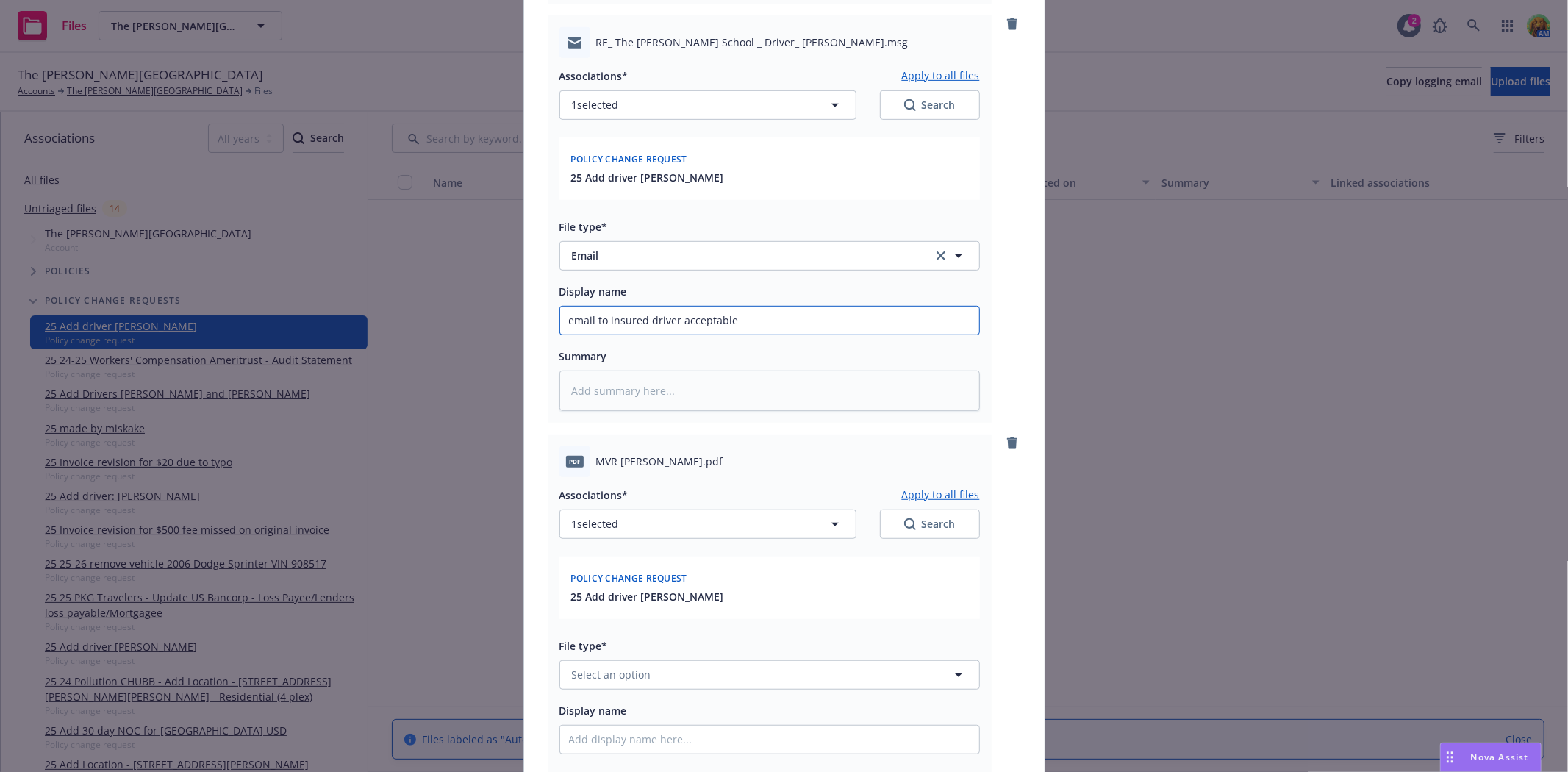
scroll to position [829, 0]
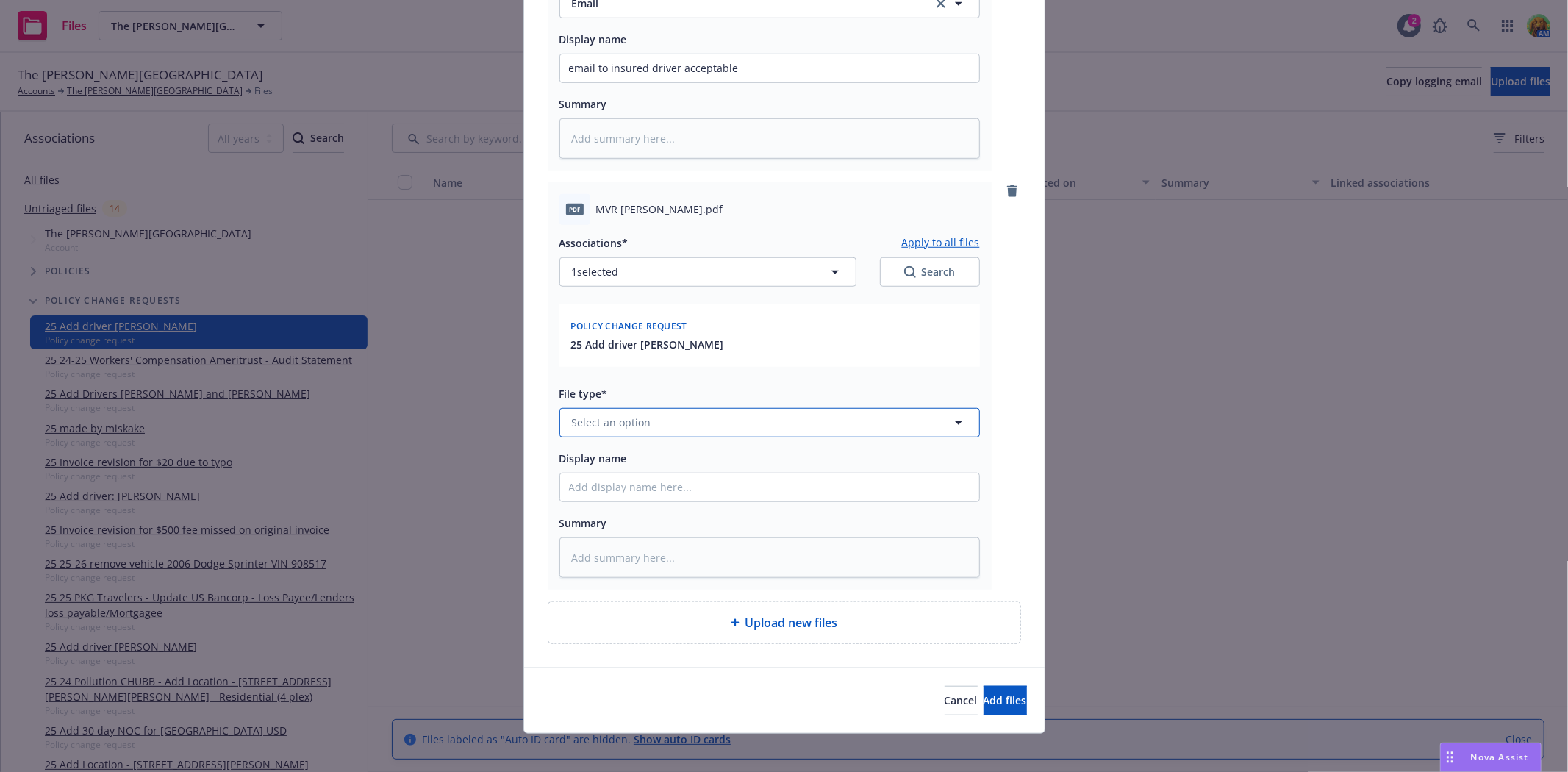
click at [718, 425] on button "Select an option" at bounding box center [769, 422] width 421 height 29
type input "mvr"
click at [703, 391] on div "Motor Vehicle Report (MVR)" at bounding box center [643, 382] width 149 height 22
click at [995, 704] on span "Add files" at bounding box center [1005, 700] width 43 height 14
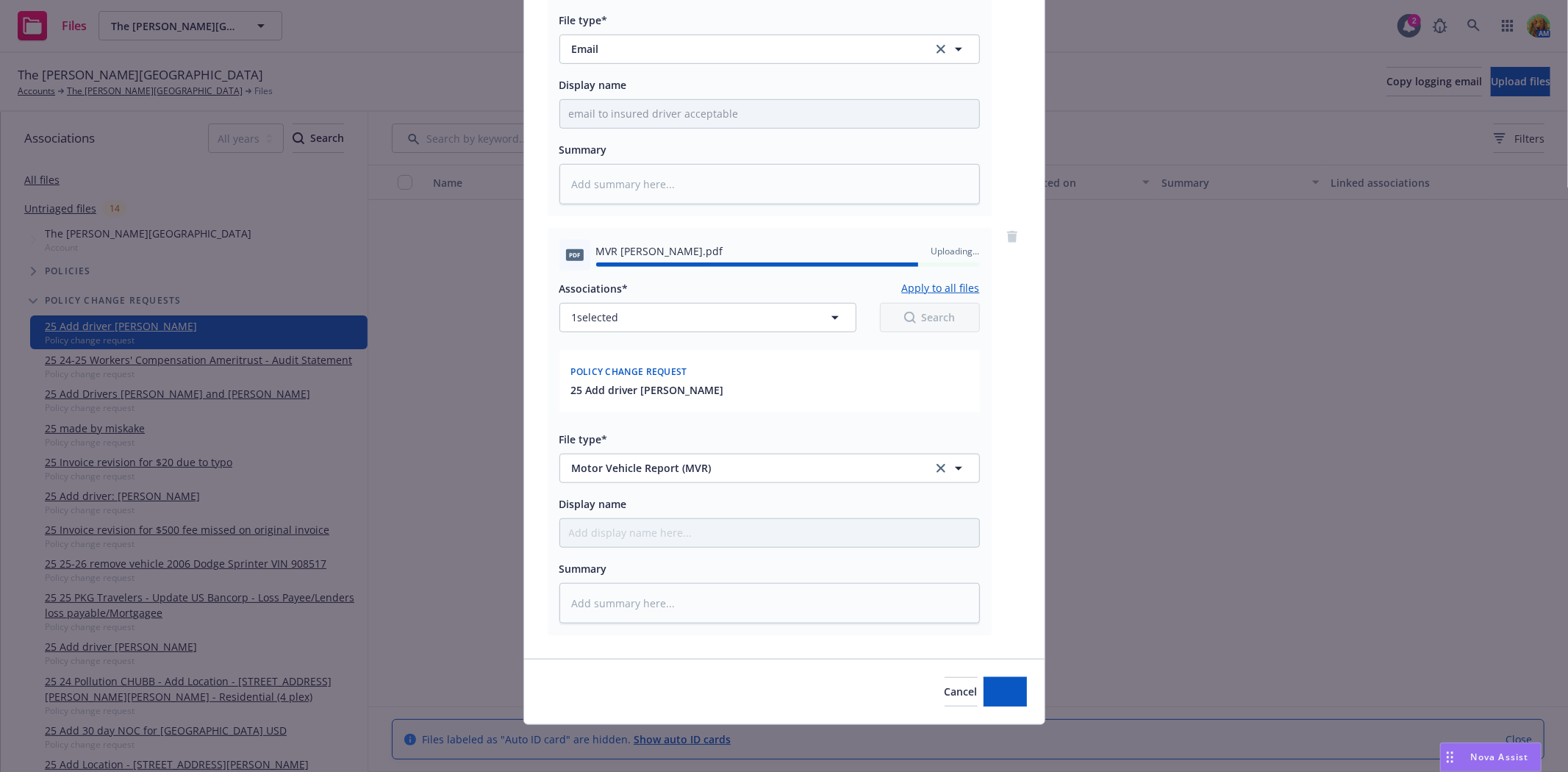
type textarea "x"
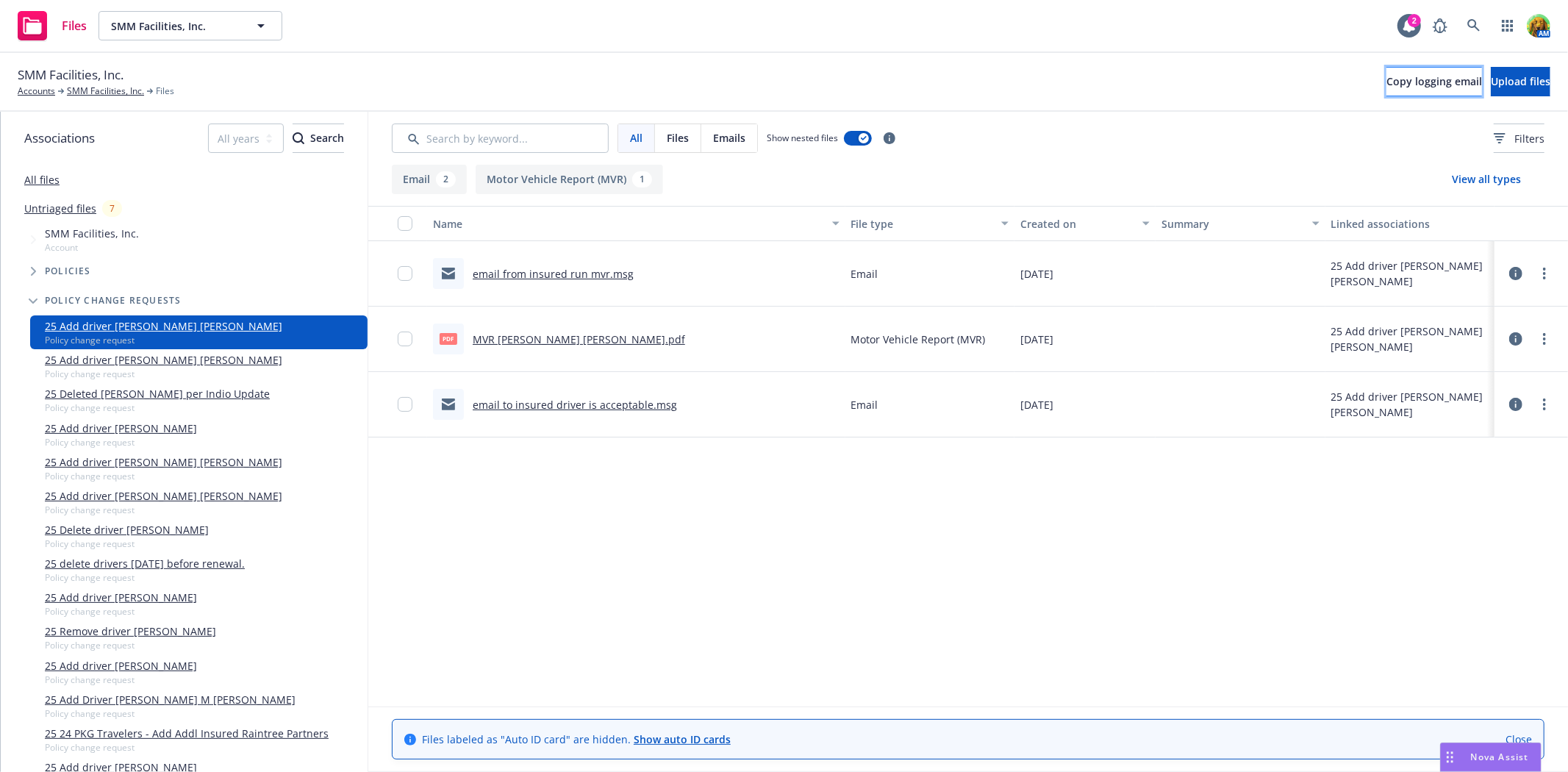
click at [1386, 83] on span "Copy logging email" at bounding box center [1434, 81] width 95 height 14
click at [1490, 81] on span "Upload files" at bounding box center [1520, 81] width 59 height 14
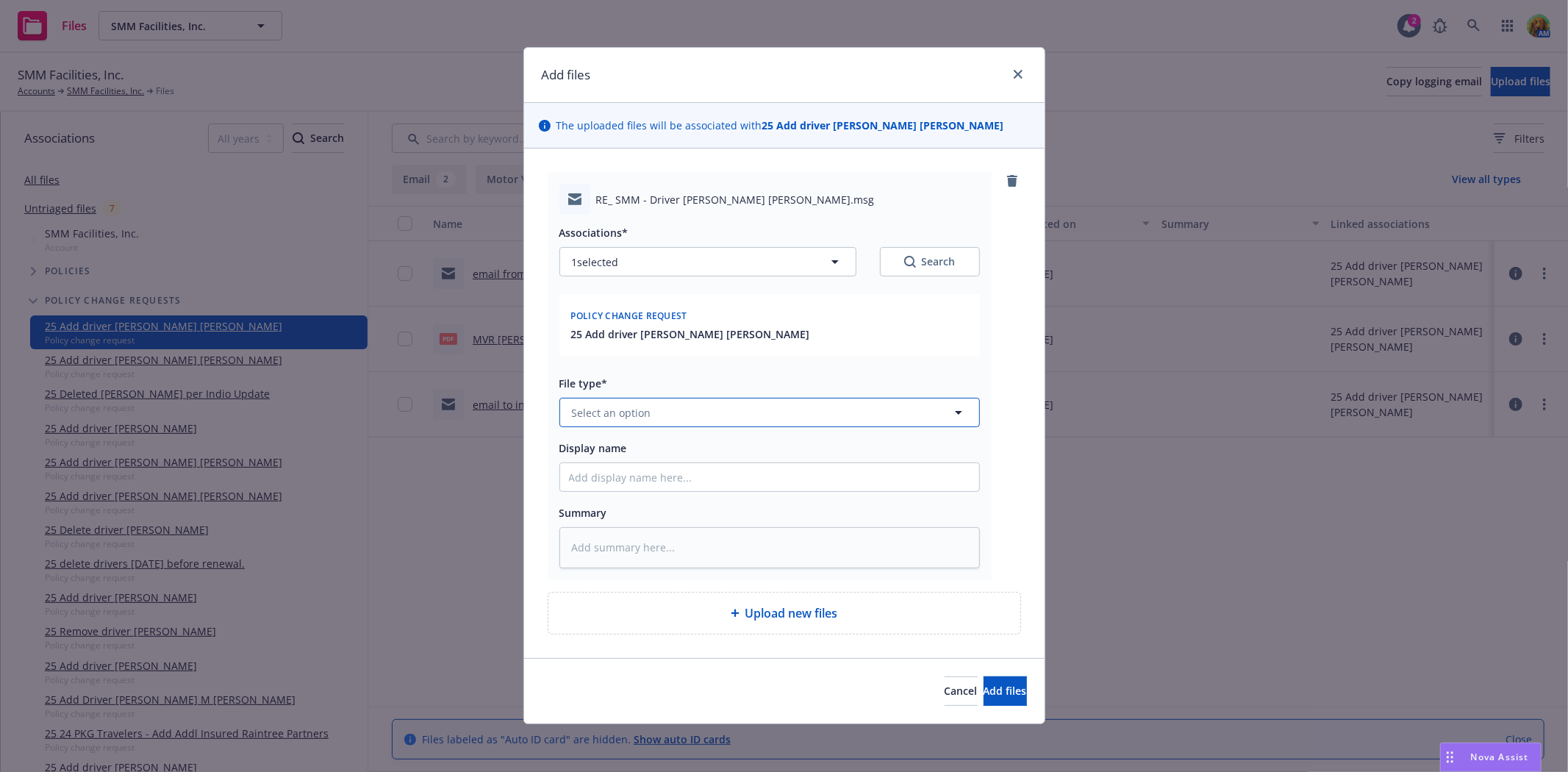
click at [757, 410] on button "Select an option" at bounding box center [769, 411] width 421 height 29
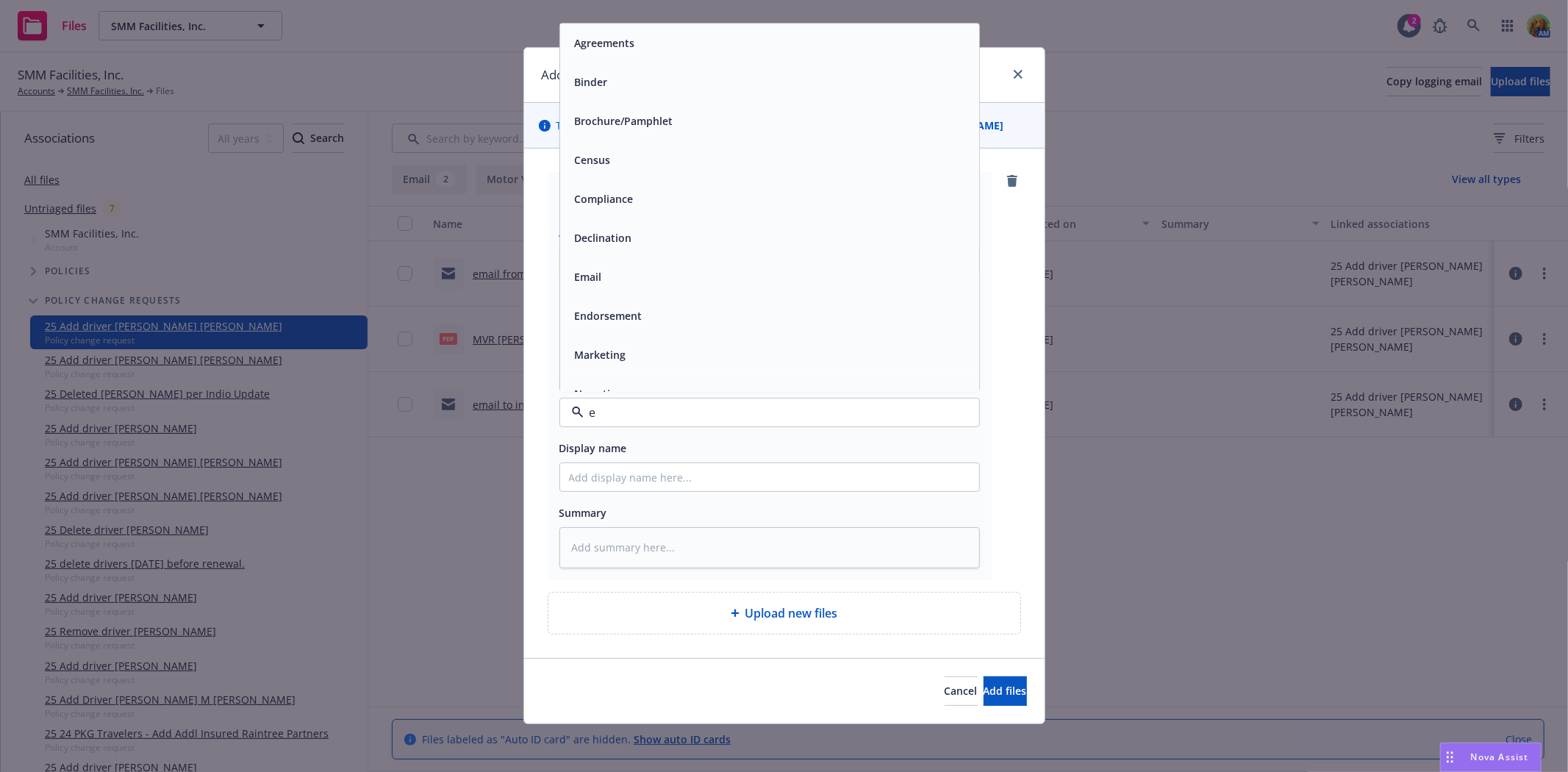
type input "em"
click at [633, 91] on div "Email" at bounding box center [769, 83] width 401 height 22
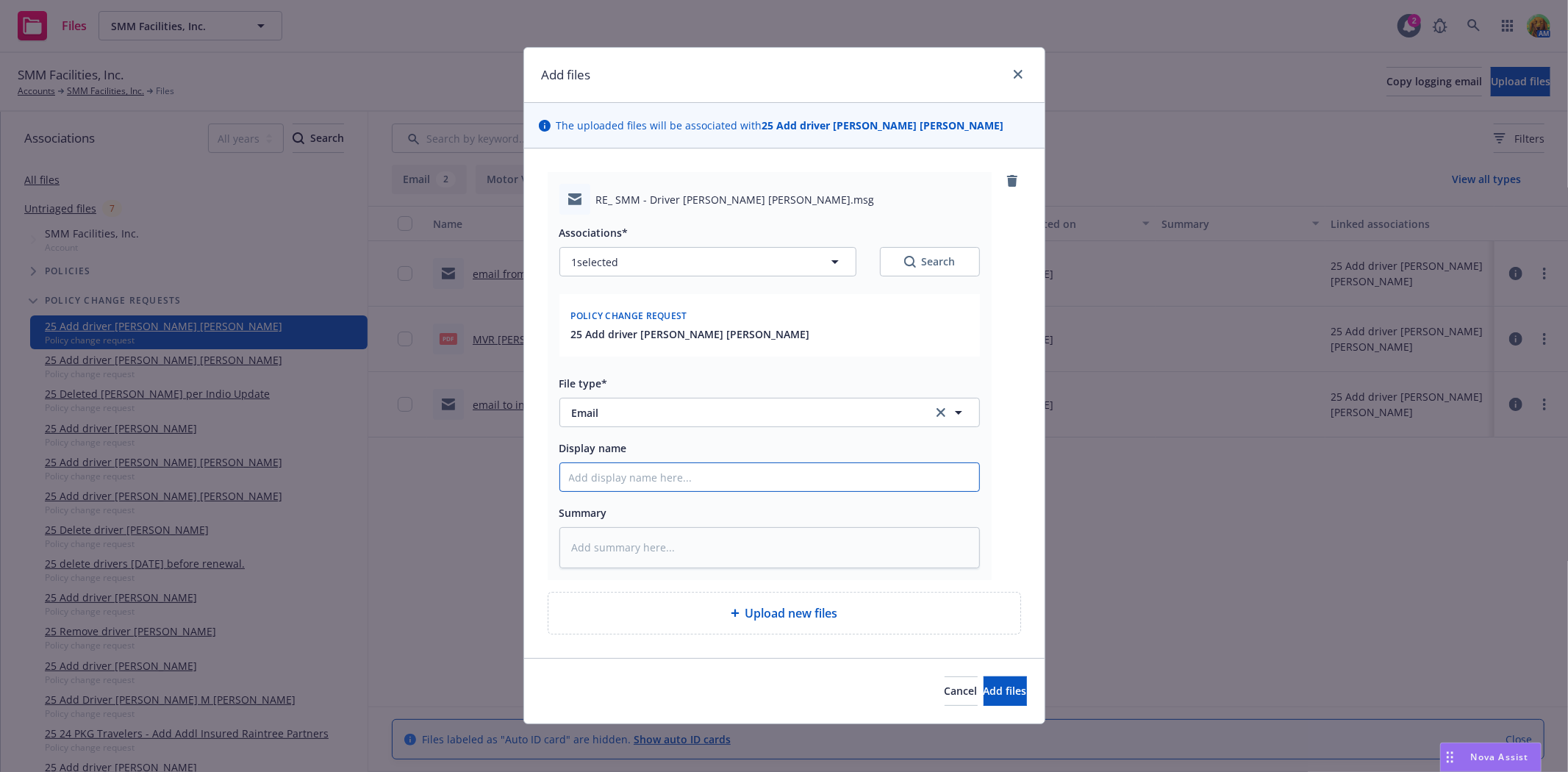
click at [707, 482] on input "Display name" at bounding box center [769, 477] width 419 height 28
type textarea "x"
type input "e"
type textarea "x"
type input "ema"
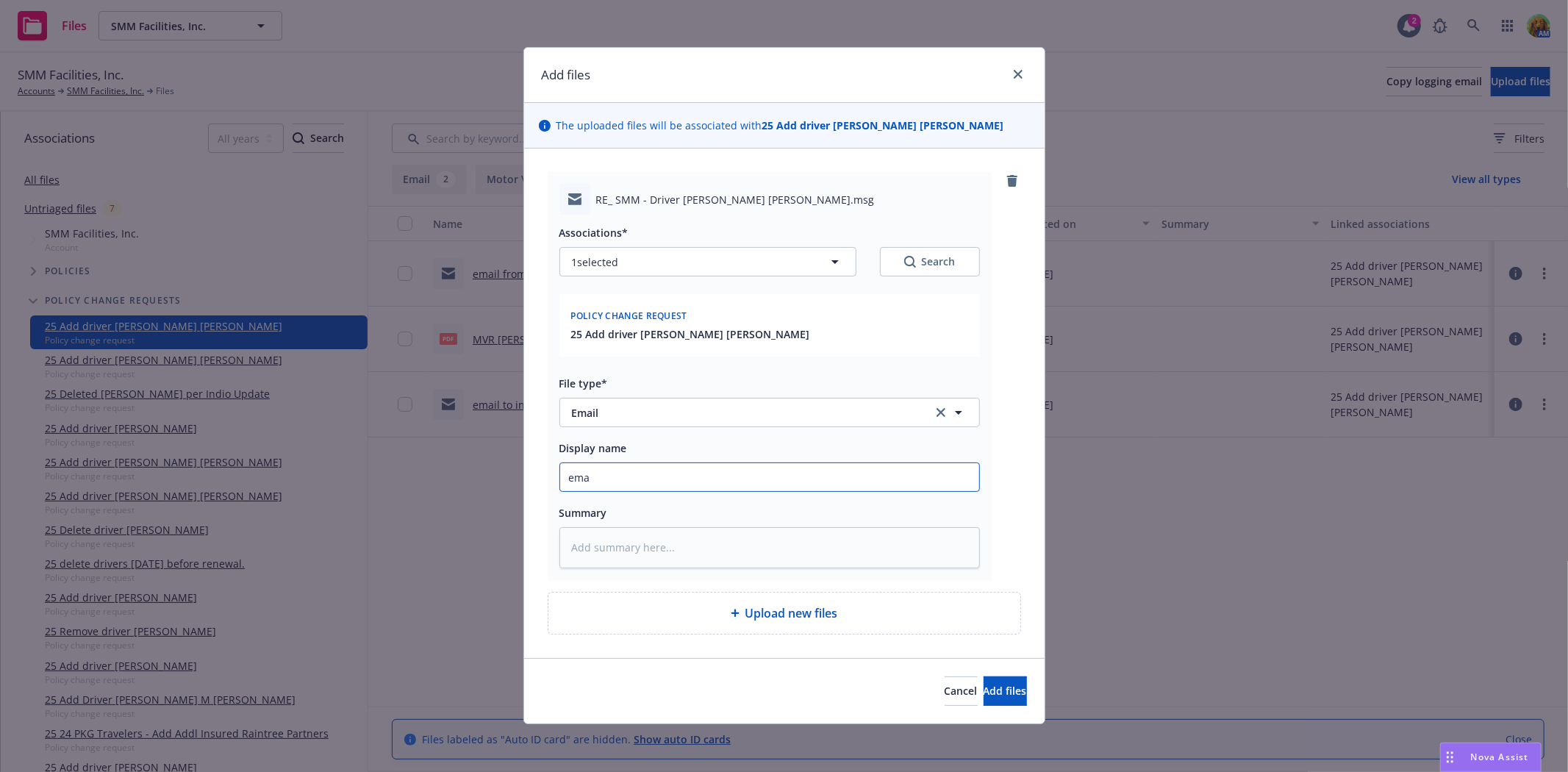
type textarea "x"
type input "emai"
type textarea "x"
type input "email"
type textarea "x"
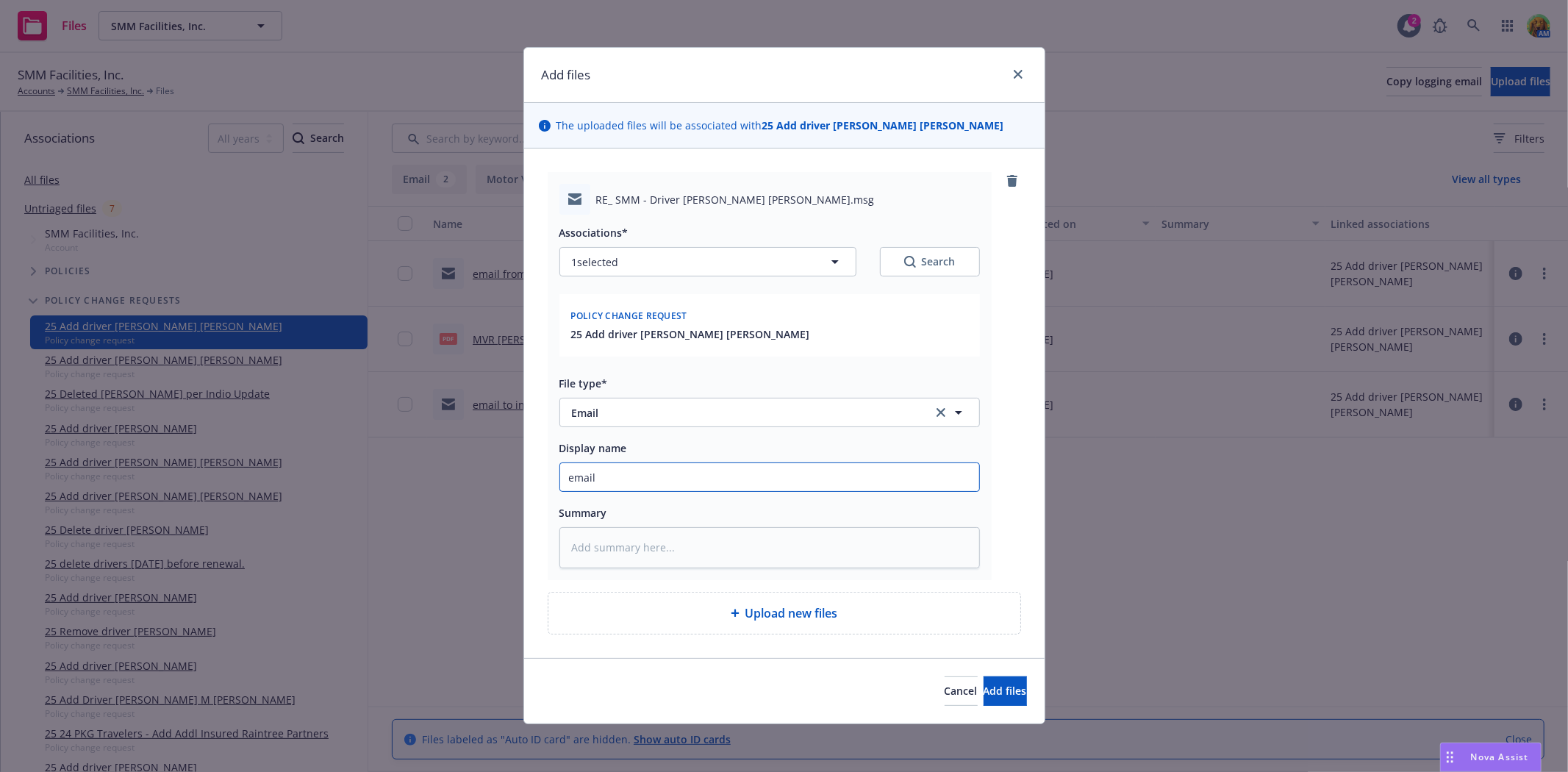
type input "email"
type textarea "x"
type input "email f"
type textarea "x"
type input "email fr"
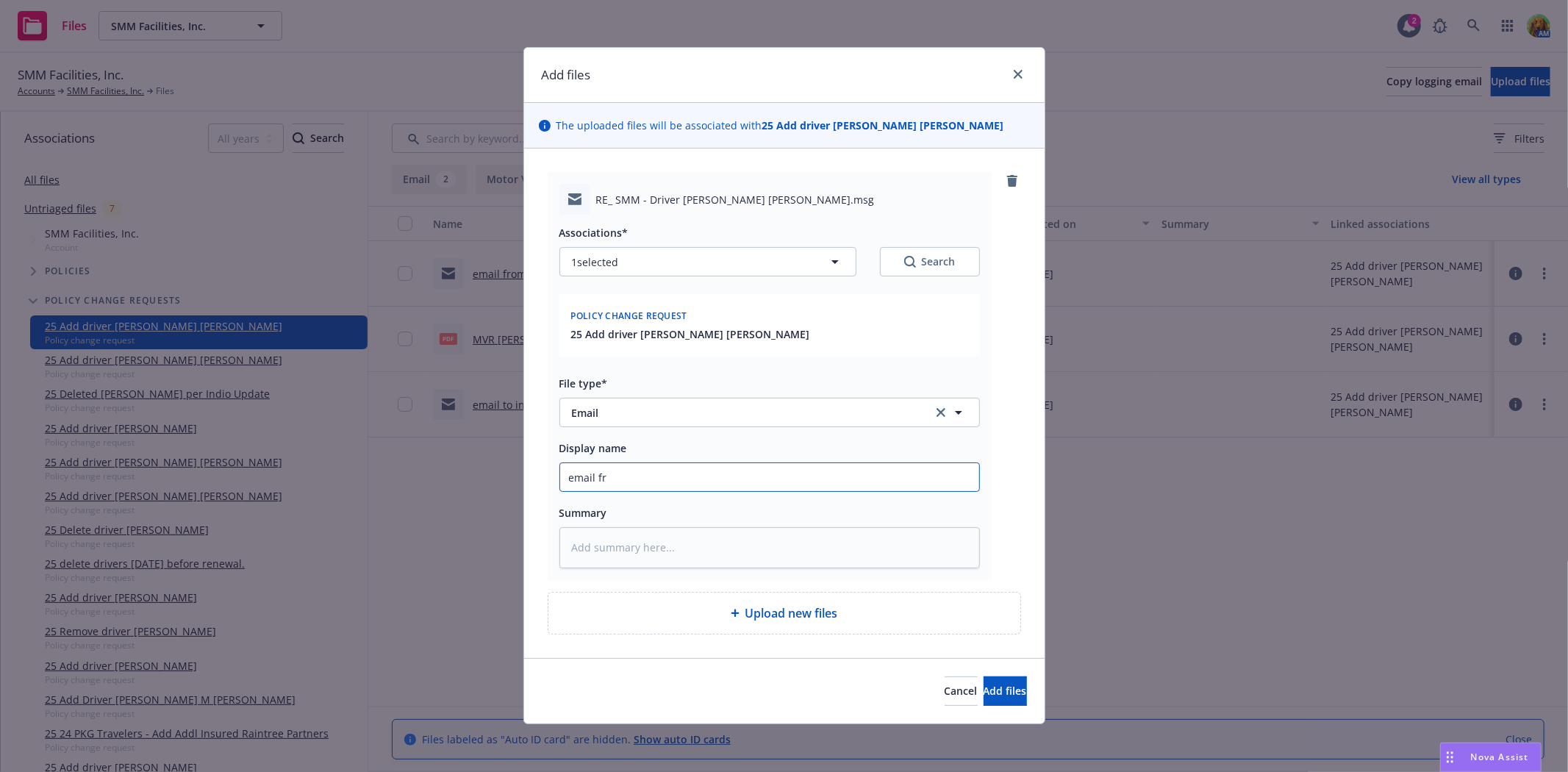
type textarea "x"
type input "email fro"
type textarea "x"
type input "email from"
type textarea "x"
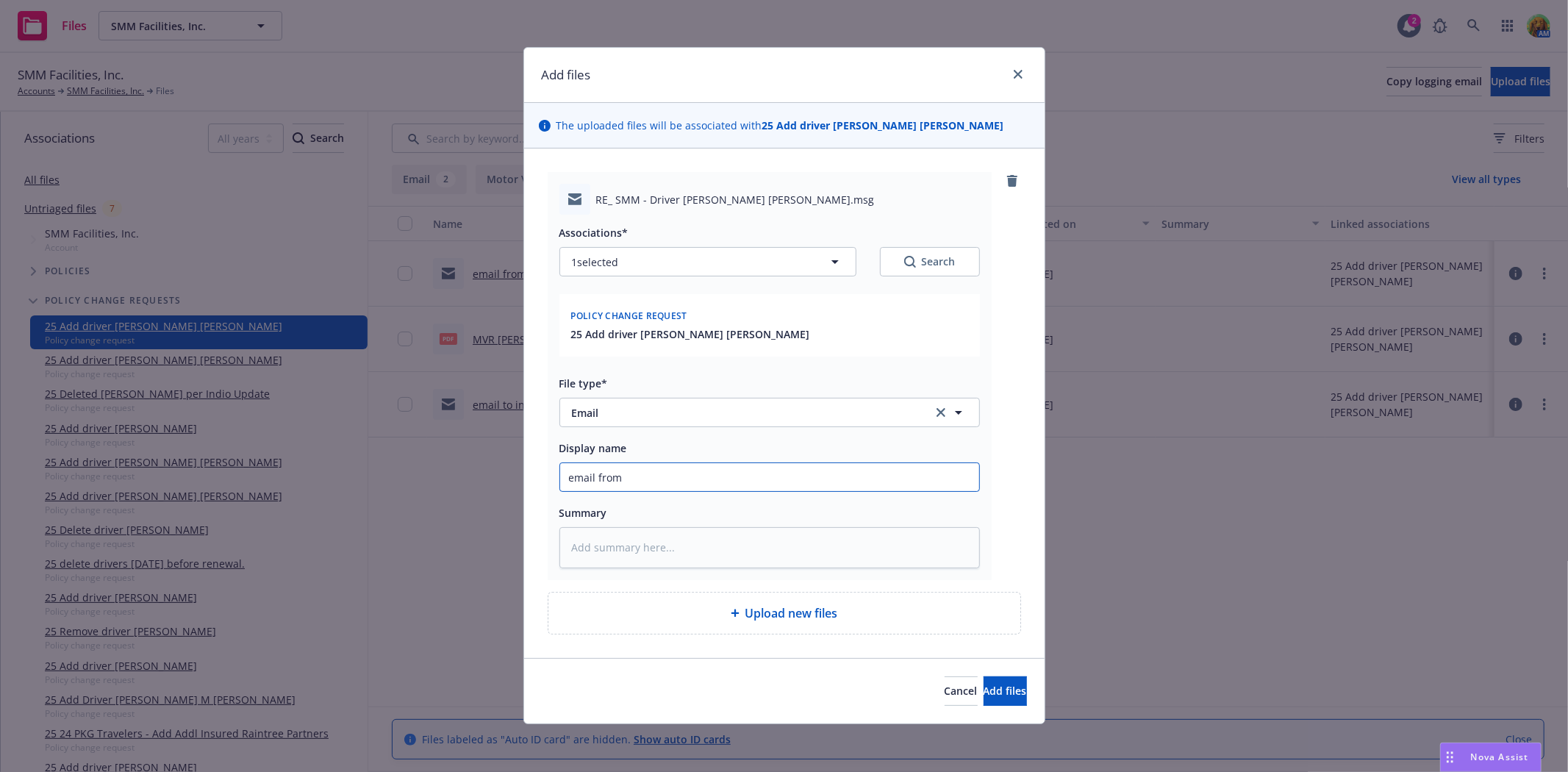
type input "email from"
type textarea "x"
type input "email from i"
type textarea "x"
type input "email from in"
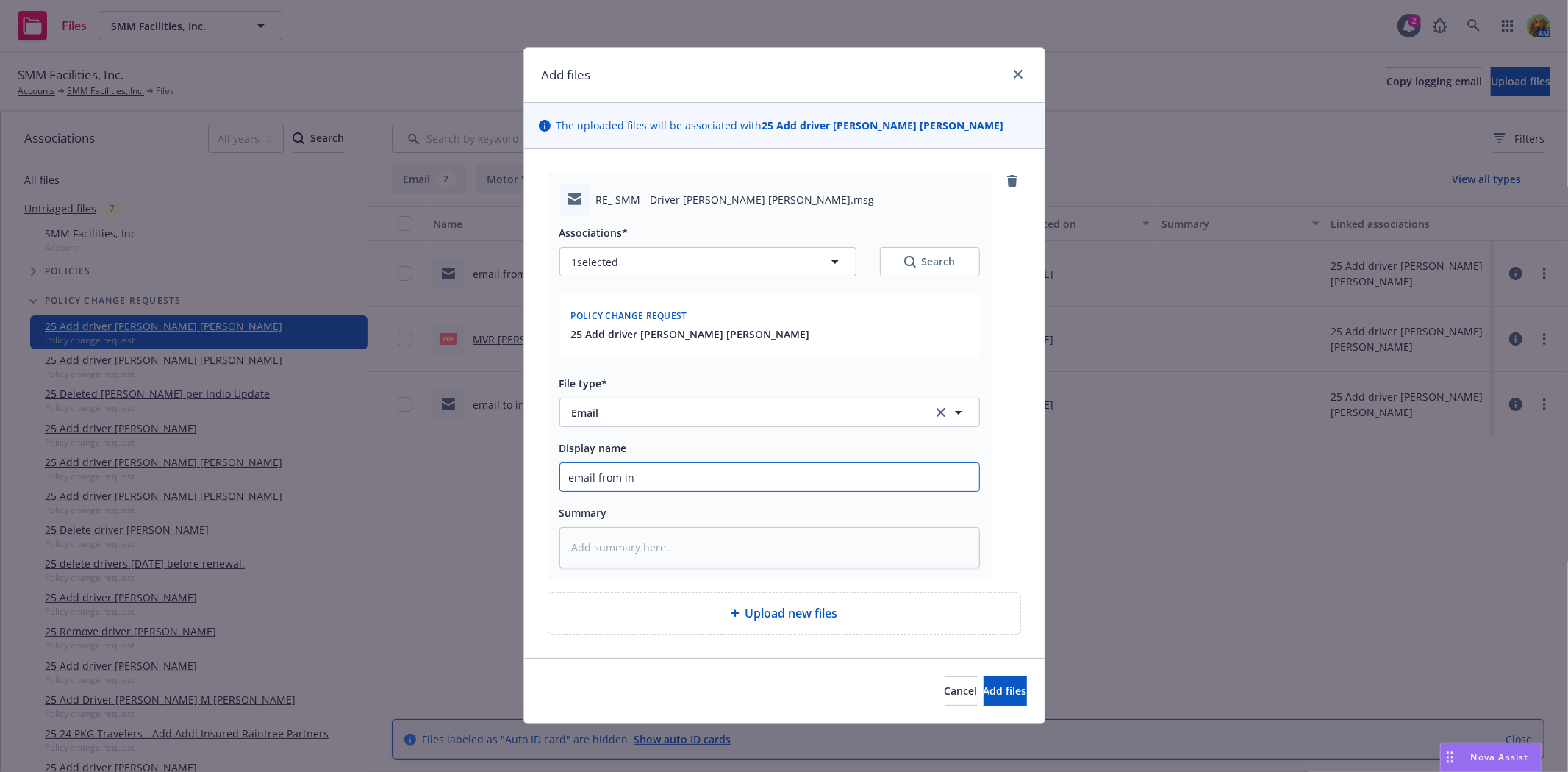
type textarea "x"
type input "email from insu"
type textarea "x"
type input "email from insur"
type textarea "x"
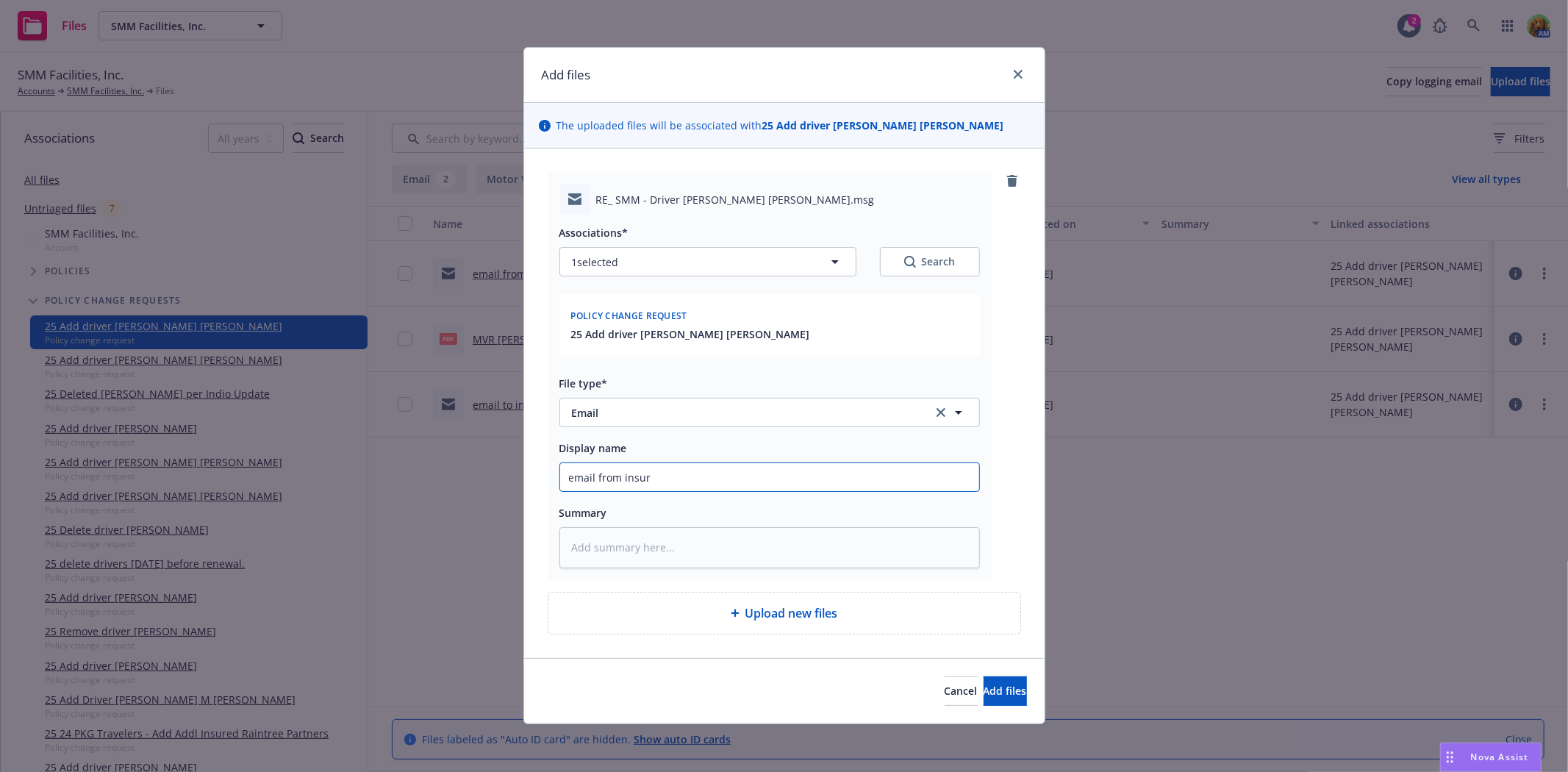
type input "email from insure"
type textarea "x"
type input "email from insured"
type textarea "x"
type input "email from insured"
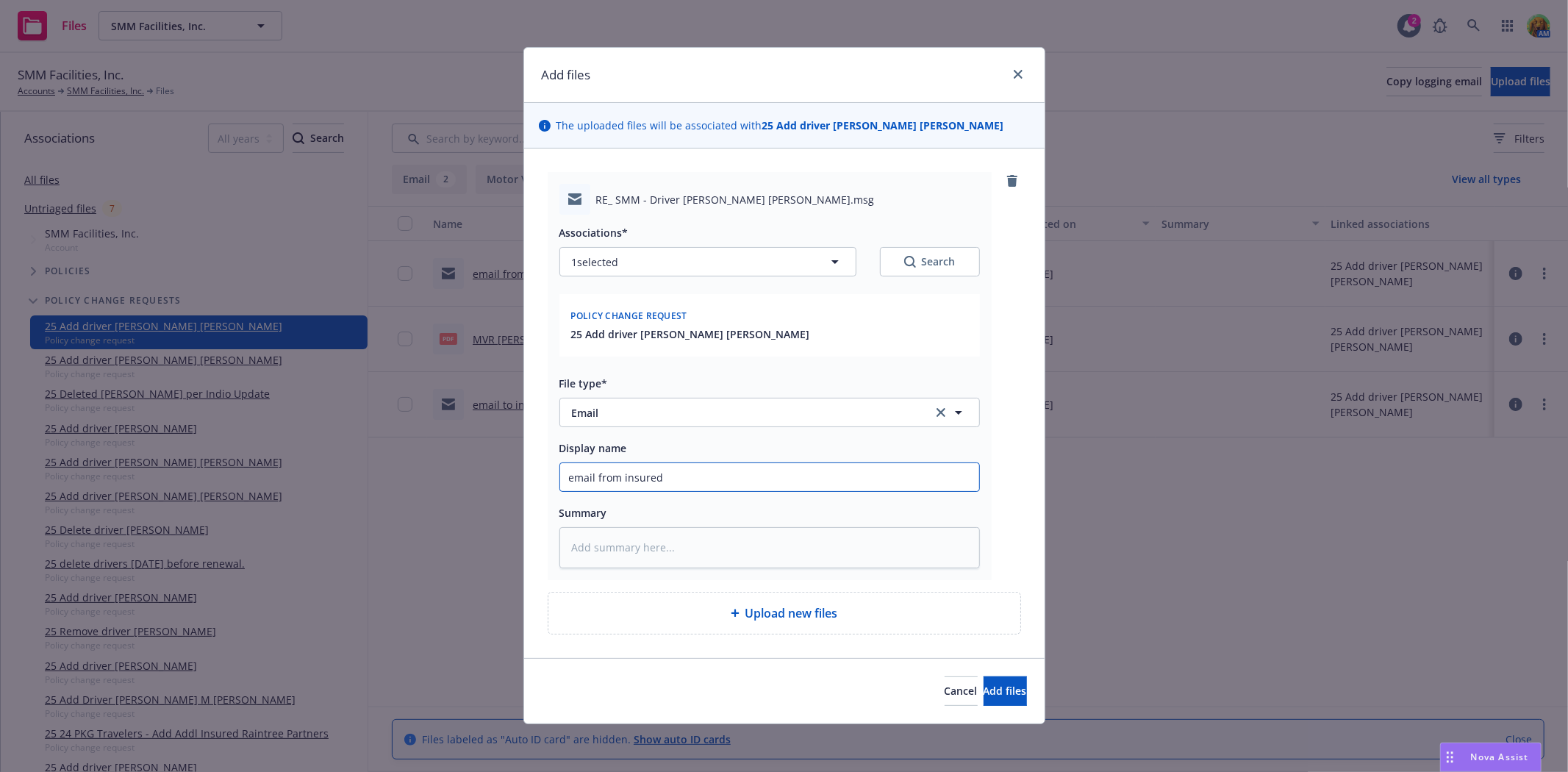
type textarea "x"
type input "email from insured a"
type textarea "x"
type input "email from insured ad"
type textarea "x"
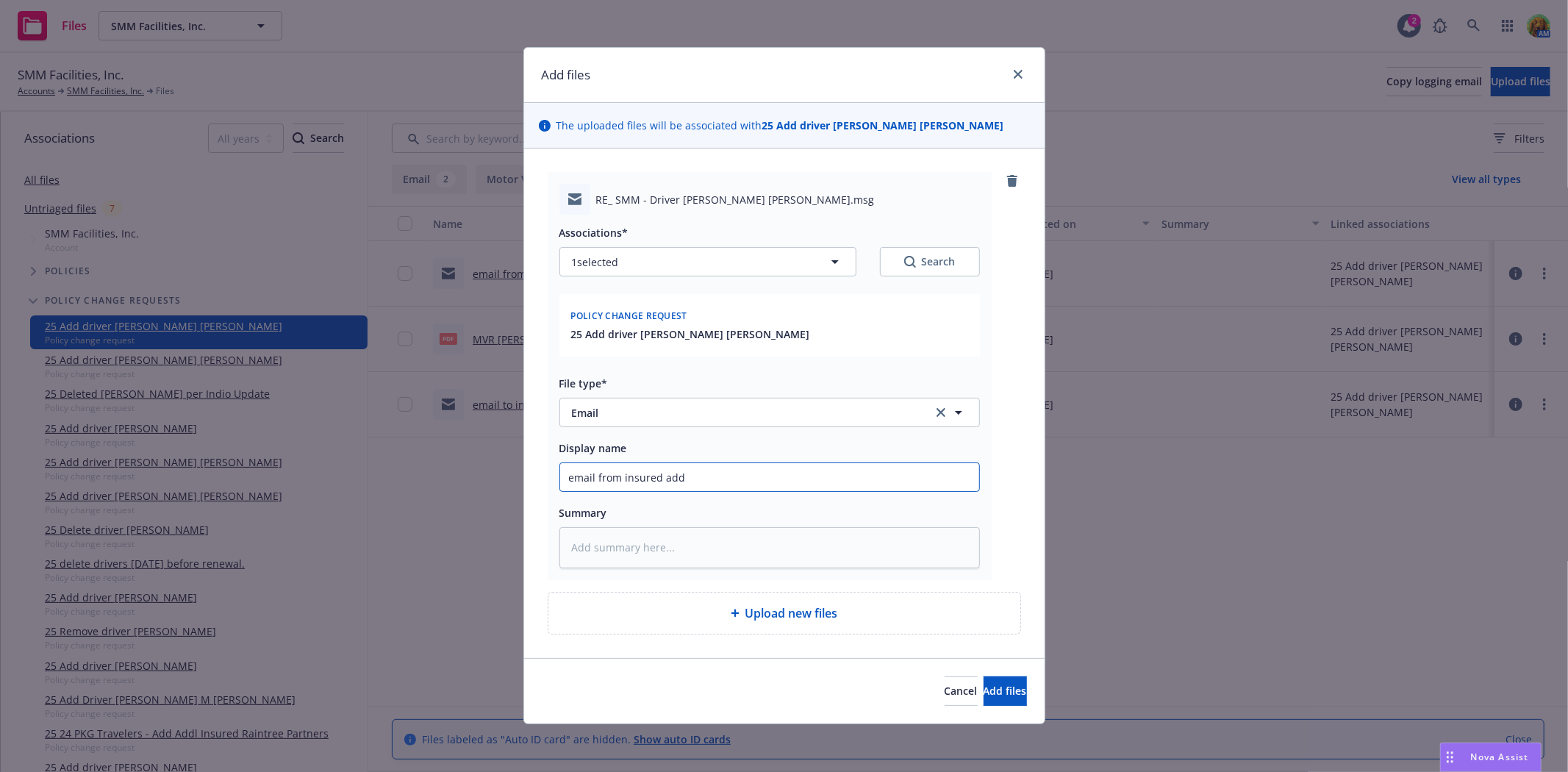
type input "email from insured add"
type textarea "x"
type input "email from insured add d"
type textarea "x"
type input "email from insured add dr"
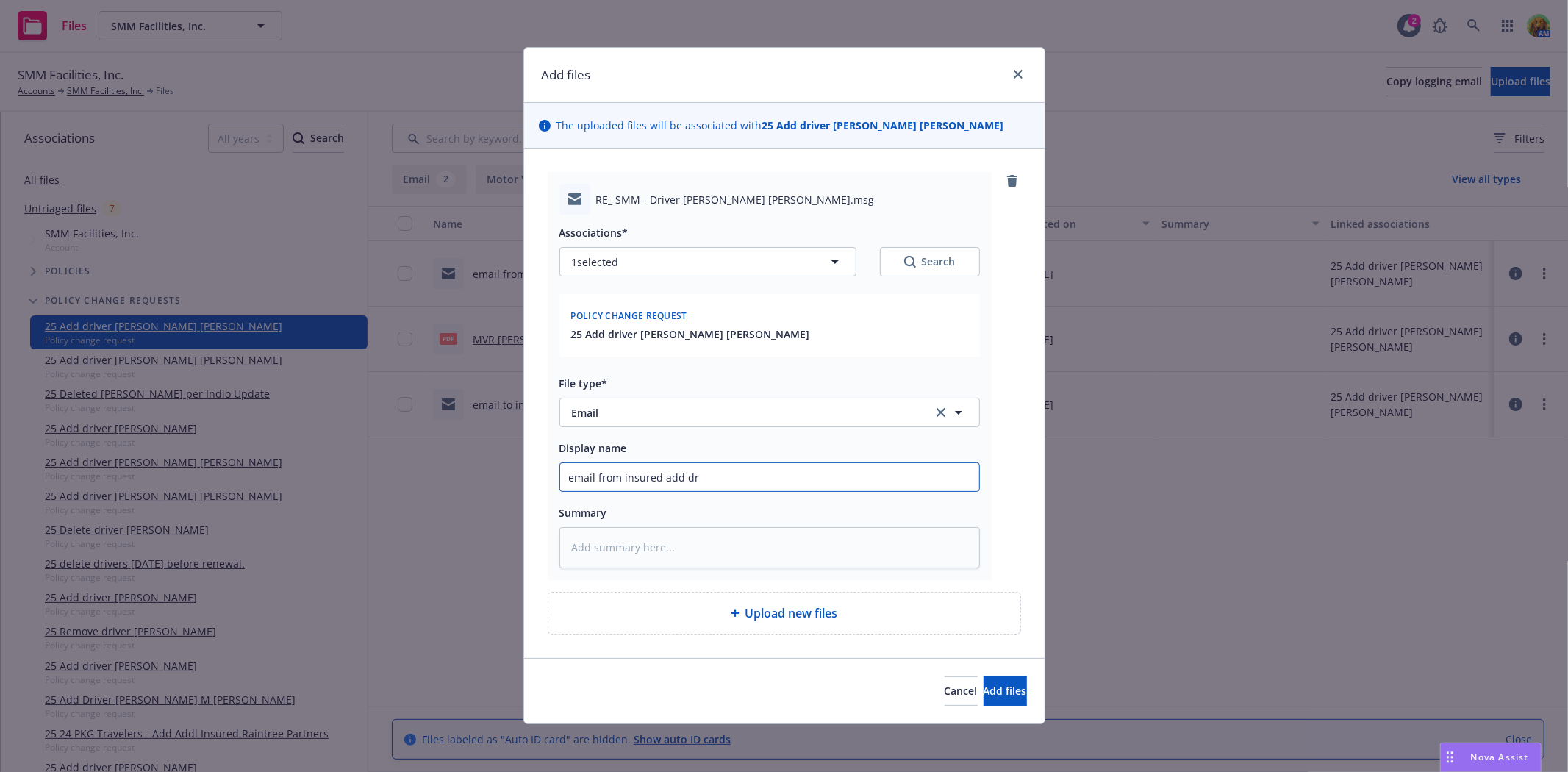
type textarea "x"
type input "email from insured add dri"
type textarea "x"
type input "email from insured add drive"
type textarea "x"
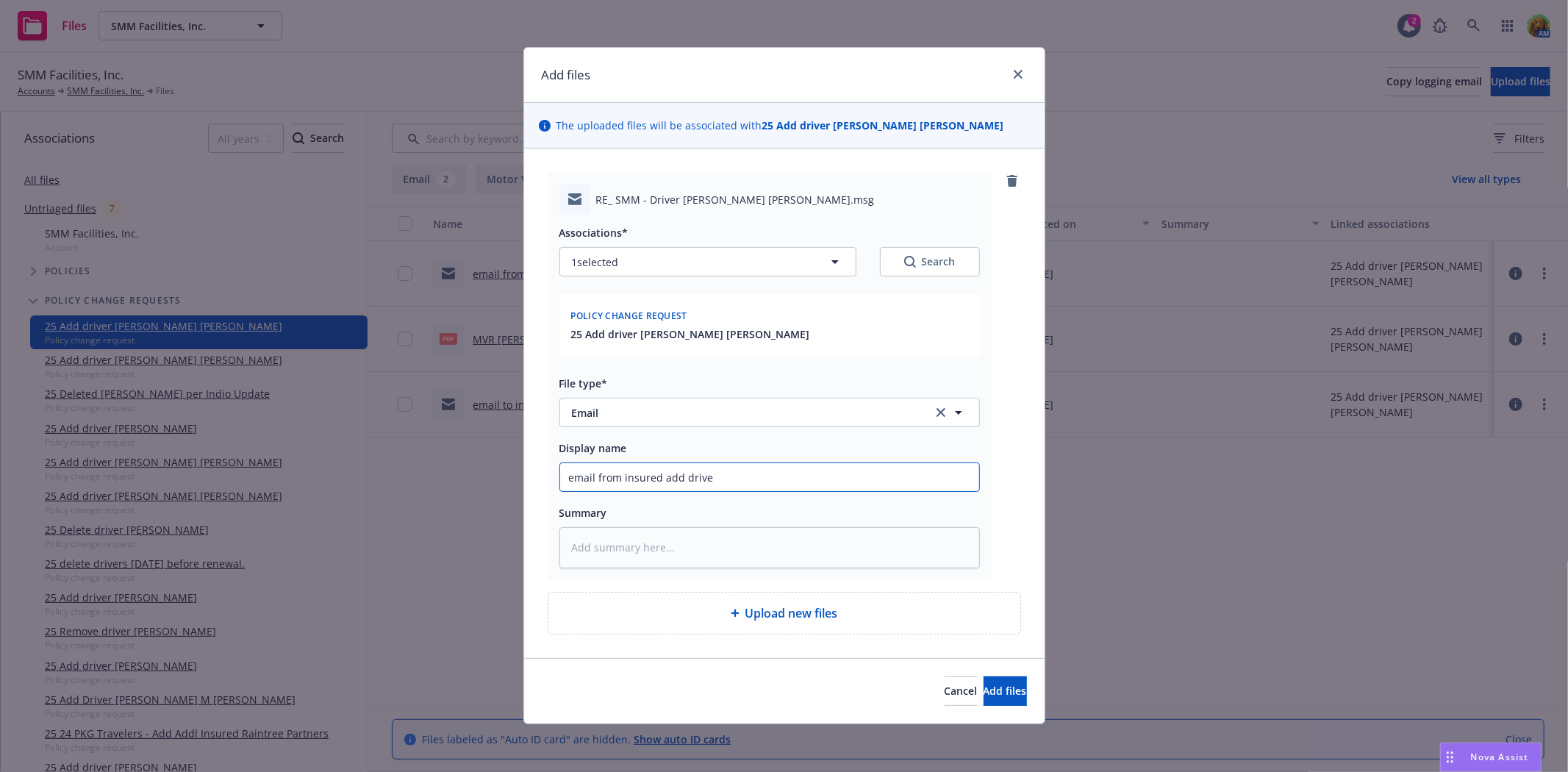
type input "email from insured add driver"
type textarea "x"
type input "email from insured add driver"
click at [983, 684] on button "Add files" at bounding box center [1005, 690] width 43 height 29
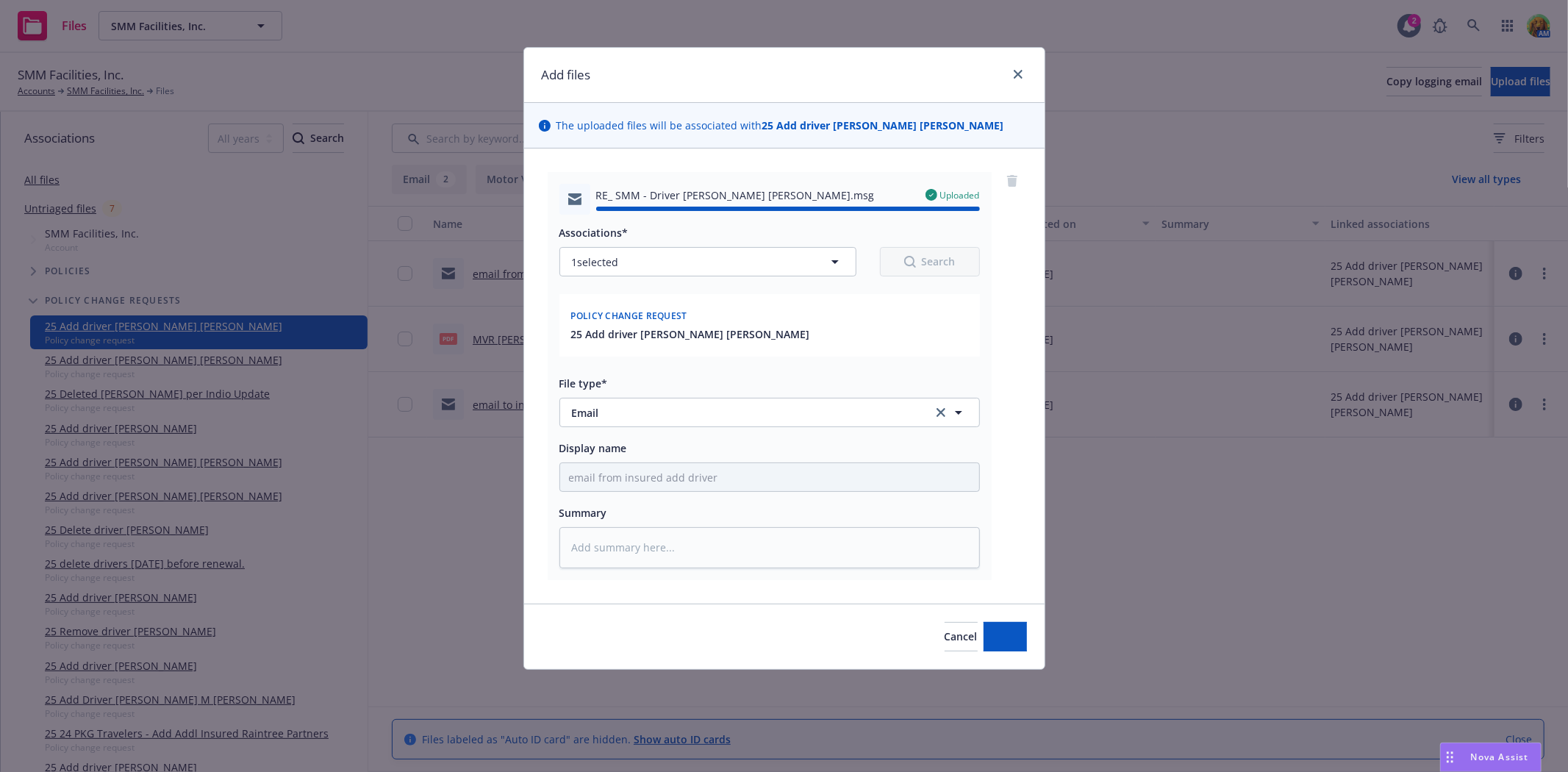
type textarea "x"
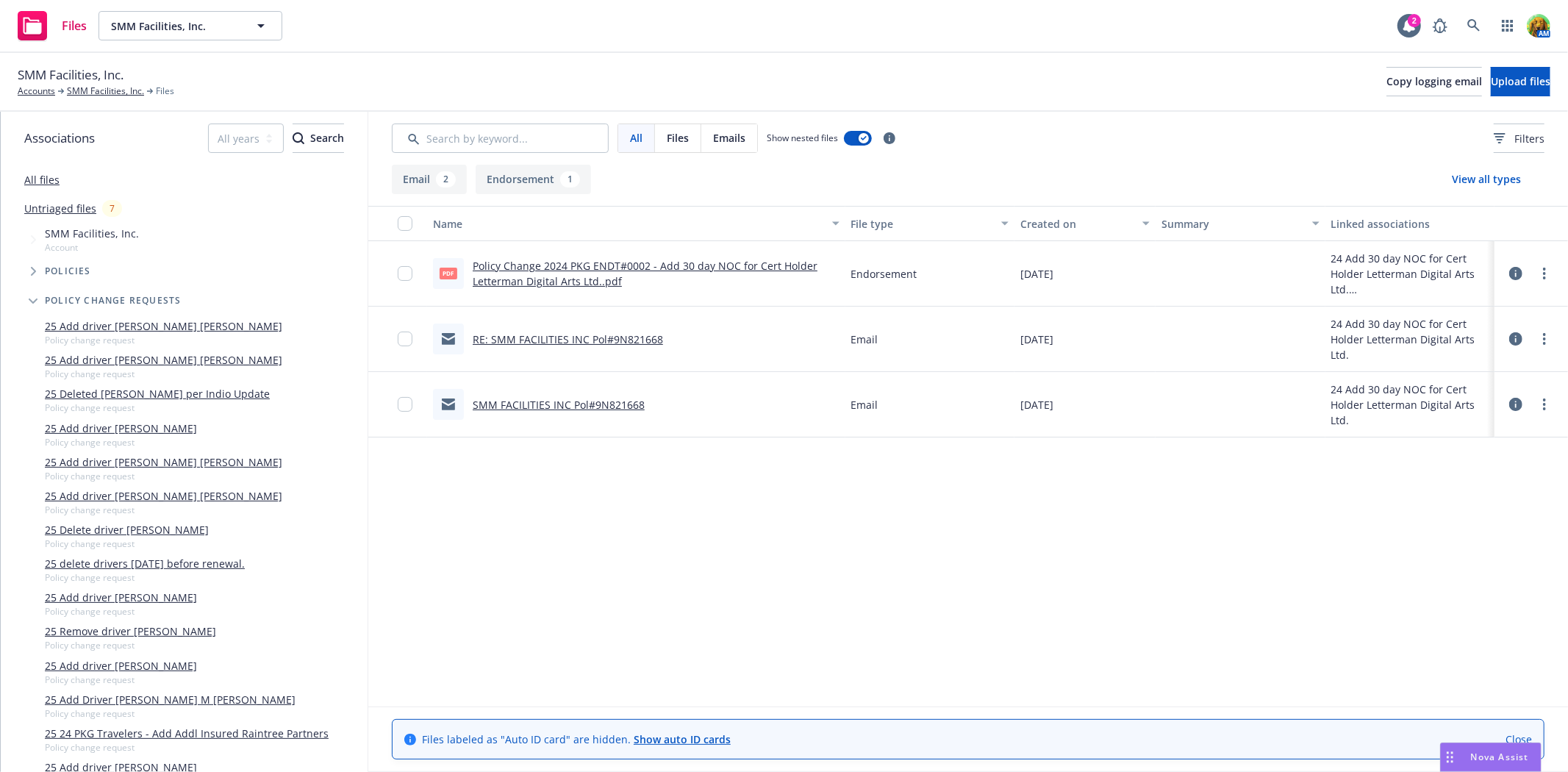
click at [582, 405] on link "SMM FACILITIES INC Pol#9N821668" at bounding box center [558, 404] width 172 height 14
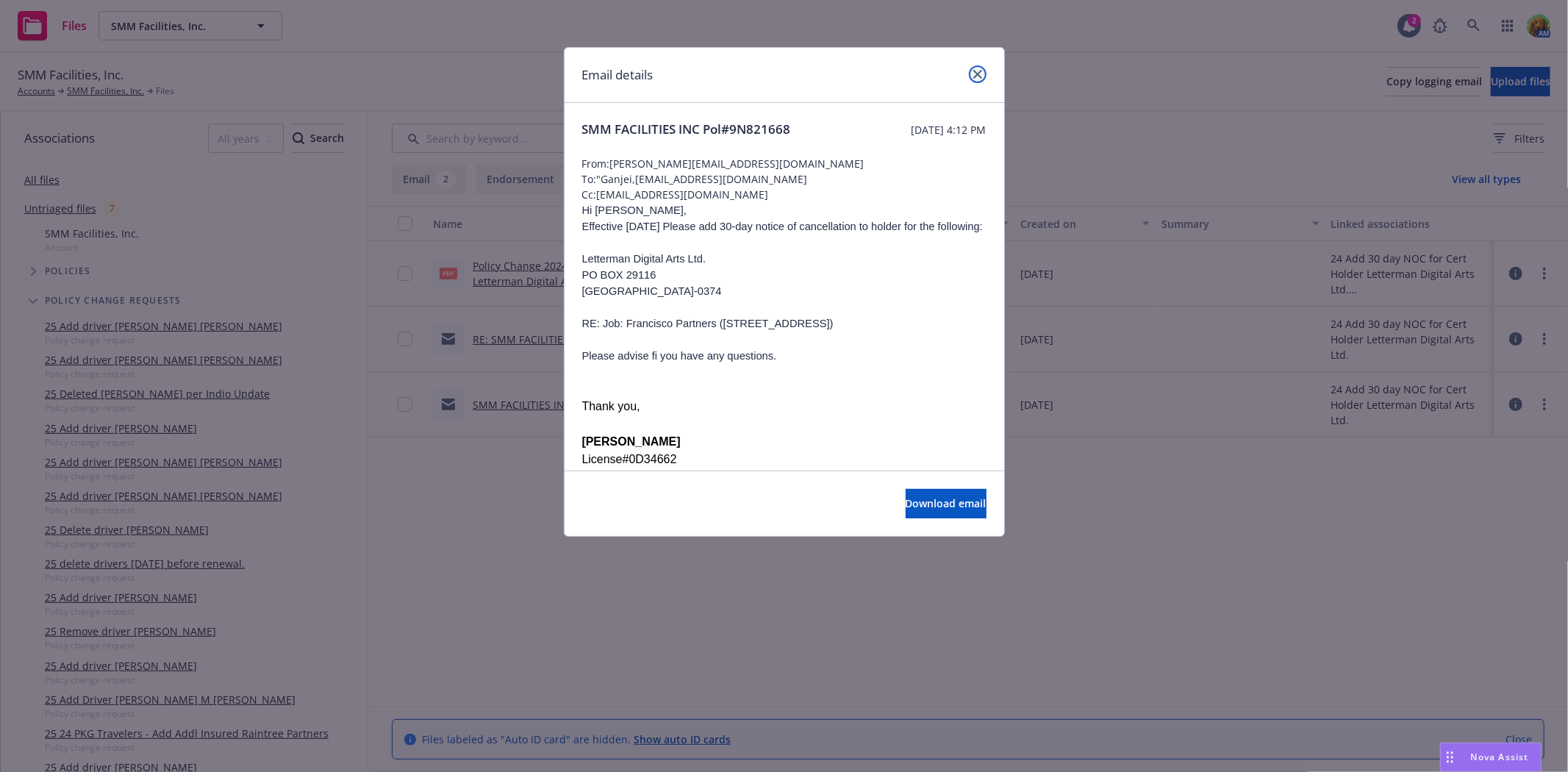
click at [978, 77] on icon "close" at bounding box center [977, 74] width 9 height 9
